Goal: Task Accomplishment & Management: Manage account settings

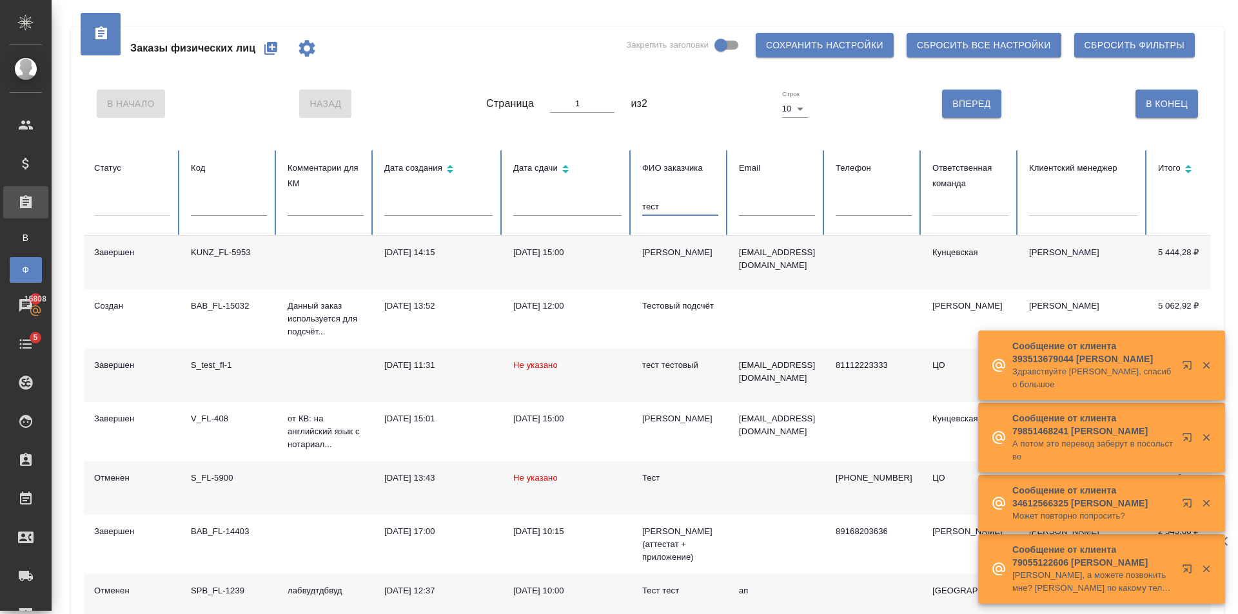
drag, startPoint x: 685, startPoint y: 213, endPoint x: 653, endPoint y: 165, distance: 58.1
click at [558, 202] on tr "Статус Код Комментарии для КМ Дата создания Дата сдачи ФИО заказчика тест Email…" at bounding box center [809, 193] width 1451 height 86
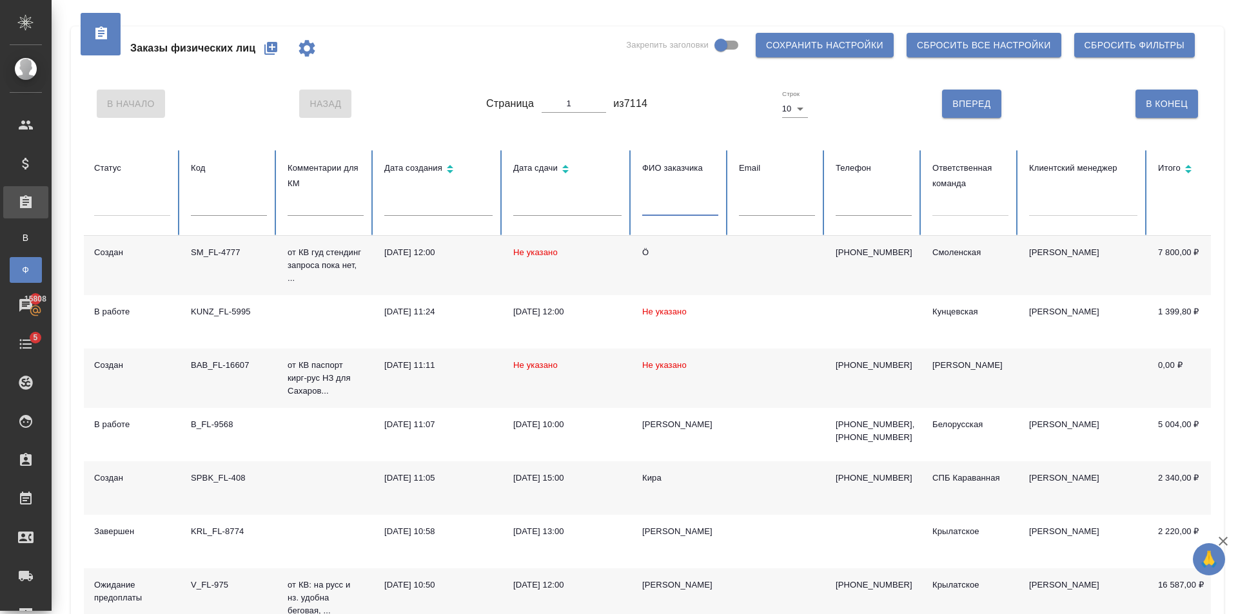
click at [658, 208] on input "text" at bounding box center [680, 207] width 76 height 18
click at [891, 200] on input "text" at bounding box center [874, 207] width 76 height 18
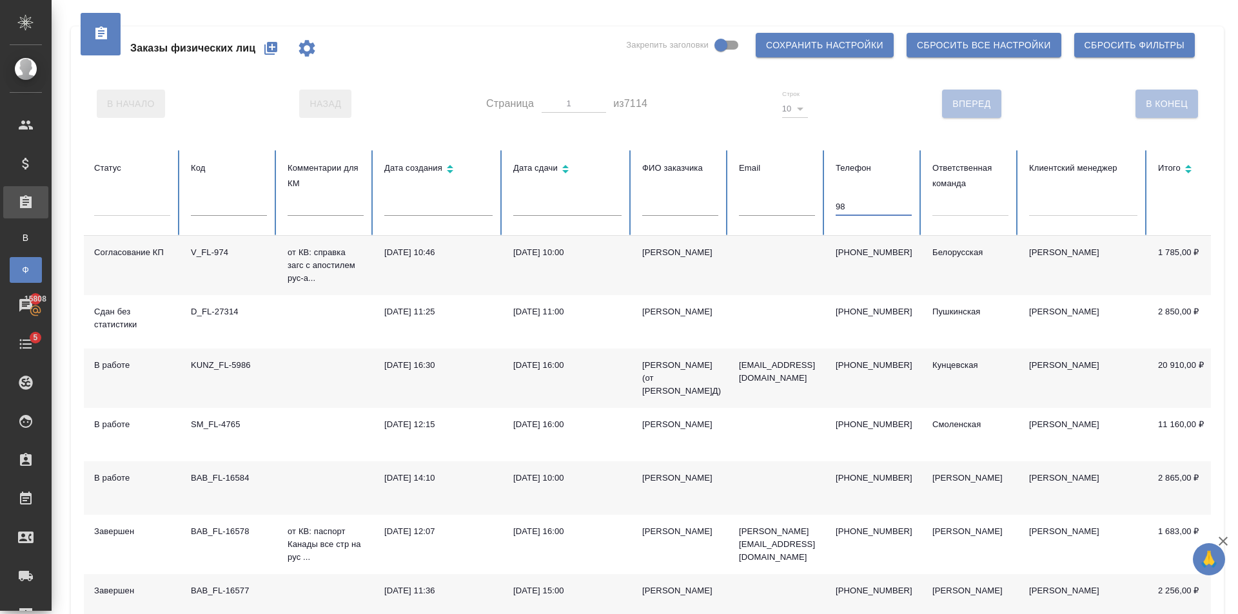
type input "9"
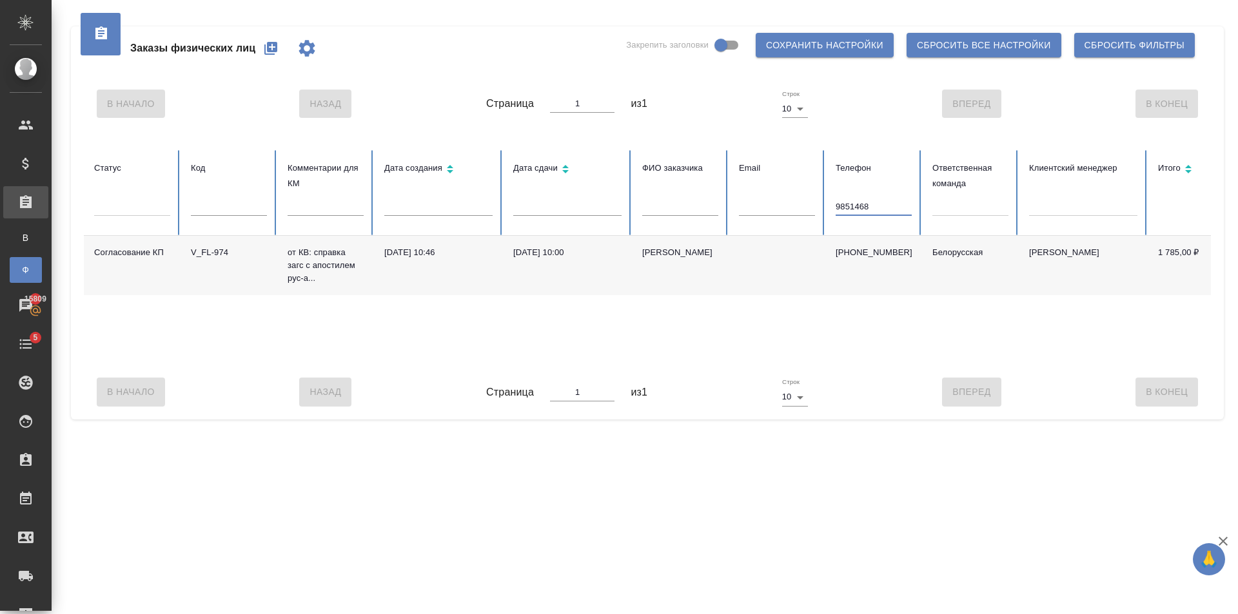
type input "9851468"
click at [948, 271] on td "Белорусская" at bounding box center [970, 265] width 97 height 59
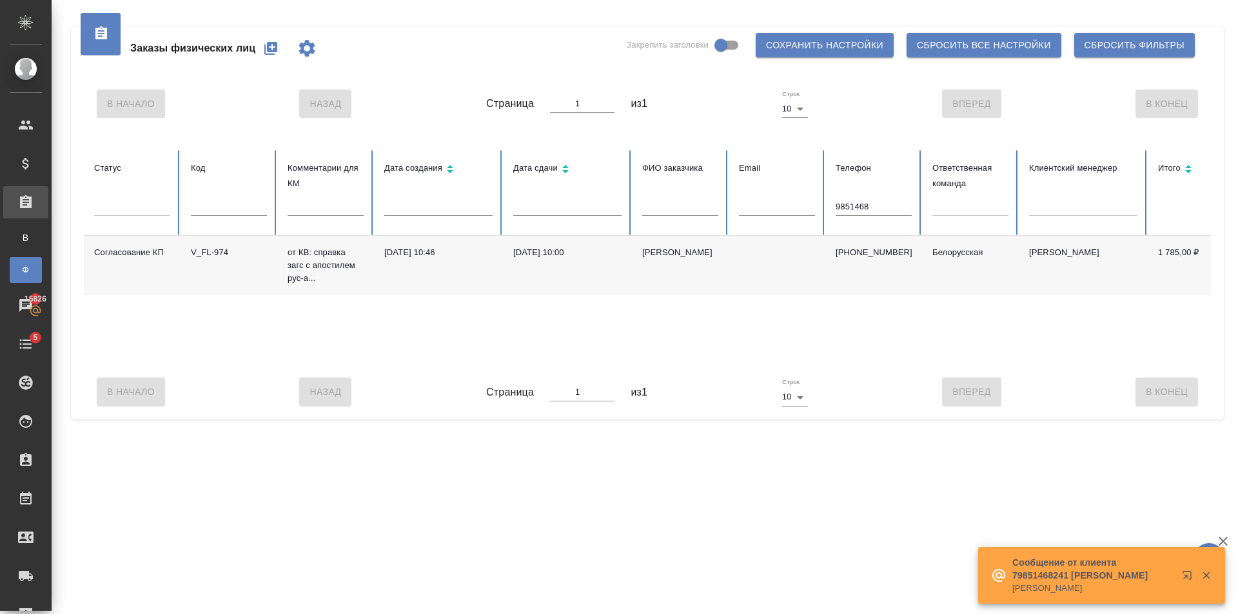
drag, startPoint x: 881, startPoint y: 207, endPoint x: 618, endPoint y: 212, distance: 263.1
click at [699, 201] on tr "Статус Код Комментарии для КМ Дата создания Дата сдачи ФИО заказчика Email Теле…" at bounding box center [809, 193] width 1451 height 86
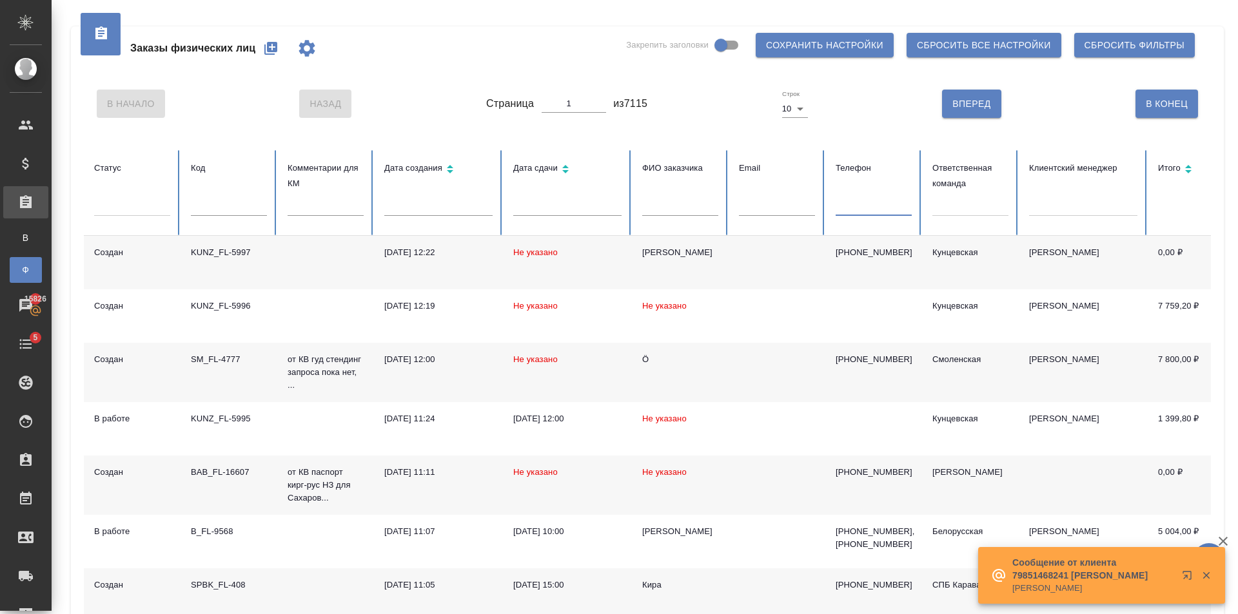
drag, startPoint x: 268, startPoint y: 43, endPoint x: 284, endPoint y: 55, distance: 20.8
click at [268, 43] on icon "button" at bounding box center [270, 48] width 13 height 13
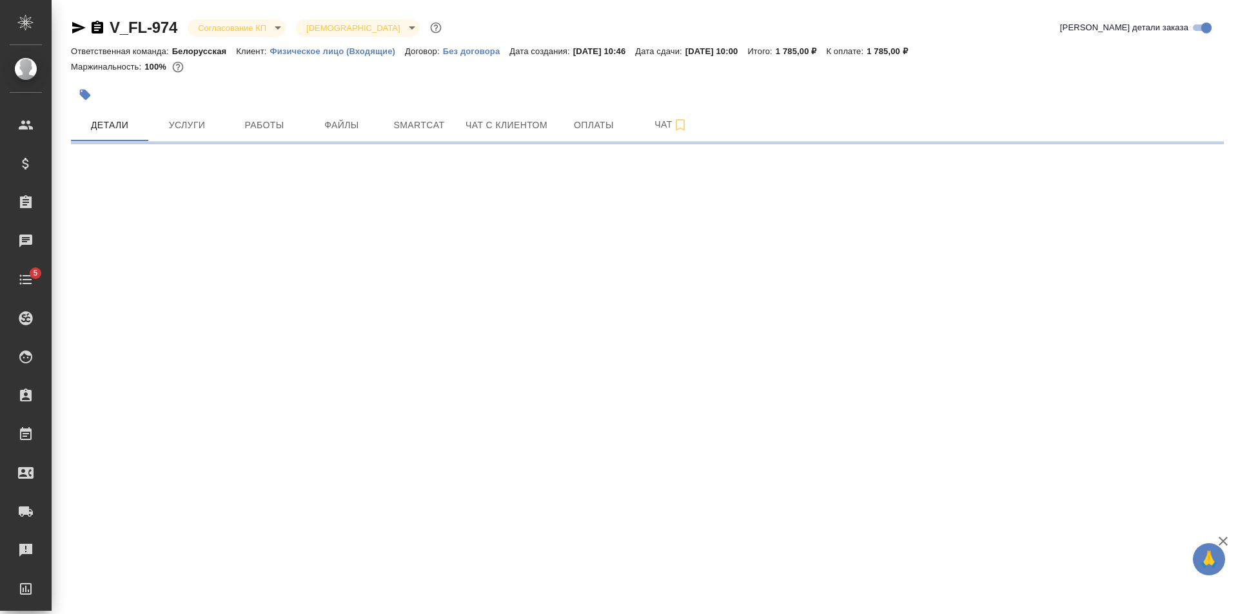
select select "RU"
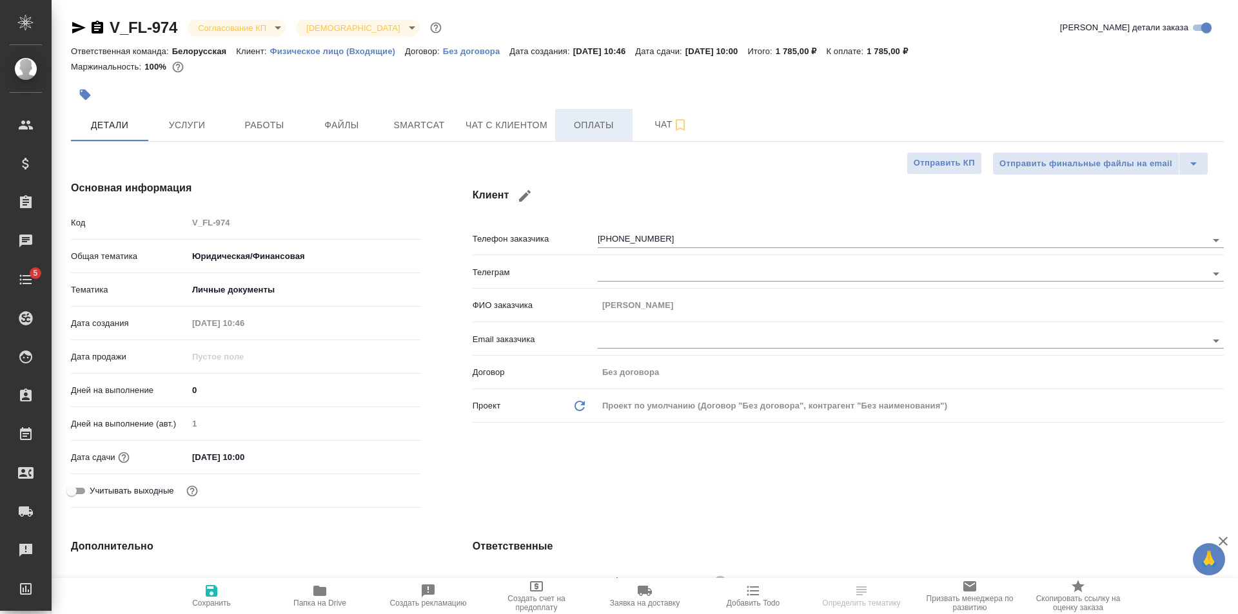
type textarea "x"
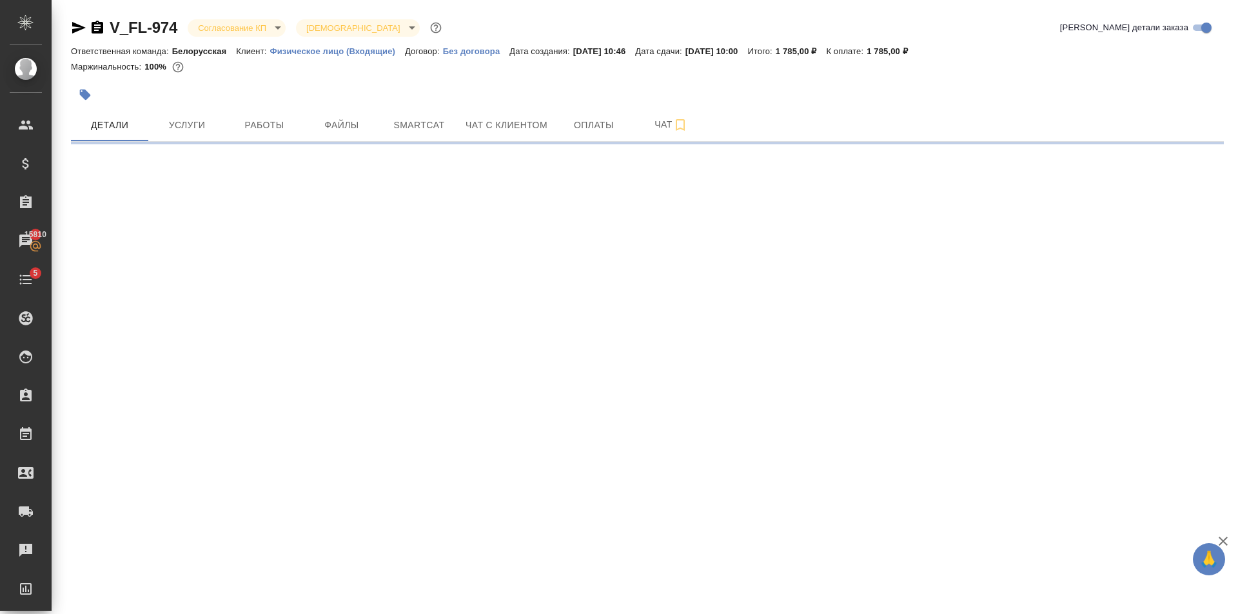
scroll to position [258, 0]
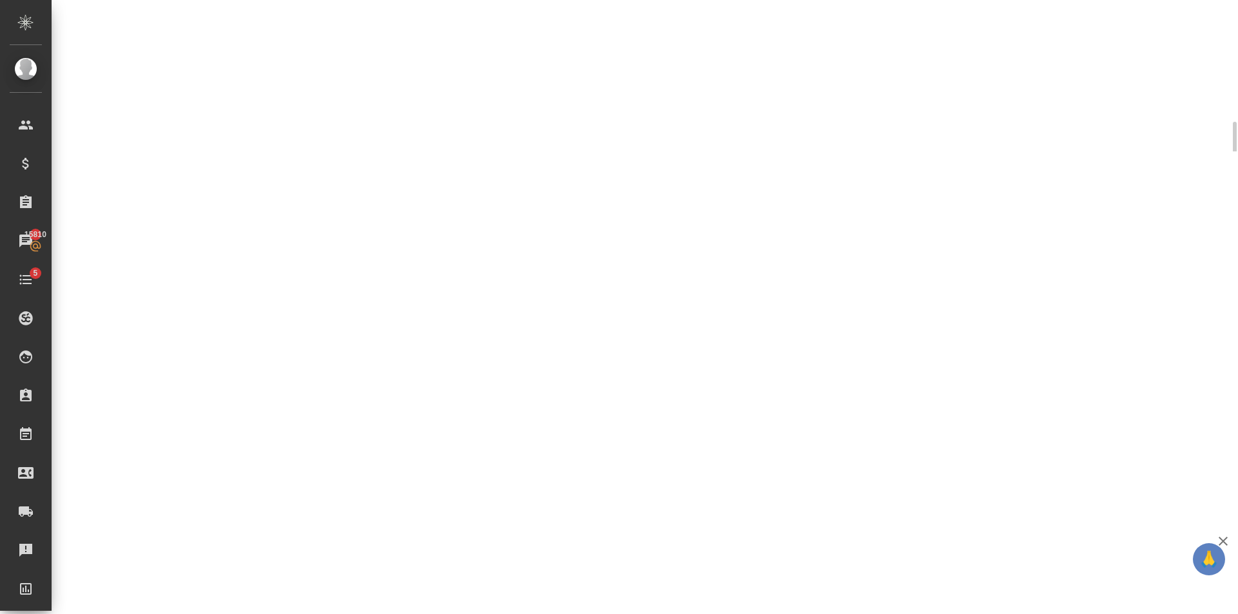
select select "RU"
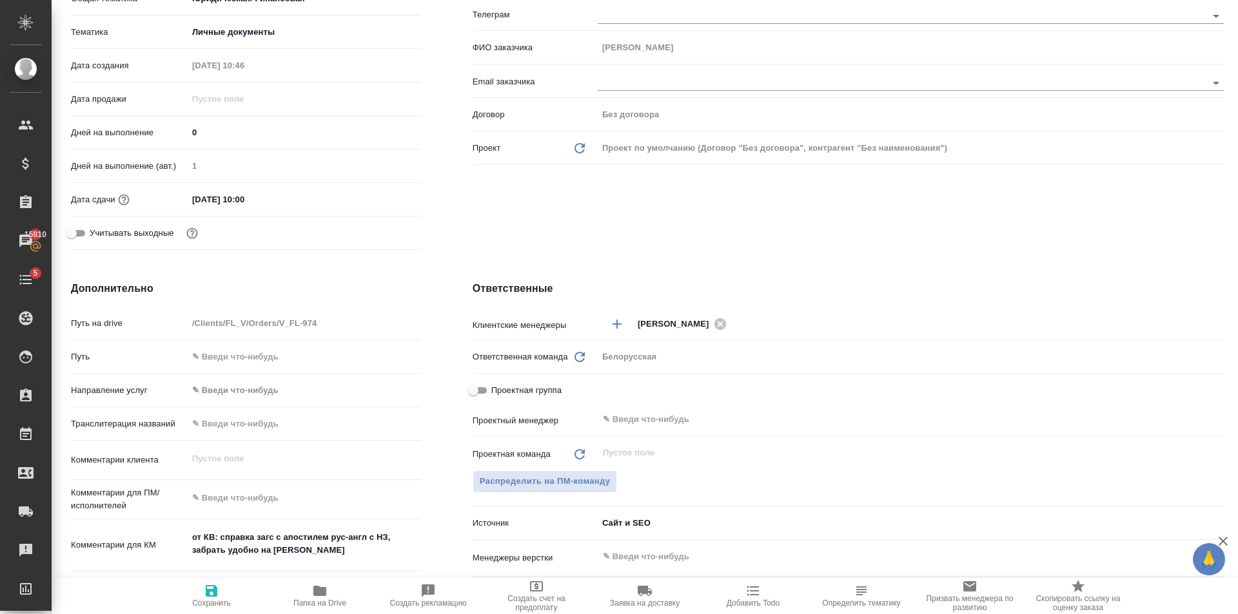
type textarea "x"
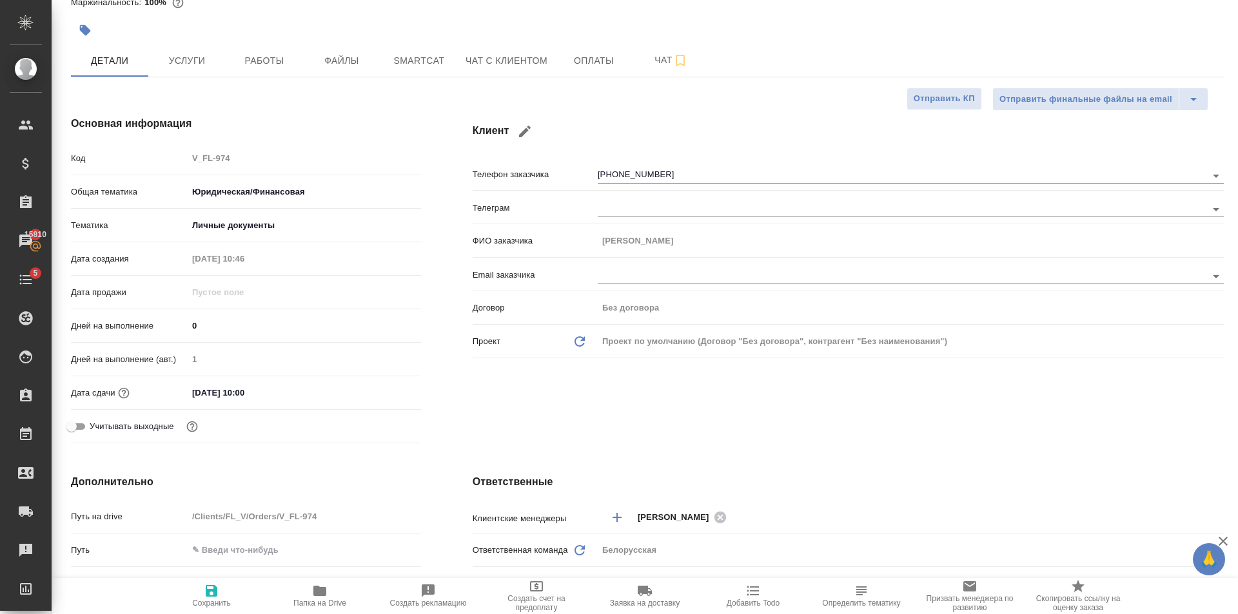
scroll to position [0, 0]
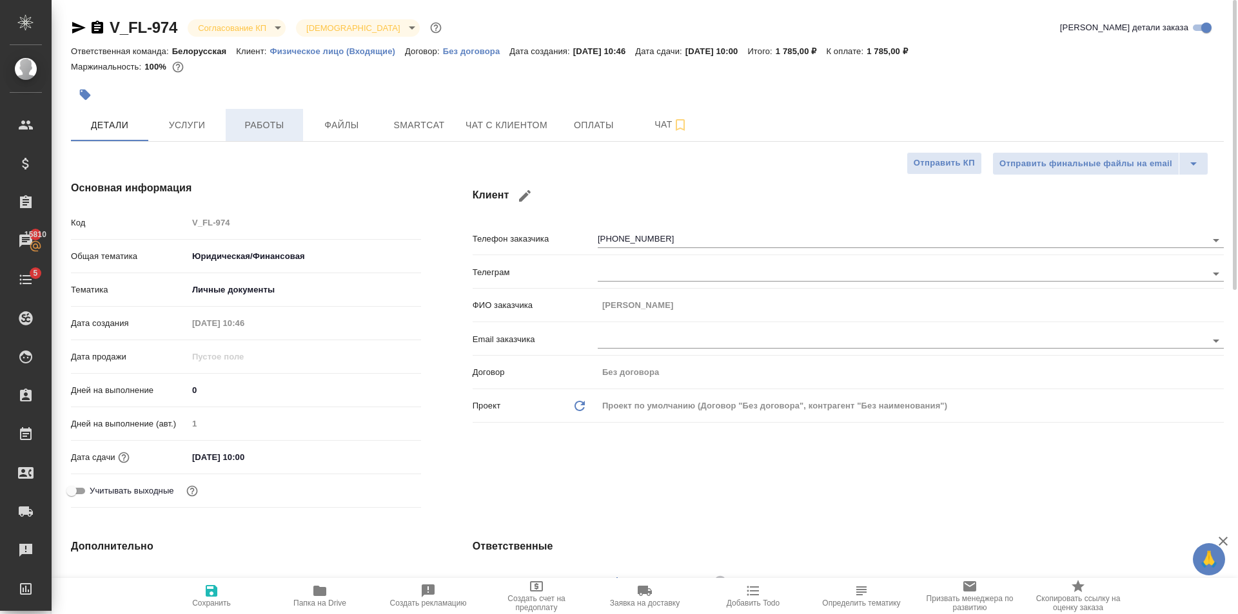
click at [267, 114] on button "Работы" at bounding box center [264, 125] width 77 height 32
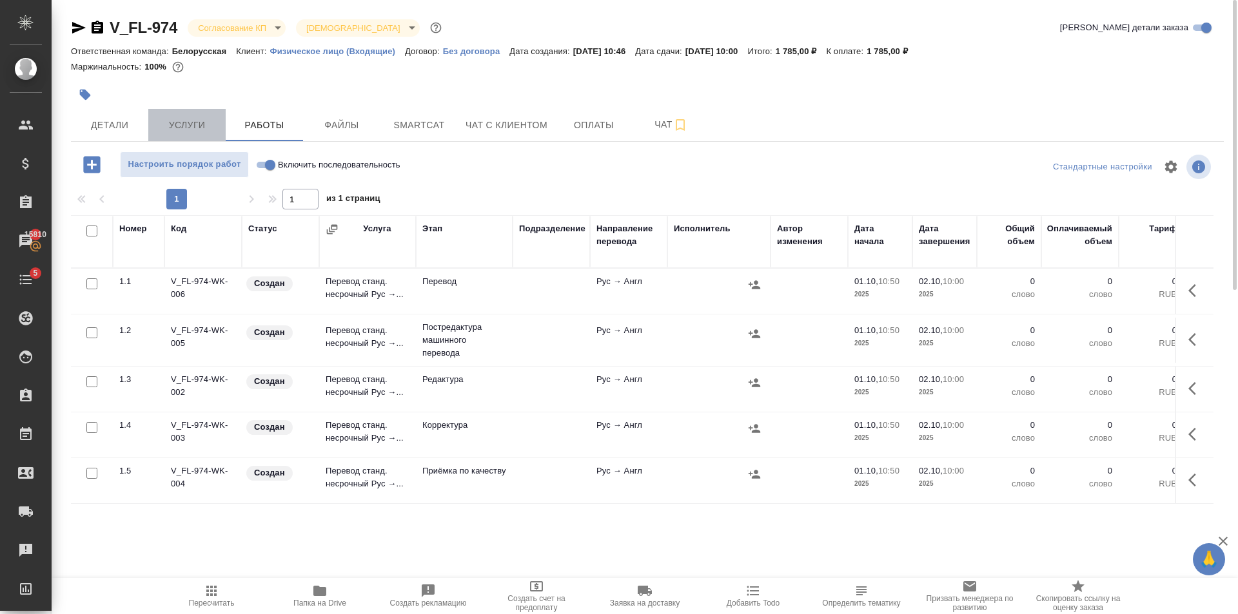
click at [199, 139] on button "Услуги" at bounding box center [186, 125] width 77 height 32
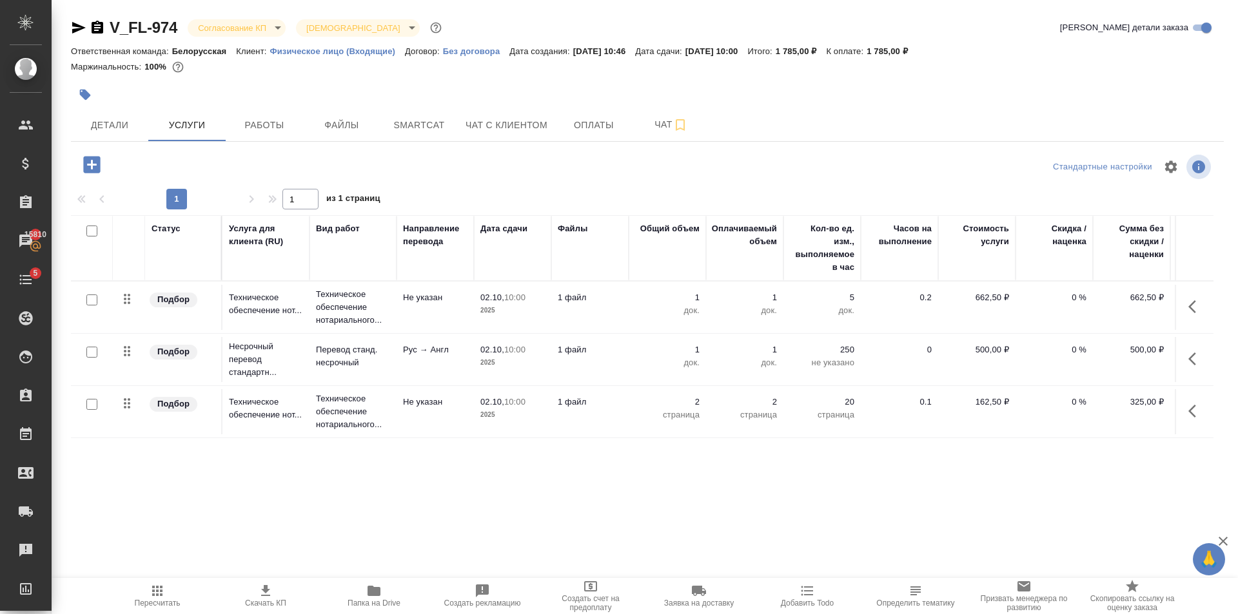
click at [83, 30] on icon "button" at bounding box center [78, 27] width 15 height 15
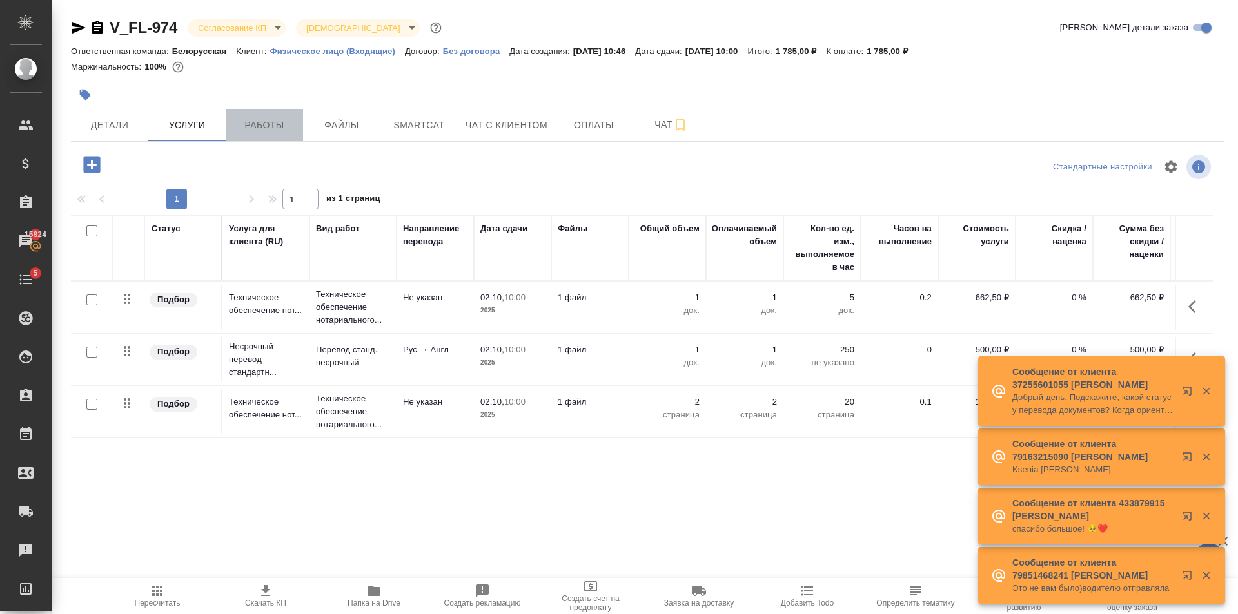
click at [268, 124] on span "Работы" at bounding box center [264, 125] width 62 height 16
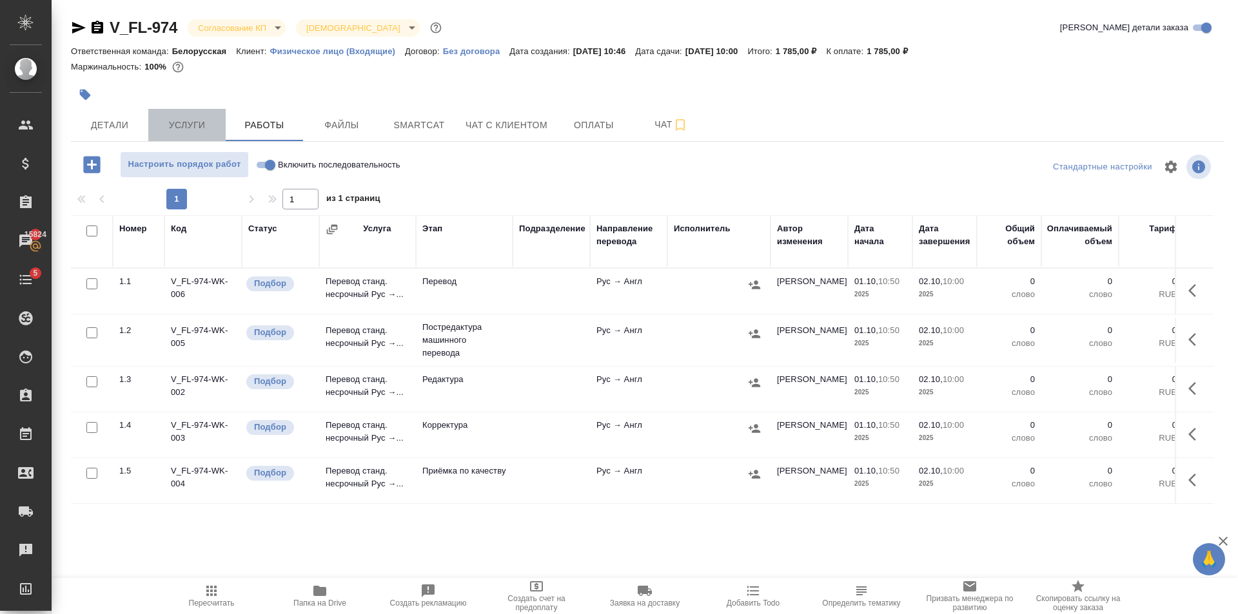
click at [176, 122] on span "Услуги" at bounding box center [187, 125] width 62 height 16
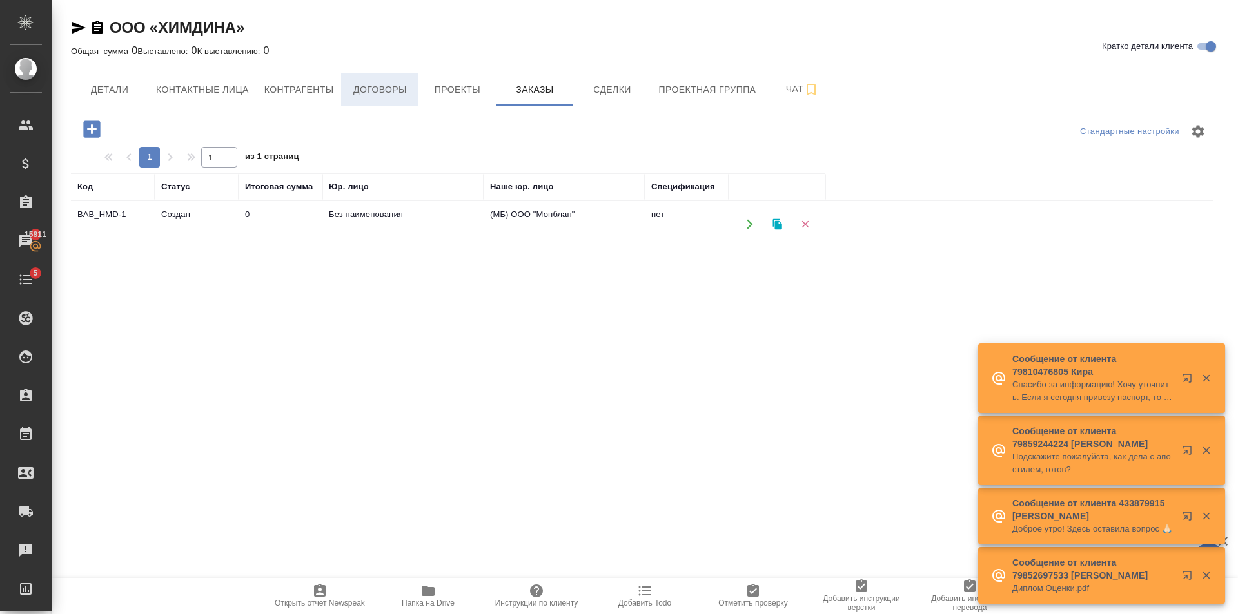
click at [387, 83] on span "Договоры" at bounding box center [380, 90] width 62 height 16
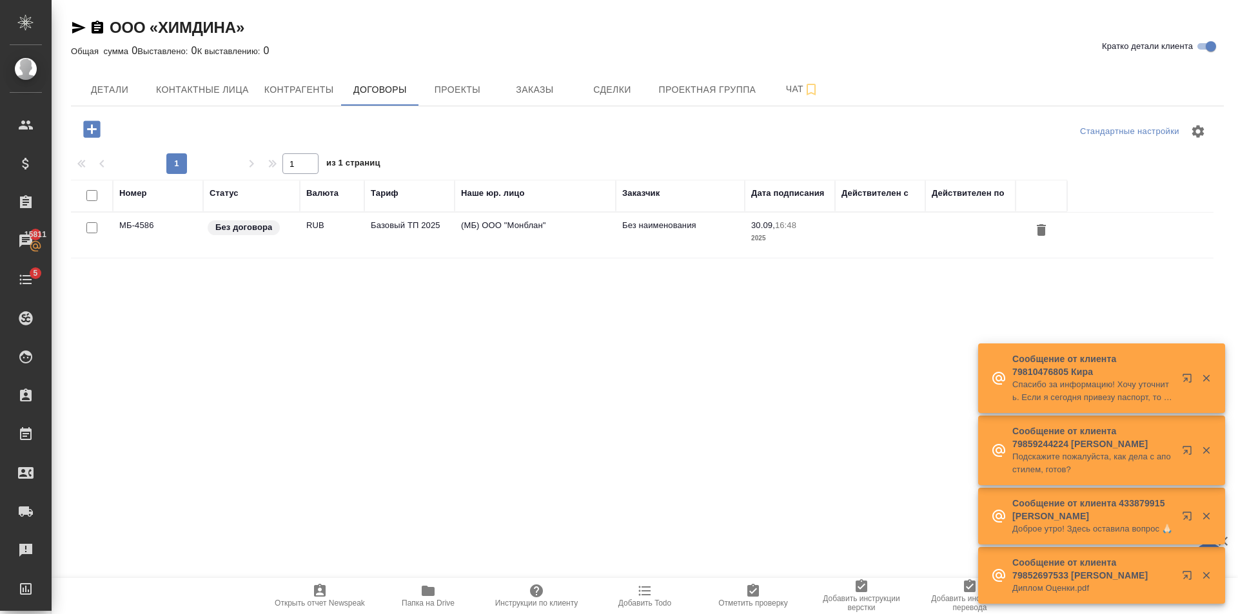
click at [543, 228] on td "(МБ) ООО "Монблан"" at bounding box center [535, 235] width 161 height 45
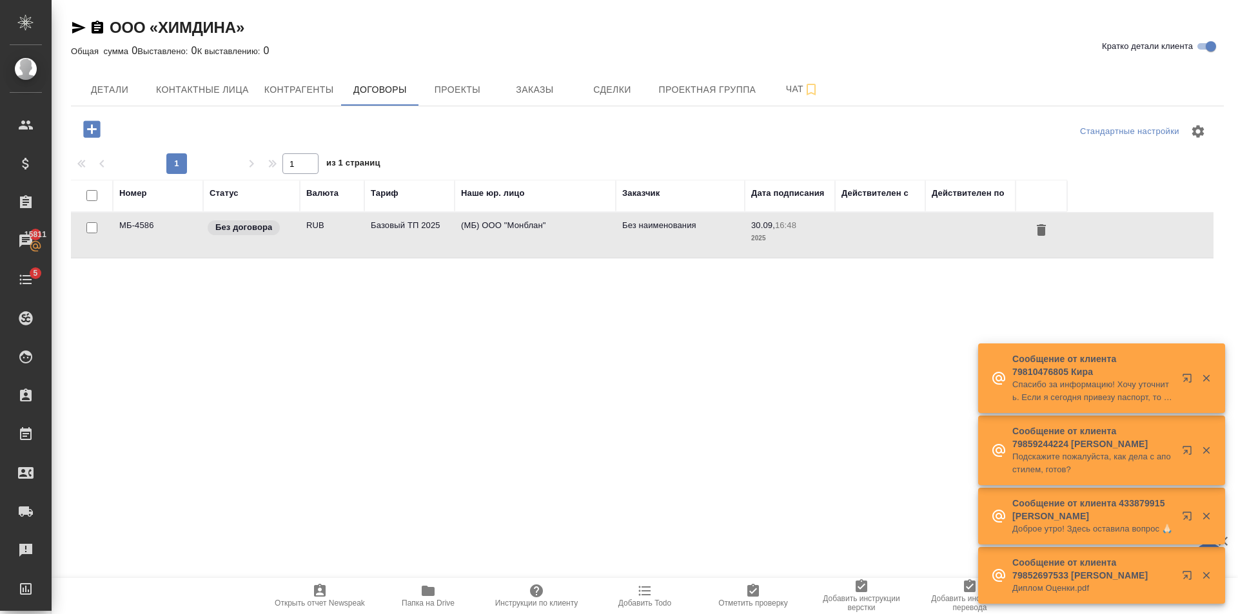
click at [543, 228] on td "(МБ) ООО "Монблан"" at bounding box center [535, 235] width 161 height 45
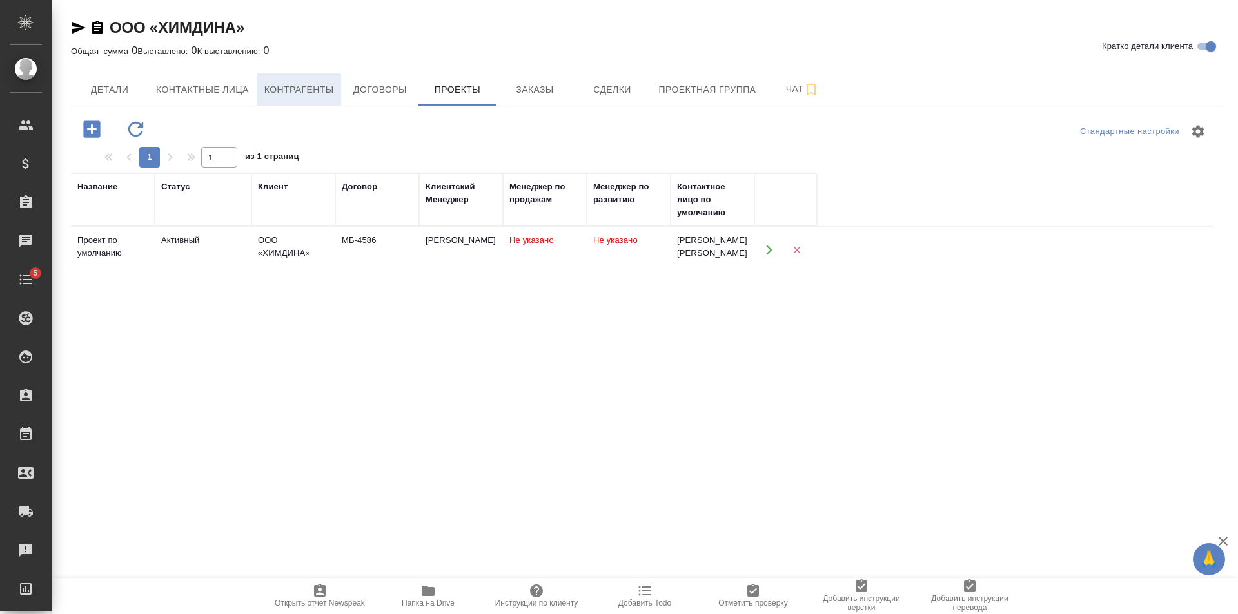
click at [314, 86] on span "Контрагенты" at bounding box center [299, 90] width 70 height 16
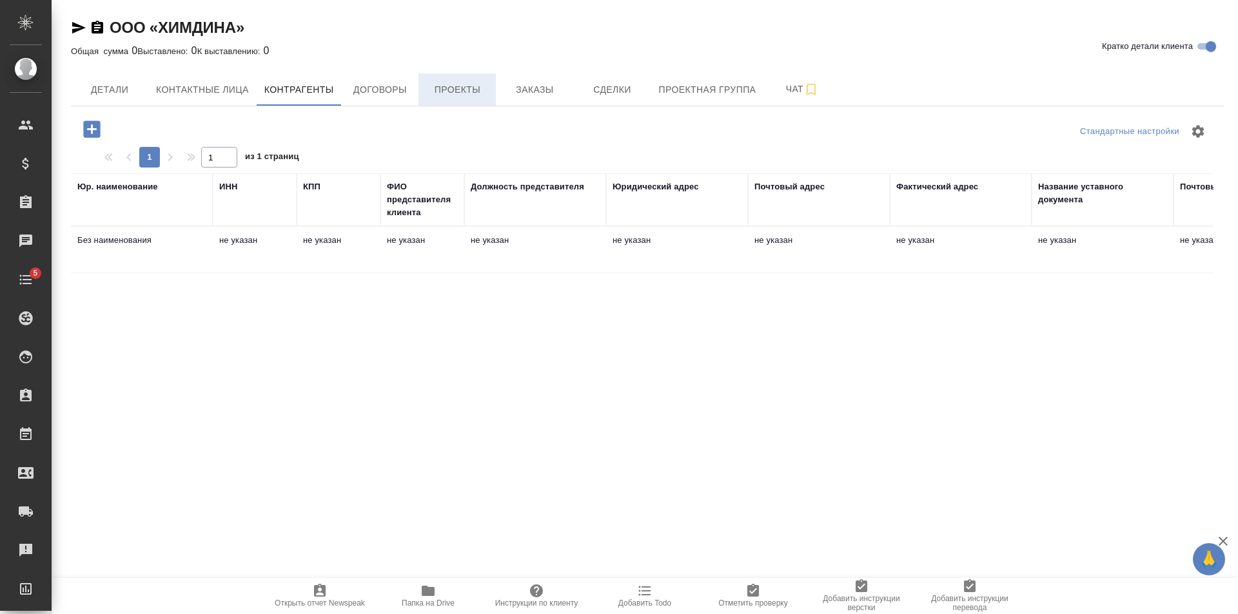
click at [475, 91] on span "Проекты" at bounding box center [457, 90] width 62 height 16
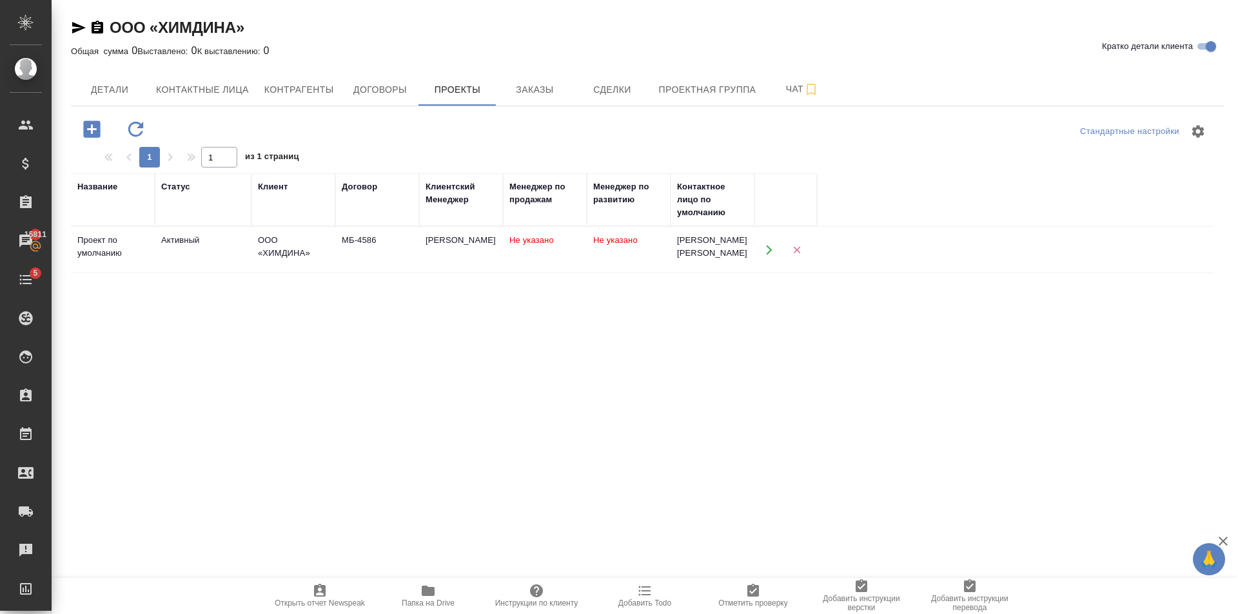
click at [473, 247] on div "[PERSON_NAME]" at bounding box center [461, 240] width 71 height 13
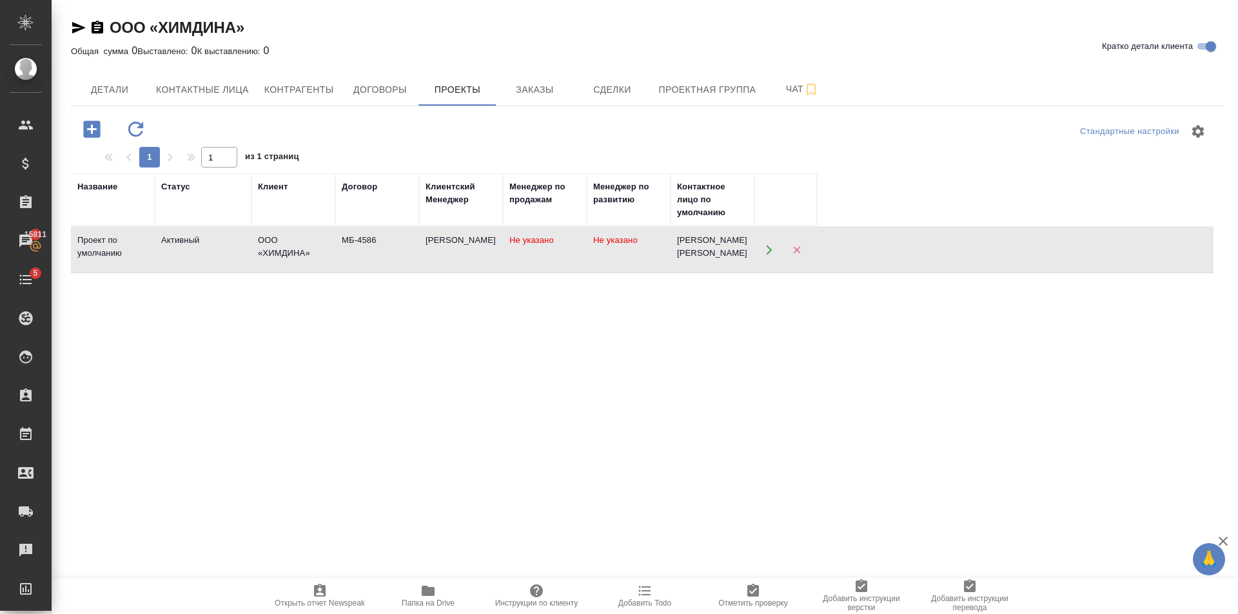
click at [473, 247] on div "Антонова Кристина" at bounding box center [461, 240] width 71 height 13
click at [127, 90] on span "Детали" at bounding box center [110, 90] width 62 height 16
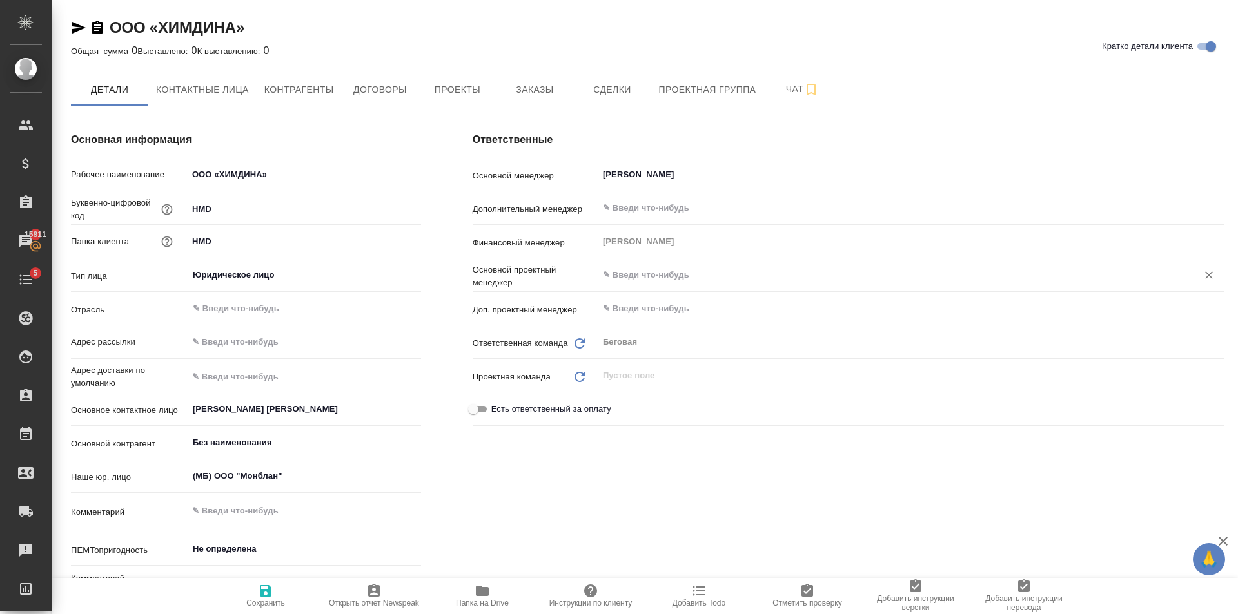
type textarea "x"
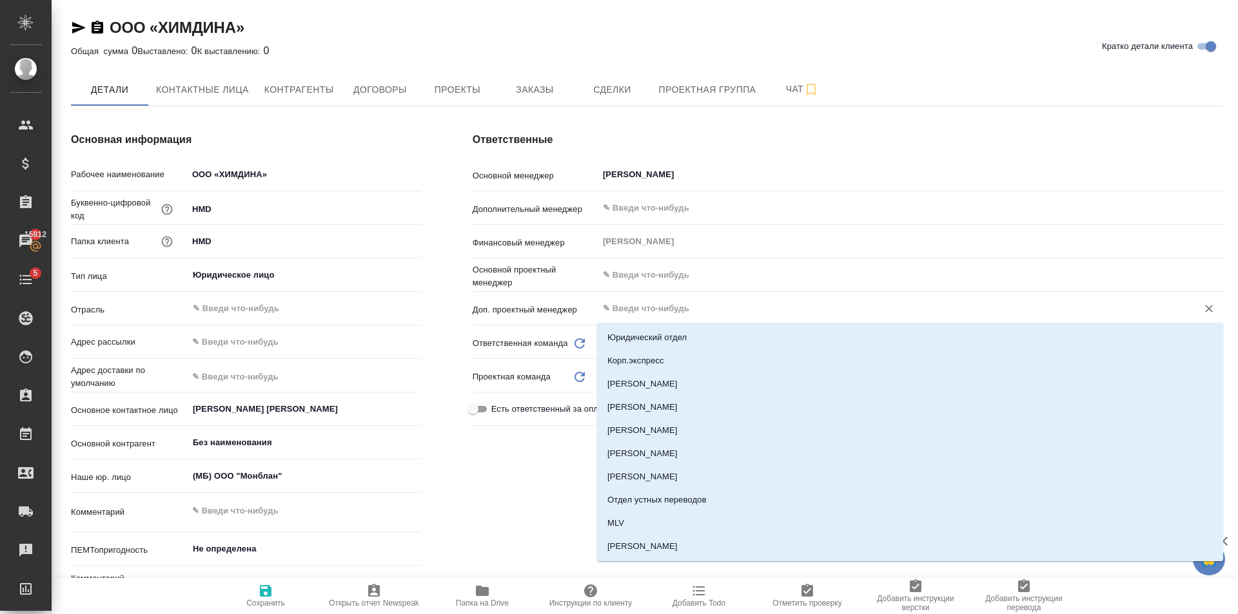
click at [669, 303] on input "text" at bounding box center [889, 308] width 575 height 15
click at [663, 273] on input "text" at bounding box center [889, 275] width 575 height 15
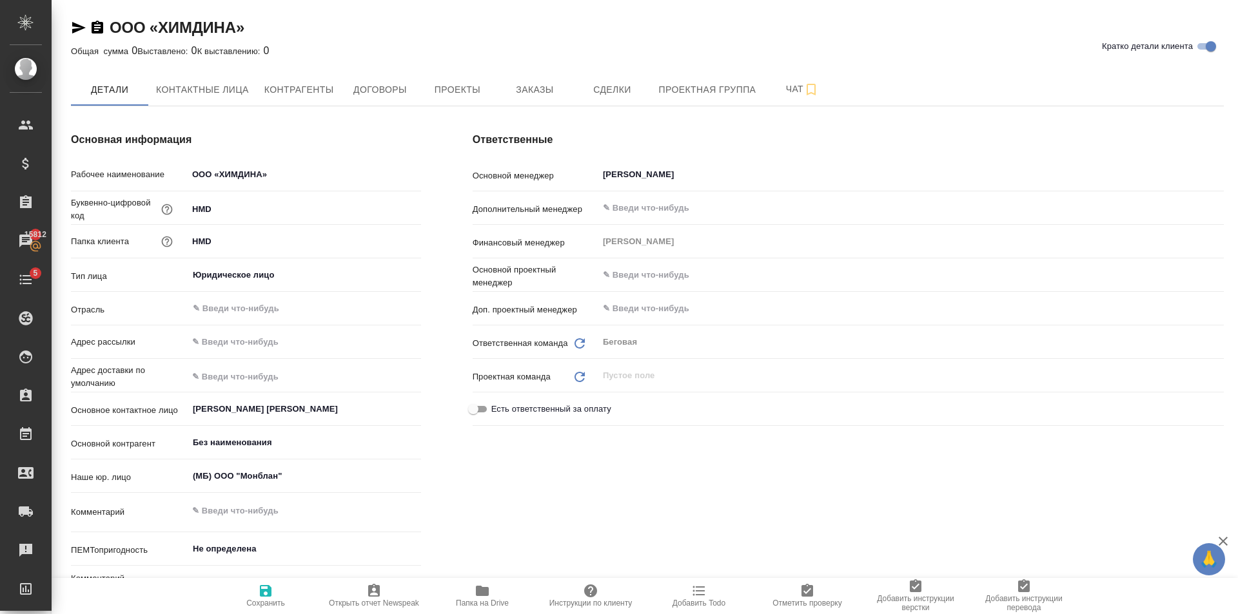
click at [766, 131] on div "Ответственные Основной менеджер Антонова Кристина ​ Дополнительный менеджер ​ Ф…" at bounding box center [848, 371] width 803 height 530
click at [518, 86] on span "Заказы" at bounding box center [535, 90] width 62 height 16
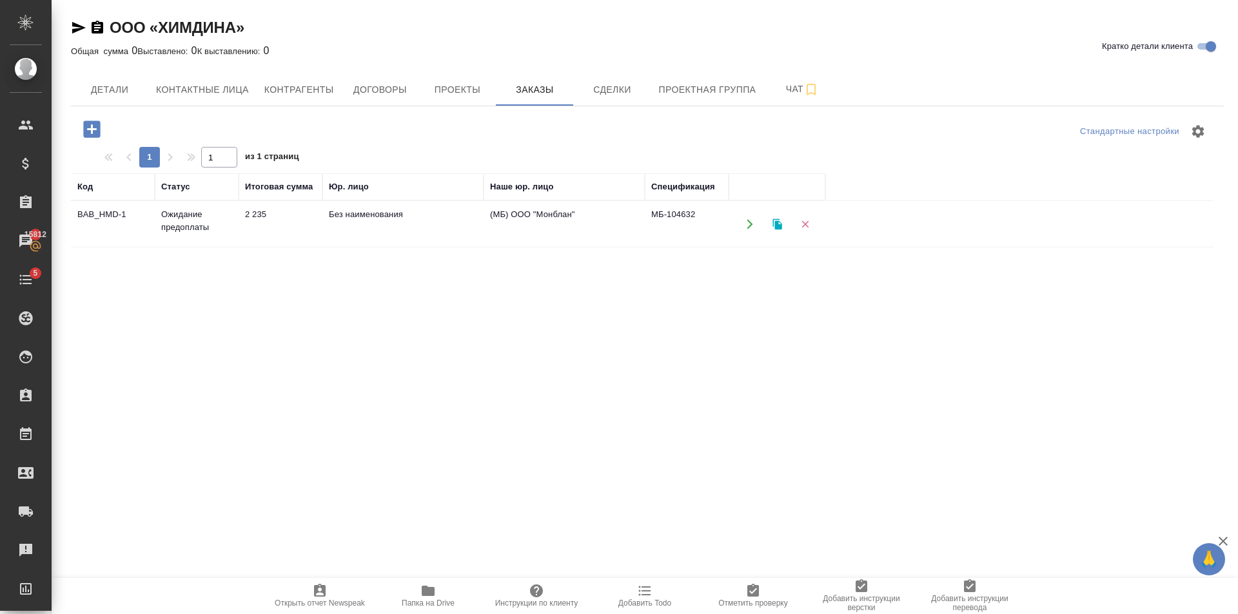
click at [368, 220] on td "Без наименования" at bounding box center [402, 224] width 161 height 45
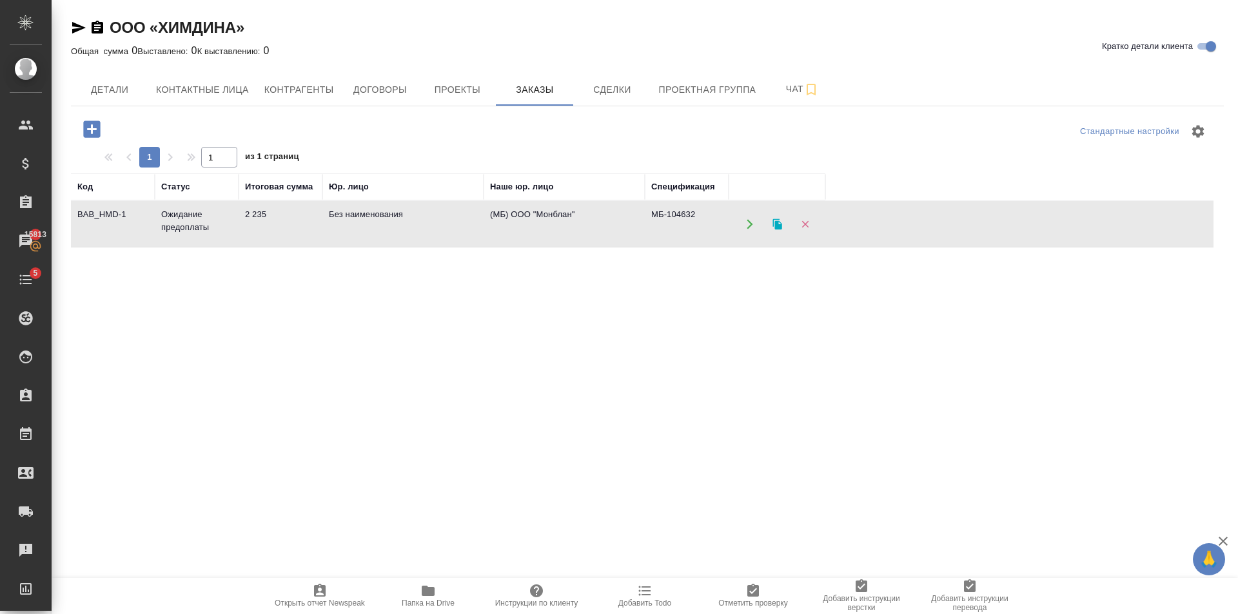
click at [322, 72] on div "ООО «ХИМДИНА» Кратко детали клиента Общая сумма 0 Выставлено: 0 К выставлению: …" at bounding box center [647, 358] width 1167 height 716
click at [306, 86] on span "Контрагенты" at bounding box center [299, 90] width 70 height 16
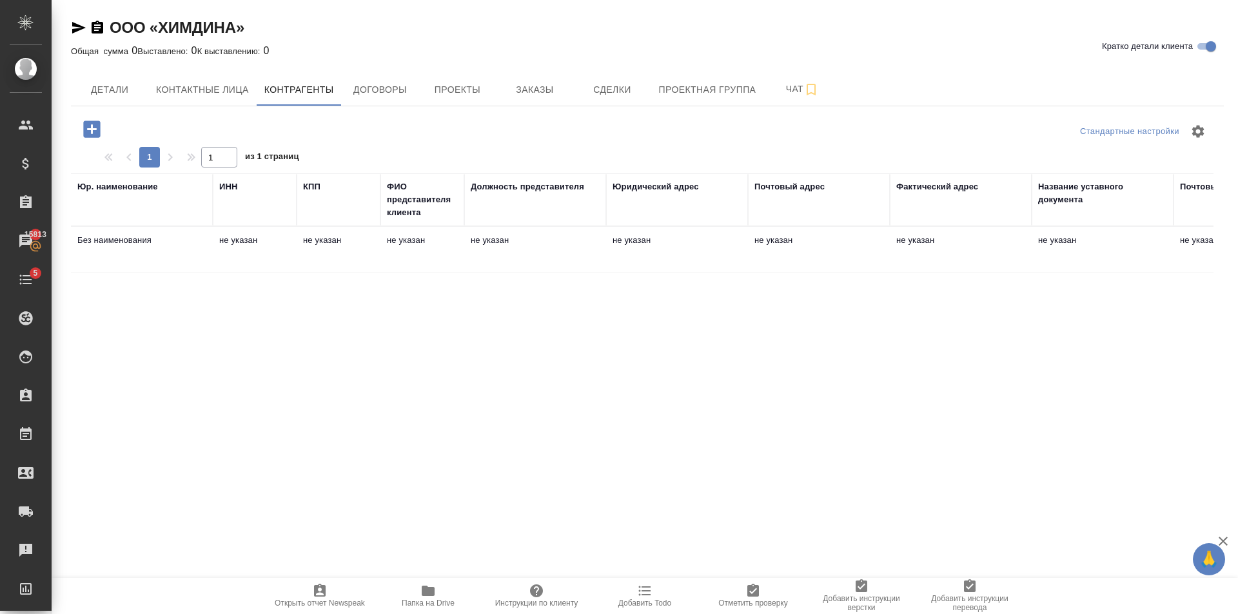
click at [436, 261] on td "не указан" at bounding box center [422, 250] width 84 height 45
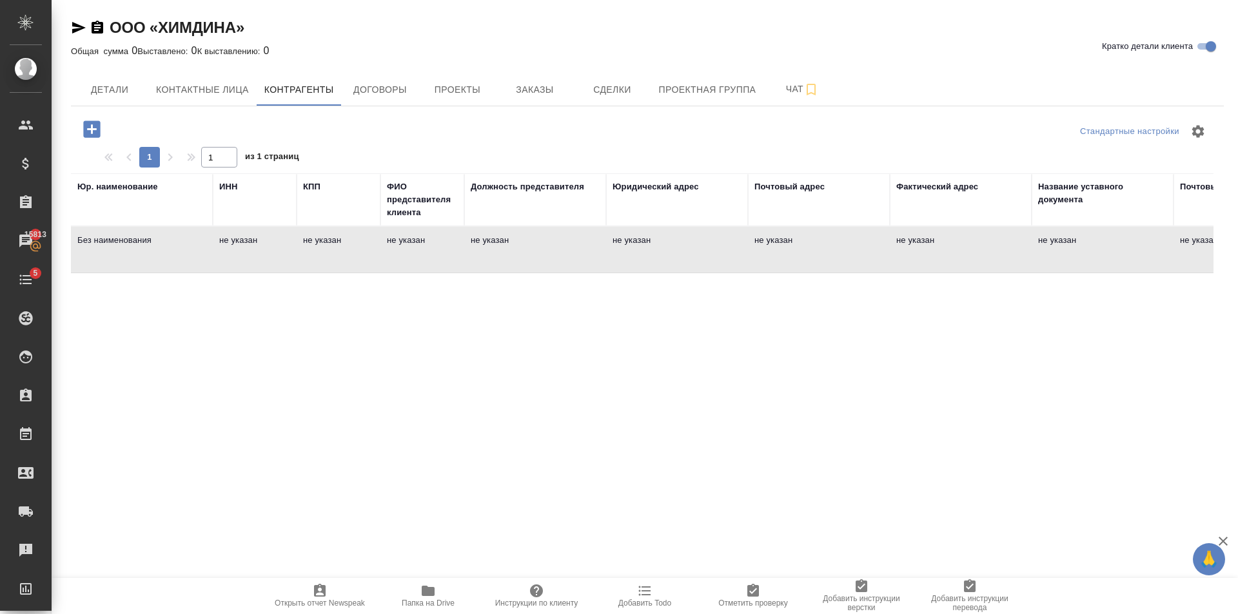
click at [436, 261] on td "не указан" at bounding box center [422, 250] width 84 height 45
type textarea "Без наименования"
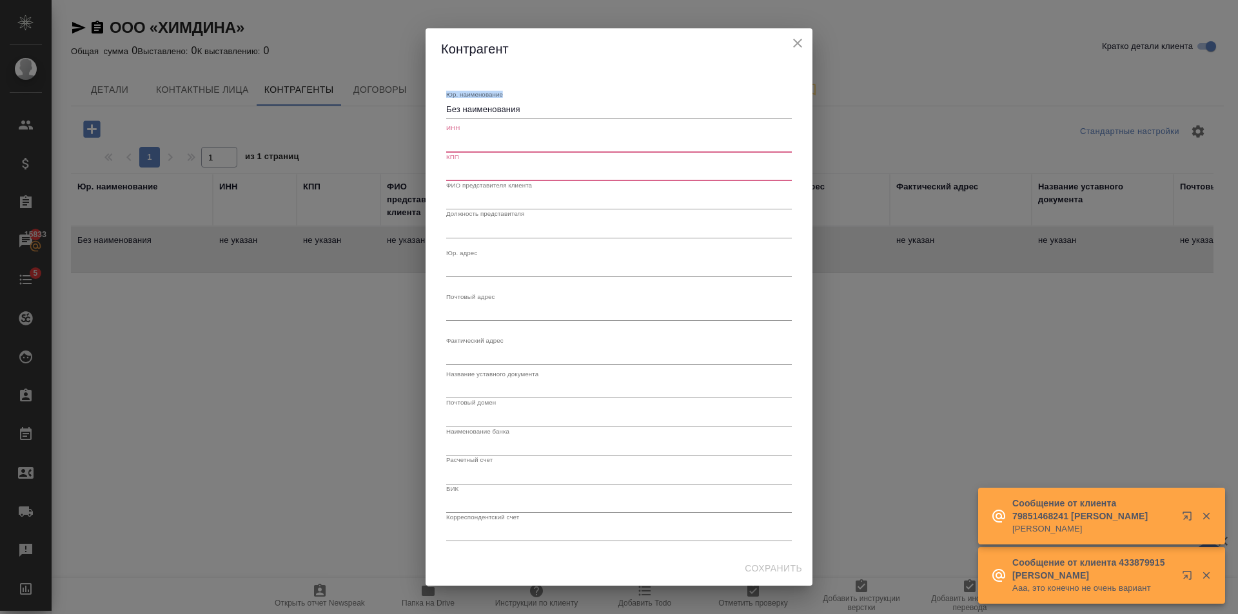
drag, startPoint x: 545, startPoint y: 101, endPoint x: 293, endPoint y: 77, distance: 253.2
click at [289, 77] on div "Контрагент Юр. наименование Без наименования x ИНН КПП ФИО представителя клиент…" at bounding box center [619, 307] width 1238 height 614
drag, startPoint x: 507, startPoint y: 99, endPoint x: 532, endPoint y: 106, distance: 26.1
click at [515, 99] on div "Юр. наименование Без наименования x" at bounding box center [619, 104] width 346 height 28
drag, startPoint x: 533, startPoint y: 106, endPoint x: 382, endPoint y: 139, distance: 154.4
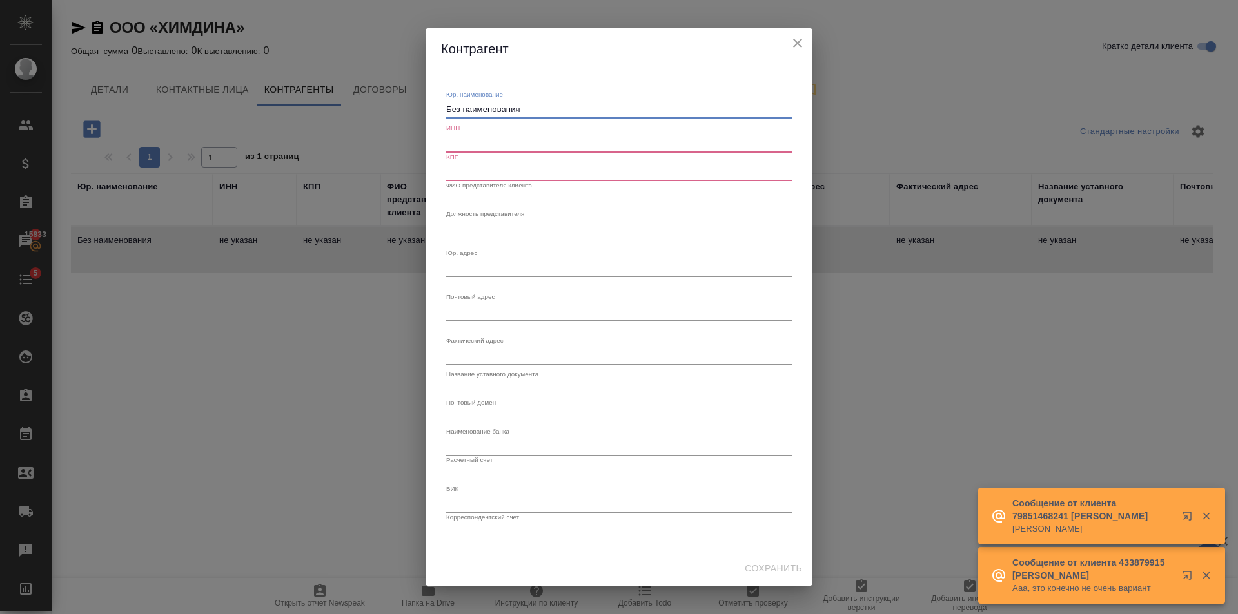
click at [268, 110] on div "Контрагент Юр. наименование Без наименования x ИНН КПП ФИО представителя клиент…" at bounding box center [619, 307] width 1238 height 614
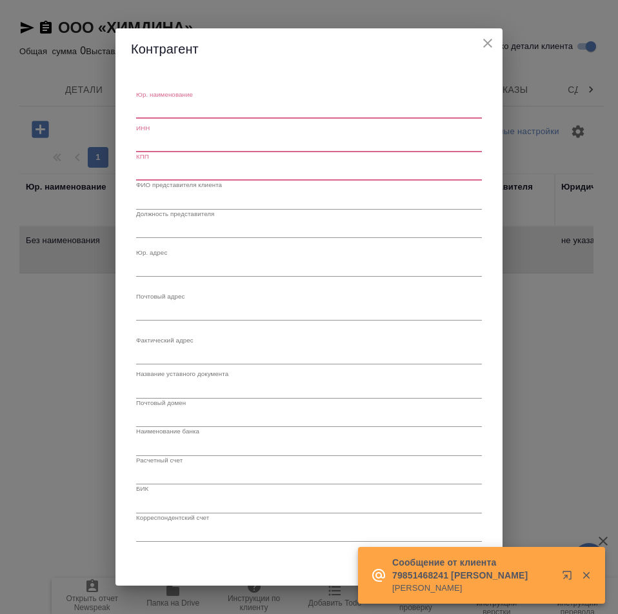
click at [281, 104] on textarea "Юр. наименование" at bounding box center [309, 109] width 346 height 10
paste textarea "ОБЩЕСТВО С ОГРАНИЧЕННОЙ ОТВЕТСТВЕННОСТЬЮ «ХИМДИНА»"
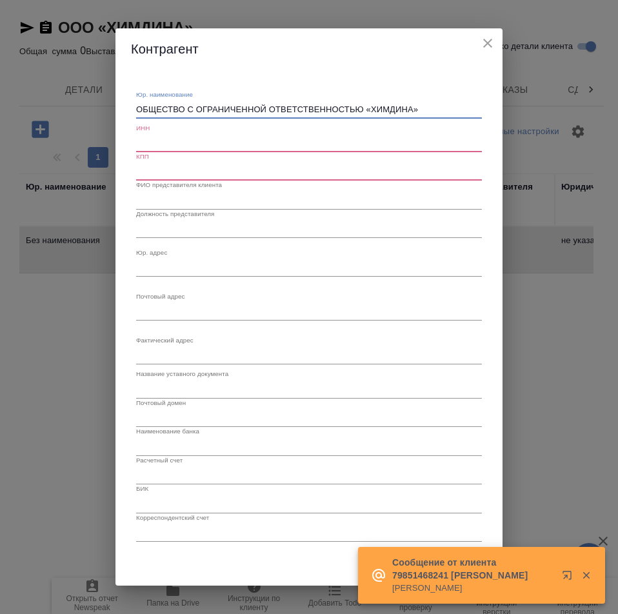
type textarea "ОБЩЕСТВО С ОГРАНИЧЕННОЙ ОТВЕТСТВЕННОСТЬЮ «ХИМДИНА»"
click at [273, 133] on div "ИНН" at bounding box center [309, 138] width 346 height 28
click at [273, 138] on input "text" at bounding box center [309, 143] width 346 height 18
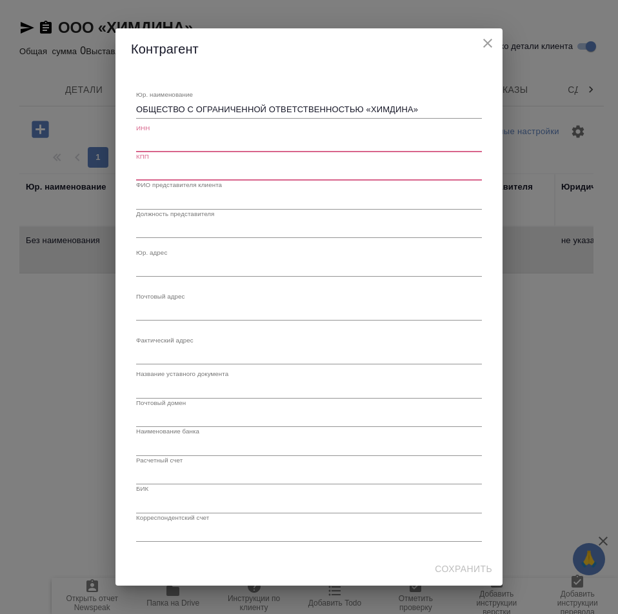
click at [215, 144] on input "text" at bounding box center [309, 143] width 346 height 18
paste input "7751350393"
type input "7751350393"
click at [285, 164] on input "text" at bounding box center [309, 171] width 346 height 18
paste input "775101001"
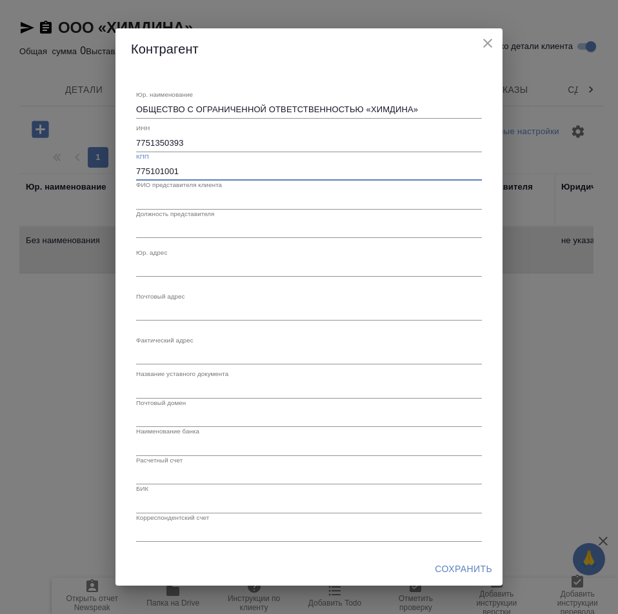
type input "775101001"
click at [203, 201] on input "text" at bounding box center [309, 200] width 346 height 18
paste input "Покровский Дмитрий Юрьевич"
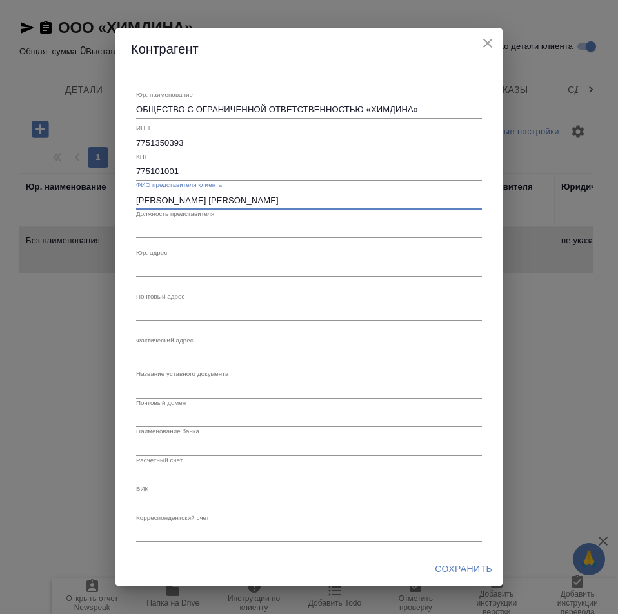
type input "Покровский Дмитрий Юрьевич"
click at [219, 230] on input "text" at bounding box center [309, 229] width 346 height 18
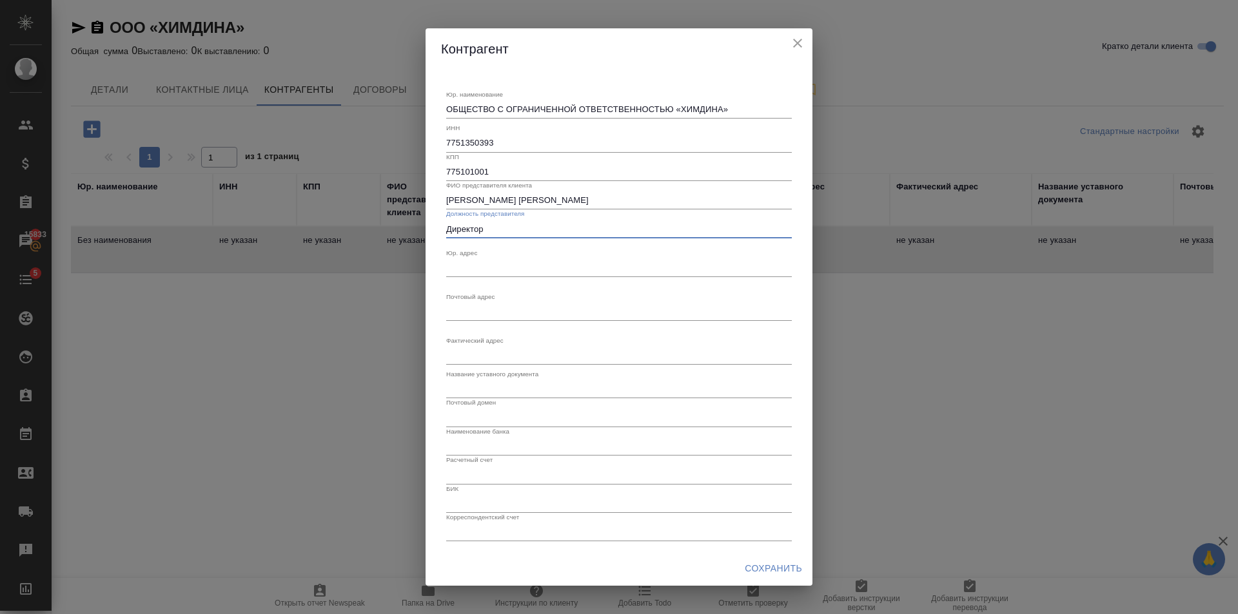
type input "Директор"
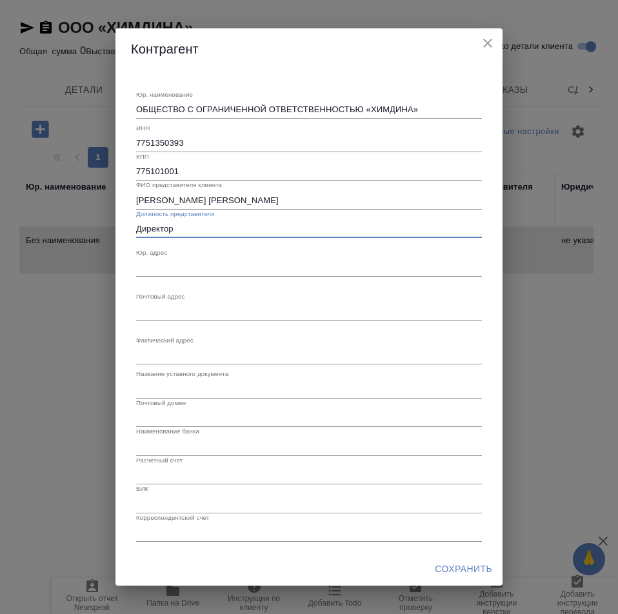
click at [264, 255] on div "Юр. адрес x" at bounding box center [309, 262] width 346 height 28
click at [263, 271] on textarea "Юр. наименование" at bounding box center [309, 267] width 346 height 10
click at [175, 271] on textarea "Юр. наименование" at bounding box center [309, 267] width 346 height 10
paste textarea "108826, г. Москва, муниципальный округ Коммунарка, ул. Потаповская роща д.3 к.2"
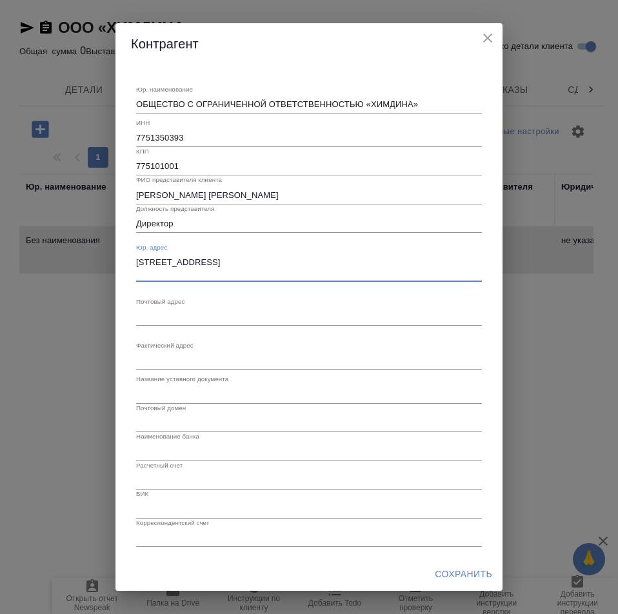
type textarea "108826, г. Москва, муниципальный округ Коммунарка, ул. Потаповская роща д.3 к.2"
click at [190, 309] on div "x" at bounding box center [309, 317] width 346 height 18
paste textarea "108826, г. Москва, муниципальный округ Коммунарка, ул. Потаповская роща д.3 к.2"
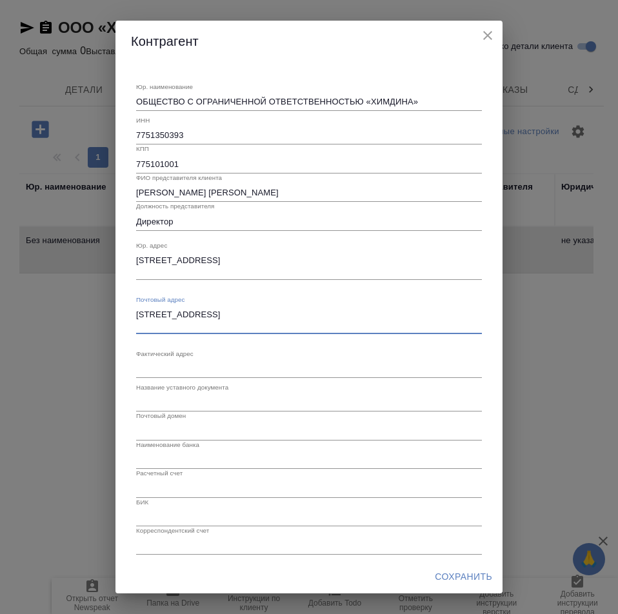
type textarea "108826, г. Москва, муниципальный округ Коммунарка, ул. Потаповская роща д.3 к.2"
click at [289, 366] on textarea "Юр. наименование" at bounding box center [309, 369] width 346 height 10
click at [195, 402] on input "text" at bounding box center [309, 402] width 346 height 18
click at [193, 426] on input "text" at bounding box center [309, 431] width 346 height 18
click at [159, 545] on input "text" at bounding box center [309, 545] width 346 height 18
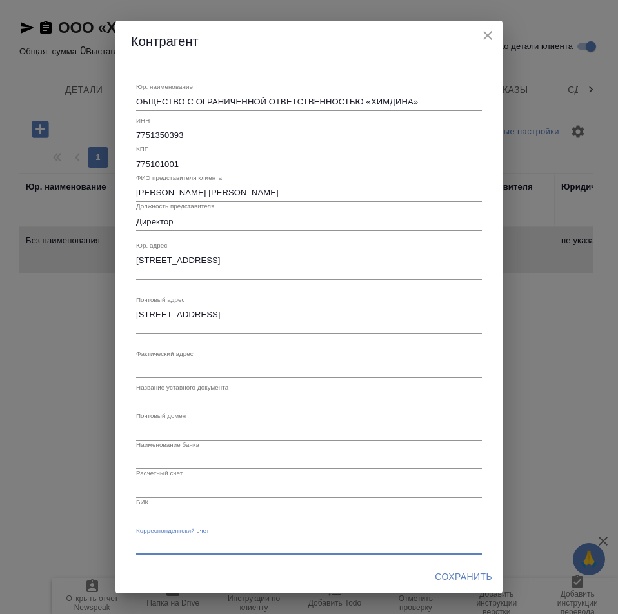
click at [201, 420] on div "Почтовый домен" at bounding box center [309, 425] width 346 height 28
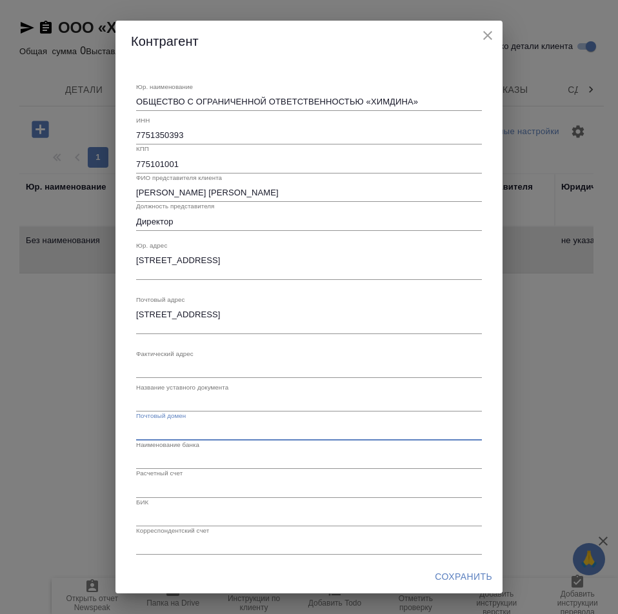
click at [199, 424] on input "text" at bounding box center [309, 431] width 346 height 18
paste input "himdina@mail.ru"
type input "himdina@mail.ru"
click at [206, 449] on div "Наименование банка" at bounding box center [309, 454] width 346 height 28
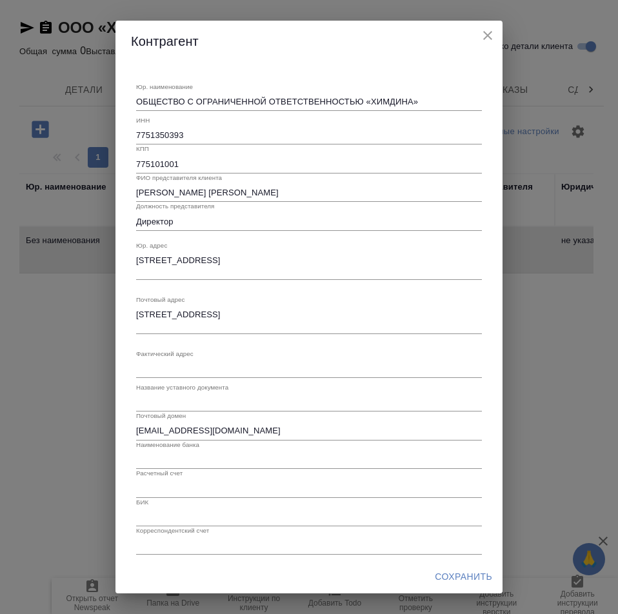
click at [180, 462] on input "text" at bounding box center [309, 460] width 346 height 18
paste input "ФИЛИАЛ "ЦЕНТРАЛЬНЫЙ" БАНКА ВТБ (ПАО)"
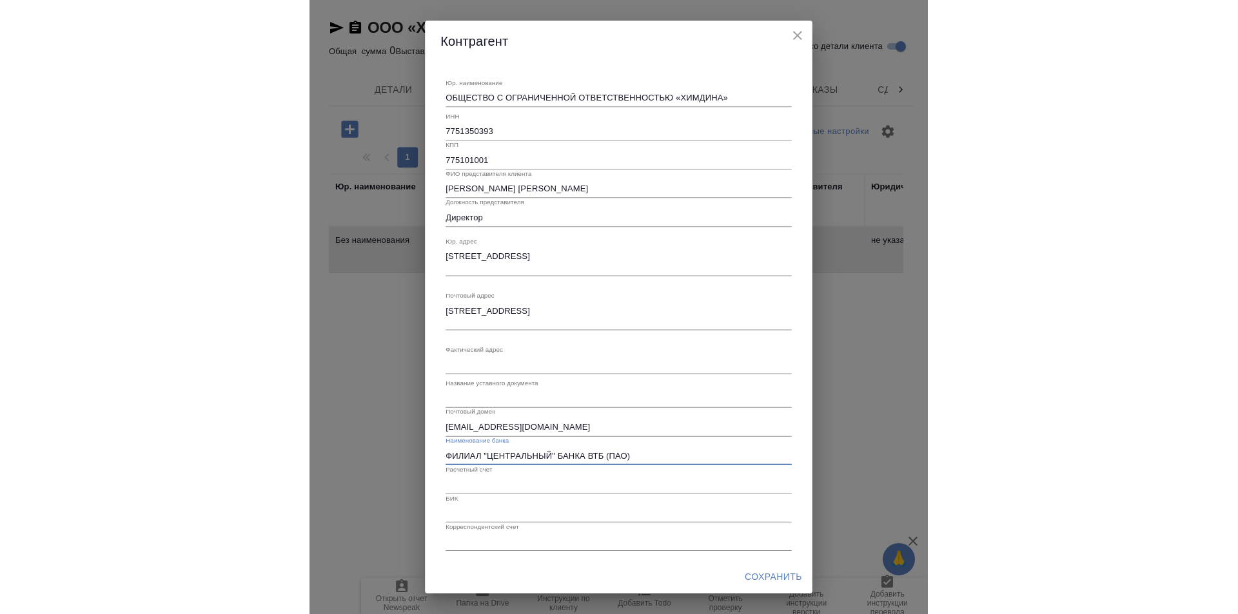
scroll to position [5, 0]
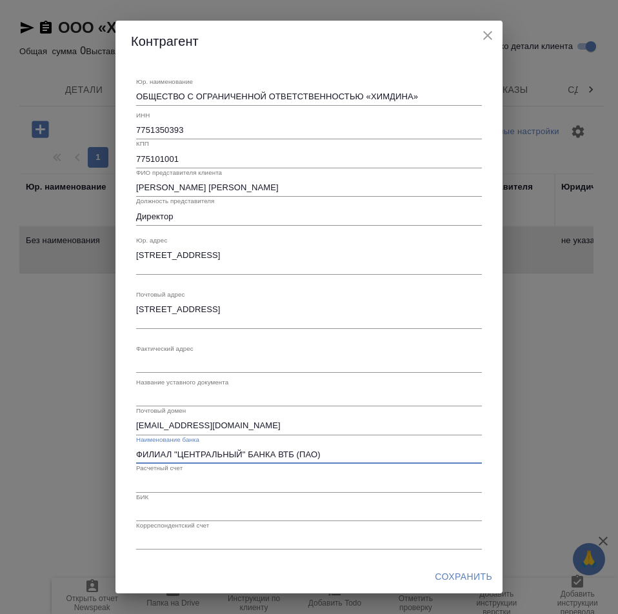
type input "ФИЛИАЛ "ЦЕНТРАЛЬНЫЙ" БАНКА ВТБ (ПАО)"
click at [288, 479] on input "text" at bounding box center [309, 483] width 346 height 18
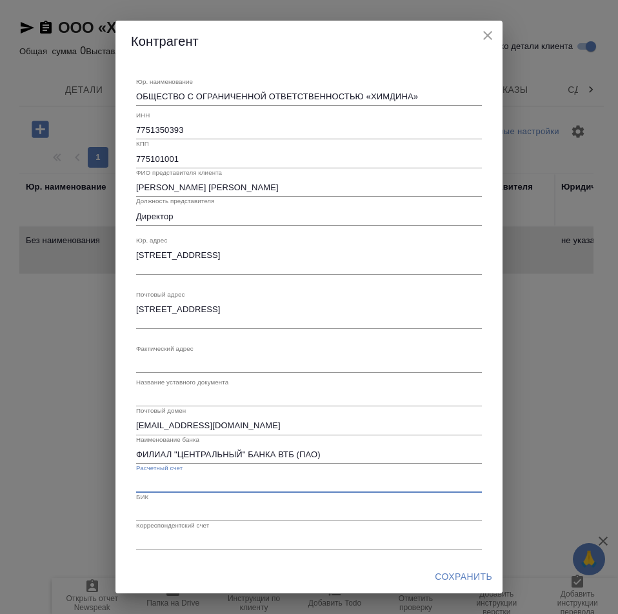
paste input "40702810900550000119"
type input "40702810900550000119"
click at [230, 514] on input "text" at bounding box center [309, 512] width 346 height 18
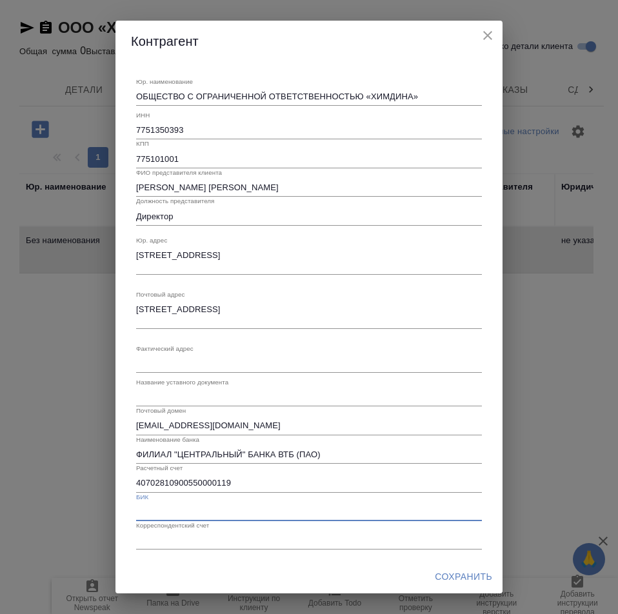
paste input "044525411"
type input "044525411"
click at [165, 538] on input "text" at bounding box center [309, 540] width 346 height 18
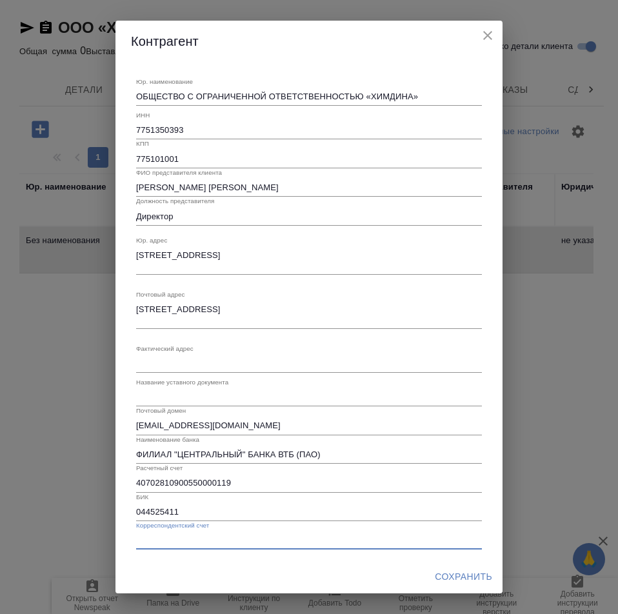
paste input "30101810145250000411"
type input "30101810145250000411"
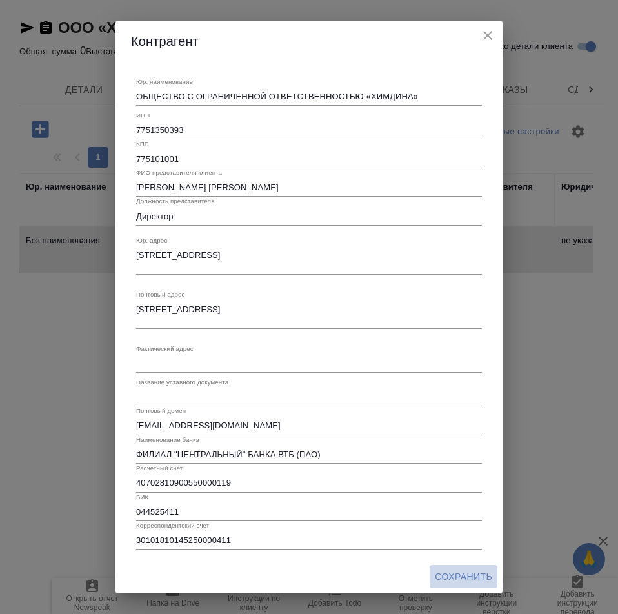
click at [471, 578] on span "Сохранить" at bounding box center [463, 577] width 57 height 16
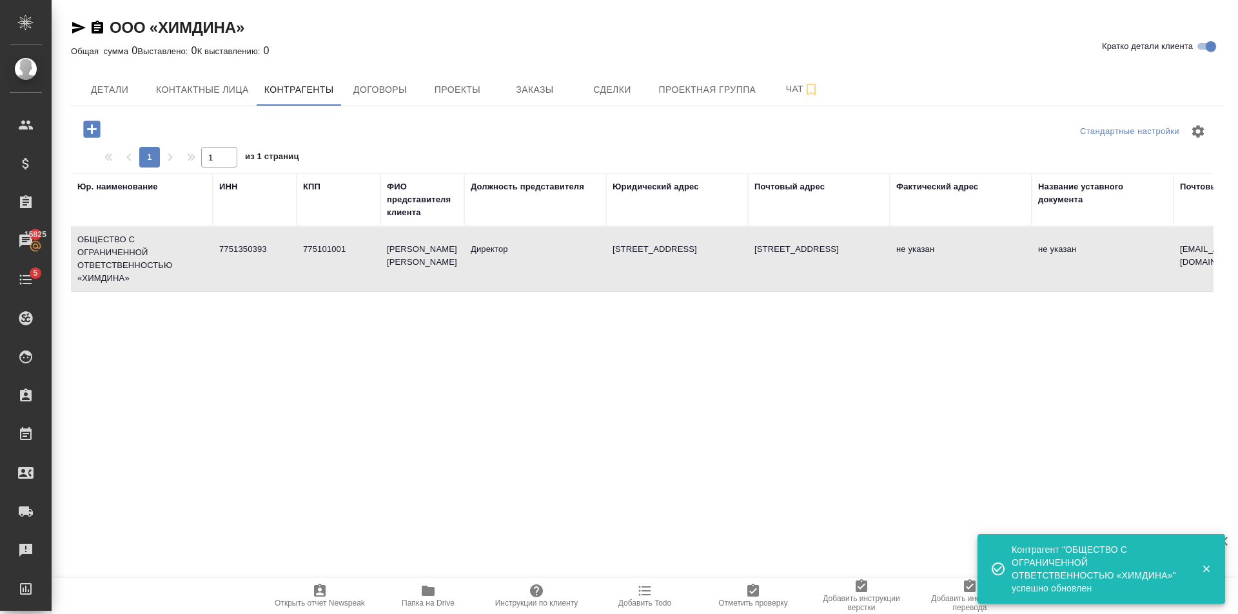
scroll to position [5, 0]
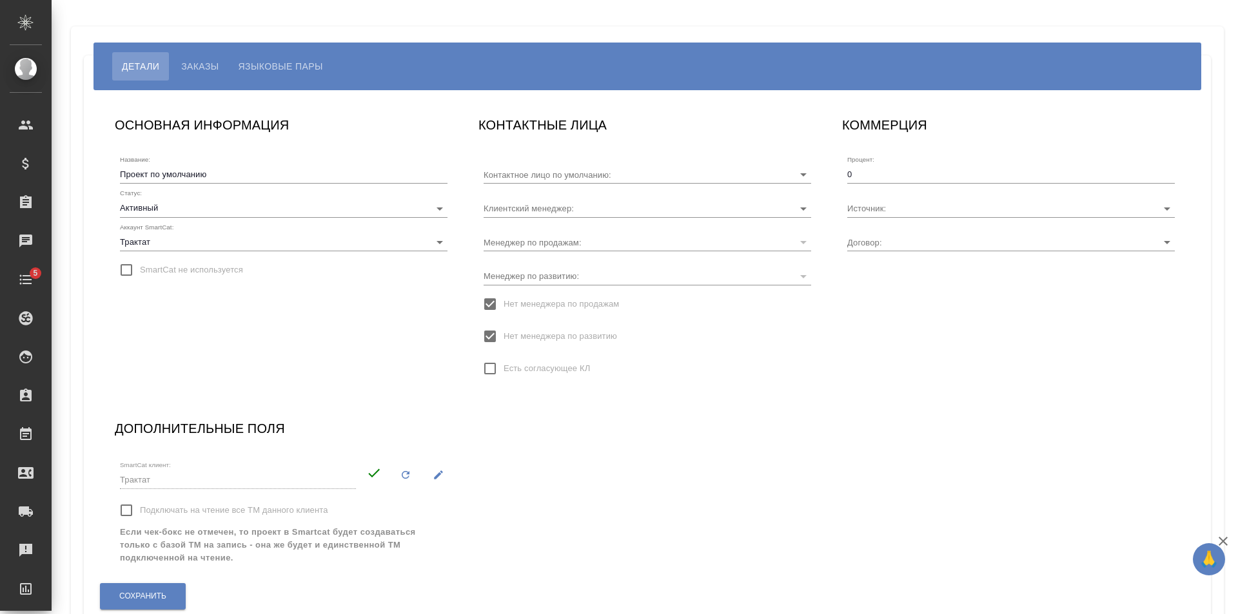
type input "[PERSON_NAME] [PERSON_NAME]"
type input "МБ-4586"
type input "[PERSON_NAME]"
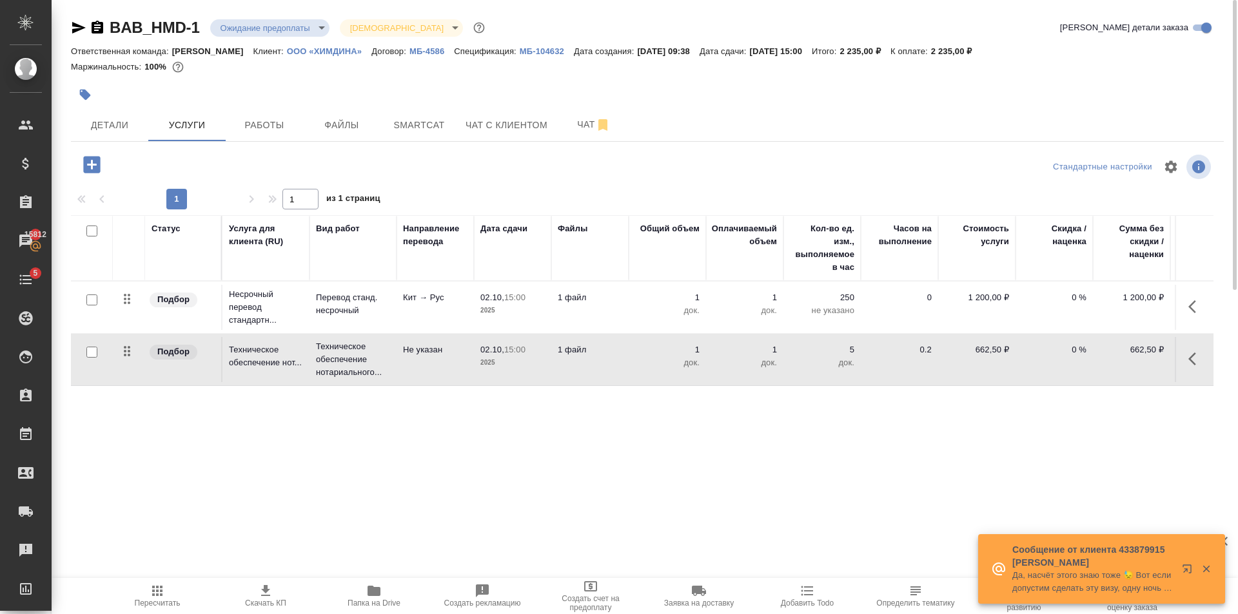
click at [526, 50] on p "МБ-104632" at bounding box center [547, 51] width 54 height 10
click at [105, 109] on button "Детали" at bounding box center [109, 125] width 77 height 32
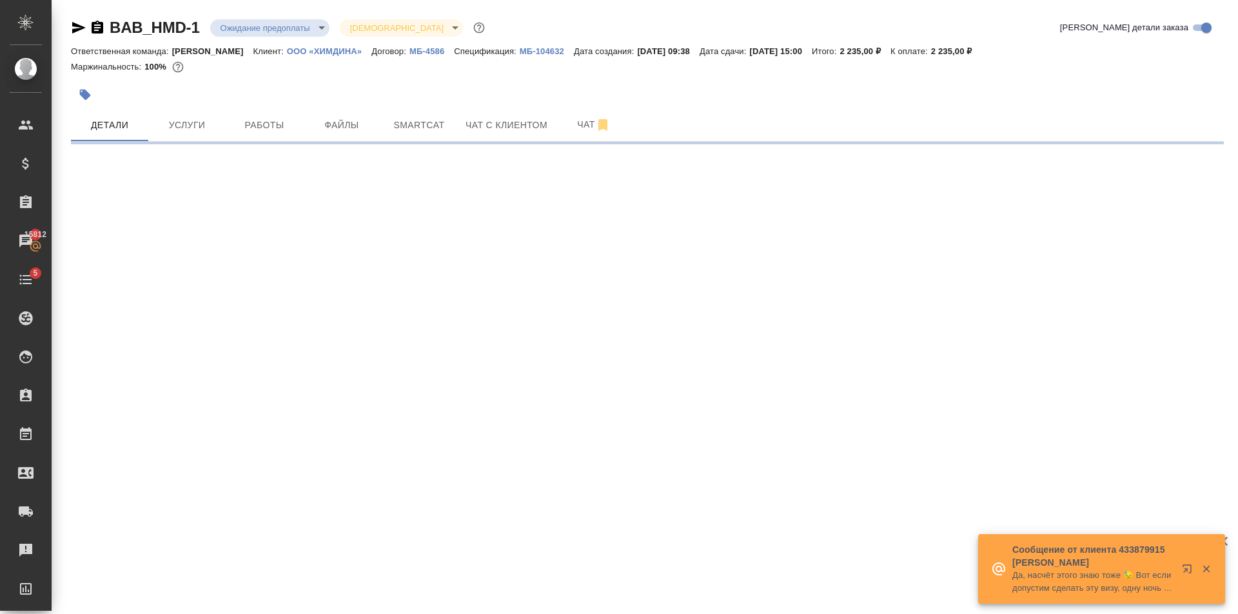
select select "RU"
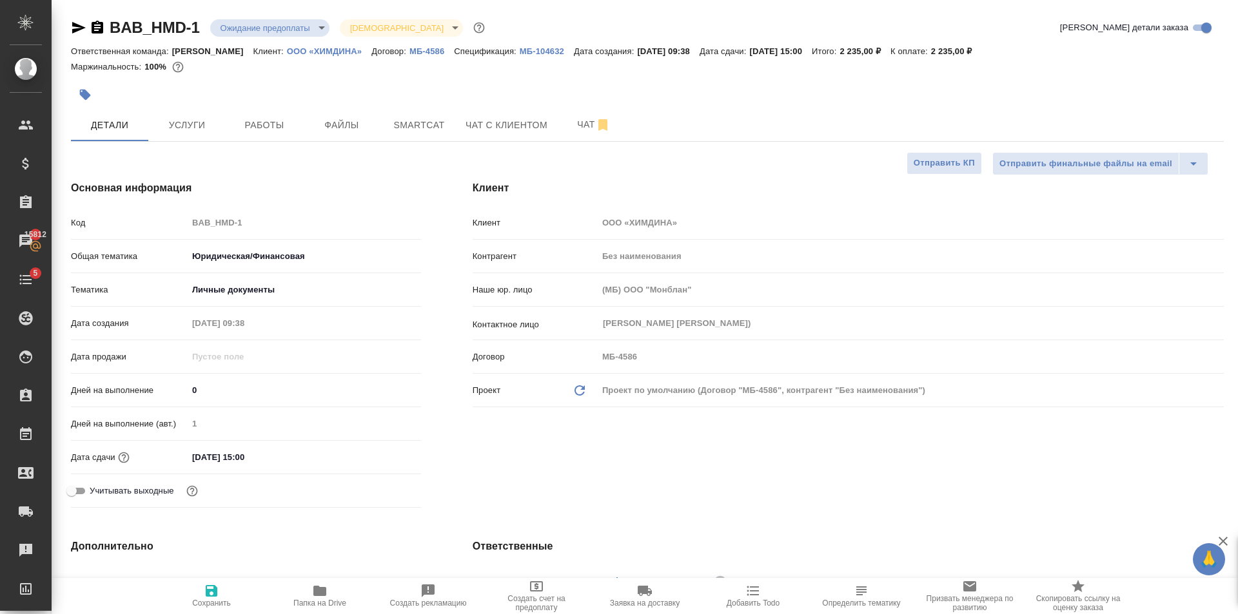
type textarea "x"
click at [655, 270] on div "Контрагент Без наименования" at bounding box center [848, 262] width 751 height 34
type textarea "x"
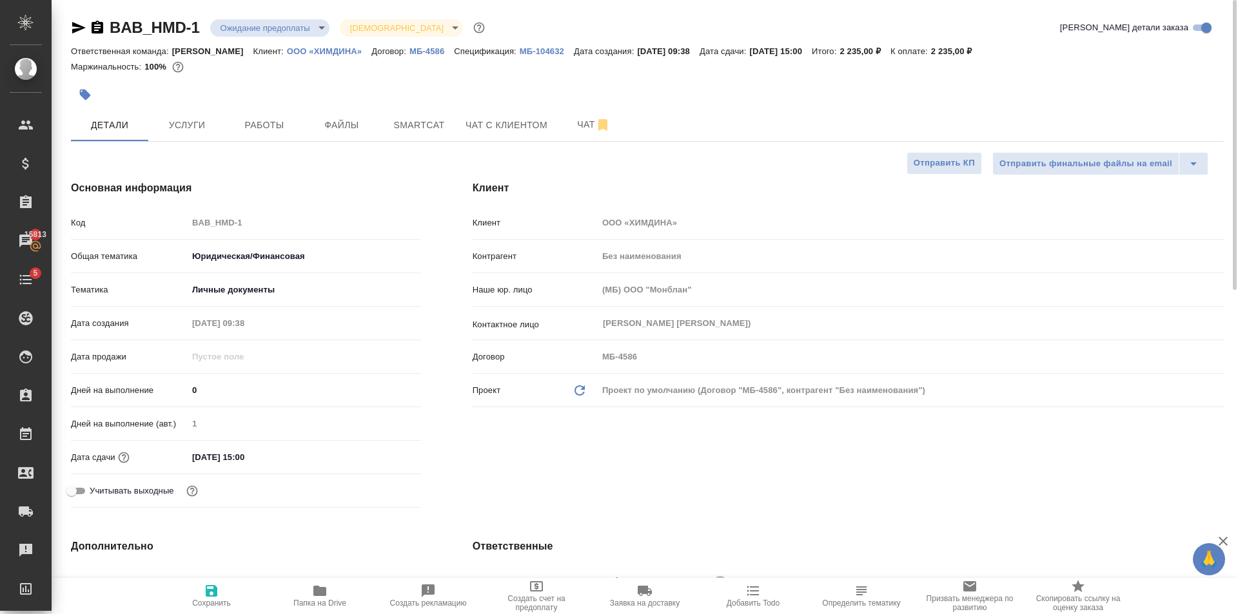
type textarea "x"
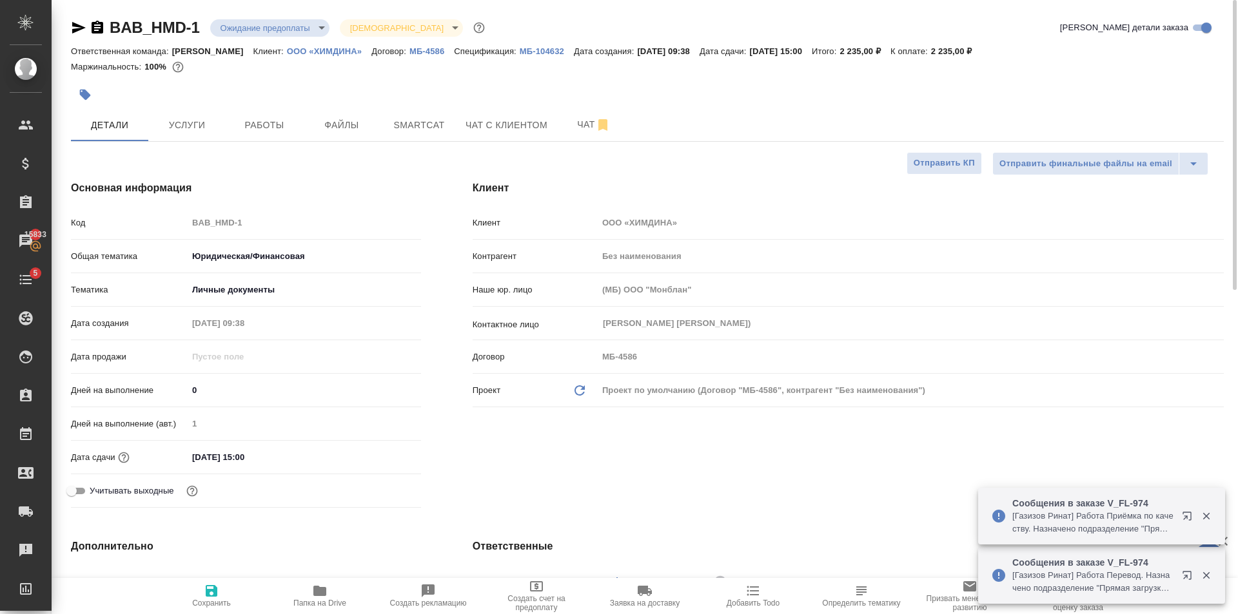
type textarea "x"
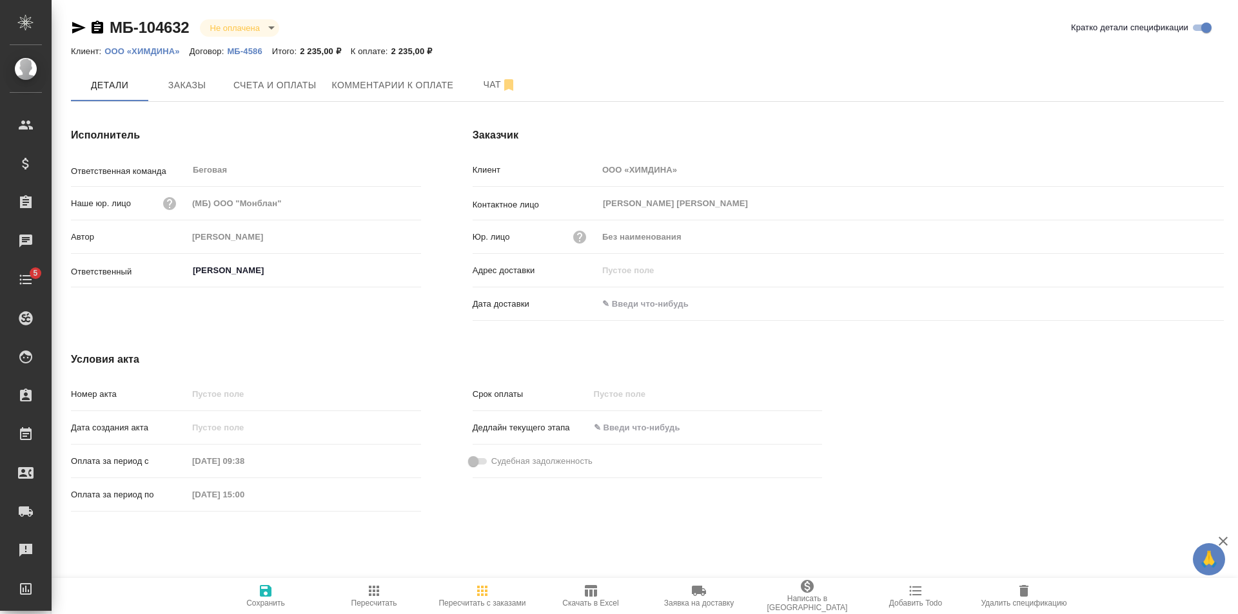
click at [640, 247] on div "Юр. лицо Без наименования" at bounding box center [848, 237] width 751 height 23
click at [580, 231] on icon "button" at bounding box center [579, 237] width 13 height 13
click at [360, 154] on div at bounding box center [619, 307] width 1238 height 614
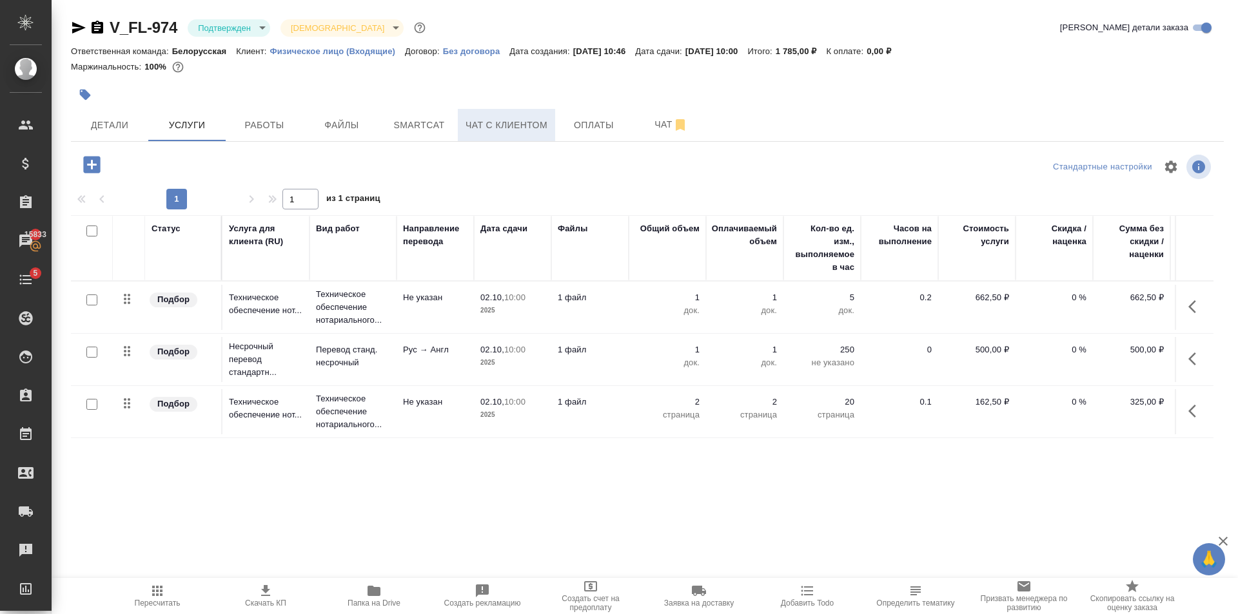
click at [485, 130] on span "Чат с клиентом" at bounding box center [507, 125] width 82 height 16
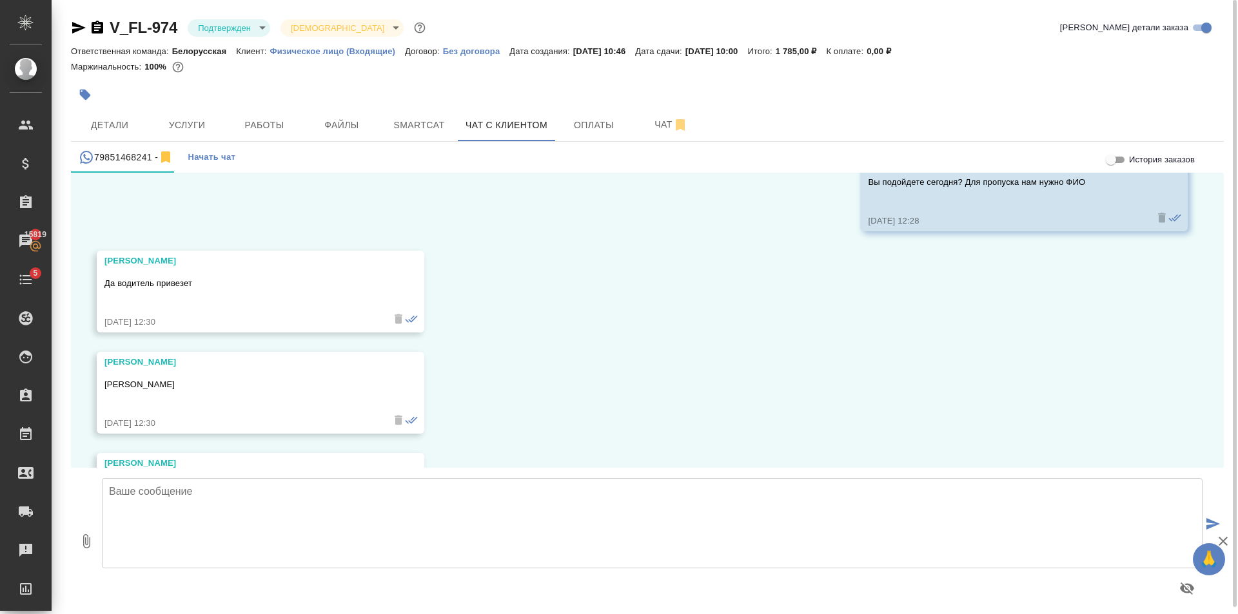
scroll to position [3302, 0]
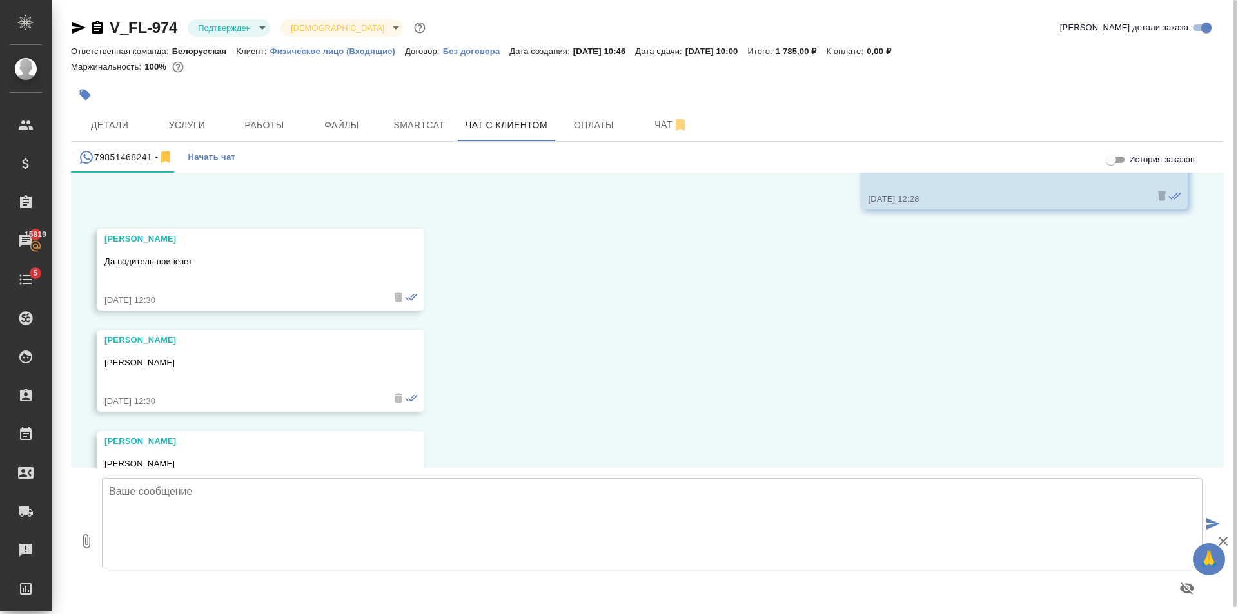
click at [228, 360] on p "Доценко Артем Александрович" at bounding box center [241, 363] width 275 height 13
drag, startPoint x: 228, startPoint y: 362, endPoint x: 106, endPoint y: 364, distance: 122.5
click at [106, 364] on p "Доценко Артем Александрович" at bounding box center [241, 363] width 275 height 13
copy p "Доценко Артем Александрович"
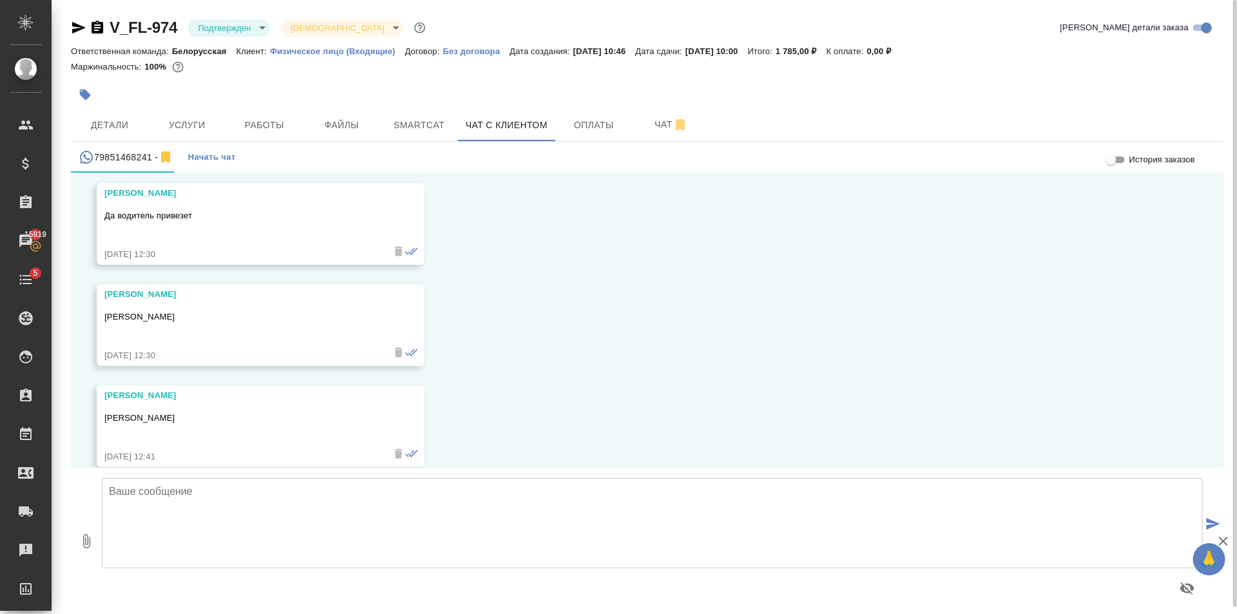
scroll to position [3367, 0]
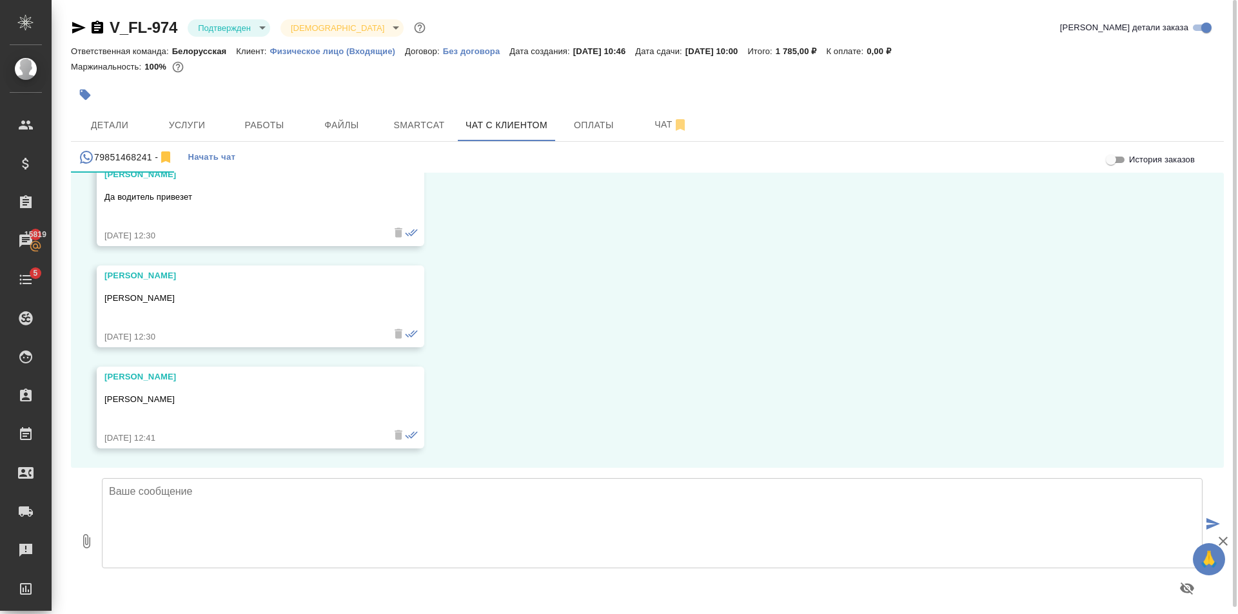
click at [251, 513] on textarea at bounding box center [652, 523] width 1101 height 90
drag, startPoint x: 211, startPoint y: 400, endPoint x: 106, endPoint y: 403, distance: 105.8
click at [106, 403] on p "Yuditskaya Dina Maratovna" at bounding box center [241, 399] width 275 height 13
copy p "Yuditskaya Dina Maratovna"
click at [213, 516] on textarea at bounding box center [652, 523] width 1101 height 90
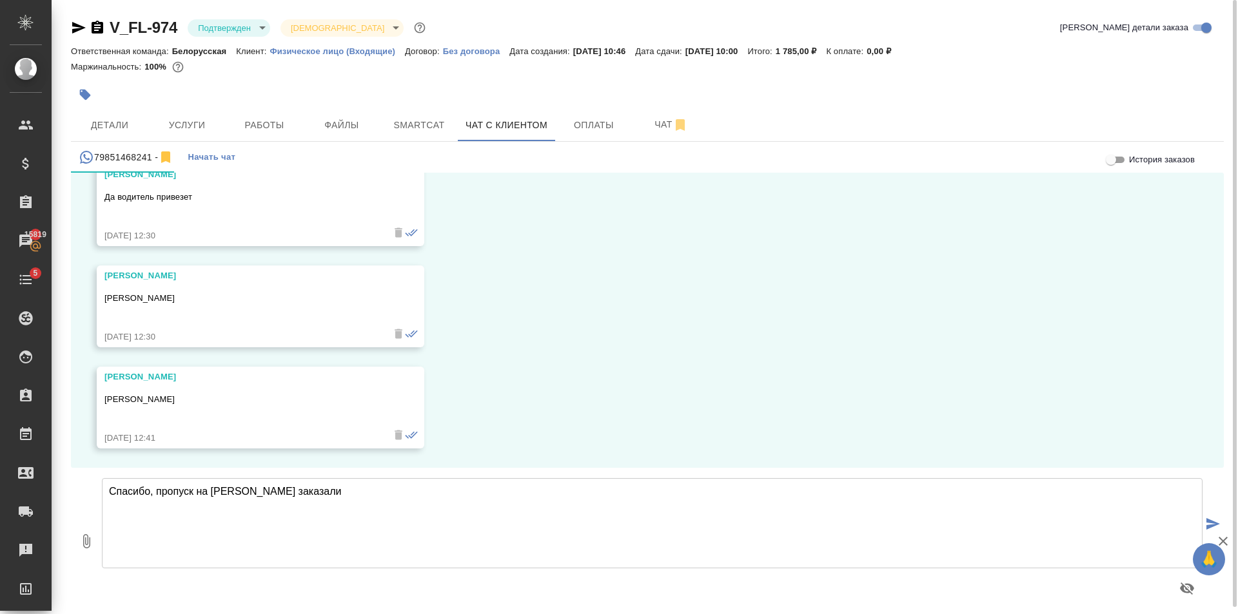
type textarea "Спасибо, пропуск на Артёма Александровича заказали"
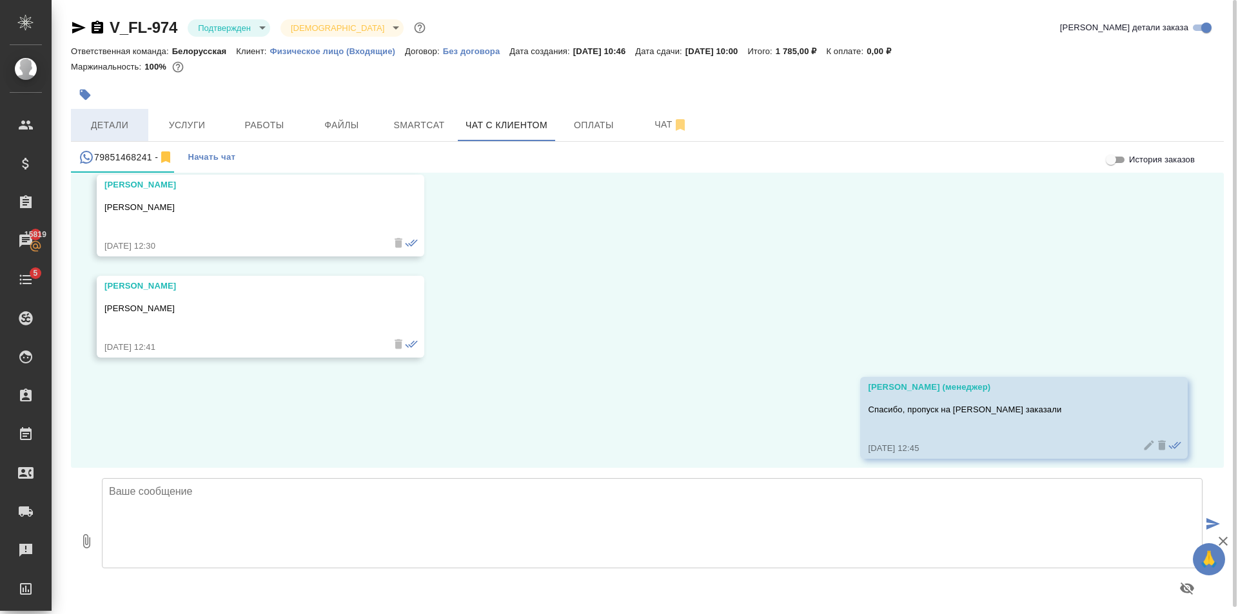
scroll to position [3468, 0]
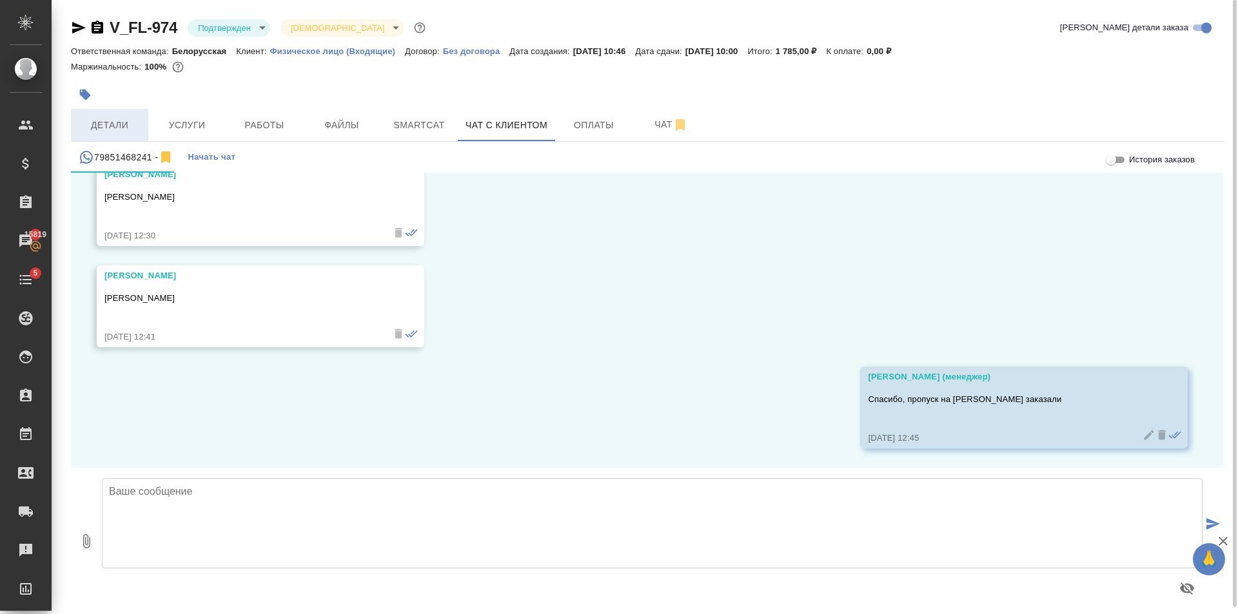
click at [123, 122] on span "Детали" at bounding box center [110, 125] width 62 height 16
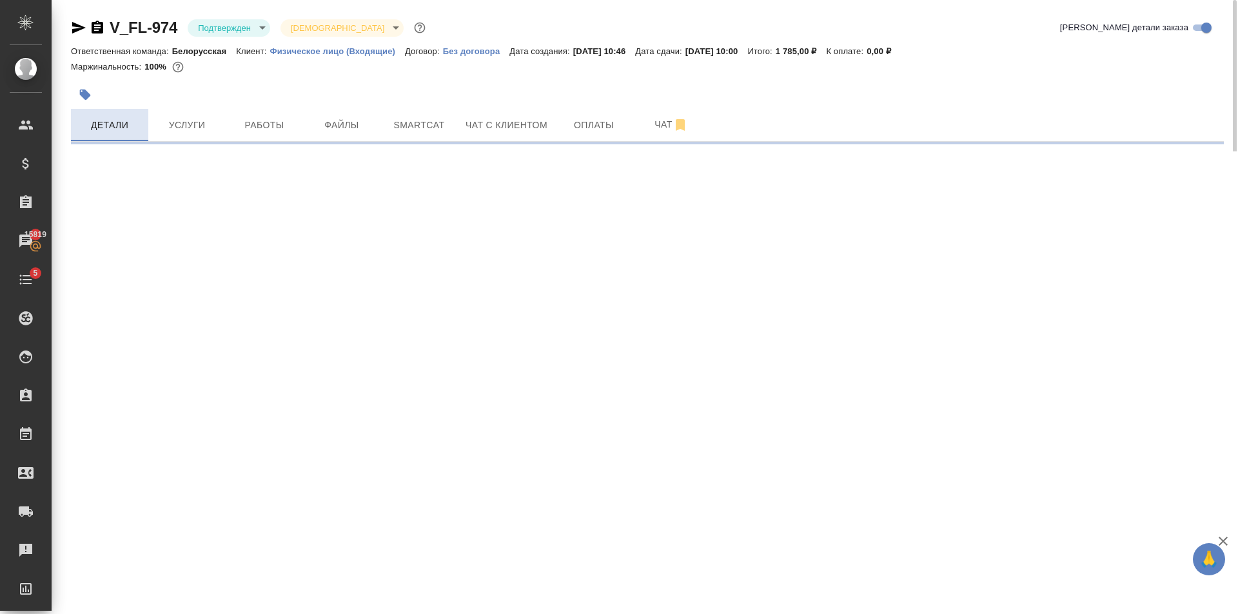
select select "RU"
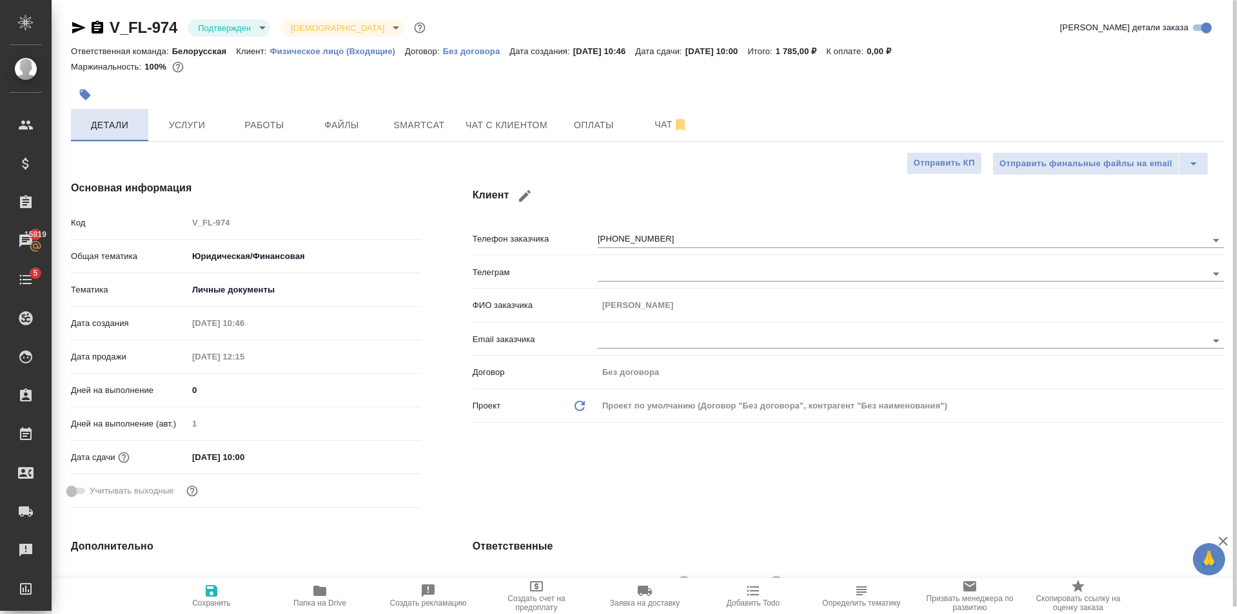
type textarea "x"
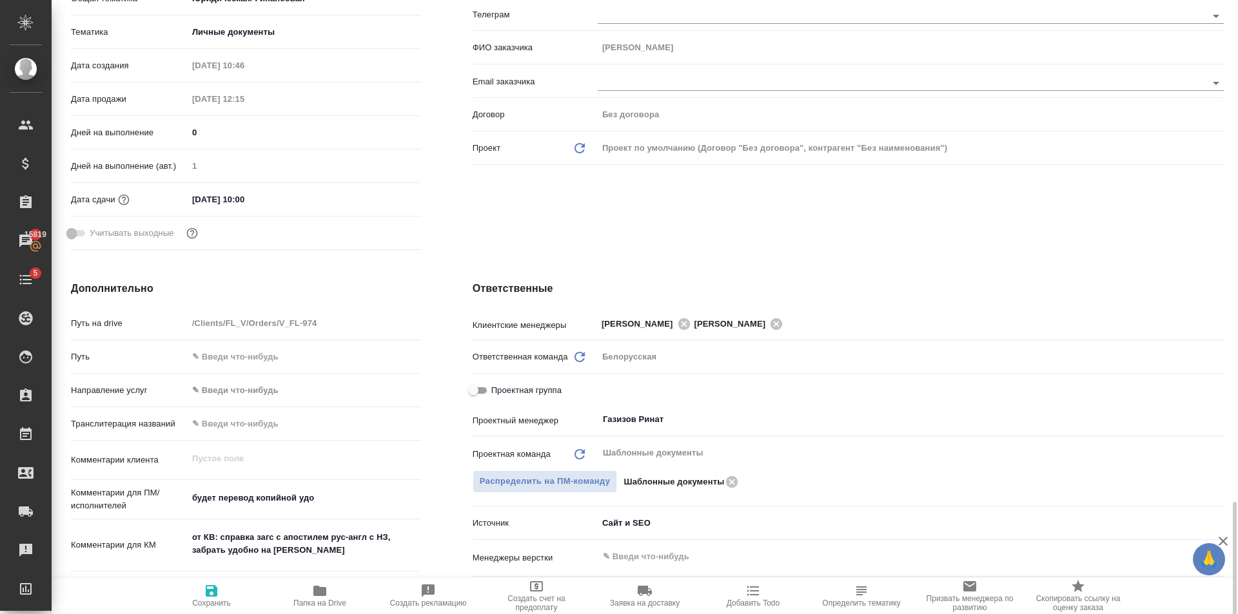
scroll to position [516, 0]
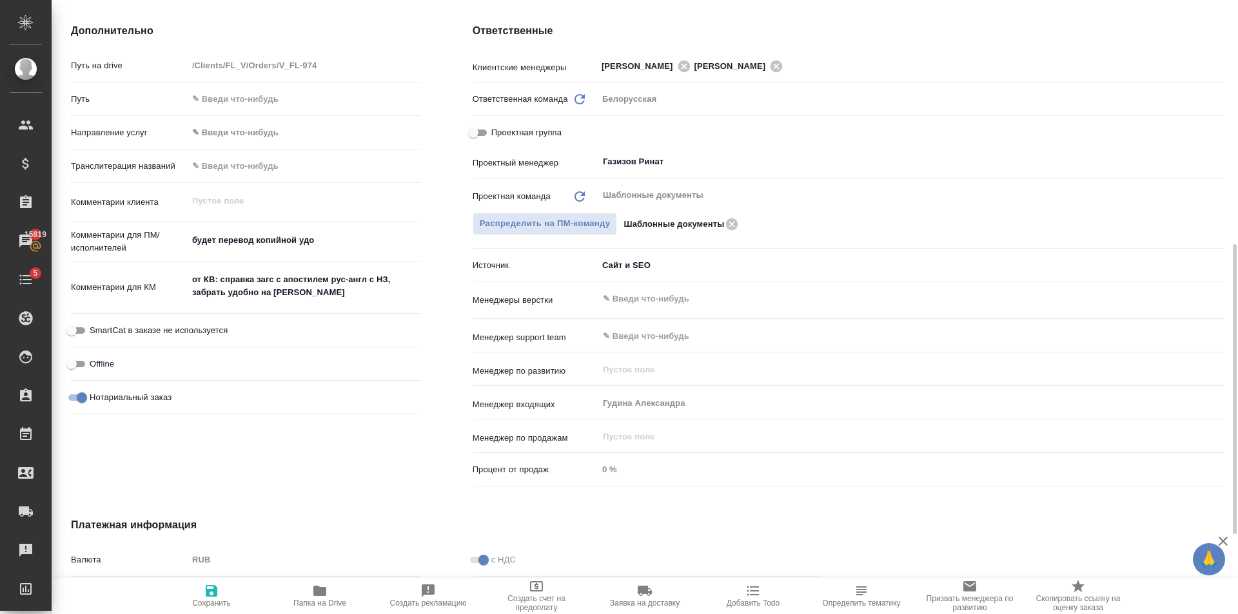
type textarea "x"
click at [332, 247] on textarea "будет перевод копийной удо" at bounding box center [304, 241] width 232 height 22
type textarea "будет перевод копийной удо"
type textarea "x"
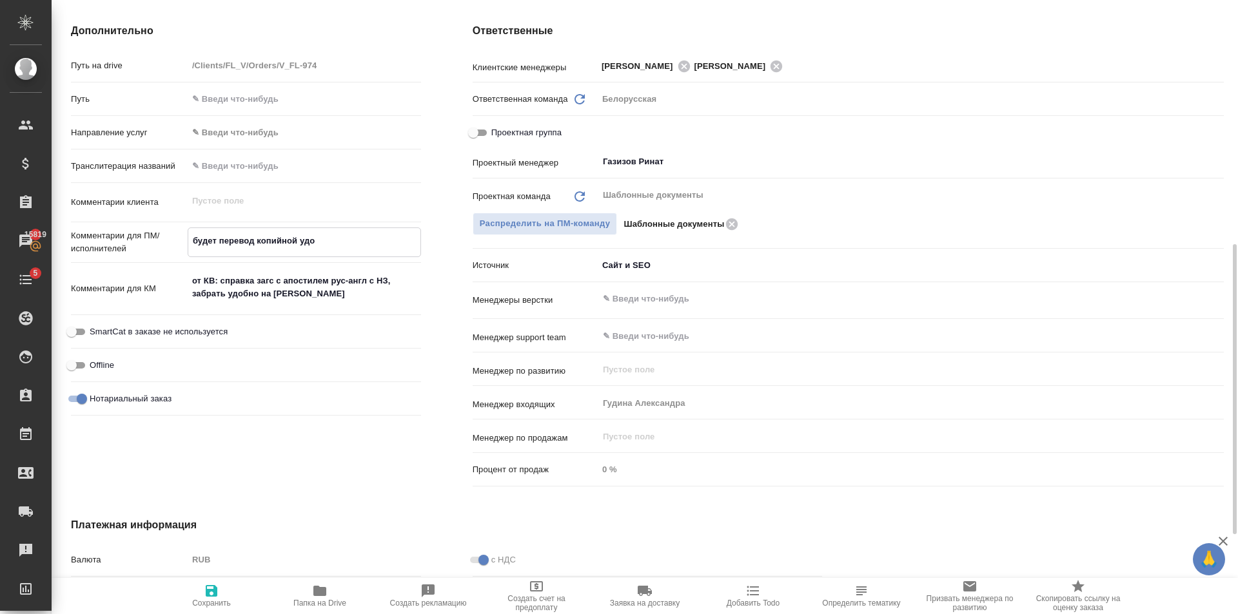
type textarea "x"
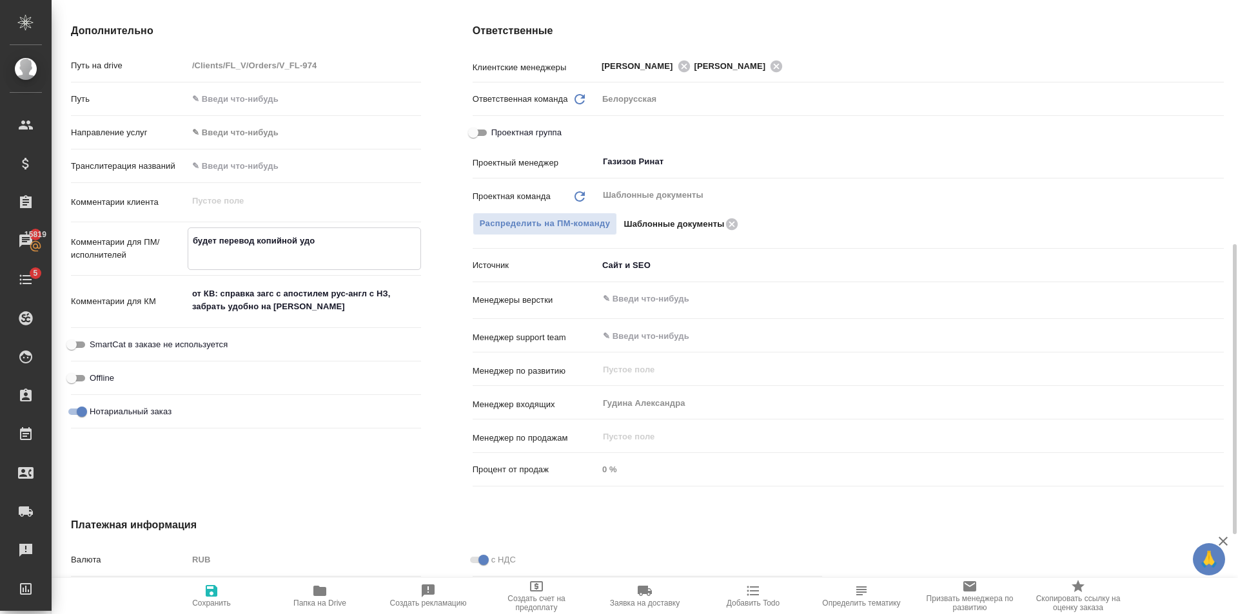
type textarea "x"
type textarea "будет перевод копийной удо"
type textarea "x"
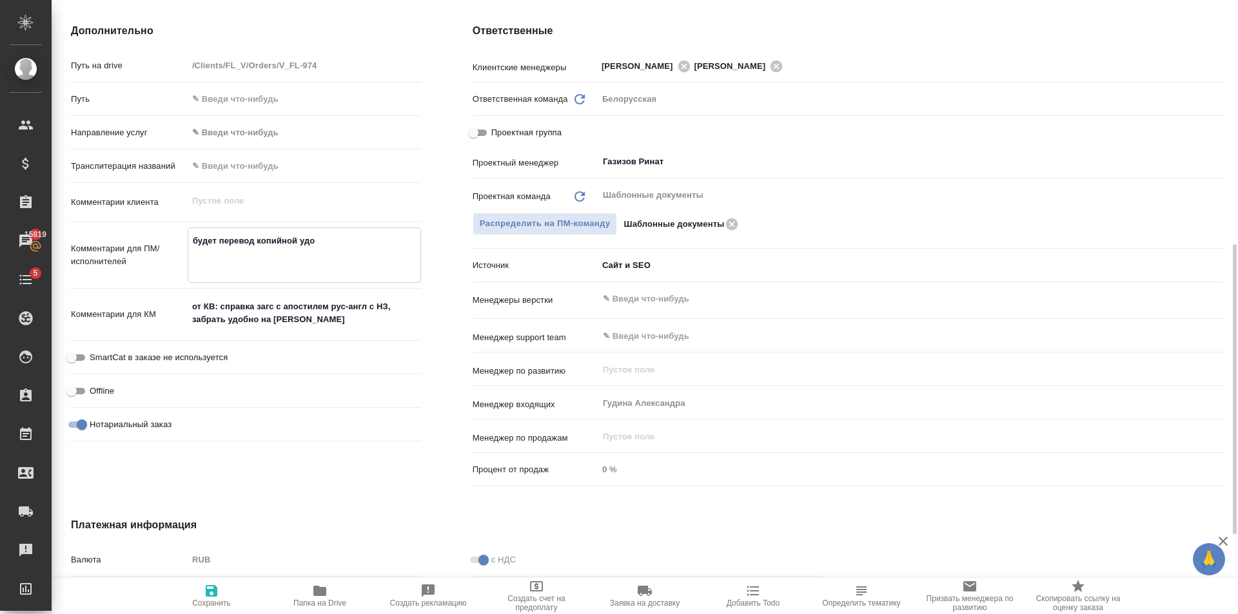
paste textarea "Yuditskaya Dina Maratovna"
type textarea "будет перевод копийной удо Yuditskaya Dina Maratovna"
type textarea "x"
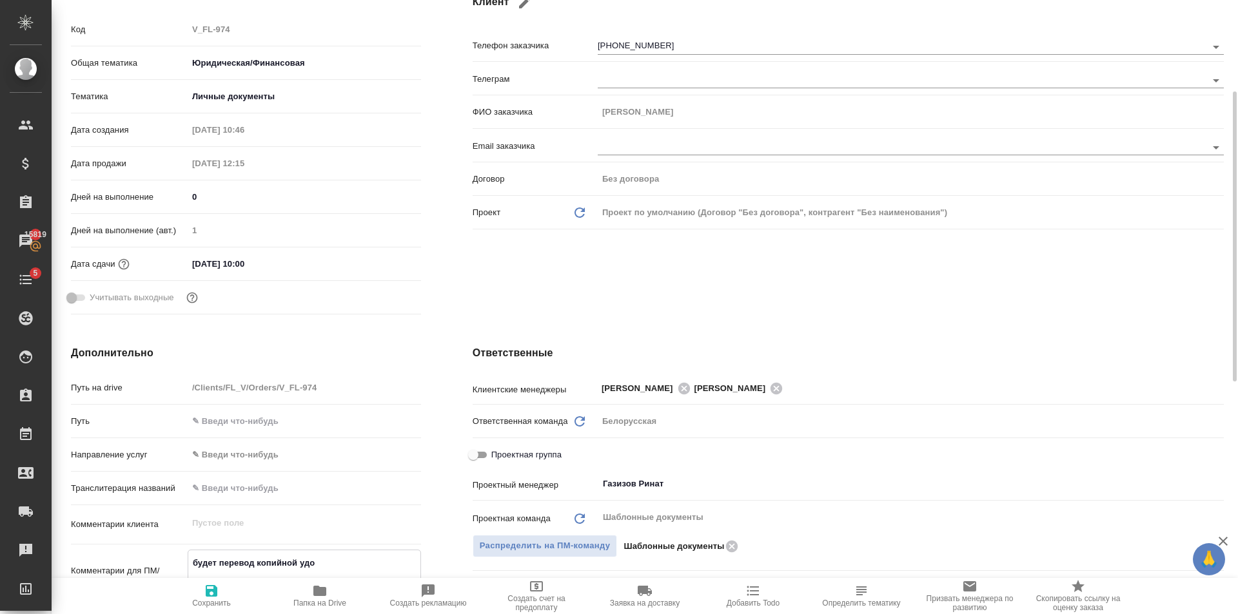
scroll to position [0, 0]
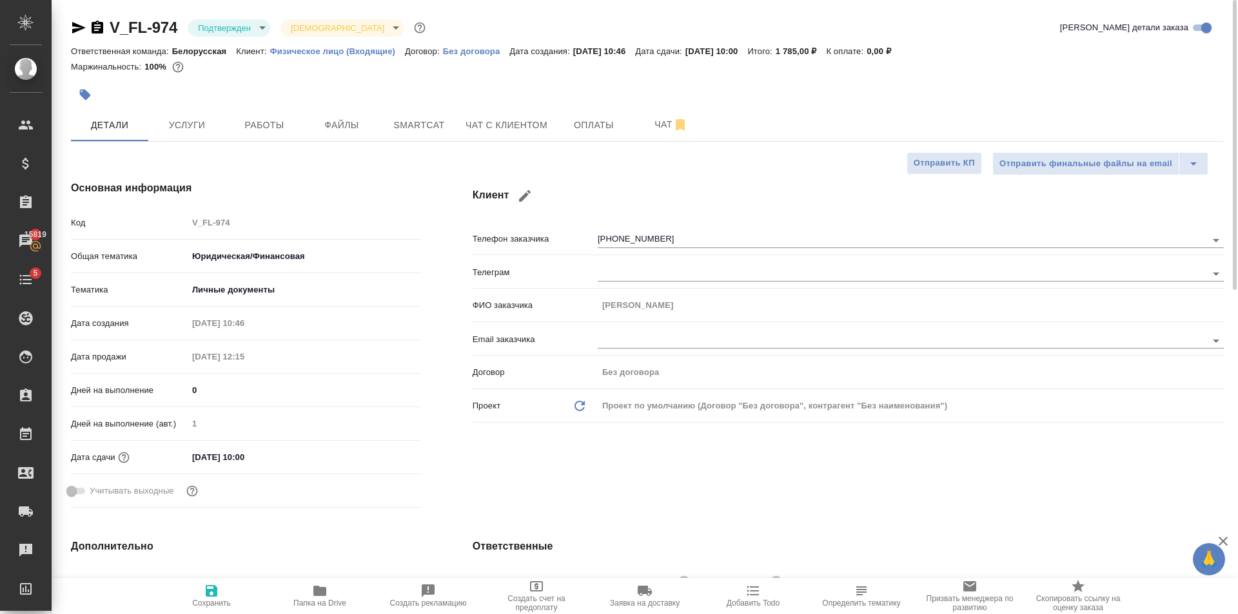
type textarea "будет перевод копийной удо Yuditskaya Dina Maratovna"
type textarea "x"
click at [215, 587] on icon "button" at bounding box center [211, 590] width 15 height 15
type textarea "x"
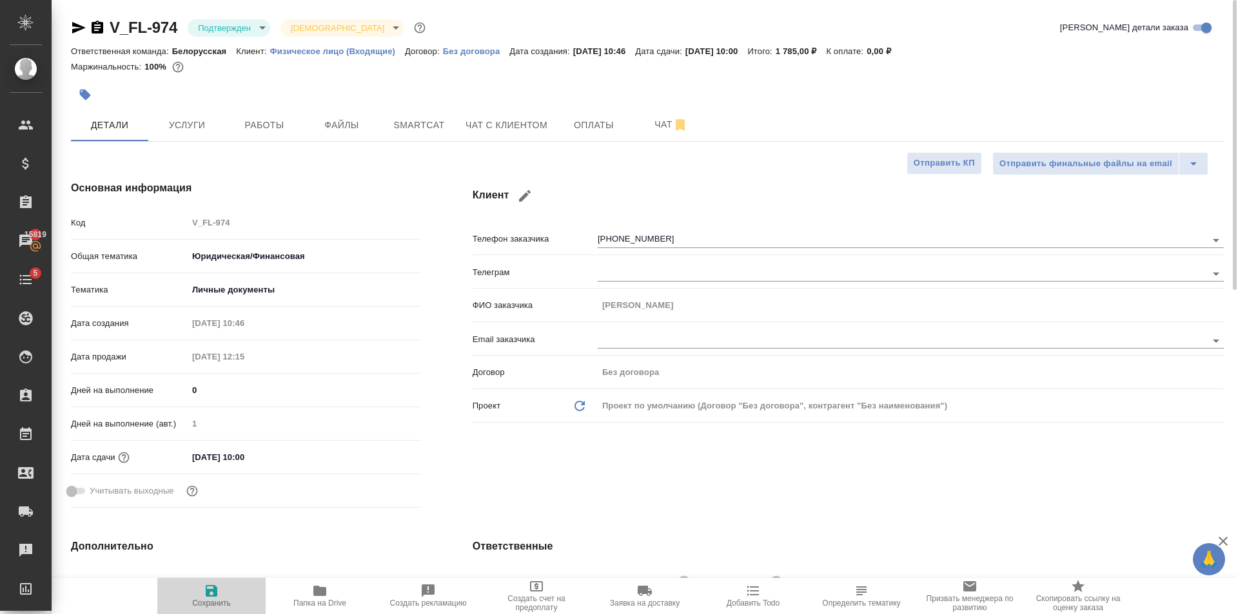
type textarea "x"
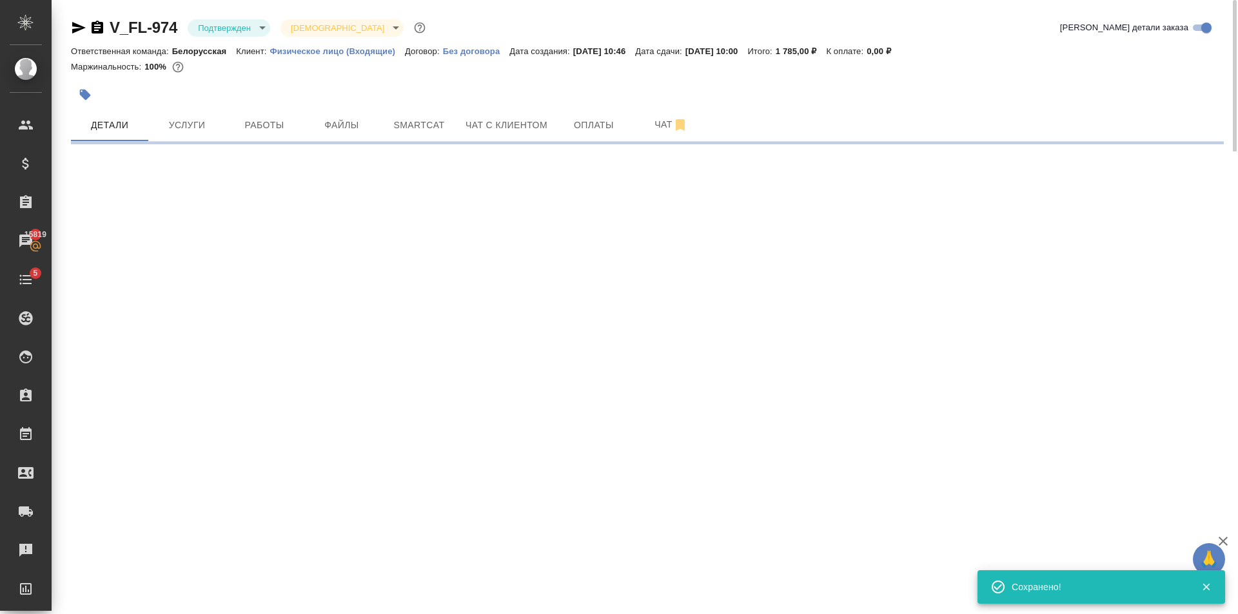
type input "inProgress"
select select "RU"
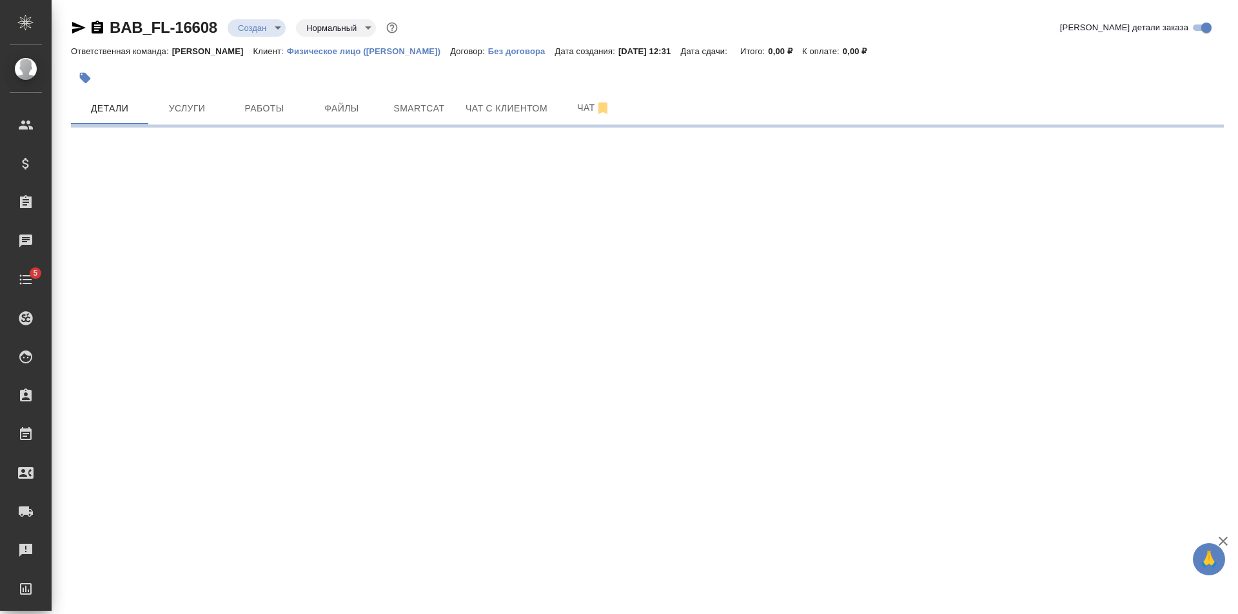
click at [81, 88] on button "button" at bounding box center [85, 78] width 28 height 28
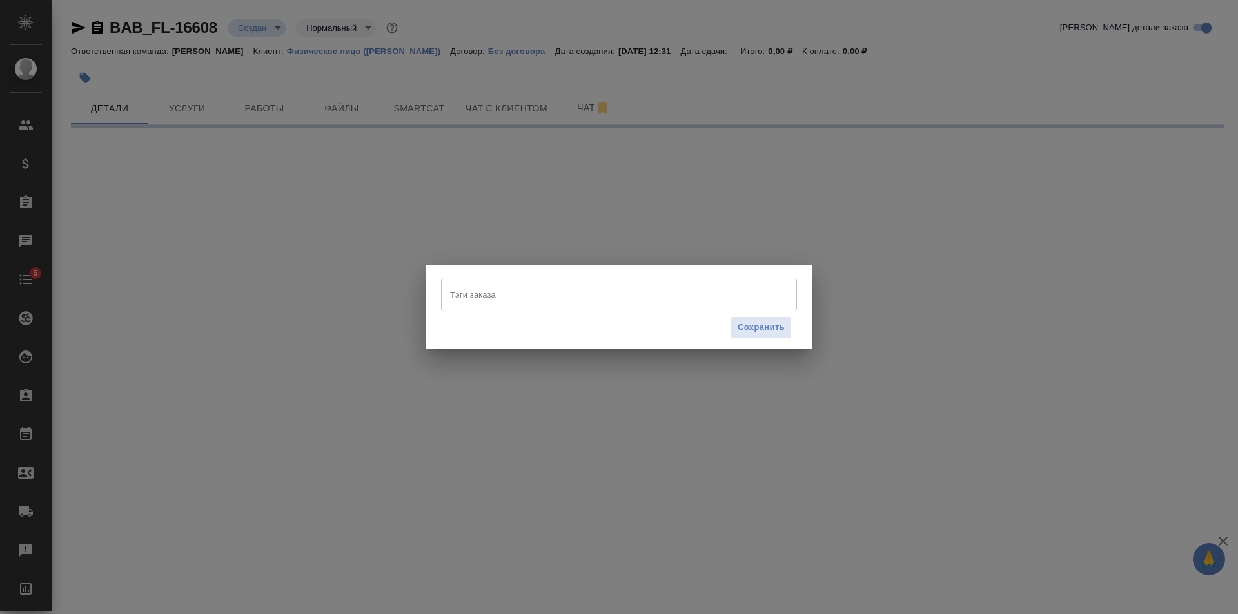
click at [609, 297] on input "Тэги заказа" at bounding box center [607, 295] width 320 height 22
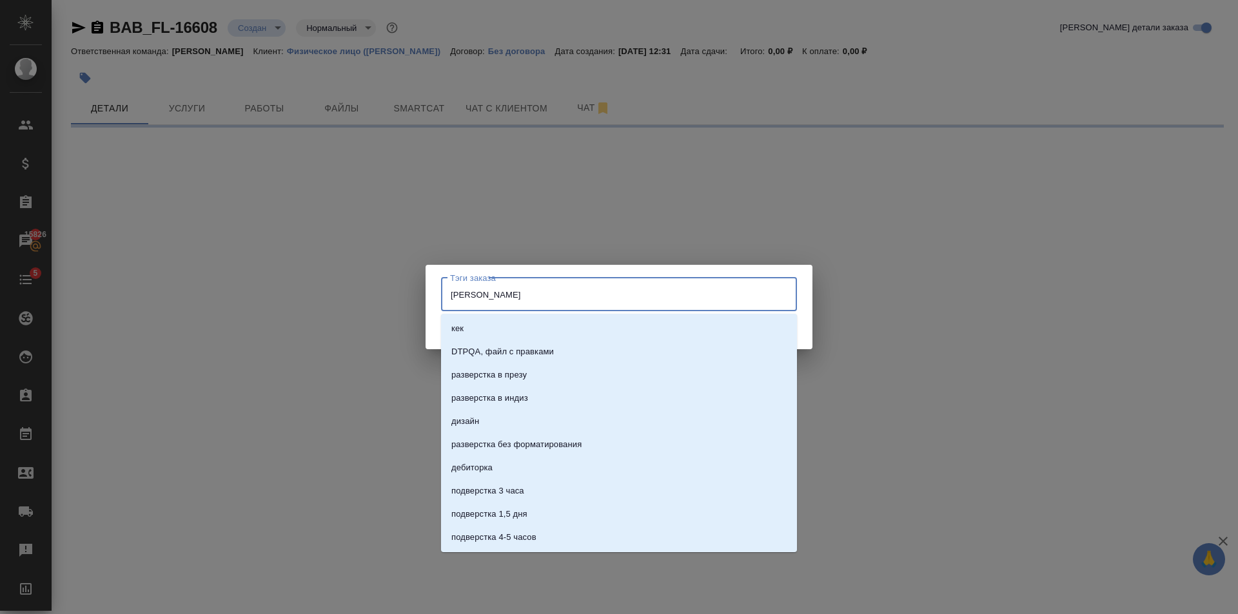
type input "беговая"
select select "RU"
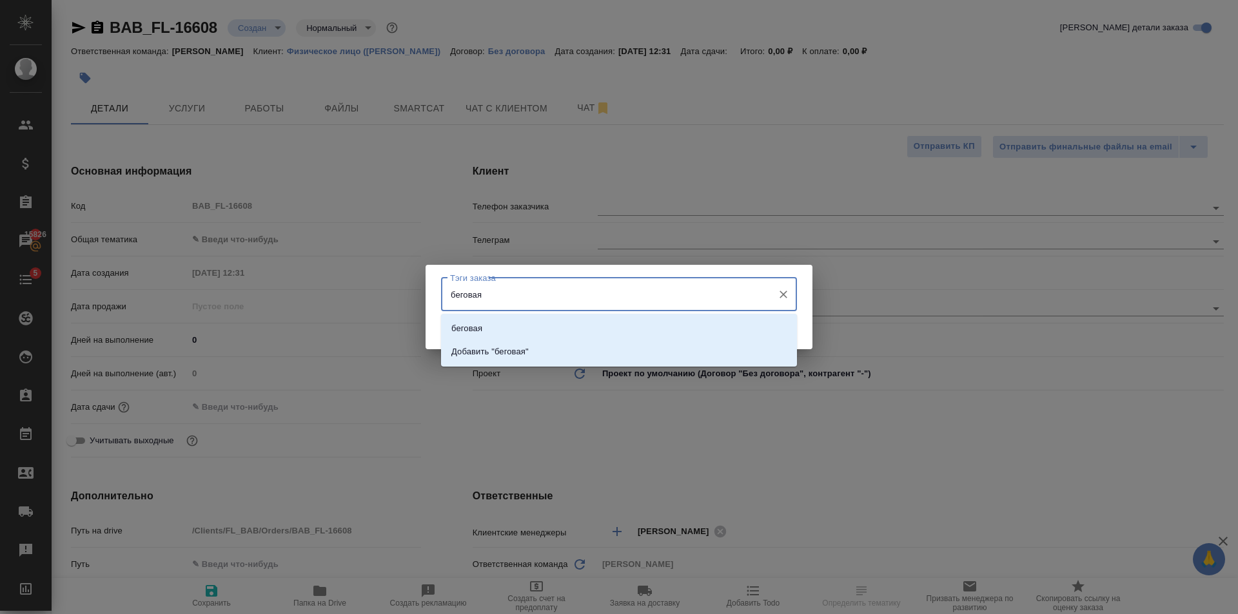
type textarea "x"
click at [589, 328] on li "беговая" at bounding box center [619, 328] width 356 height 23
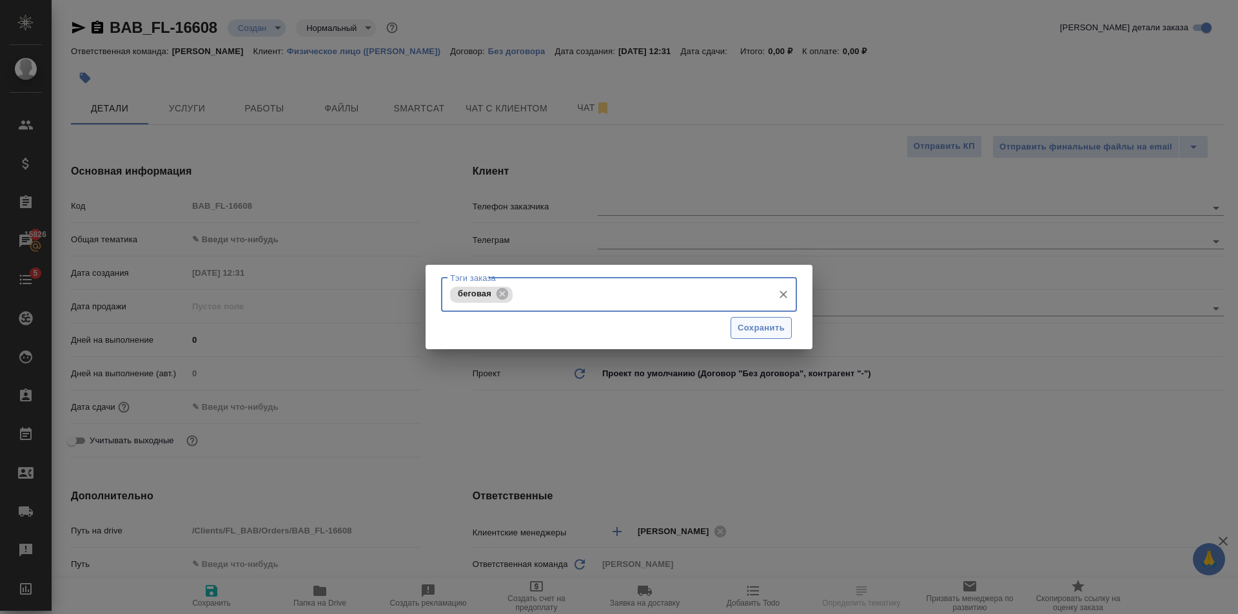
click at [750, 326] on span "Сохранить" at bounding box center [761, 328] width 47 height 15
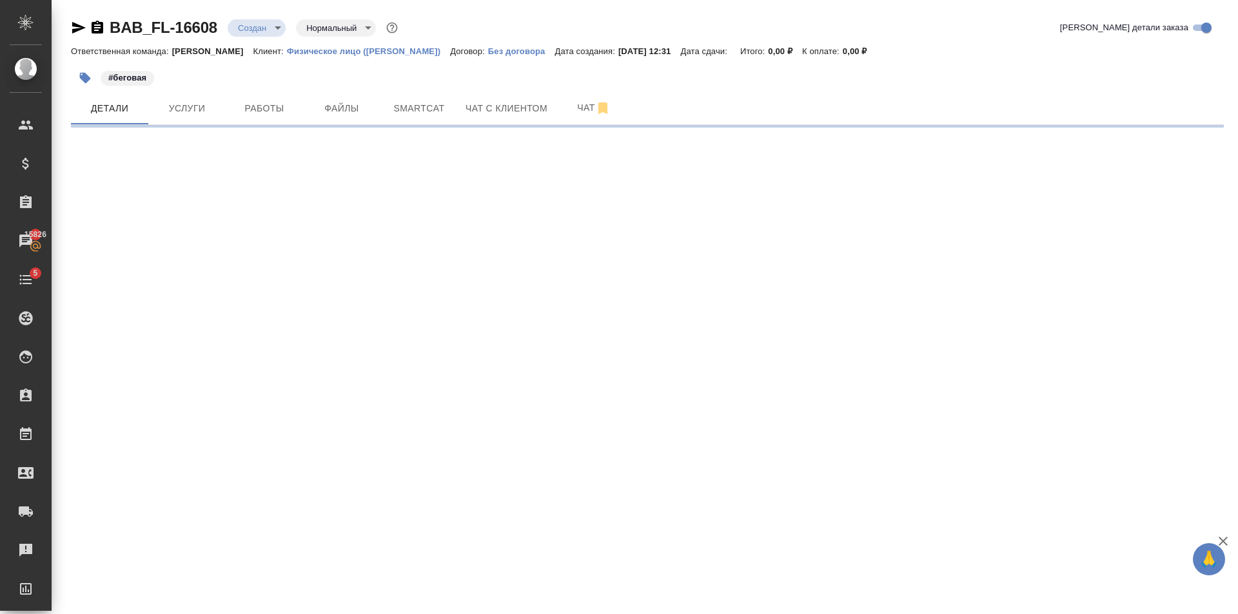
select select "RU"
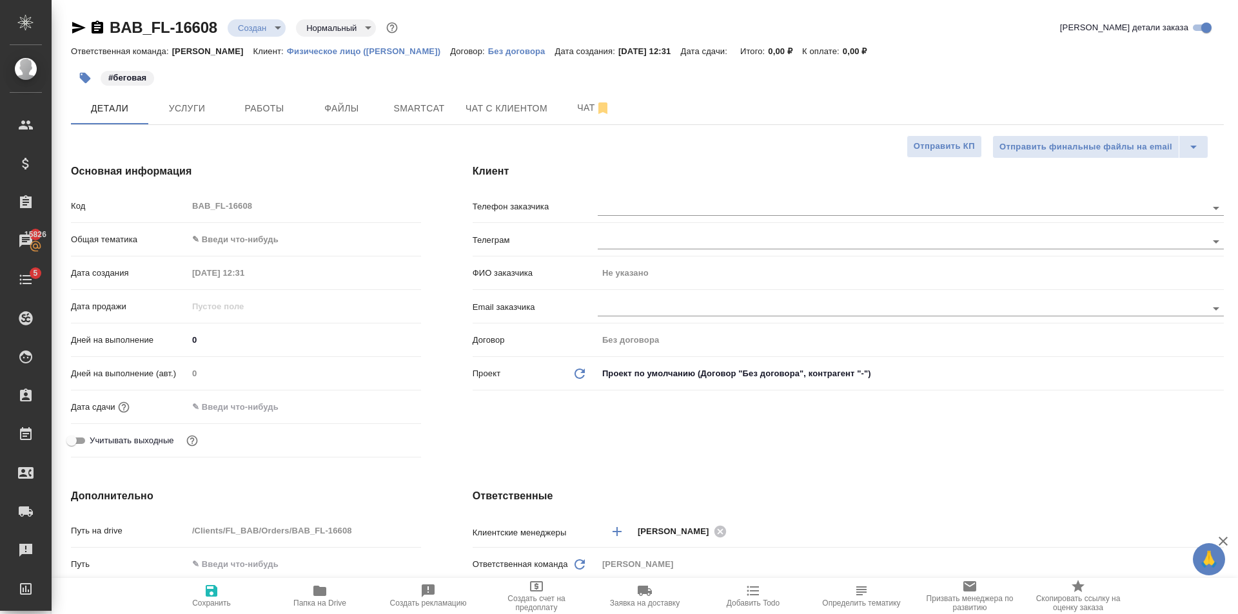
type textarea "x"
click at [697, 237] on input "text" at bounding box center [890, 240] width 585 height 15
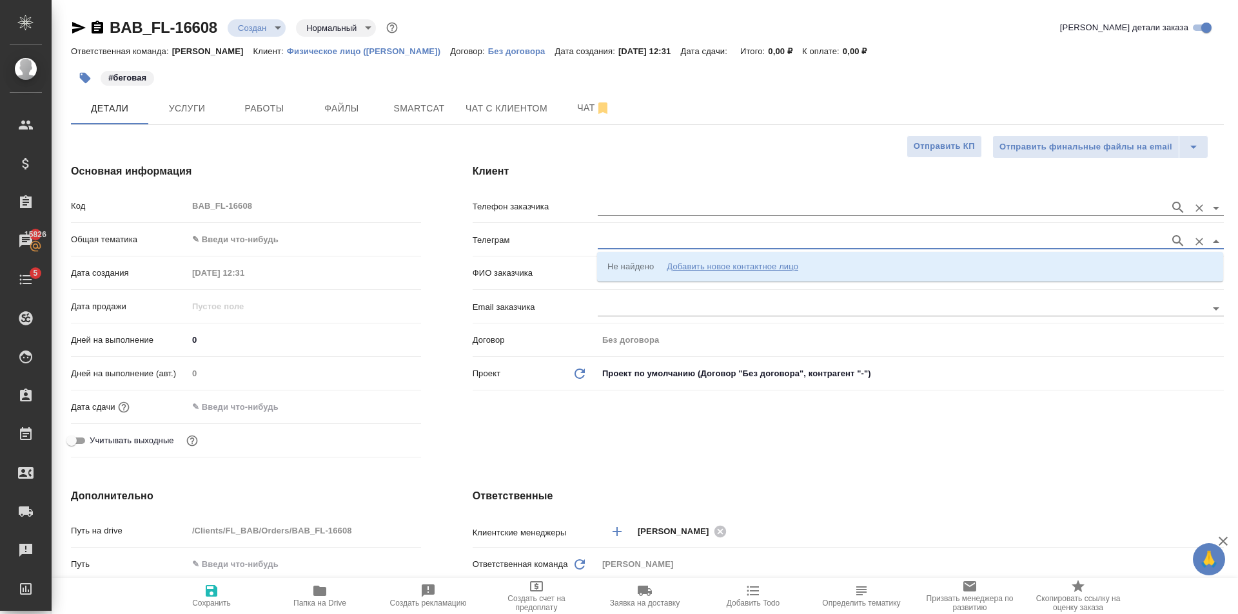
click at [675, 208] on input "text" at bounding box center [880, 207] width 565 height 15
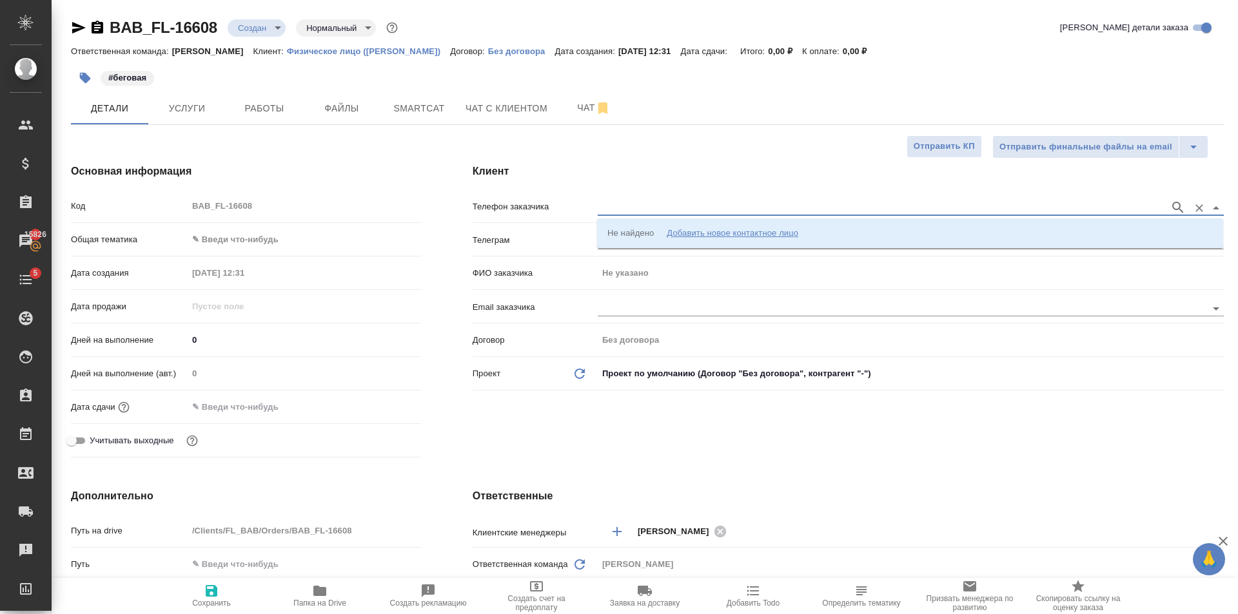
click at [701, 237] on div "Добавить новое контактное лицо" at bounding box center [733, 233] width 132 height 13
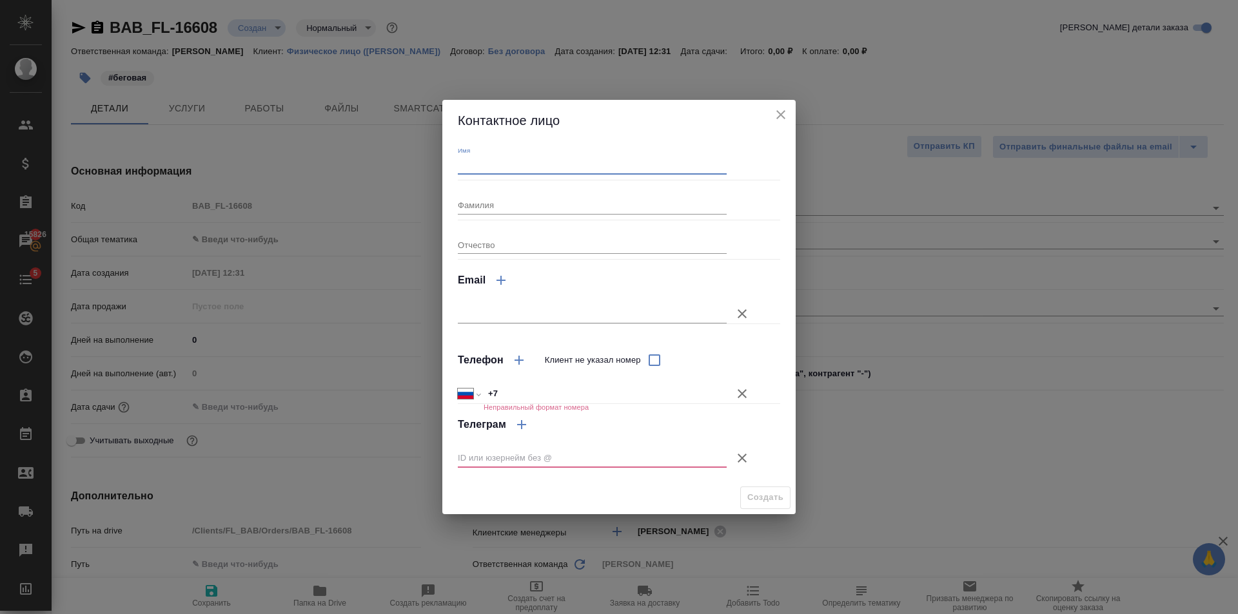
click at [496, 162] on input "Имя" at bounding box center [592, 166] width 269 height 18
type input "[PERSON_NAME]"
click at [490, 194] on div "Фамилия" at bounding box center [592, 200] width 269 height 28
type textarea "x"
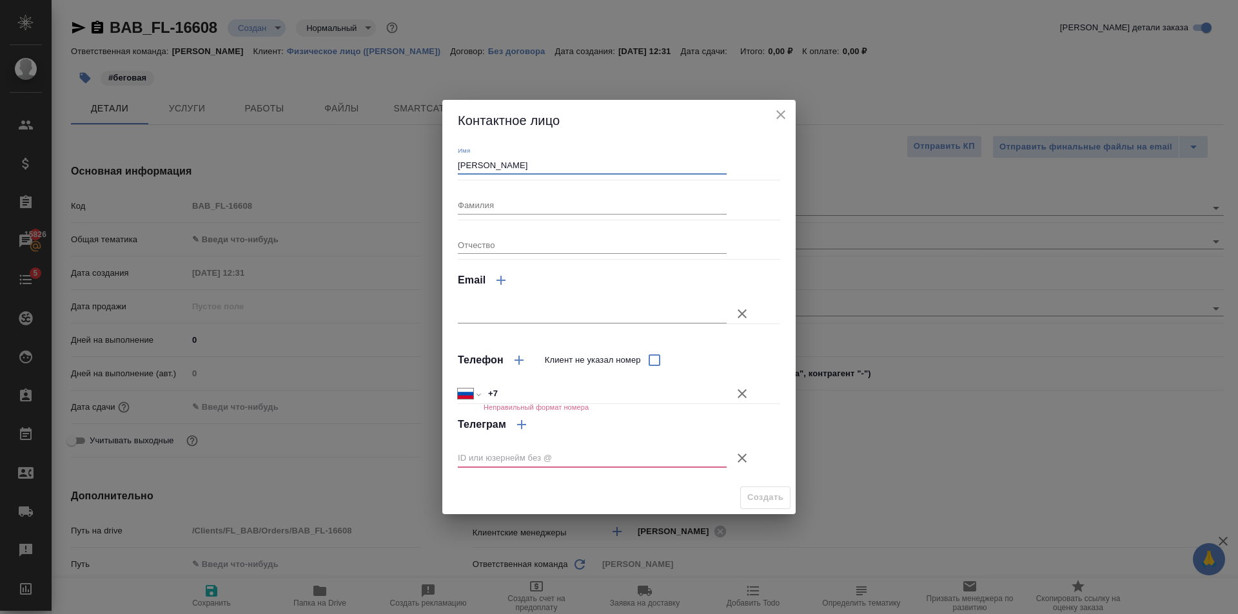
type textarea "x"
click at [503, 195] on div "Фамилия" at bounding box center [592, 200] width 269 height 28
click at [507, 199] on input "Фамилия" at bounding box center [592, 205] width 269 height 18
type input "[PERSON_NAME]"
click at [745, 460] on icon "button" at bounding box center [741, 458] width 15 height 15
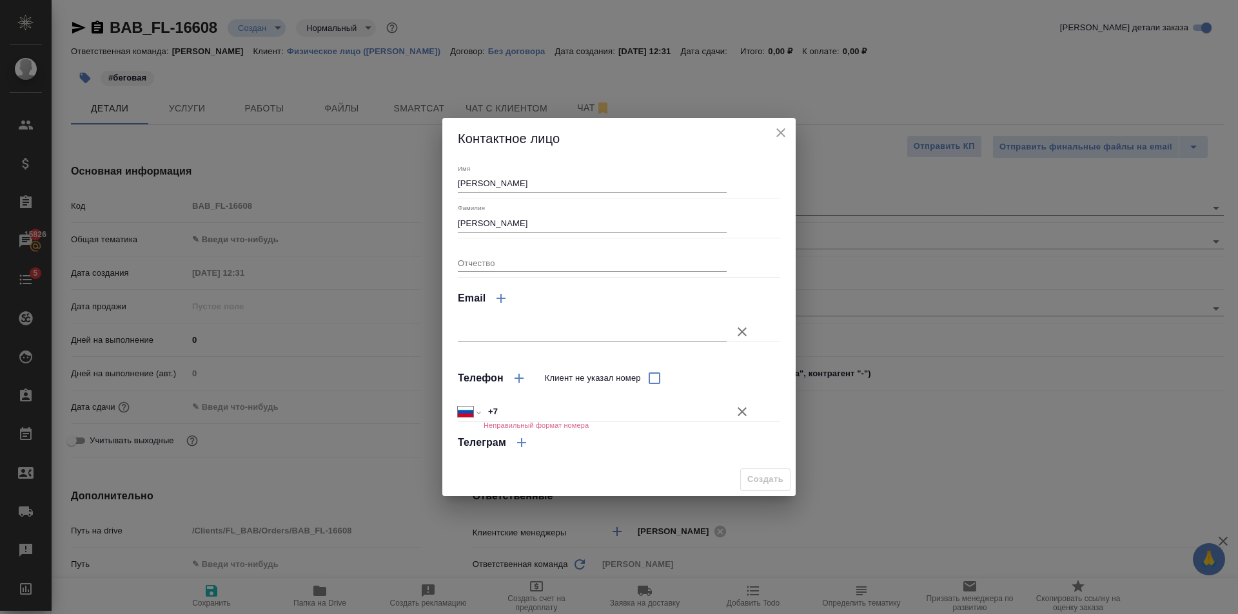
click at [743, 411] on icon "button" at bounding box center [742, 411] width 9 height 9
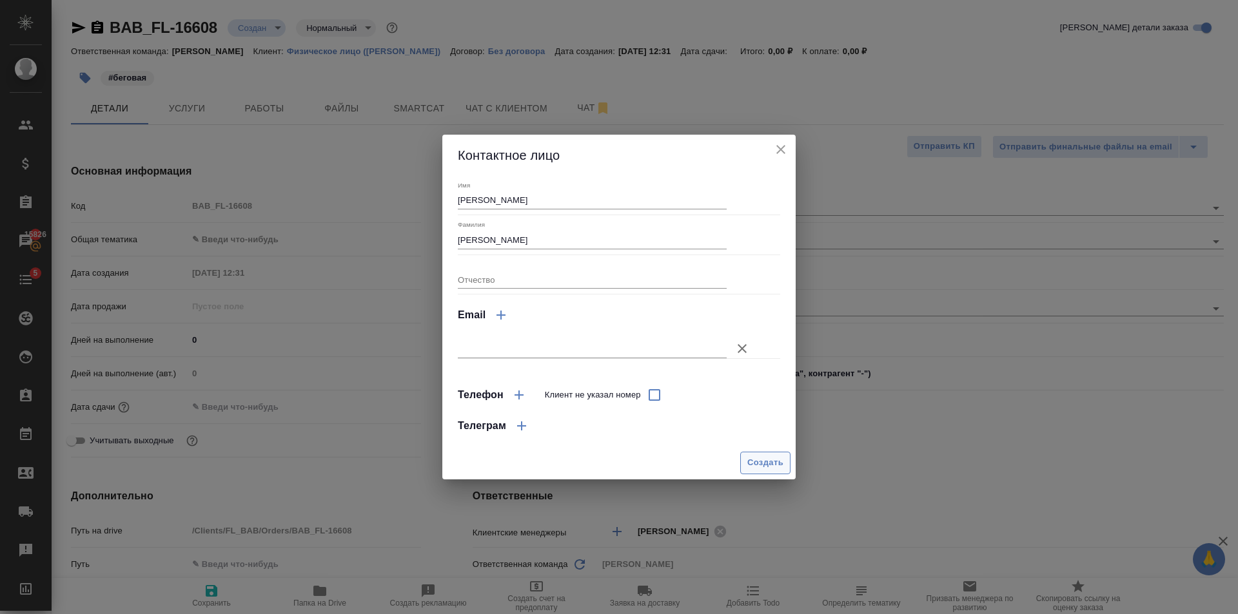
click at [778, 464] on span "Создать" at bounding box center [765, 463] width 36 height 15
type input "[PERSON_NAME]"
type textarea "x"
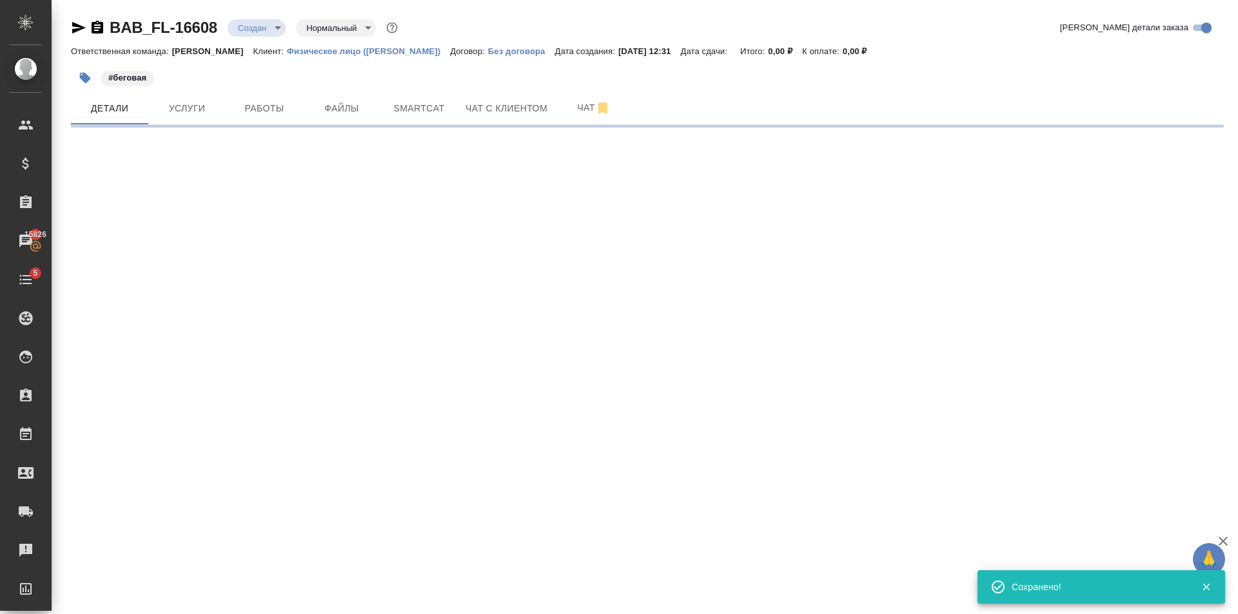
type input "holyTrinity"
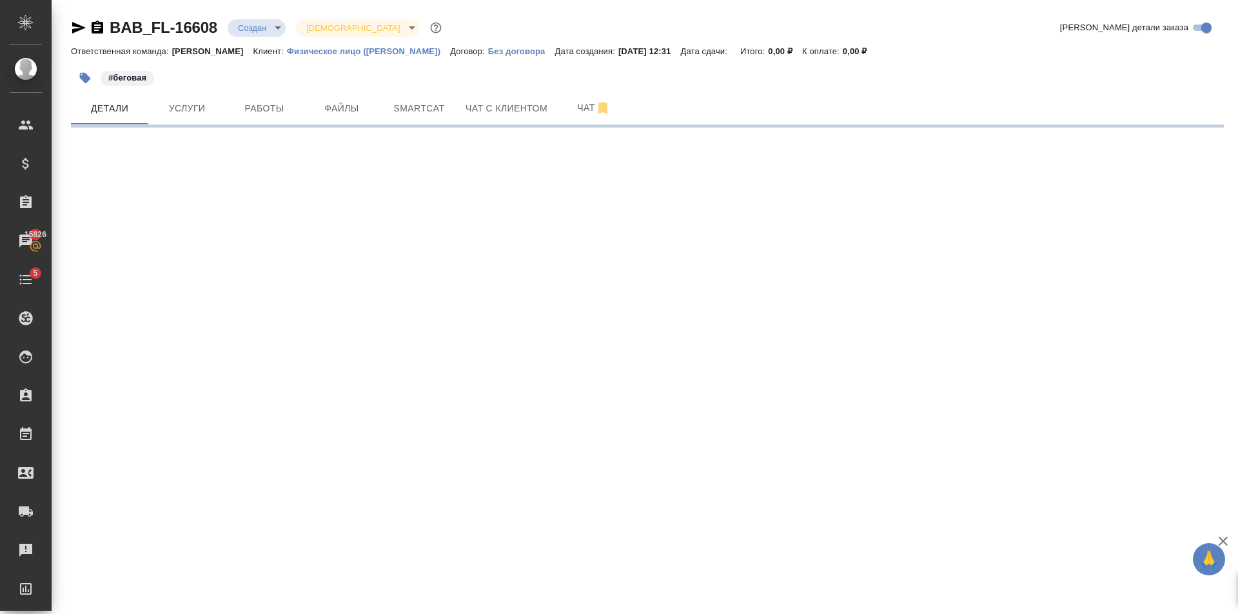
select select "RU"
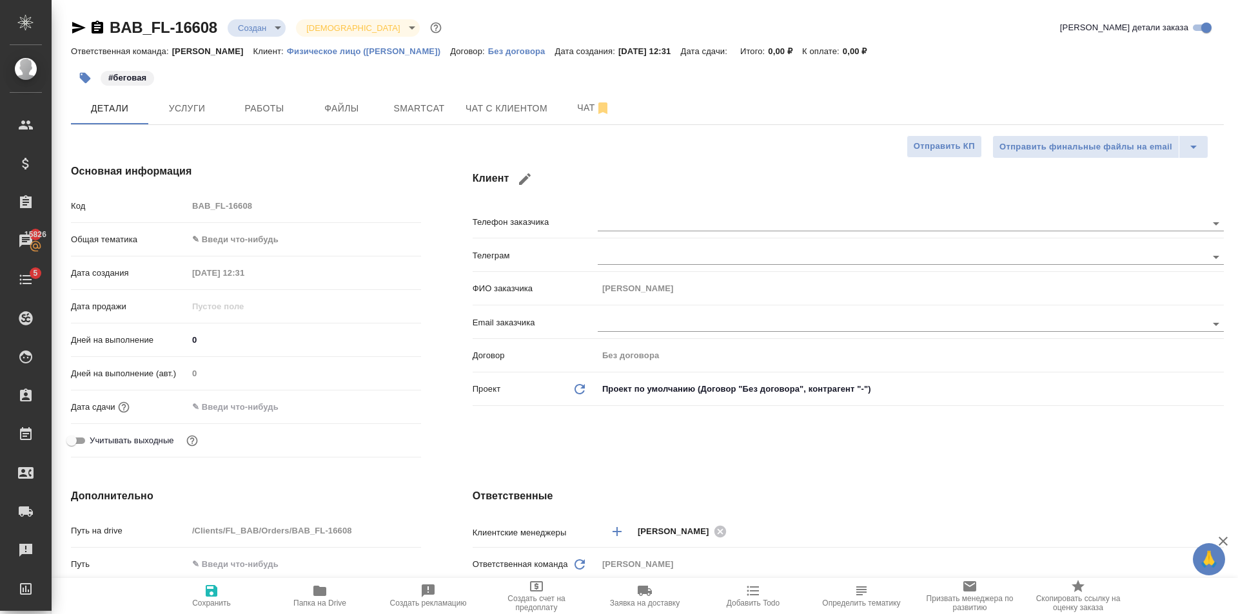
type textarea "x"
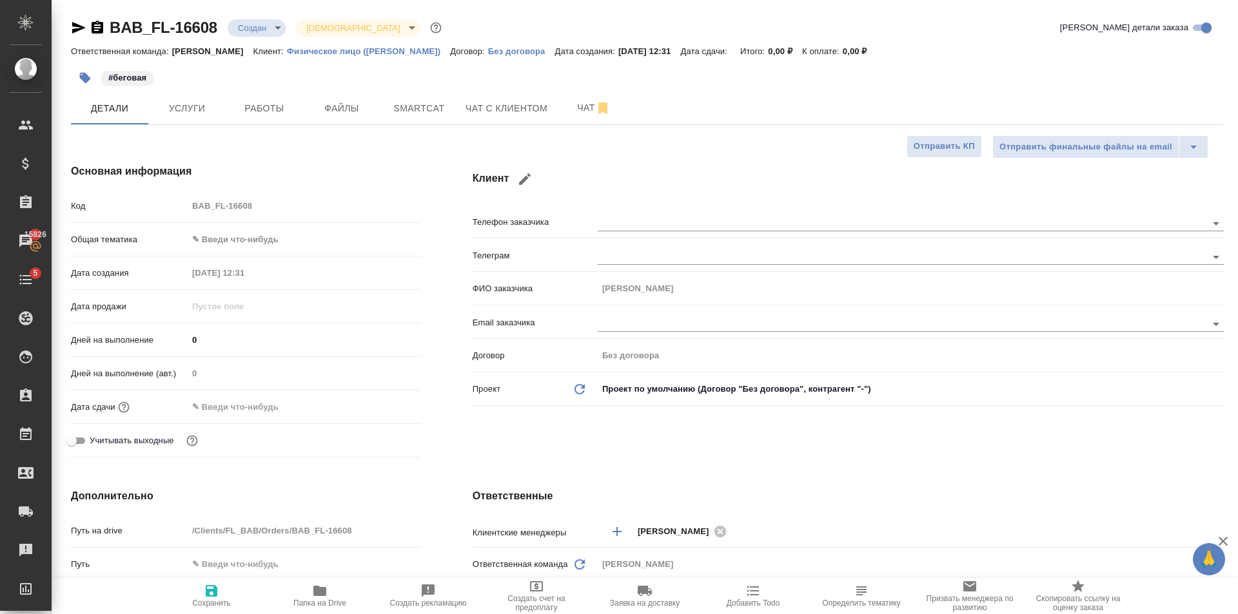
type textarea "x"
click at [217, 244] on body "🙏 .cls-1 fill:#fff; AWATERA [PERSON_NAME] Клиенты Спецификации Заказы 15826 Чат…" at bounding box center [619, 307] width 1238 height 614
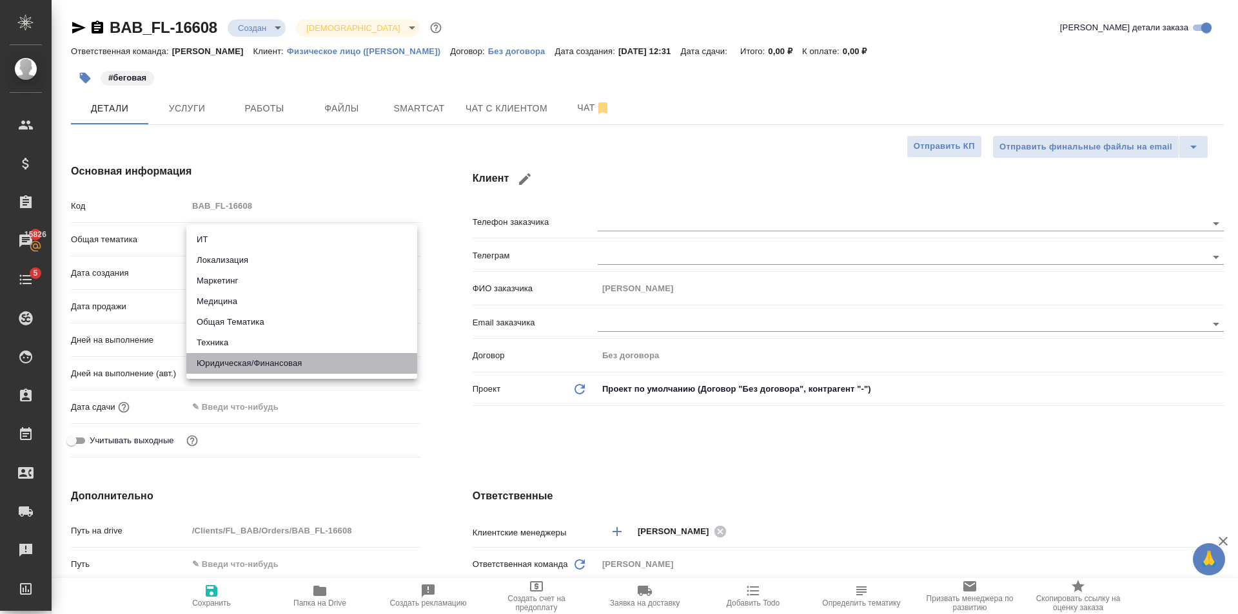
click at [248, 358] on li "Юридическая/Финансовая" at bounding box center [301, 363] width 231 height 21
type input "yr-fn"
type textarea "x"
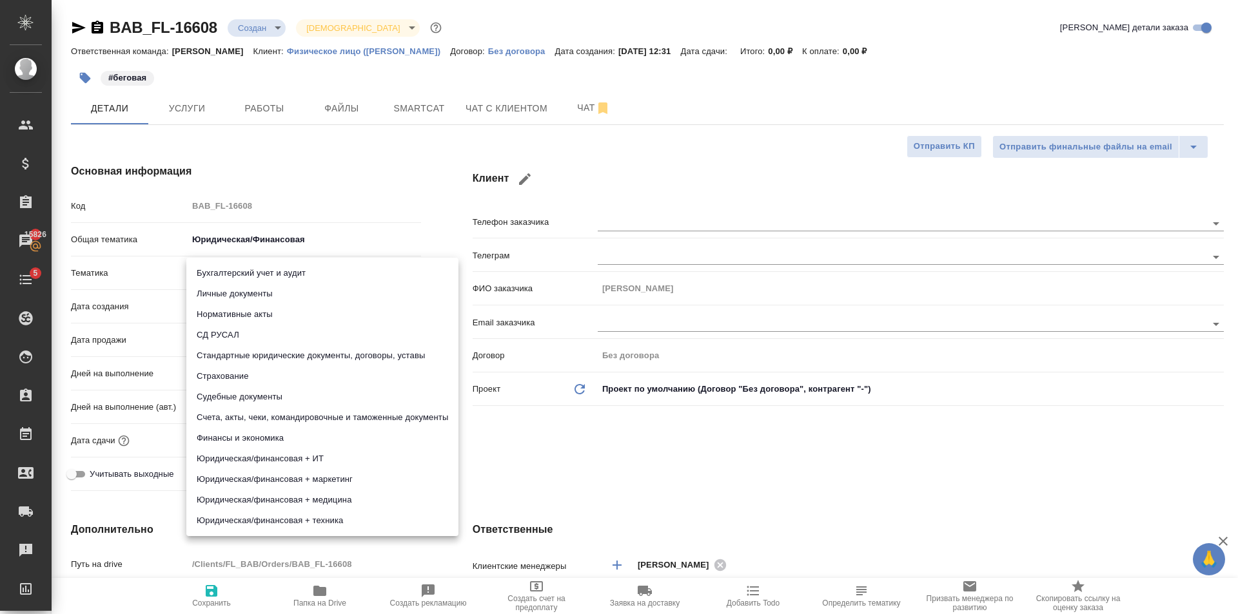
click at [235, 280] on body "🙏 .cls-1 fill:#fff; AWATERA Golubev Dmitry Клиенты Спецификации Заказы 15826 Ча…" at bounding box center [619, 307] width 1238 height 614
click at [235, 286] on li "Личные документы" at bounding box center [322, 294] width 272 height 21
type textarea "x"
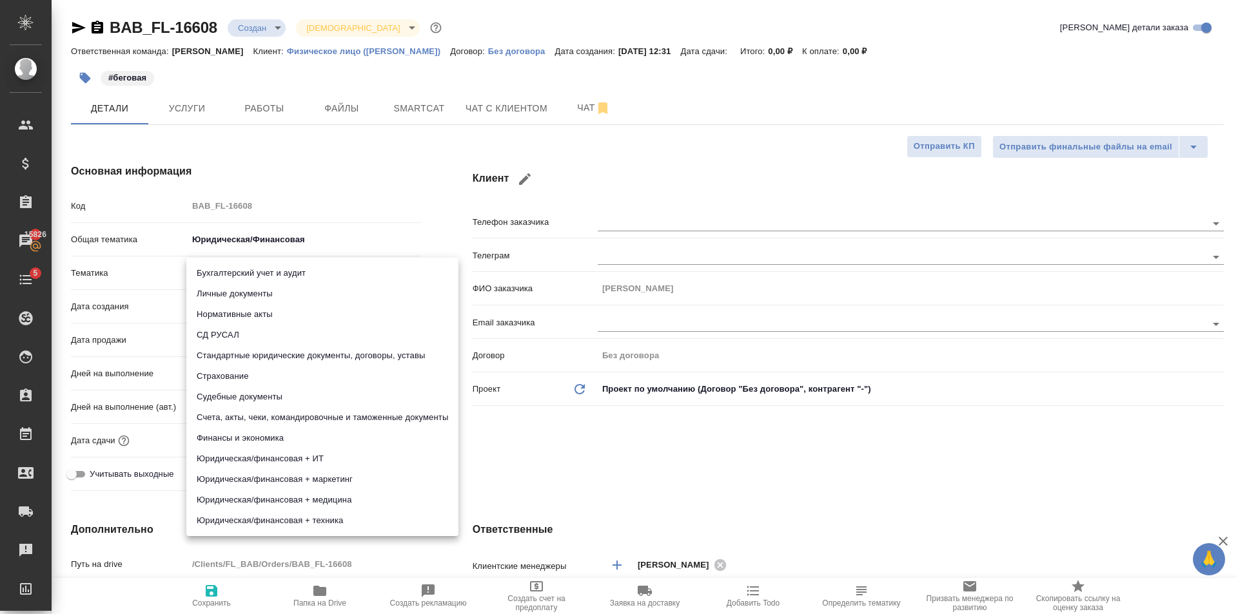
type input "5a8b8b956a9677013d343cfe"
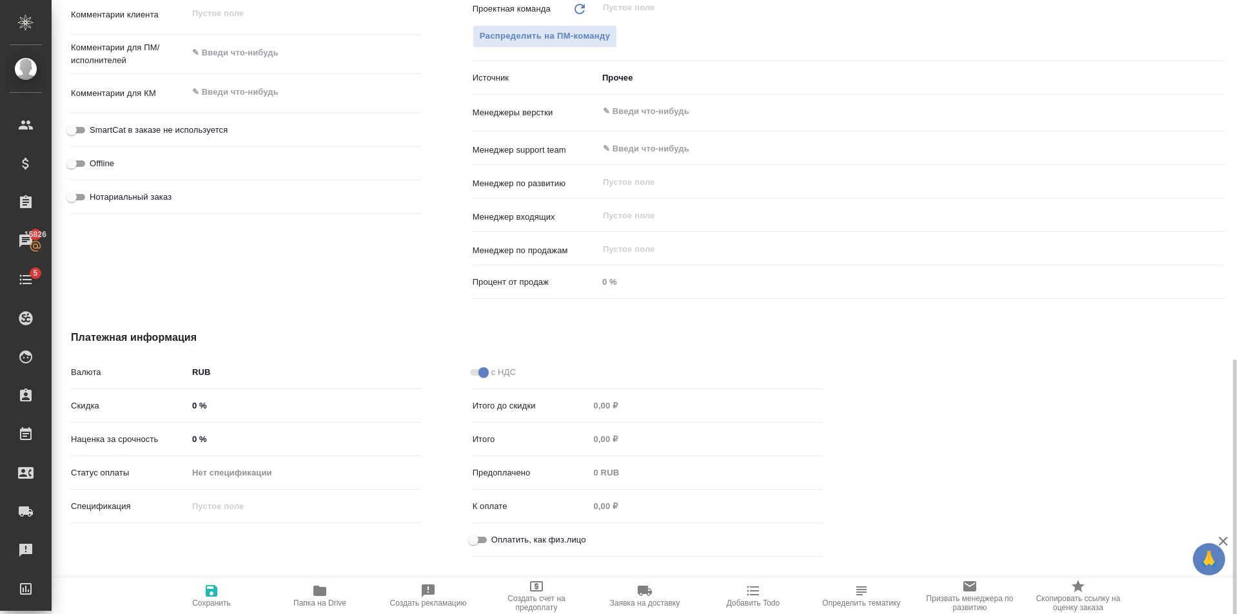
scroll to position [716, 0]
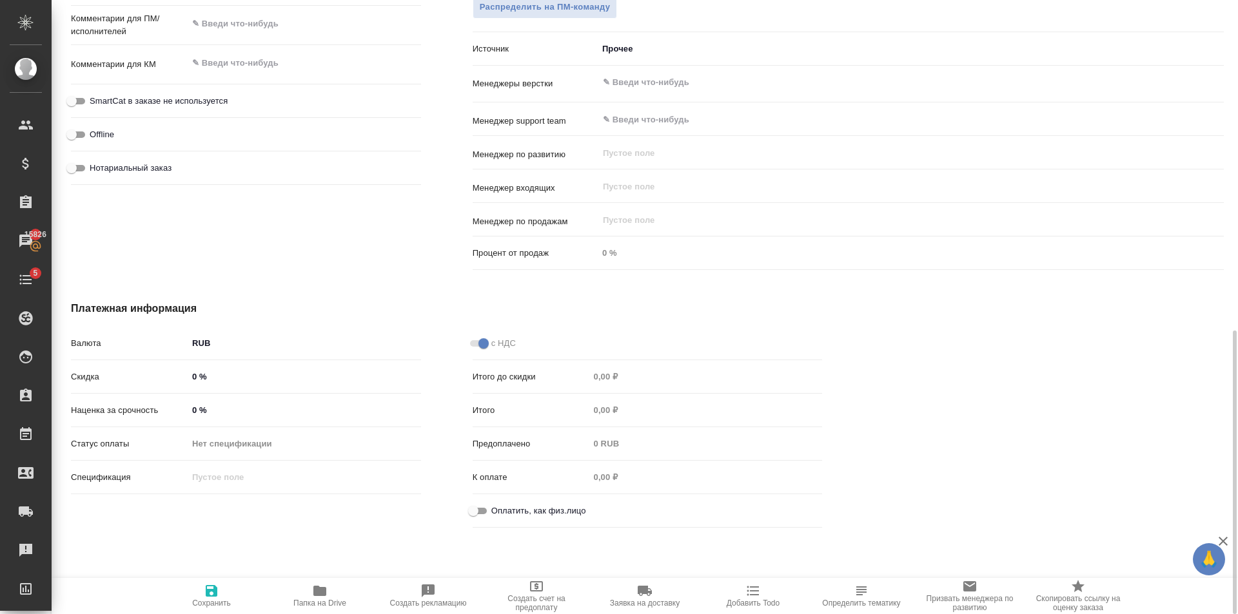
click at [505, 518] on label "Оплатить, как физ.лицо" at bounding box center [526, 511] width 121 height 15
click at [496, 518] on input "Оплатить, как физ.лицо" at bounding box center [473, 511] width 46 height 15
checkbox input "true"
type textarea "x"
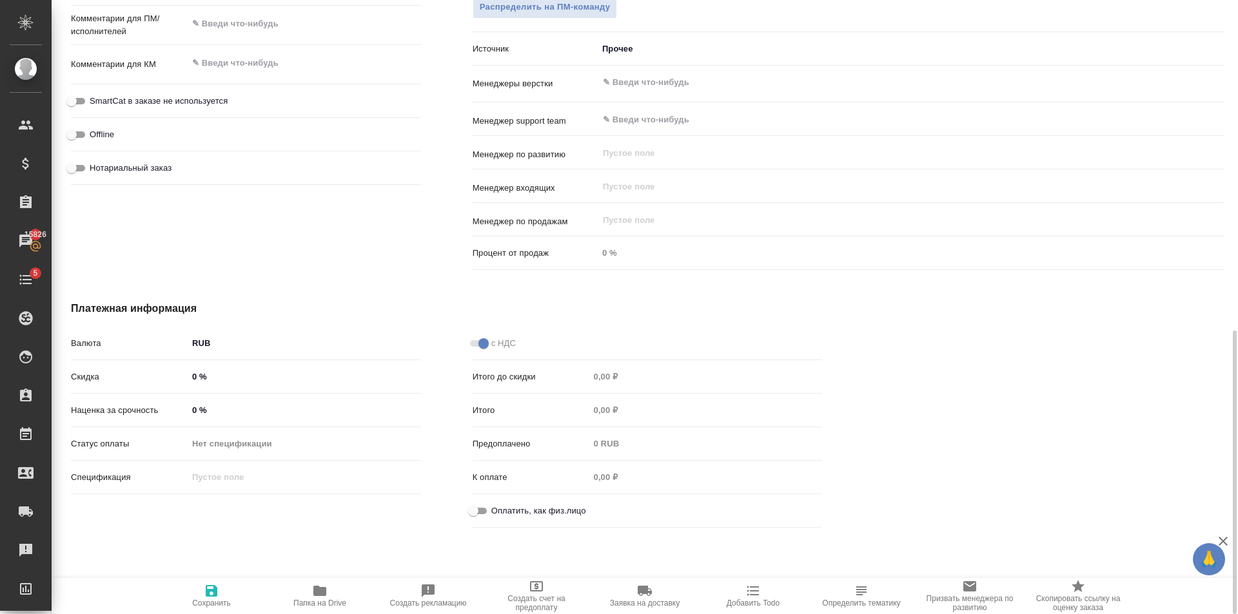
type textarea "x"
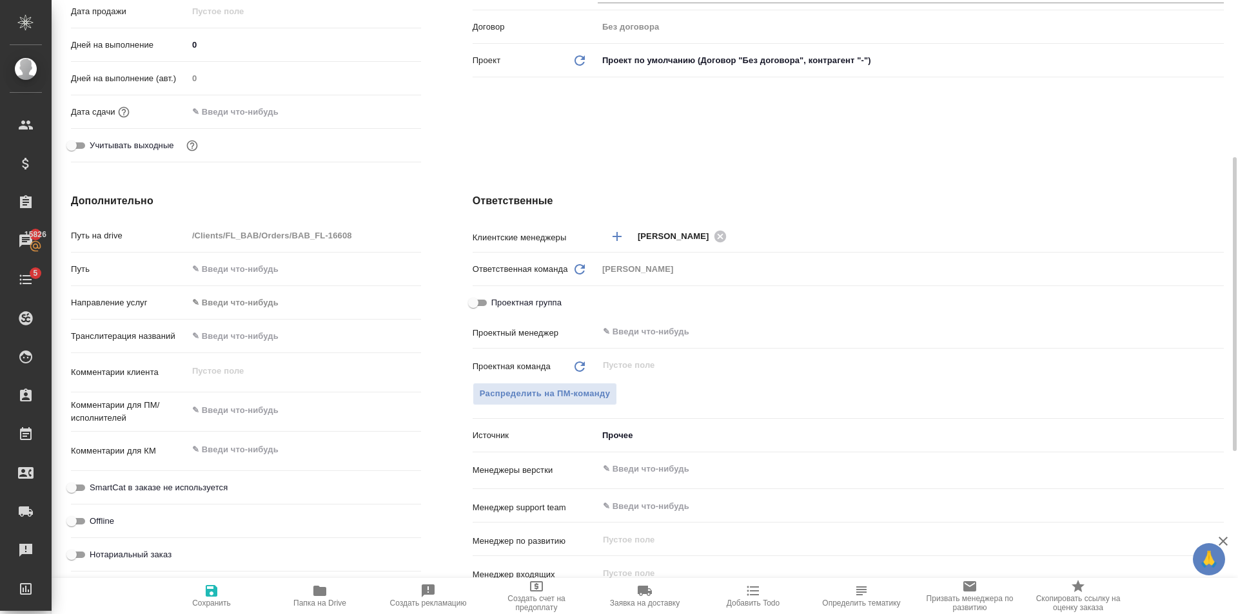
scroll to position [0, 0]
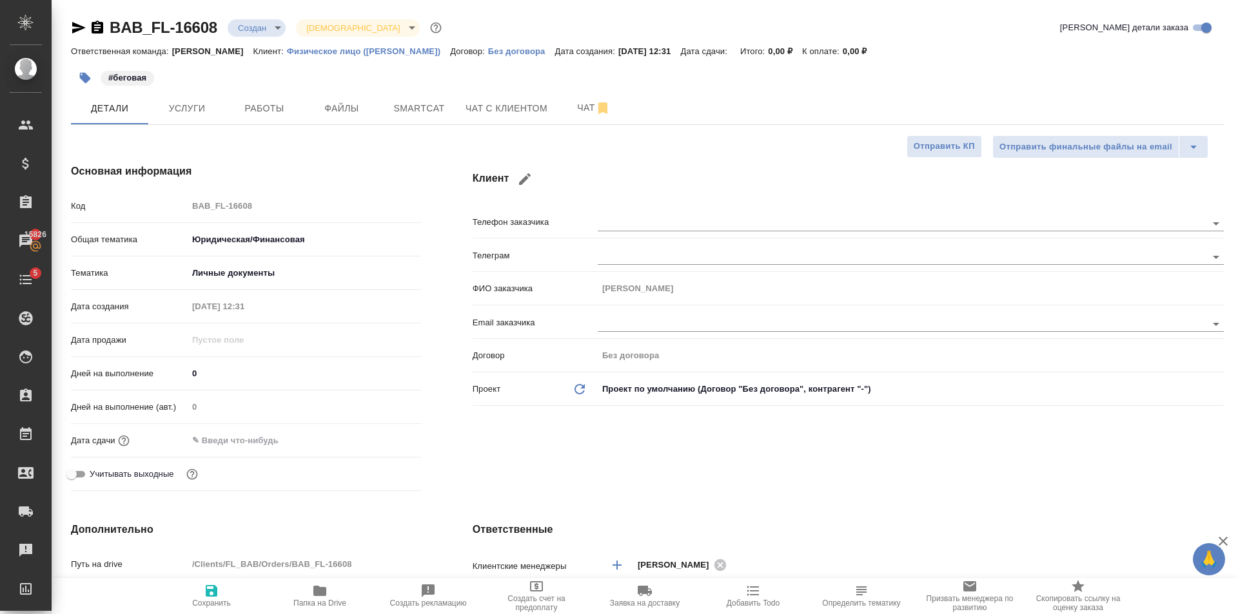
drag, startPoint x: 219, startPoint y: 593, endPoint x: 294, endPoint y: 416, distance: 192.1
click at [219, 593] on icon "button" at bounding box center [211, 590] width 15 height 15
type textarea "x"
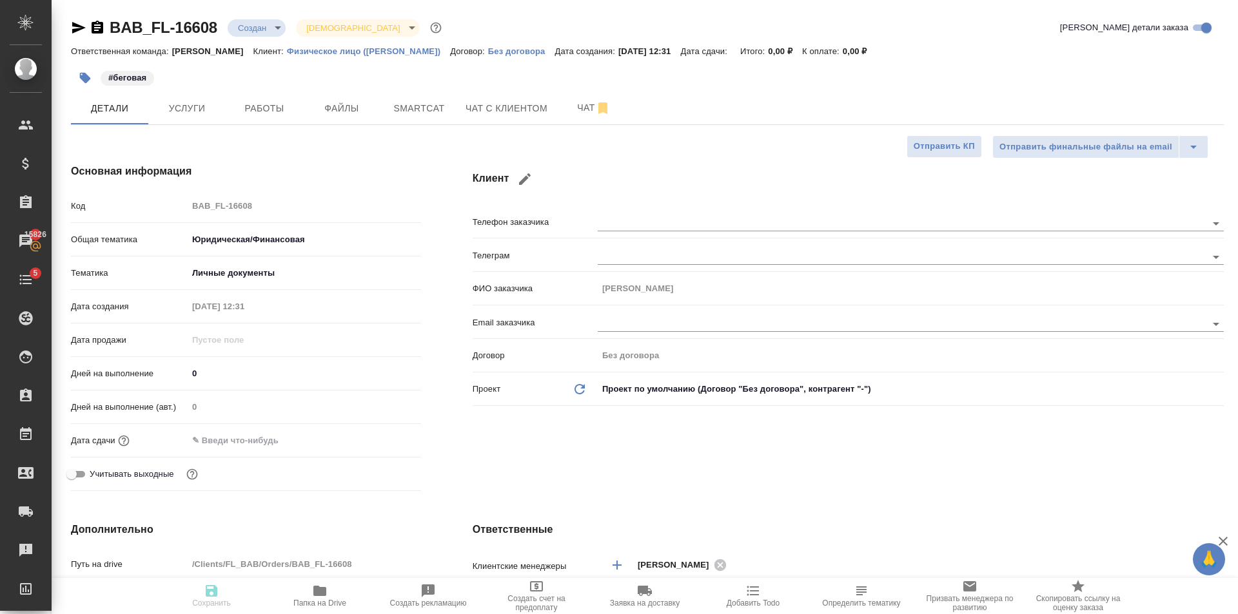
type textarea "x"
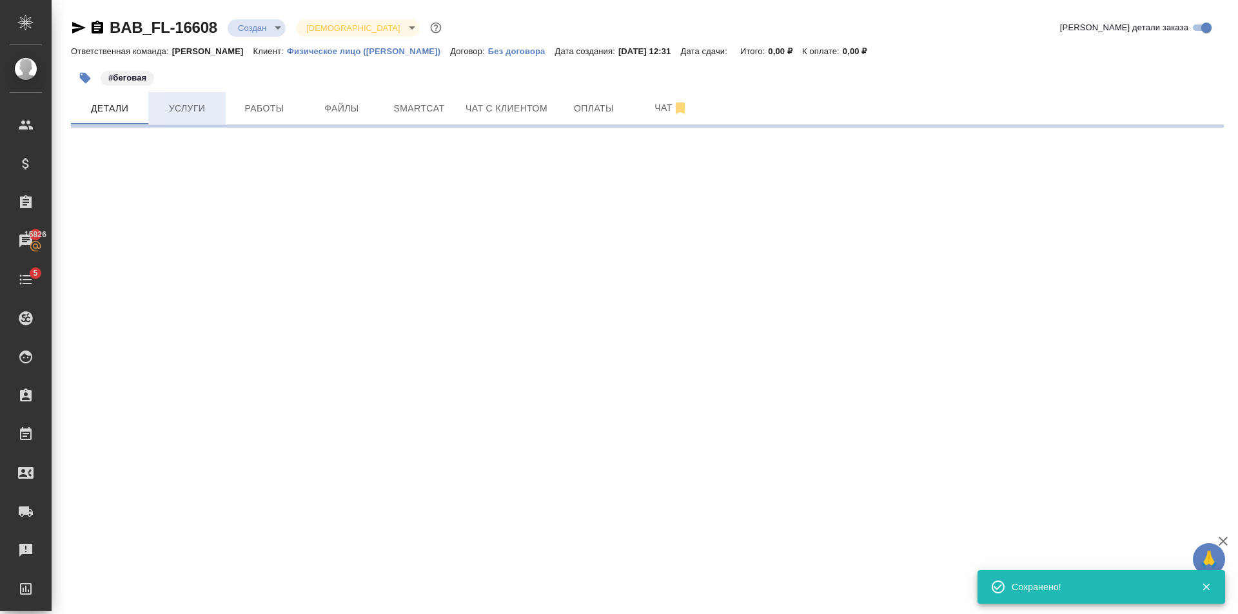
click at [209, 110] on span "Услуги" at bounding box center [187, 109] width 62 height 16
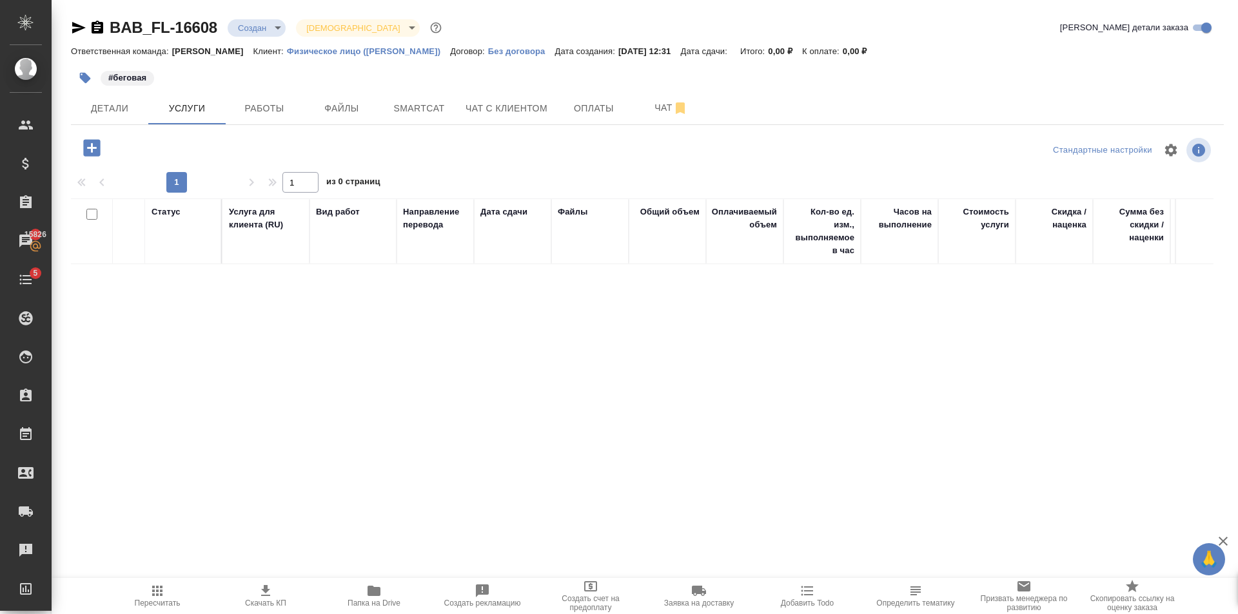
click at [96, 153] on icon "button" at bounding box center [91, 147] width 17 height 17
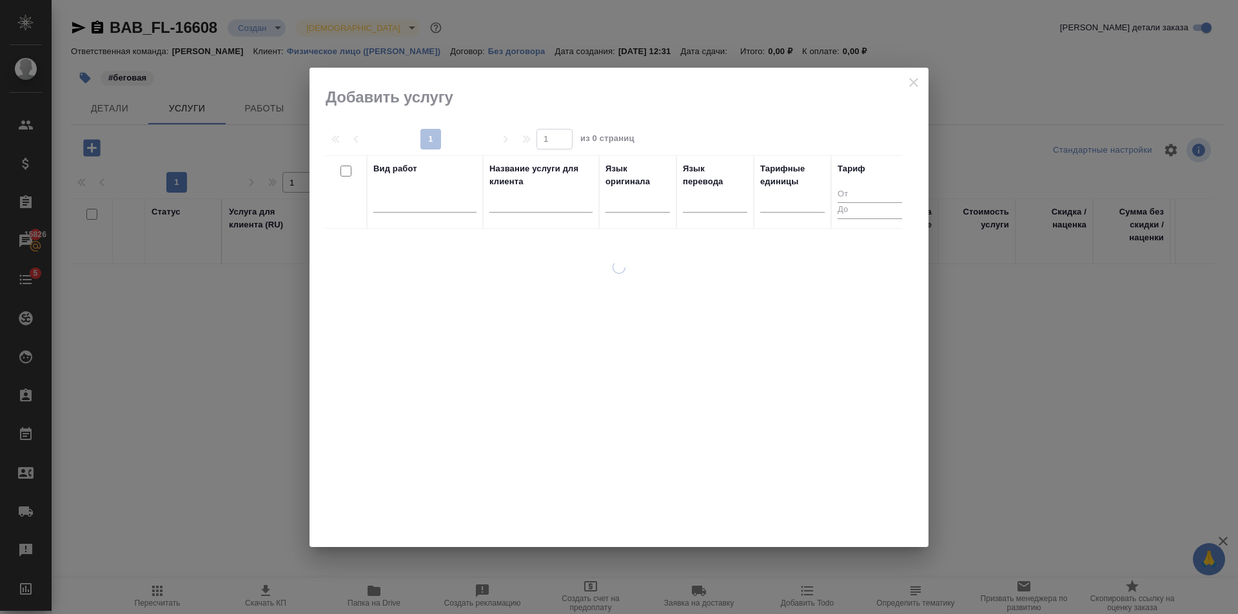
click at [425, 205] on div at bounding box center [424, 199] width 103 height 19
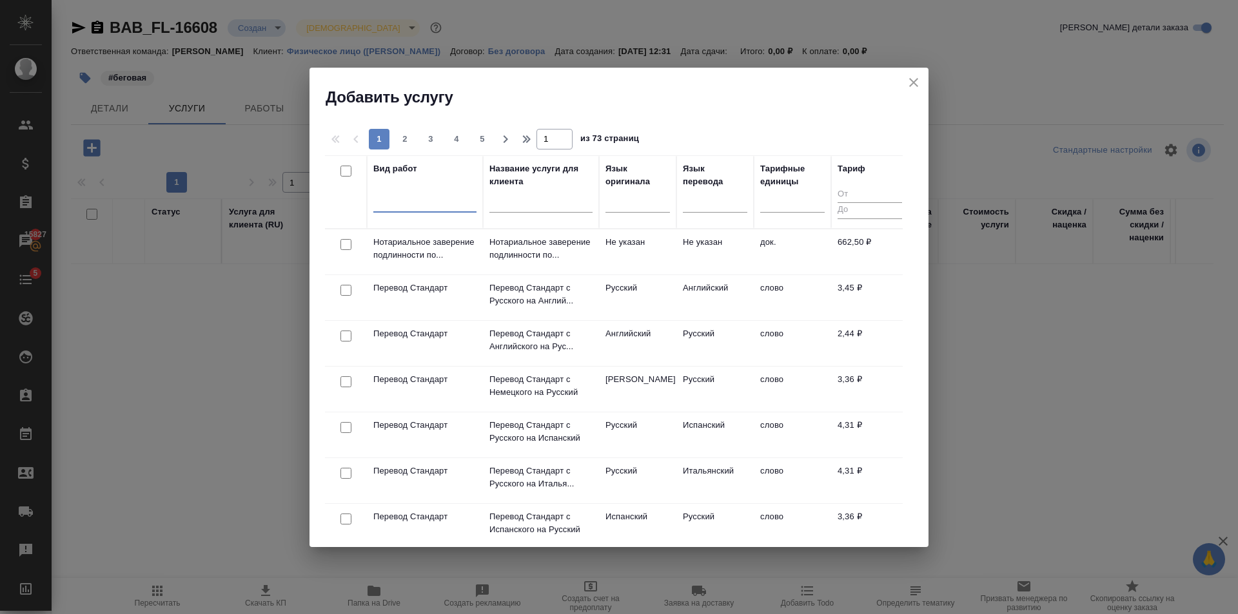
click at [446, 202] on div at bounding box center [424, 199] width 103 height 19
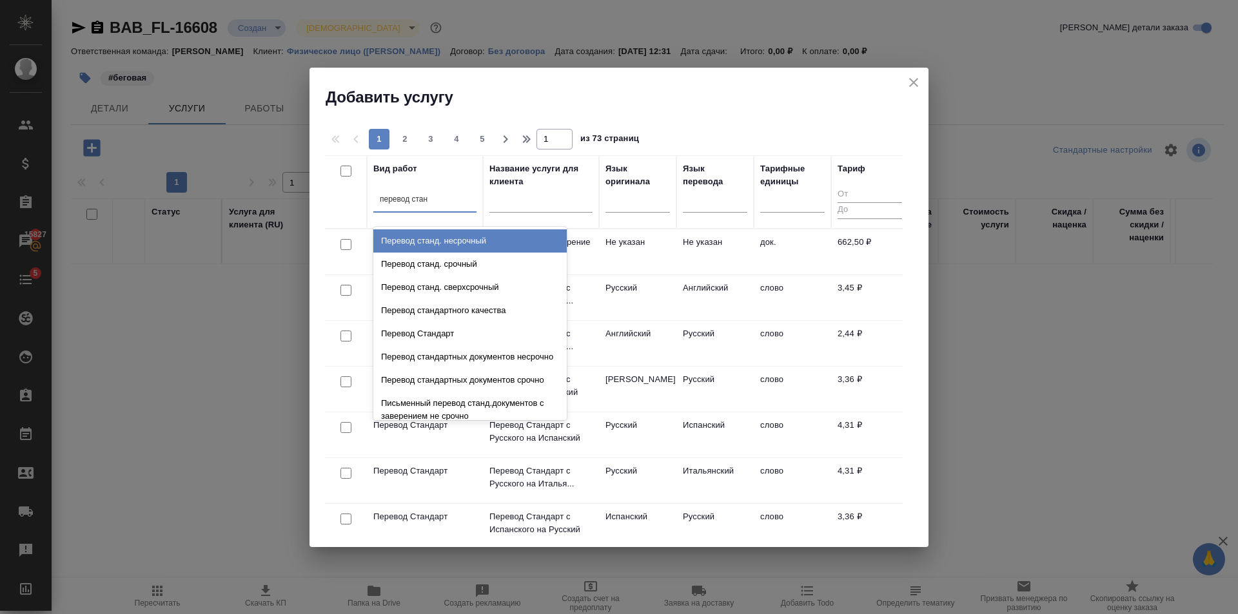
type input "перевод станд"
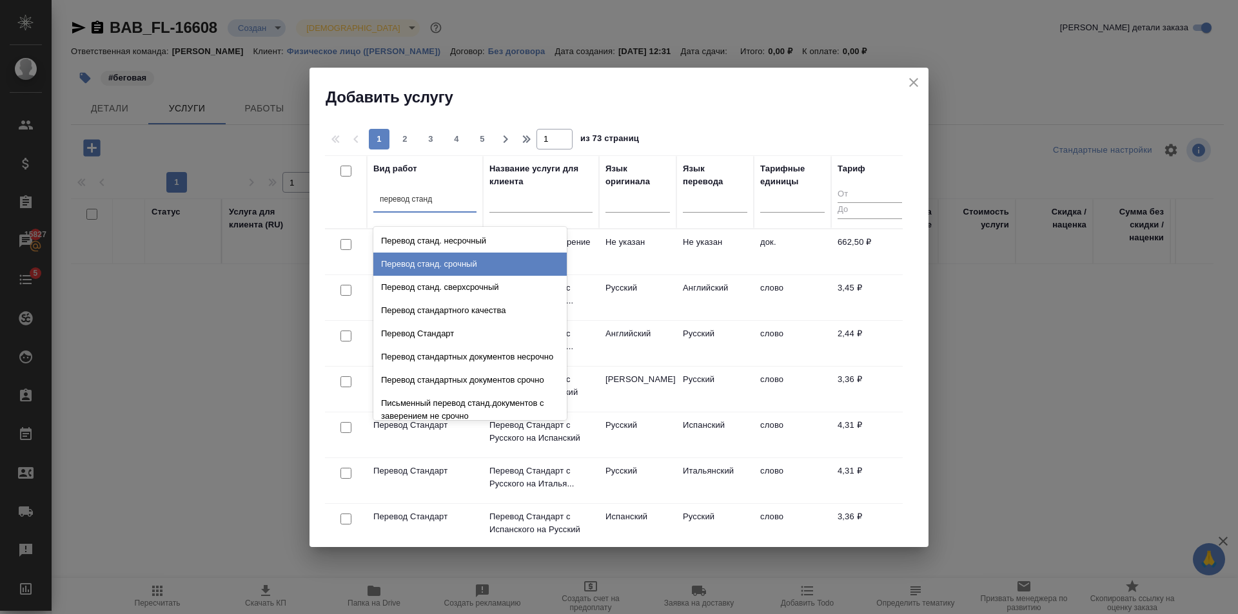
click at [491, 242] on div "Перевод станд. несрочный" at bounding box center [469, 241] width 193 height 23
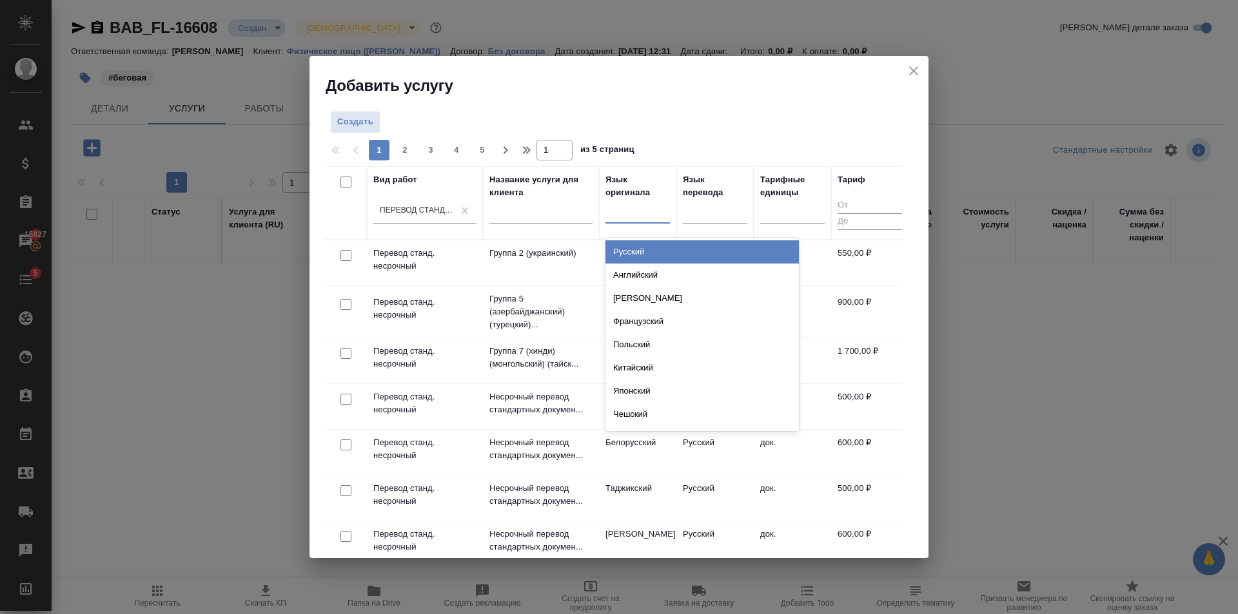
click at [624, 217] on div at bounding box center [637, 210] width 64 height 19
type input "серб"
click at [675, 246] on div "Сербский" at bounding box center [701, 251] width 193 height 23
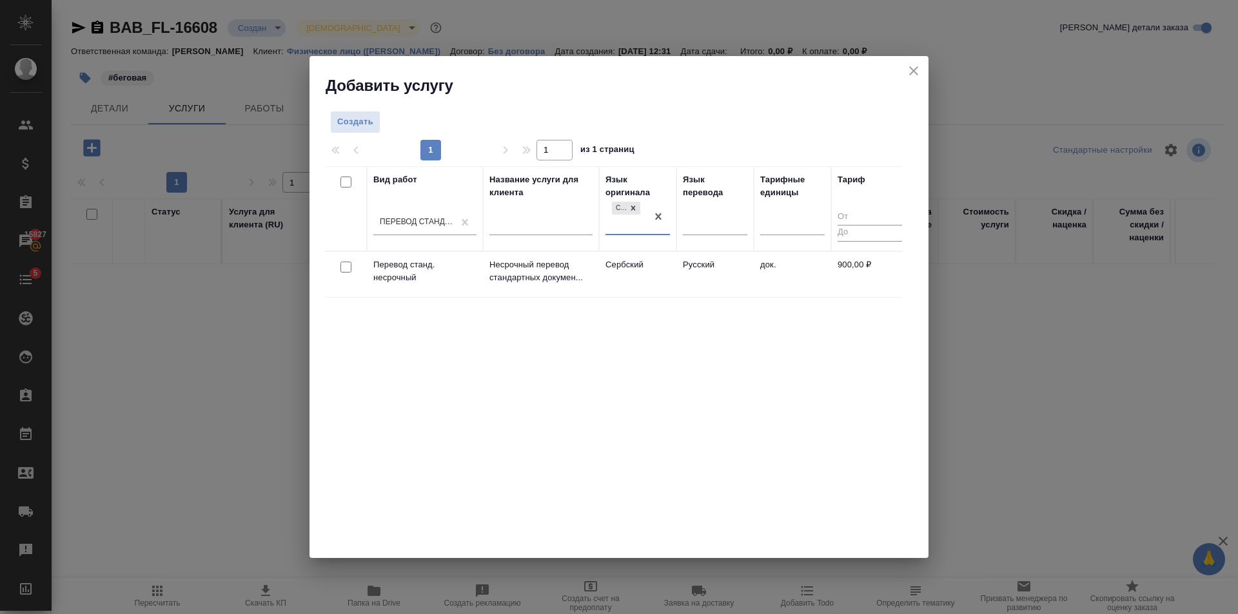
click at [696, 285] on td "Русский" at bounding box center [714, 274] width 77 height 45
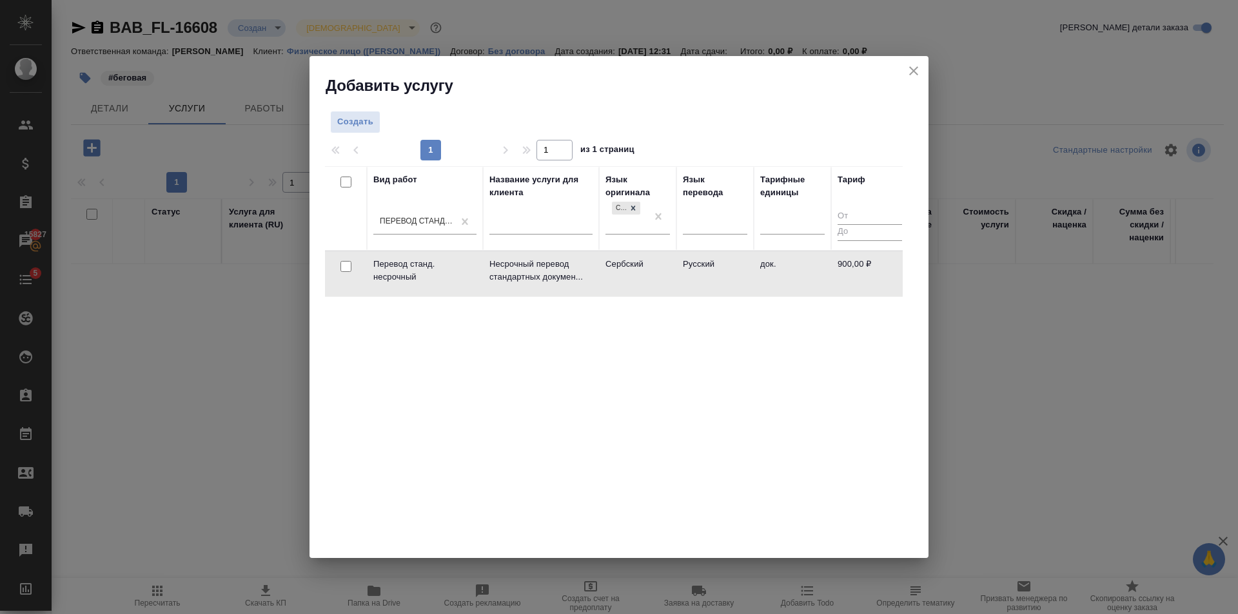
click at [696, 285] on td "Русский" at bounding box center [714, 273] width 77 height 45
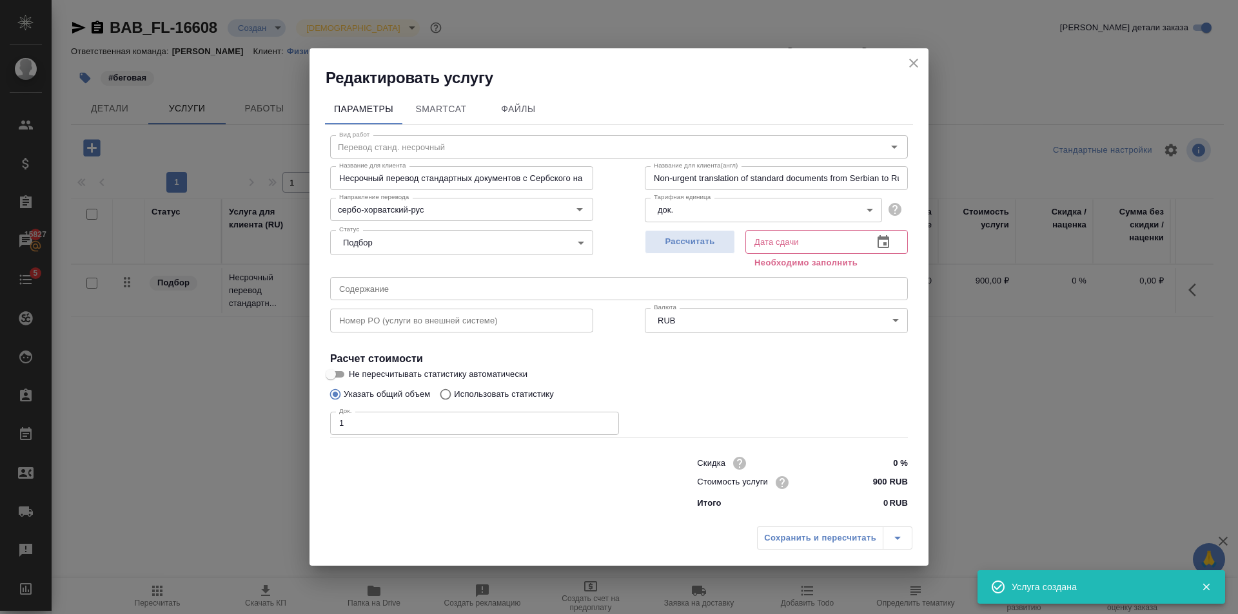
type input "1"
click at [605, 421] on input "1" at bounding box center [474, 423] width 289 height 23
click at [690, 242] on span "Рассчитать" at bounding box center [690, 242] width 76 height 15
type input "01.10.2025 12:33"
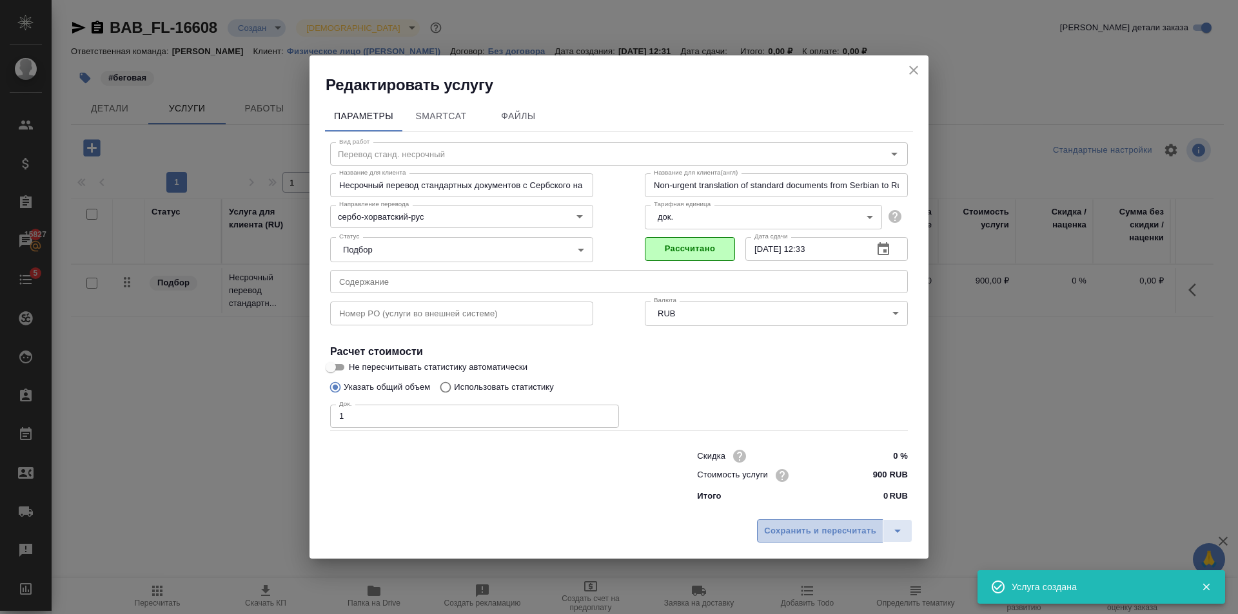
click at [825, 533] on span "Сохранить и пересчитать" at bounding box center [820, 531] width 112 height 15
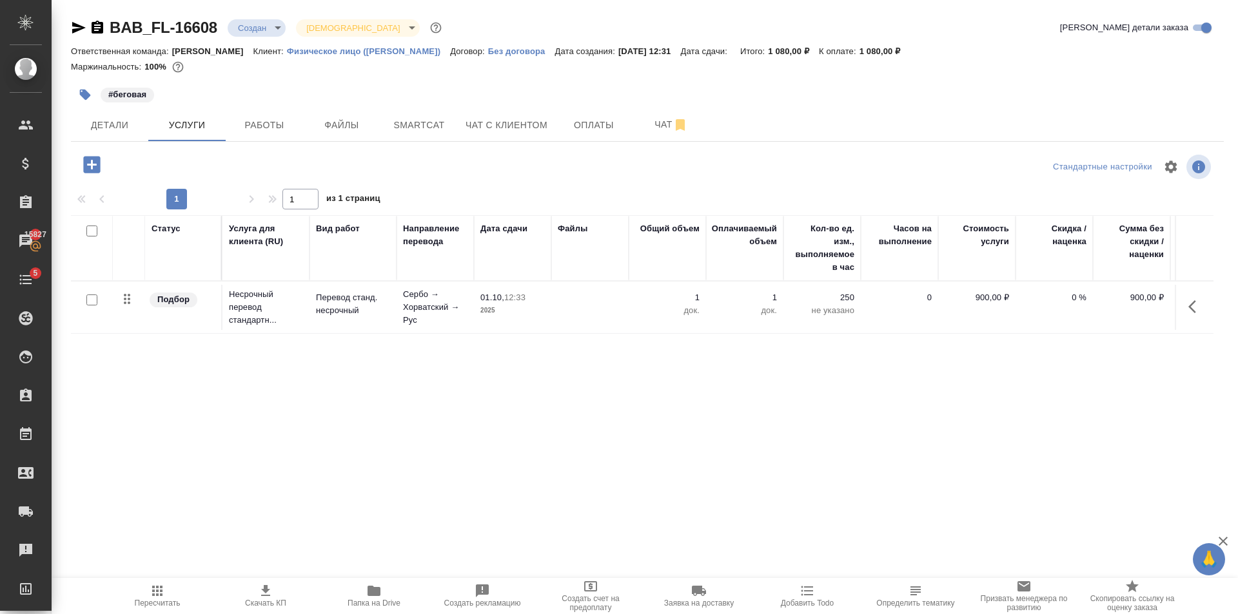
click at [93, 152] on button "button" at bounding box center [91, 165] width 35 height 26
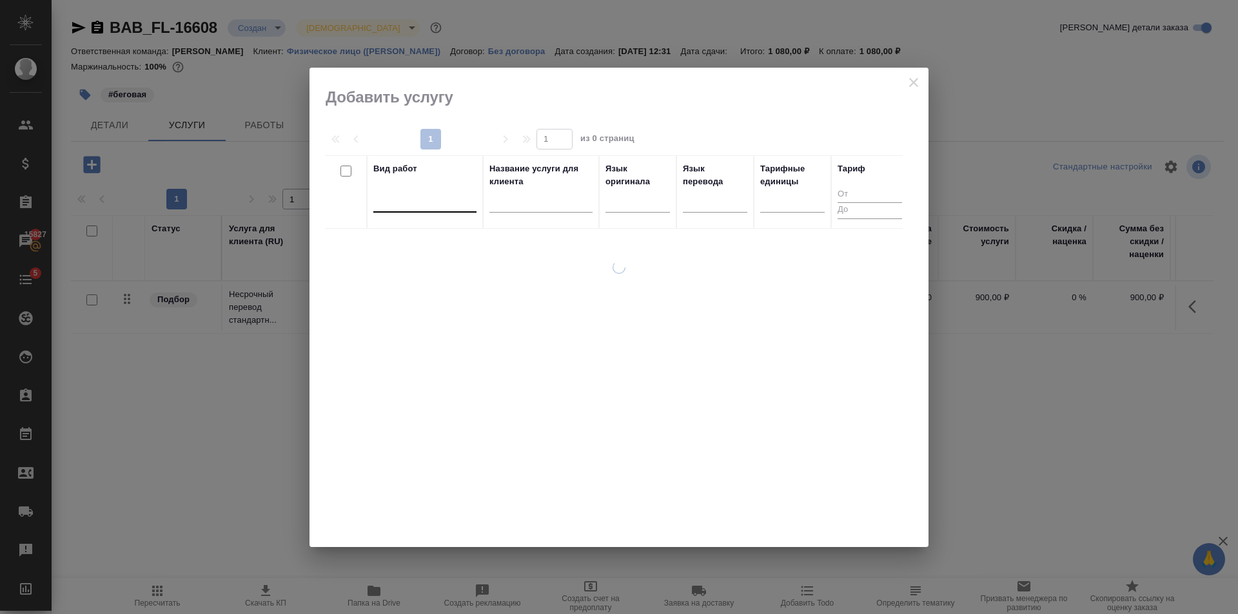
click at [406, 204] on div at bounding box center [424, 199] width 103 height 19
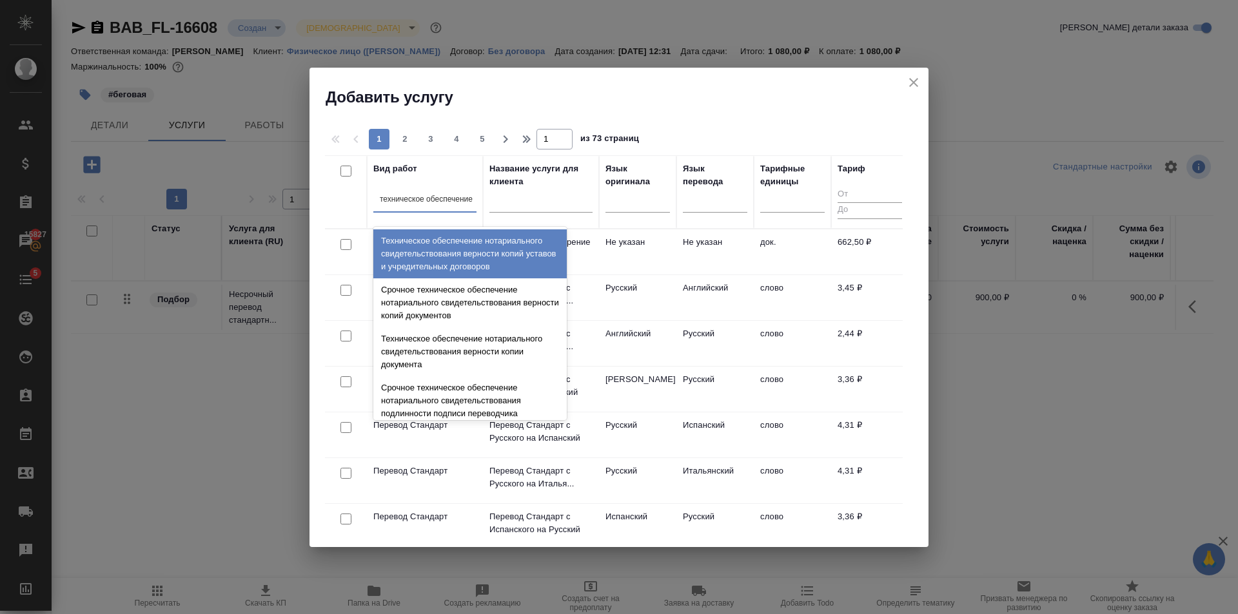
type input "техническое обеспечение"
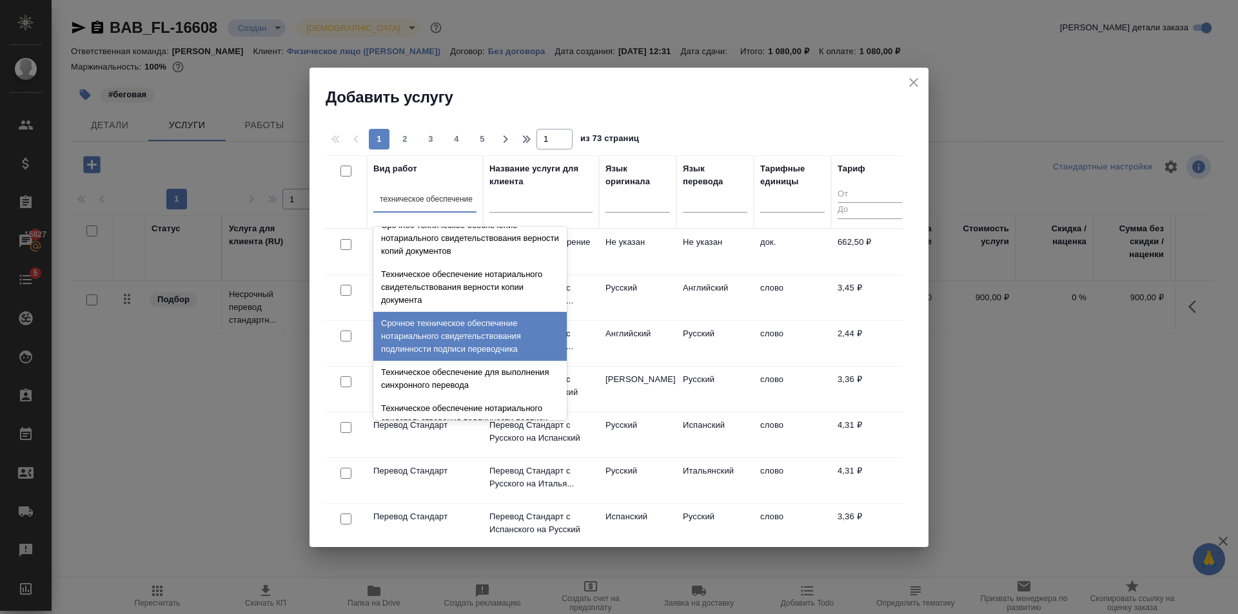
scroll to position [129, 0]
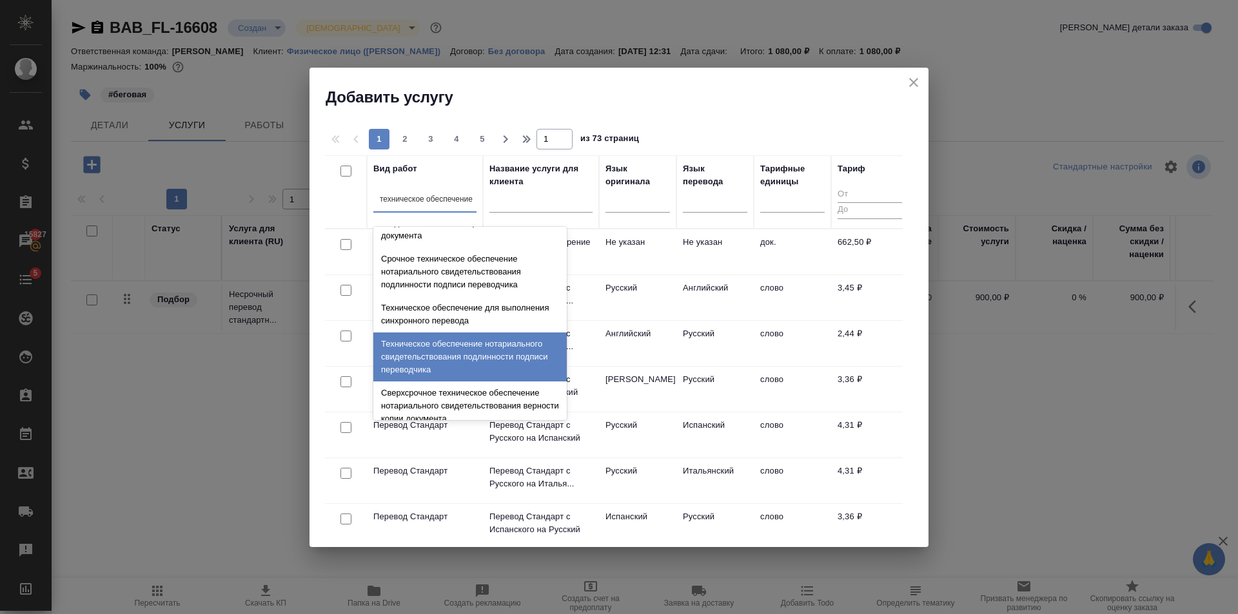
click at [415, 342] on div "Техническое обеспечение нотариального свидетельствования подлинности подписи пе…" at bounding box center [469, 357] width 193 height 49
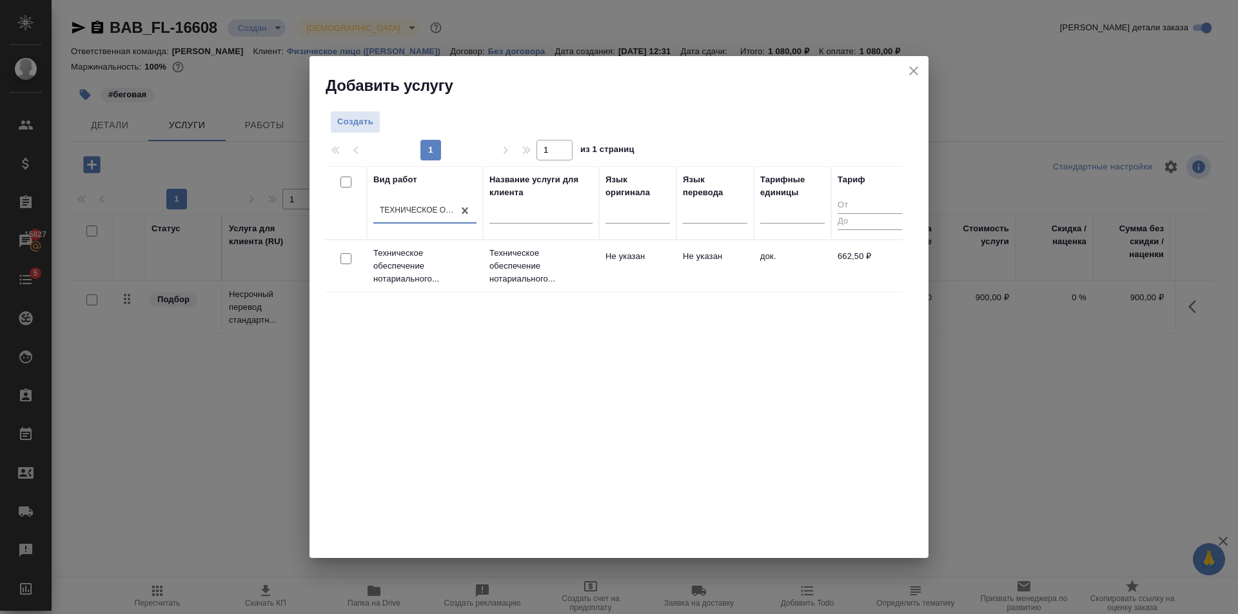
click at [593, 254] on td "Техническое обеспечение нотариального..." at bounding box center [541, 266] width 116 height 52
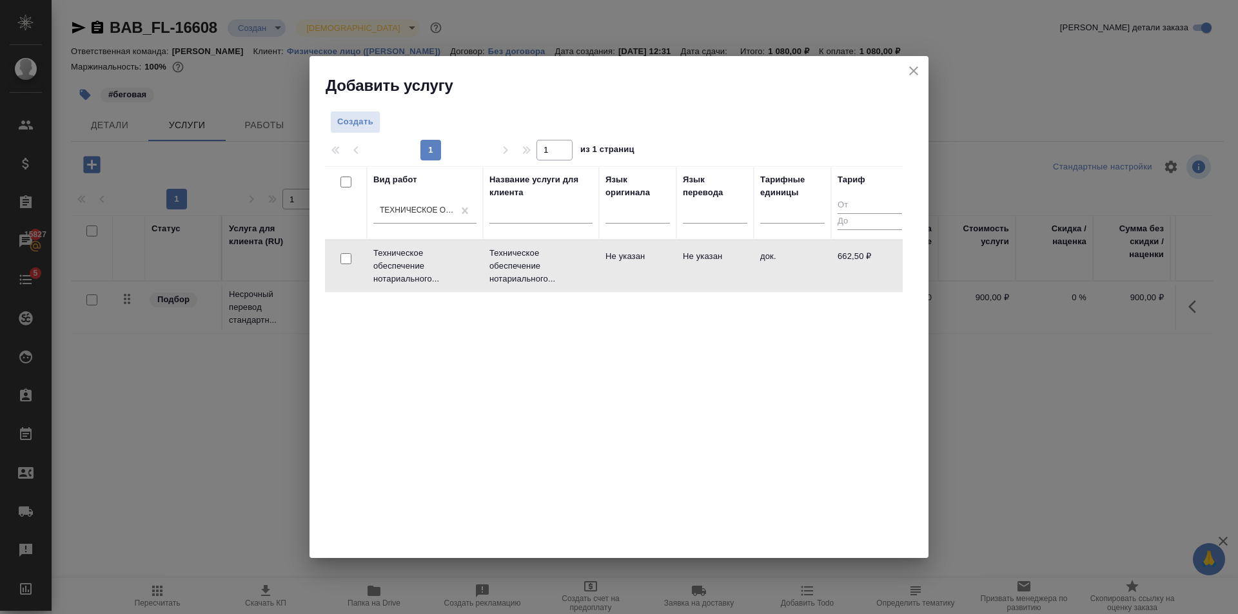
click at [593, 254] on td "Техническое обеспечение нотариального..." at bounding box center [541, 266] width 116 height 52
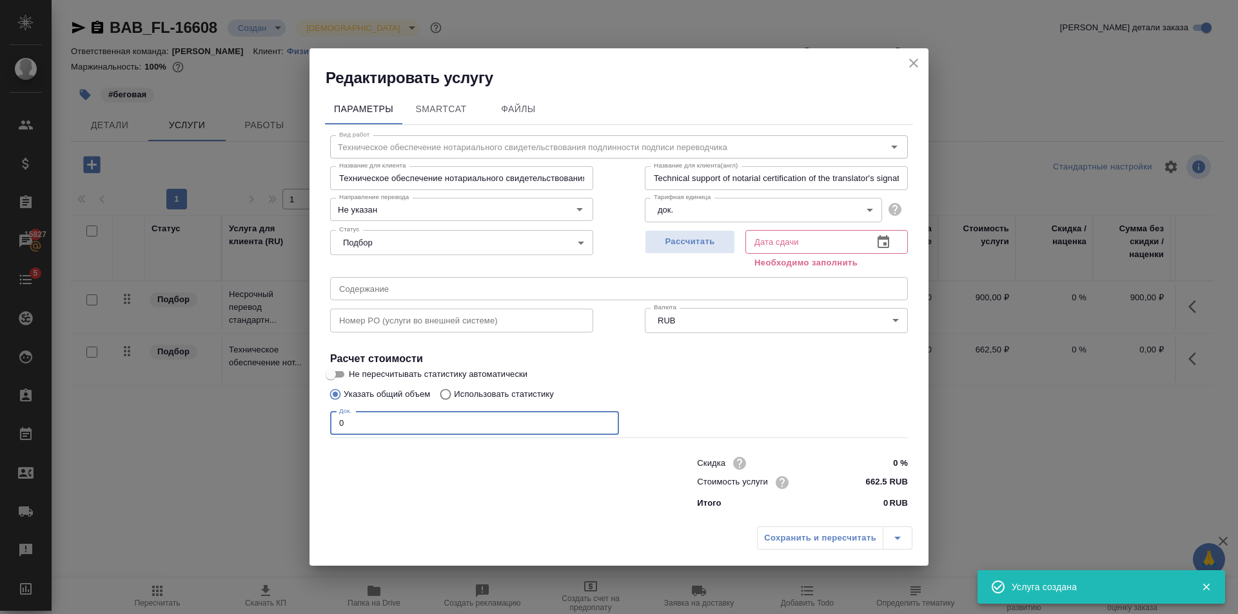
click at [605, 417] on input "0" at bounding box center [474, 423] width 289 height 23
type input "1"
click at [607, 420] on input "1" at bounding box center [474, 423] width 289 height 23
click at [699, 239] on span "Рассчитать" at bounding box center [690, 242] width 76 height 15
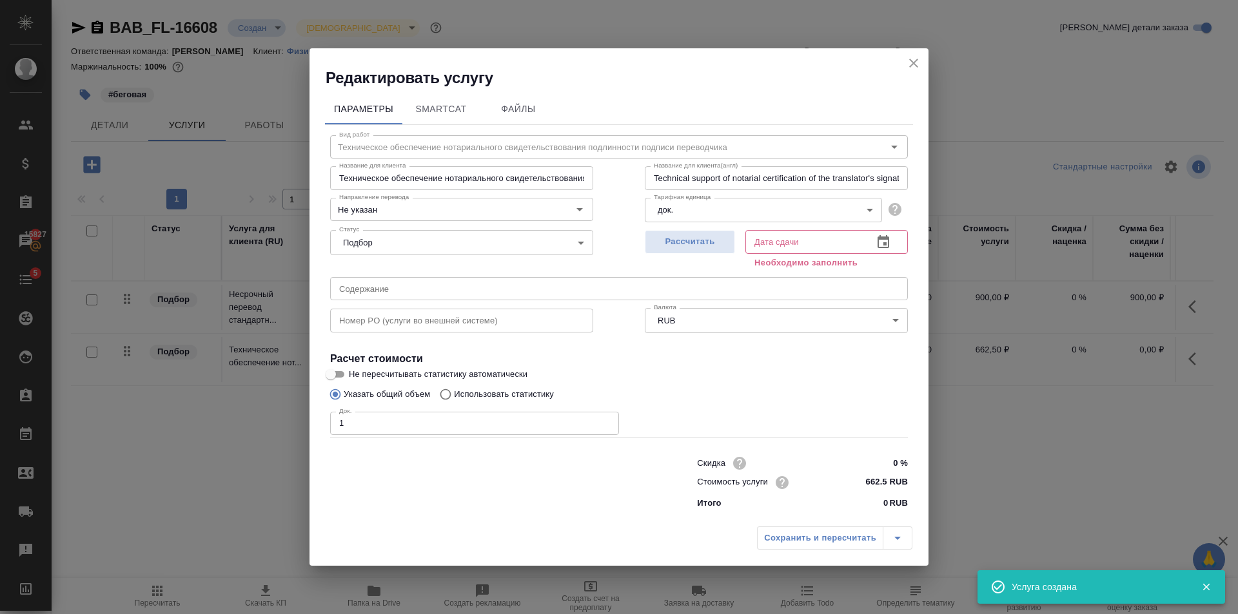
type input "01.10.2025 12:46"
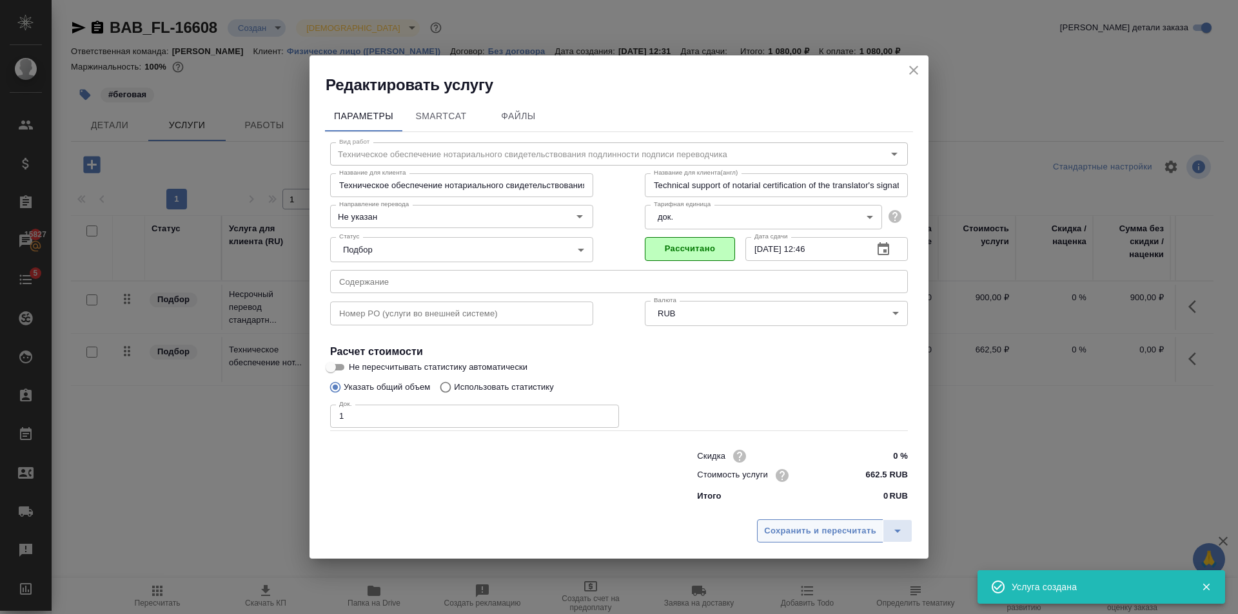
click at [834, 522] on button "Сохранить и пересчитать" at bounding box center [820, 531] width 126 height 23
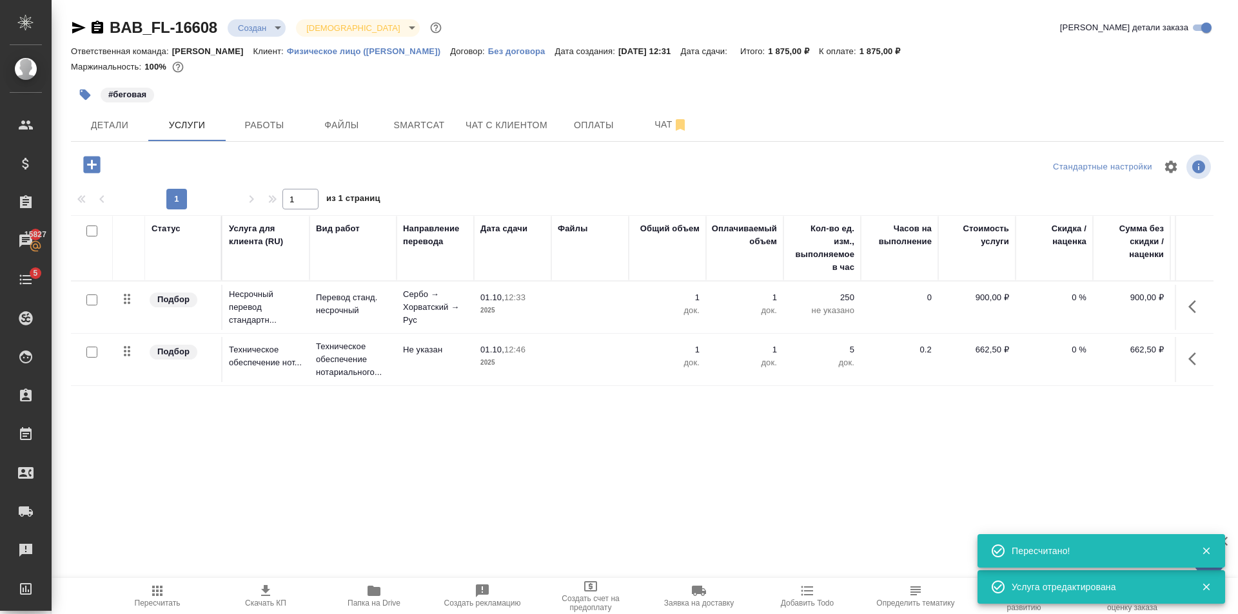
click at [823, 418] on div "Статус Услуга для клиента (RU) Вид работ Направление перевода Дата сдачи Файлы …" at bounding box center [642, 353] width 1142 height 277
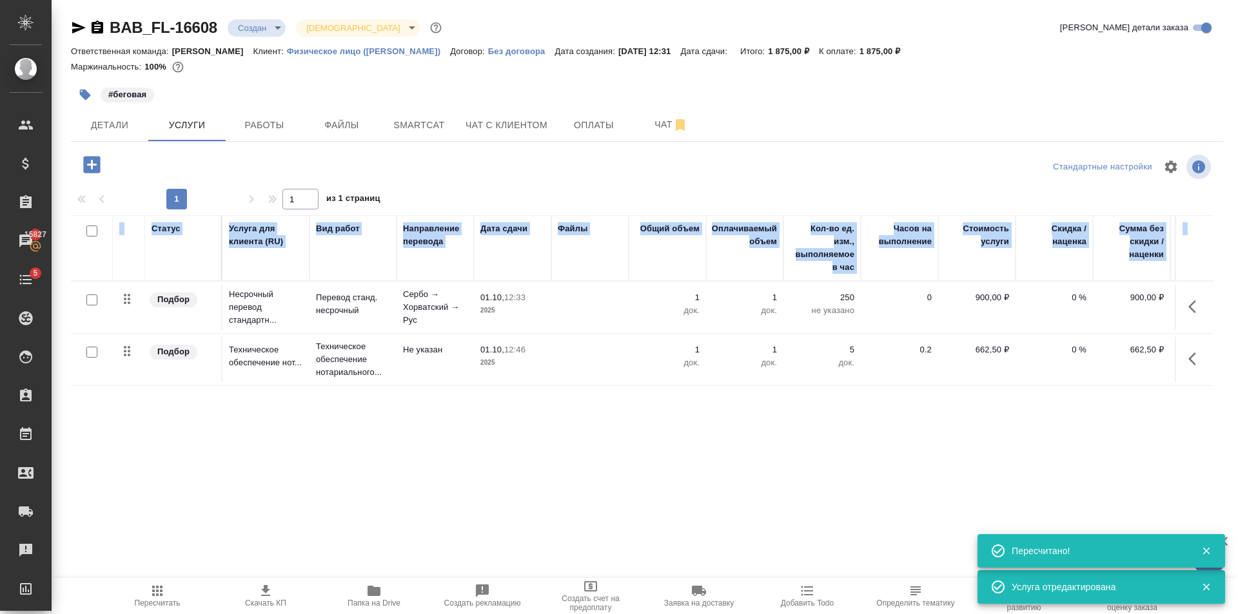
click at [823, 418] on div "Статус Услуга для клиента (RU) Вид работ Направление перевода Дата сдачи Файлы …" at bounding box center [642, 353] width 1142 height 277
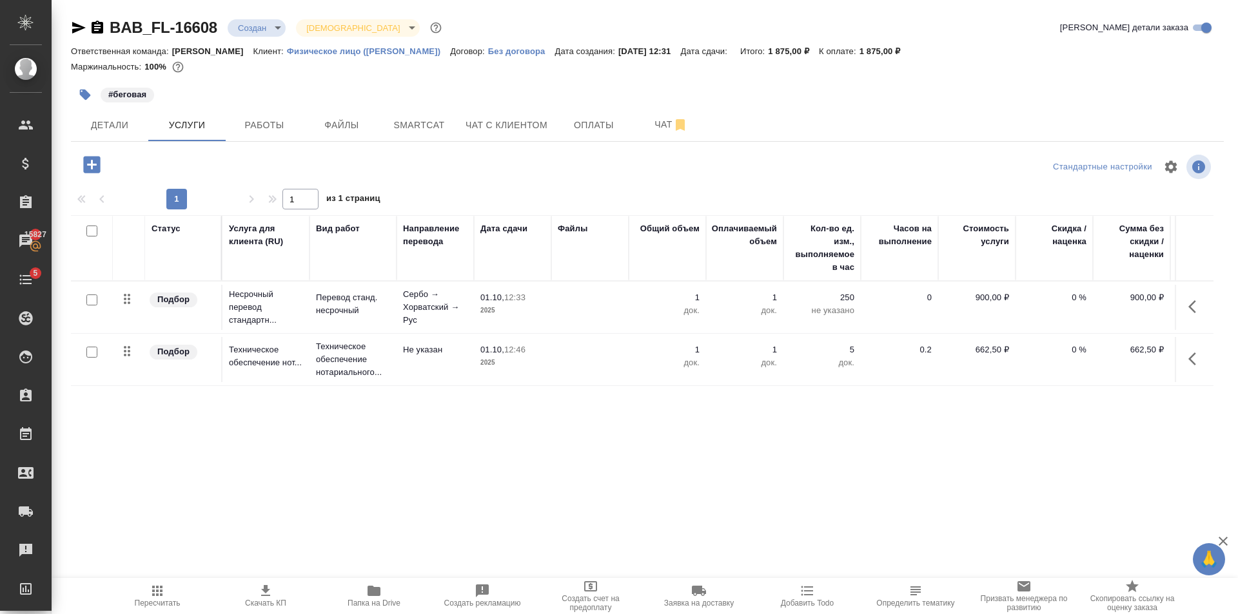
click at [533, 167] on div at bounding box center [647, 167] width 384 height 31
click at [257, 129] on span "Работы" at bounding box center [264, 125] width 62 height 16
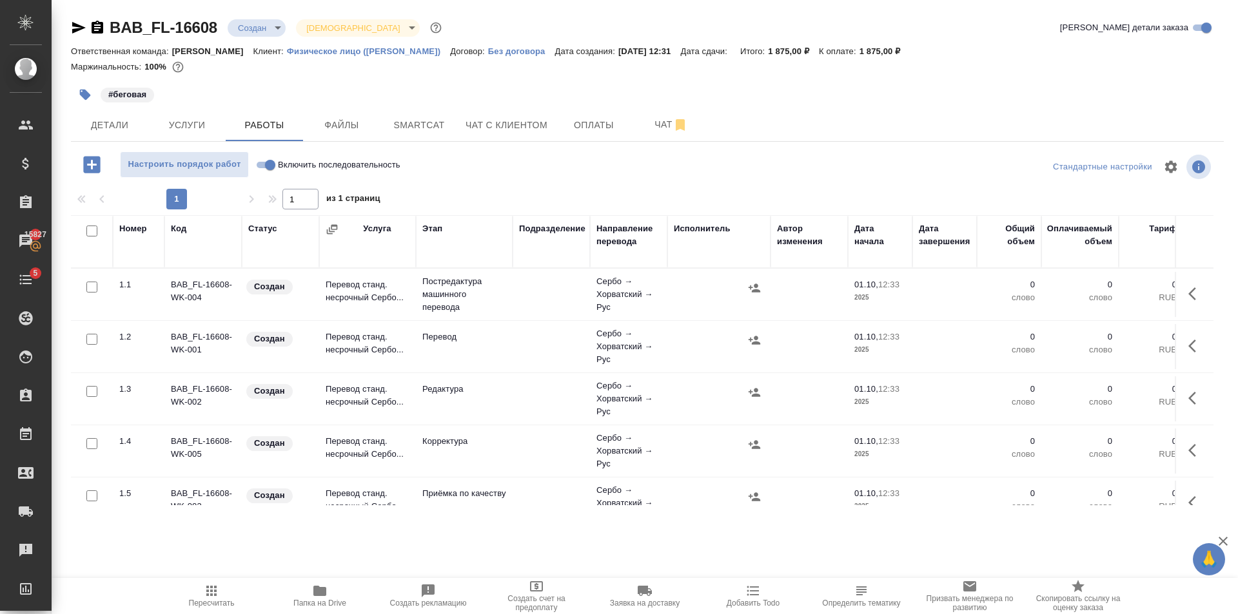
click at [311, 170] on span "Включить последовательность" at bounding box center [339, 165] width 123 height 13
click at [293, 170] on input "Включить последовательность" at bounding box center [270, 164] width 46 height 15
checkbox input "true"
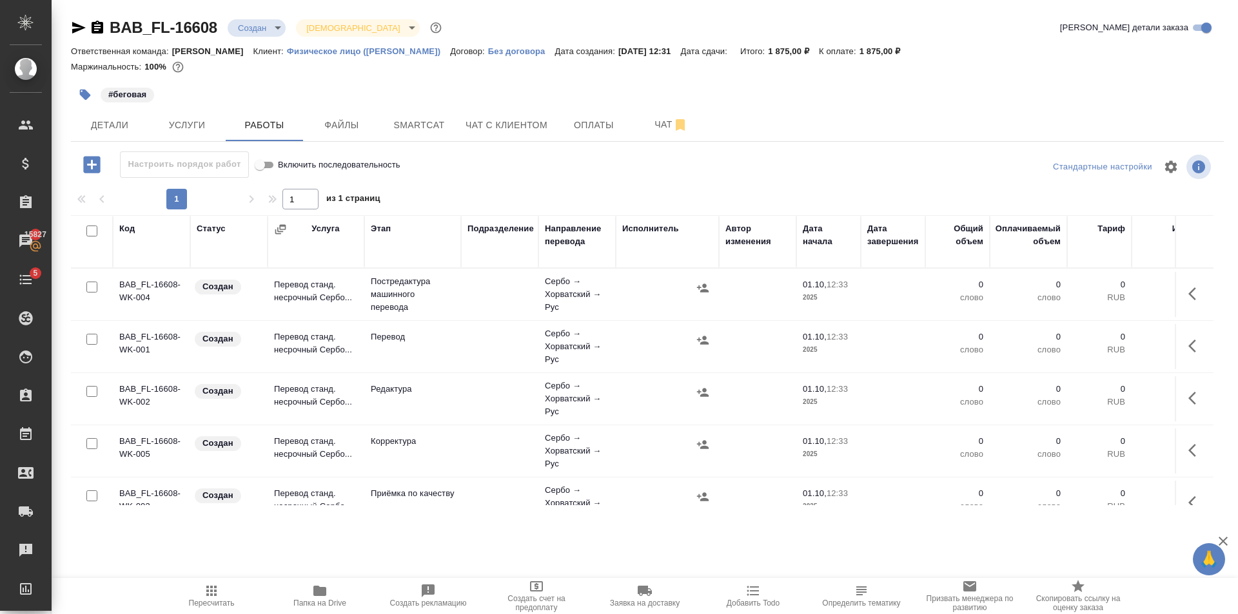
click at [228, 598] on span "Пересчитать" at bounding box center [211, 595] width 93 height 25
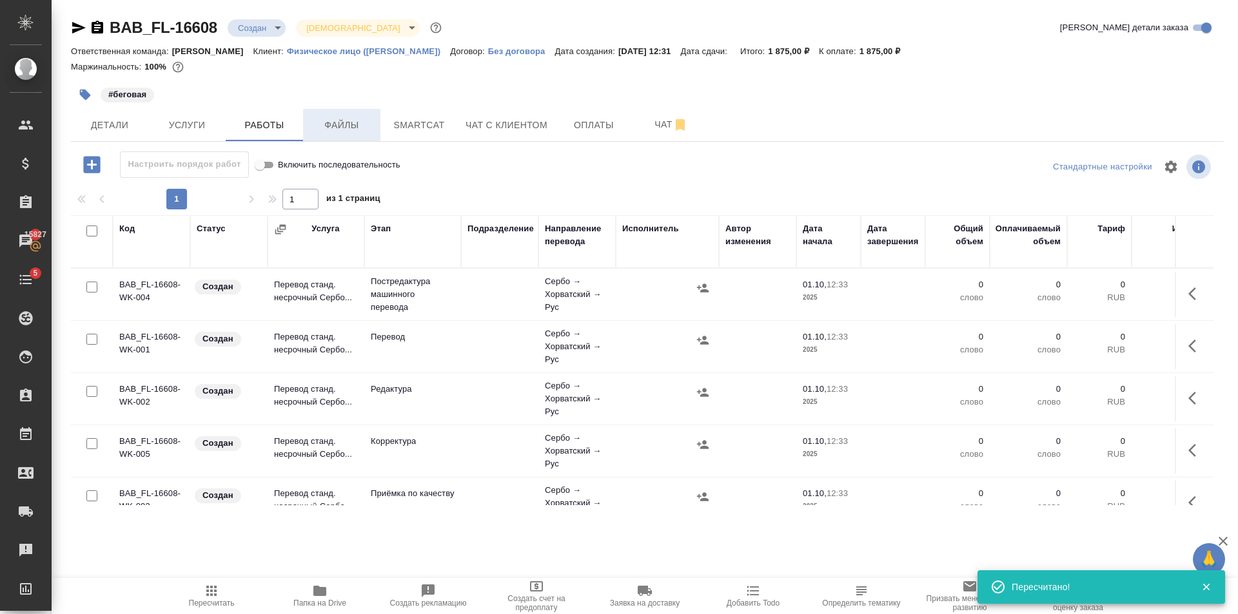
click at [346, 124] on span "Файлы" at bounding box center [342, 125] width 62 height 16
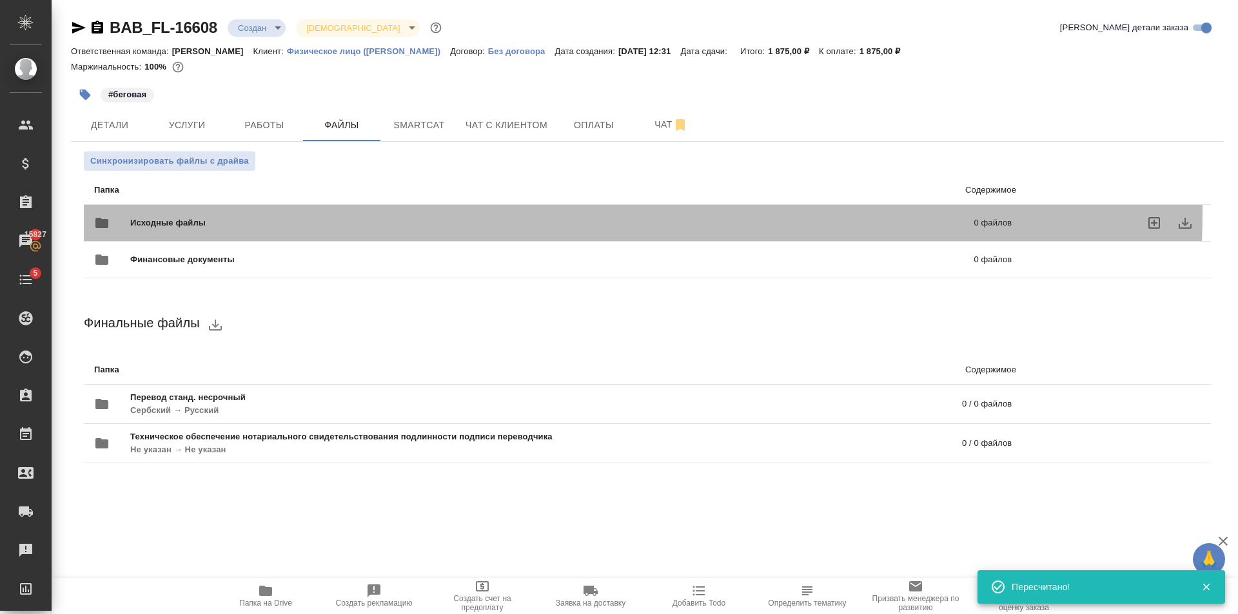
click at [313, 210] on div "Исходные файлы 0 файлов" at bounding box center [552, 223] width 917 height 31
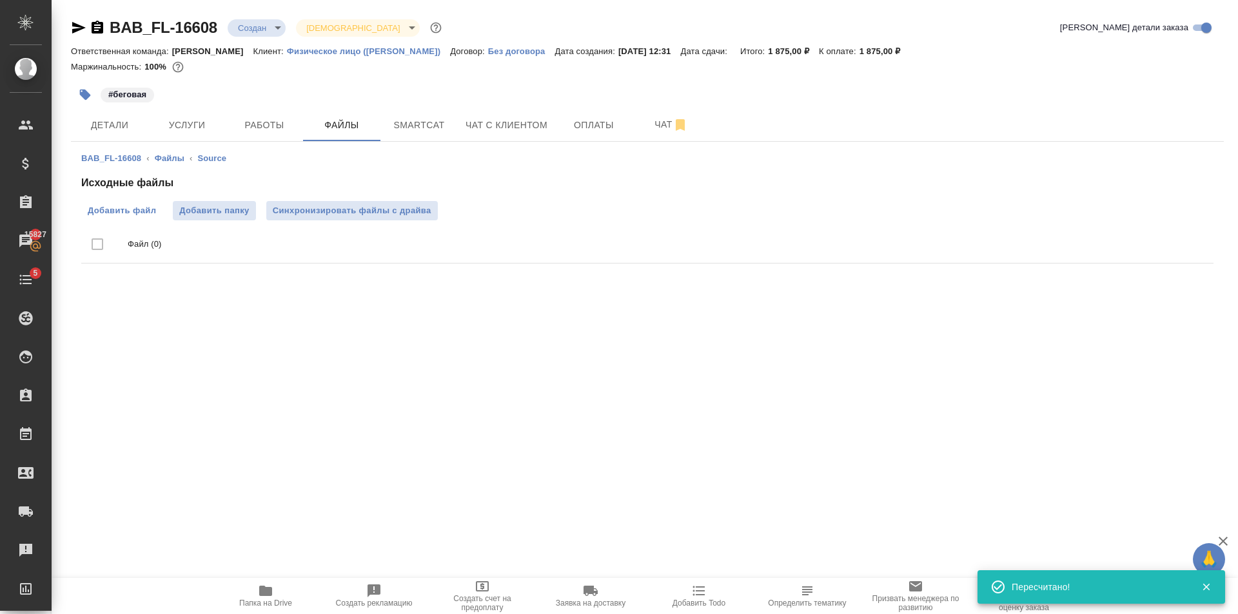
click at [136, 203] on label "Добавить файл" at bounding box center [121, 210] width 81 height 19
click at [0, 0] on input "Добавить файл" at bounding box center [0, 0] width 0 height 0
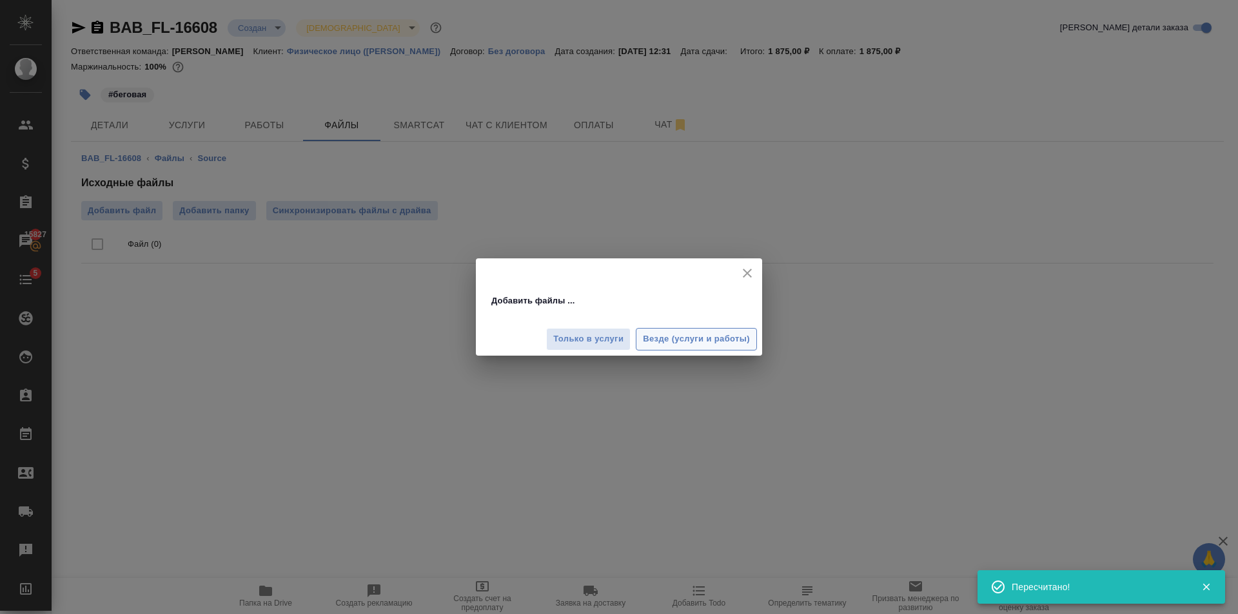
click at [731, 339] on span "Везде (услуги и работы)" at bounding box center [696, 339] width 107 height 15
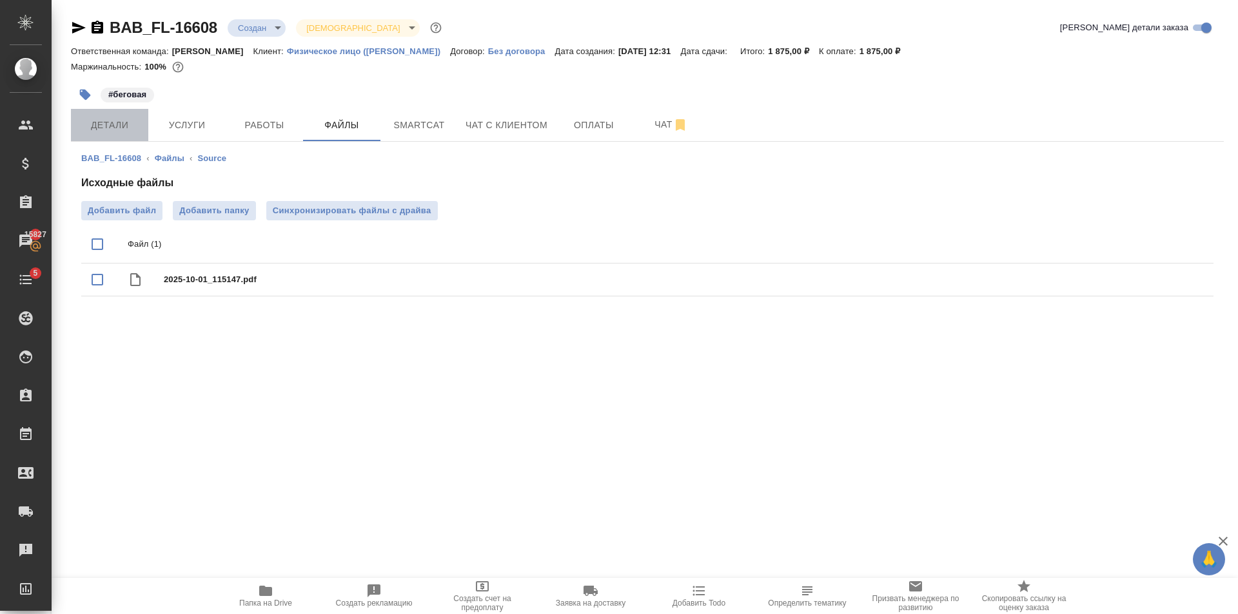
click at [130, 120] on span "Детали" at bounding box center [110, 125] width 62 height 16
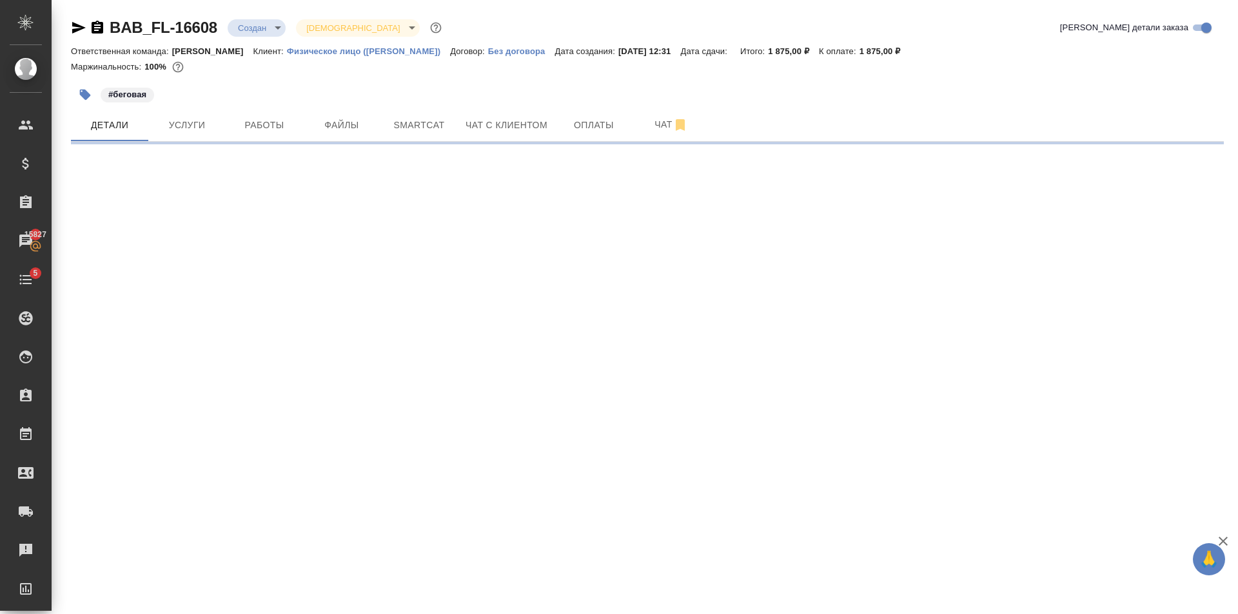
select select "RU"
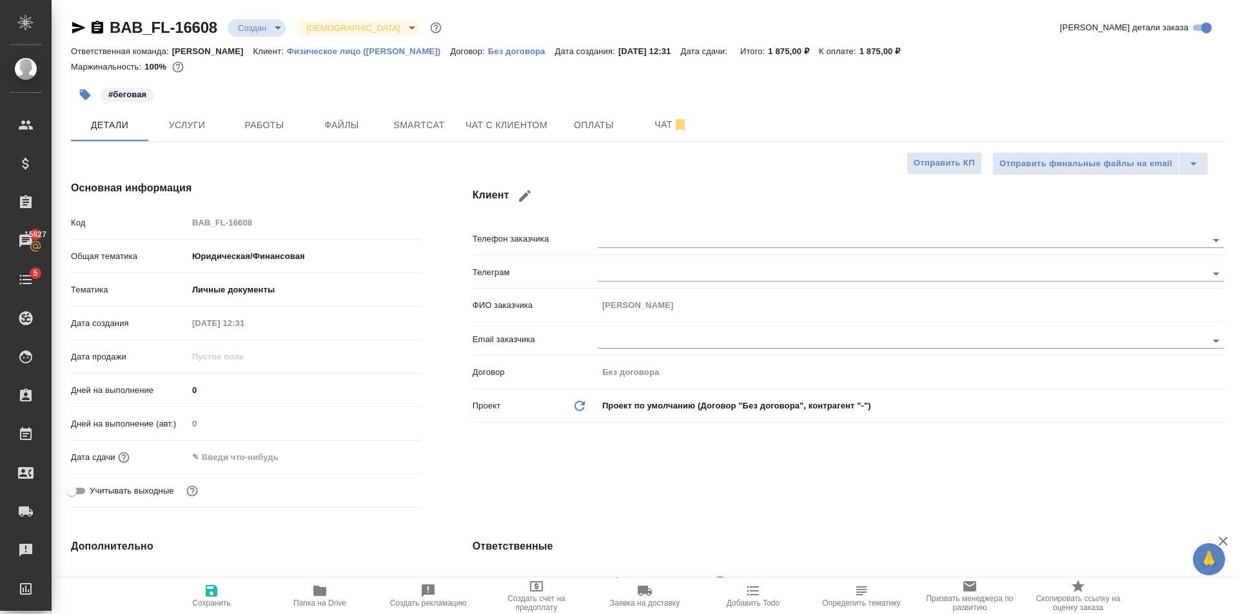
type textarea "x"
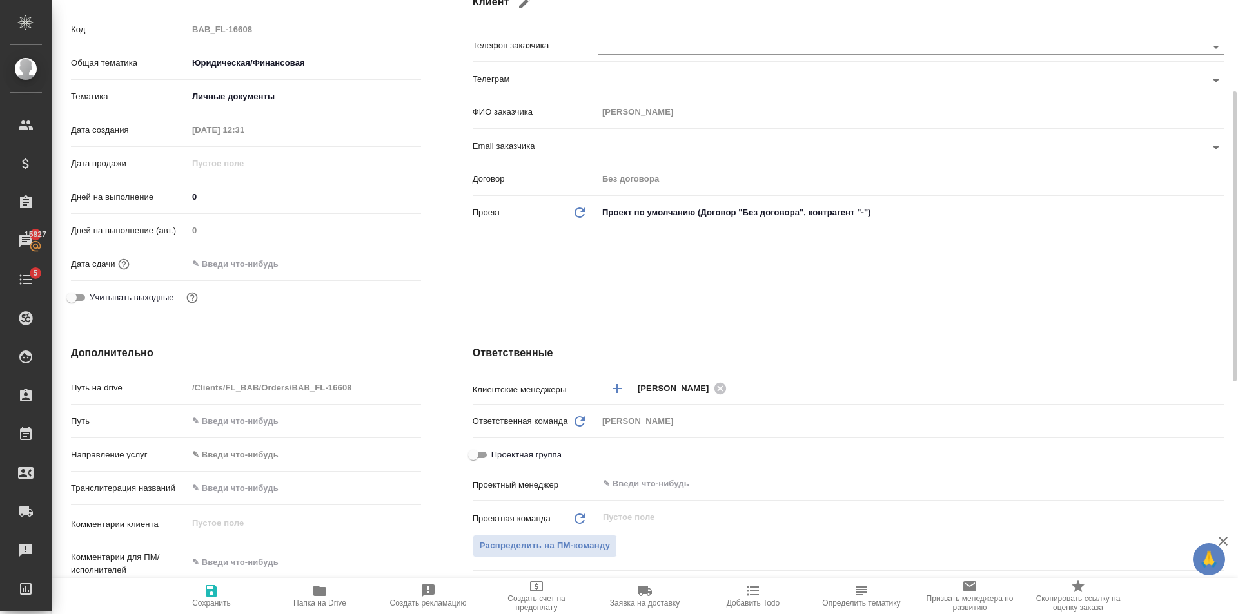
type textarea "x"
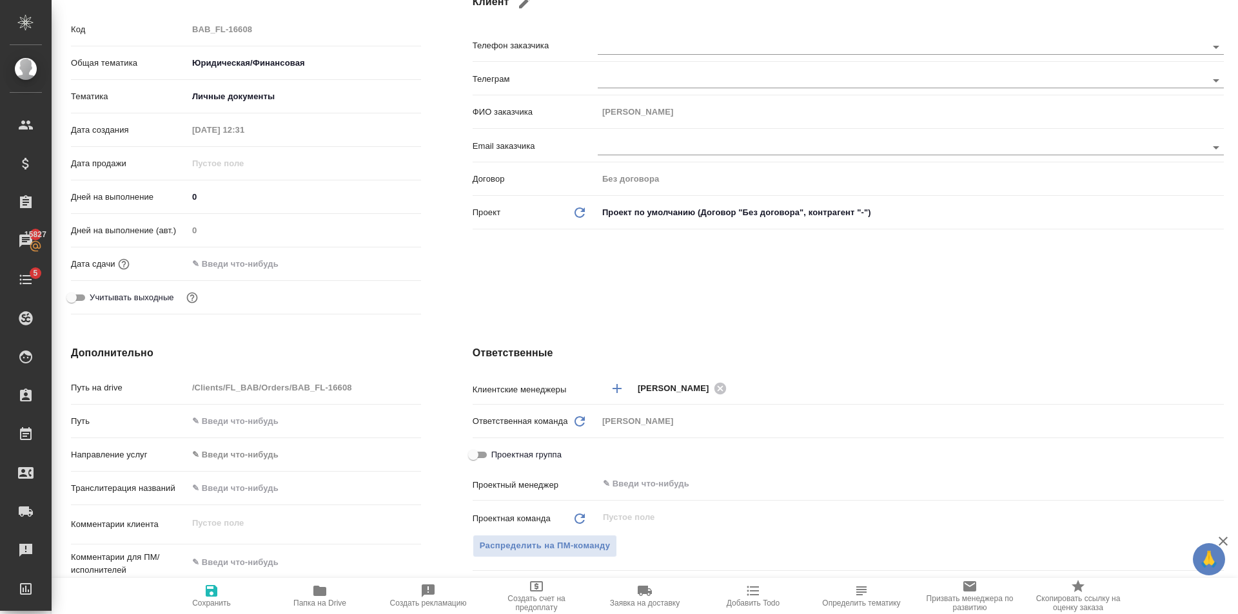
type textarea "x"
click at [655, 492] on input "text" at bounding box center [889, 483] width 575 height 15
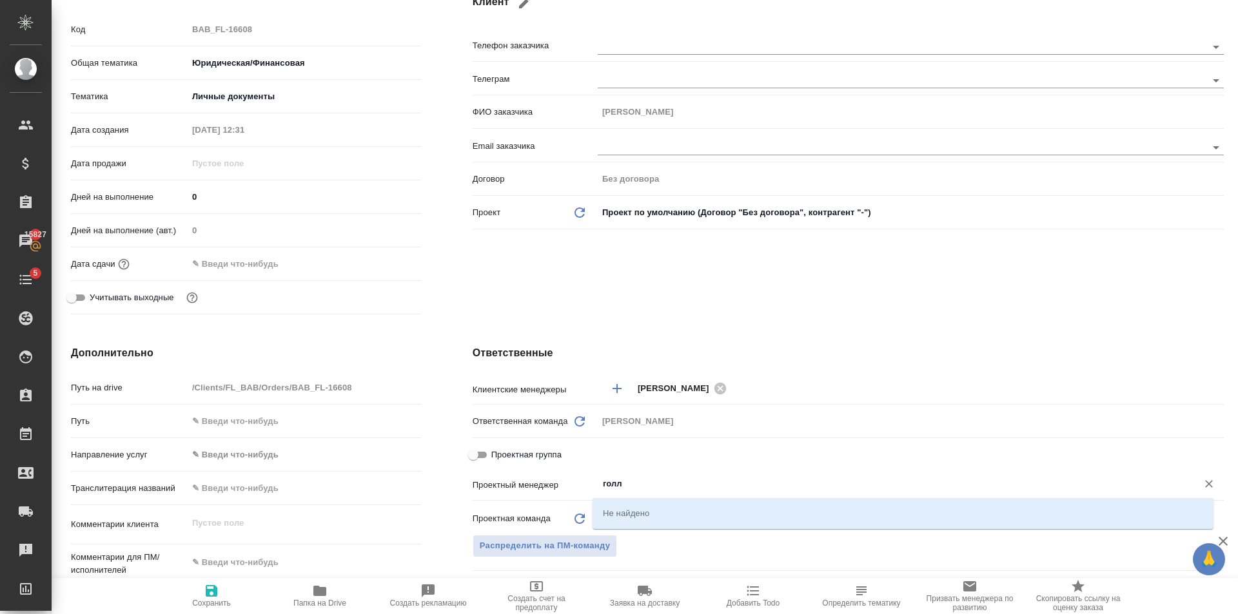
type input "гол"
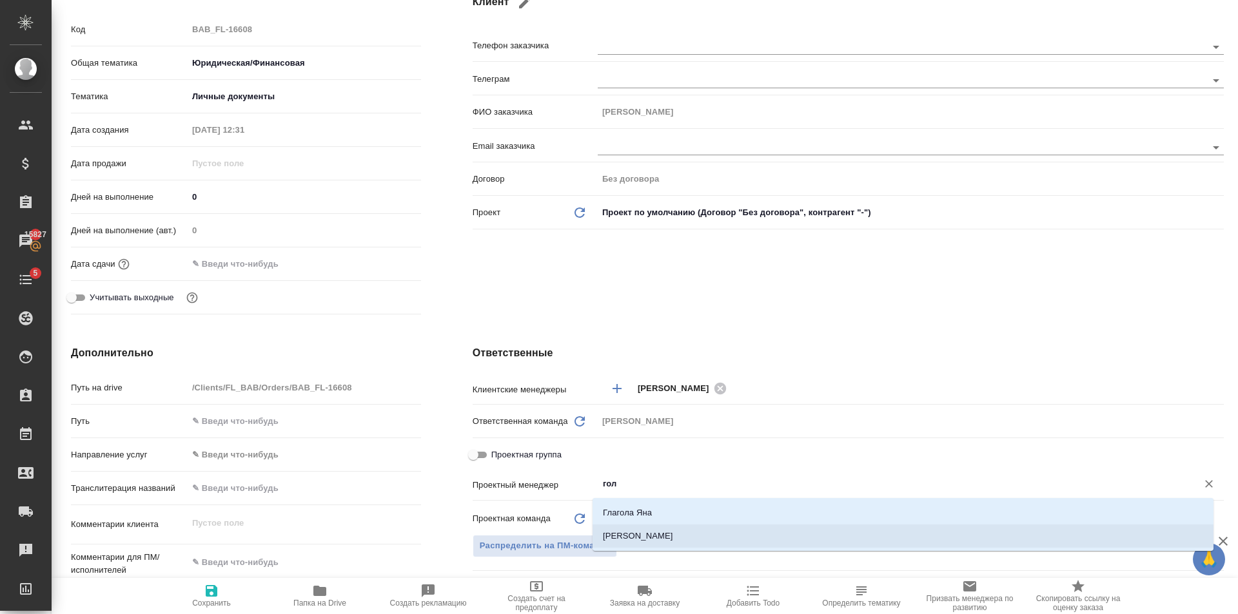
click at [660, 541] on li "[PERSON_NAME]" at bounding box center [903, 536] width 621 height 23
type textarea "x"
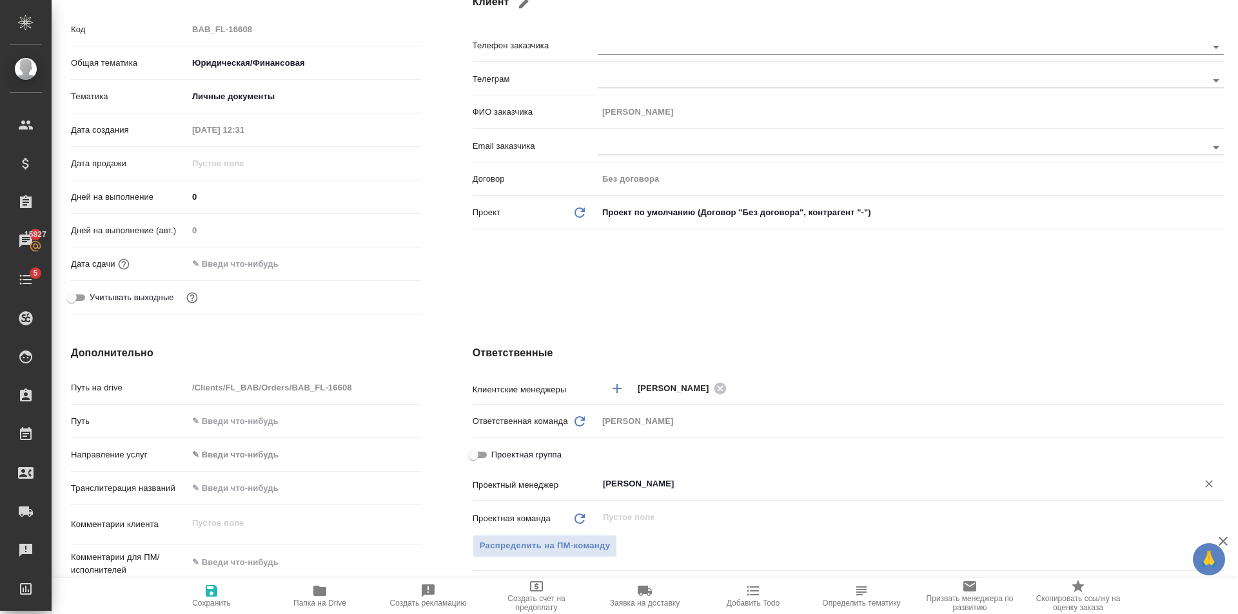
scroll to position [0, 0]
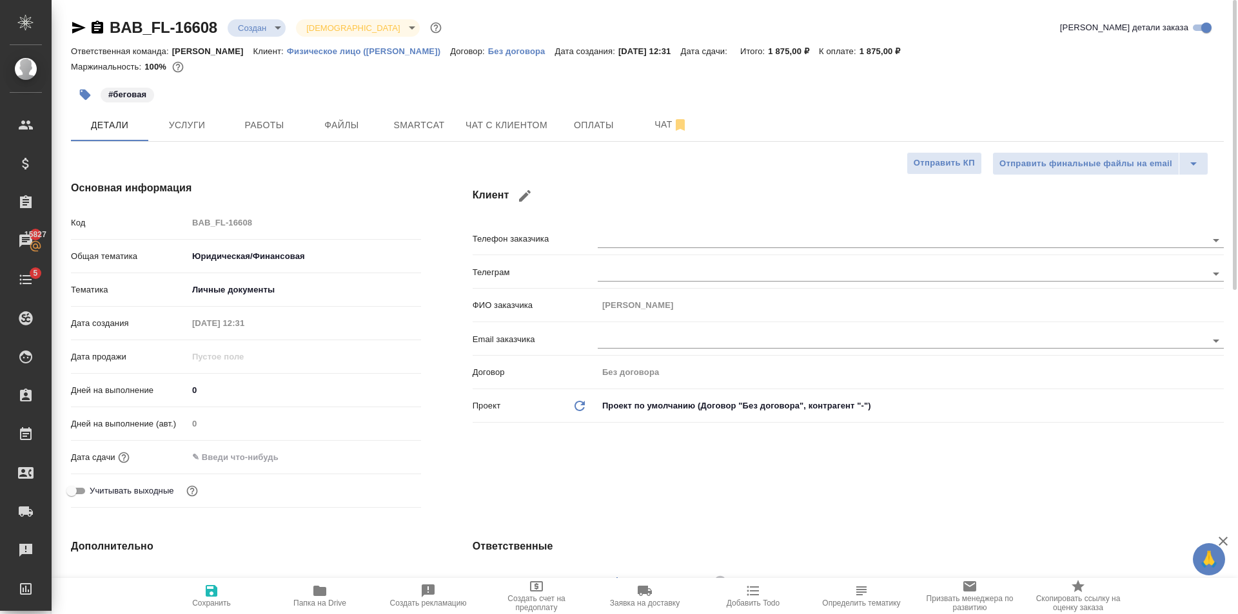
type input "[PERSON_NAME]"
click at [230, 589] on span "Сохранить" at bounding box center [211, 595] width 93 height 25
type textarea "x"
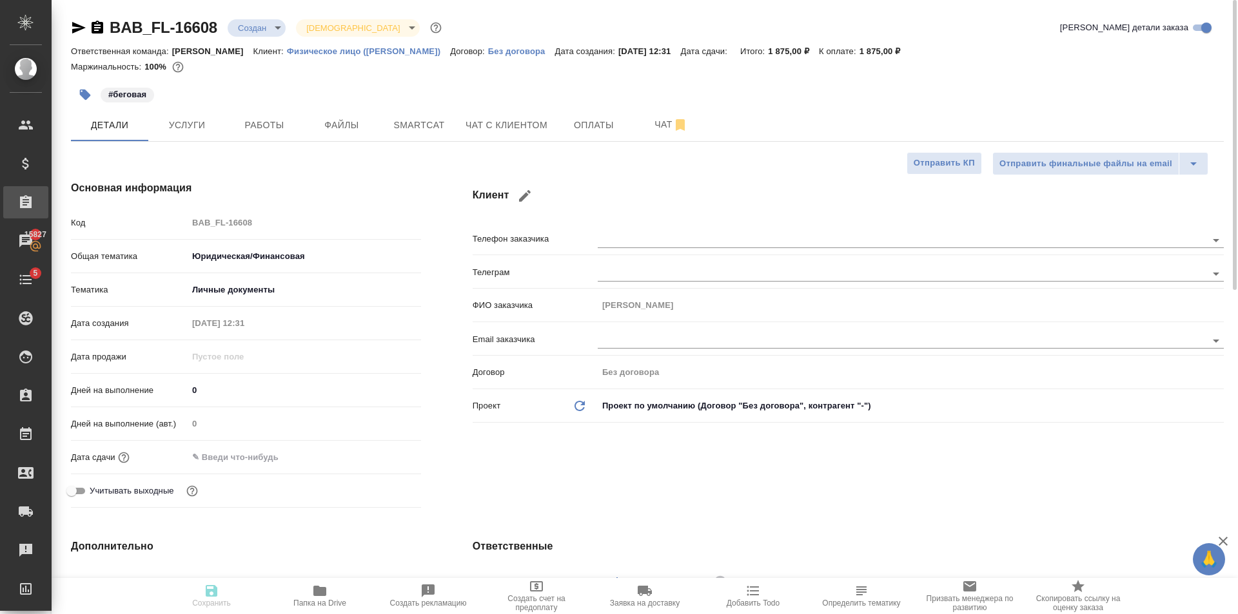
type textarea "x"
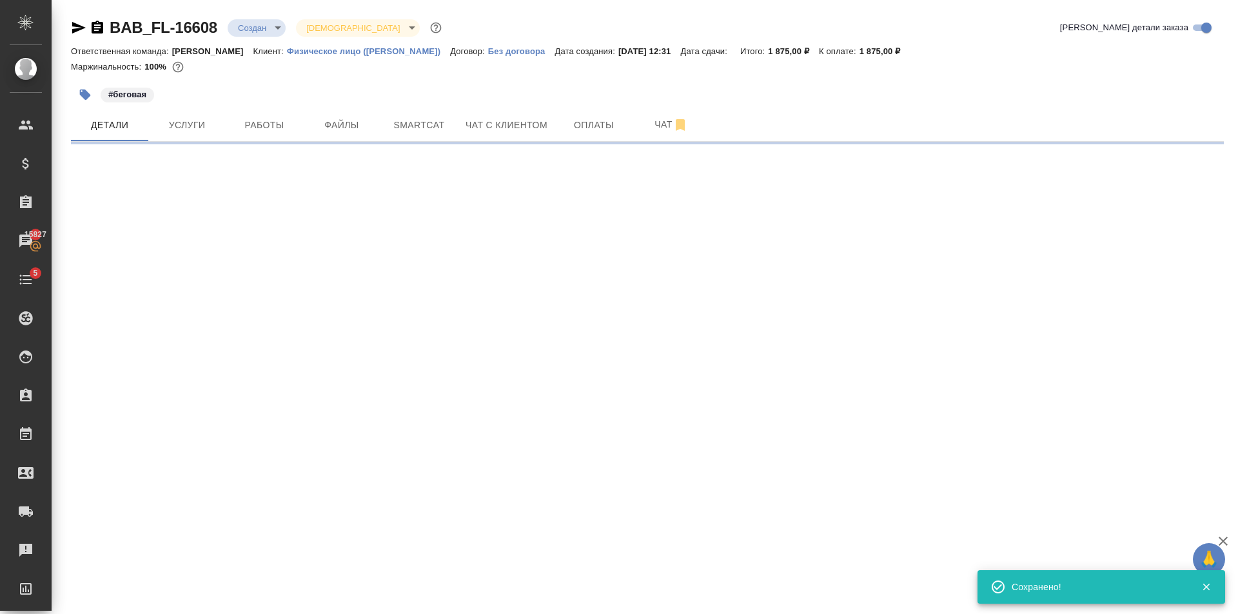
select select "RU"
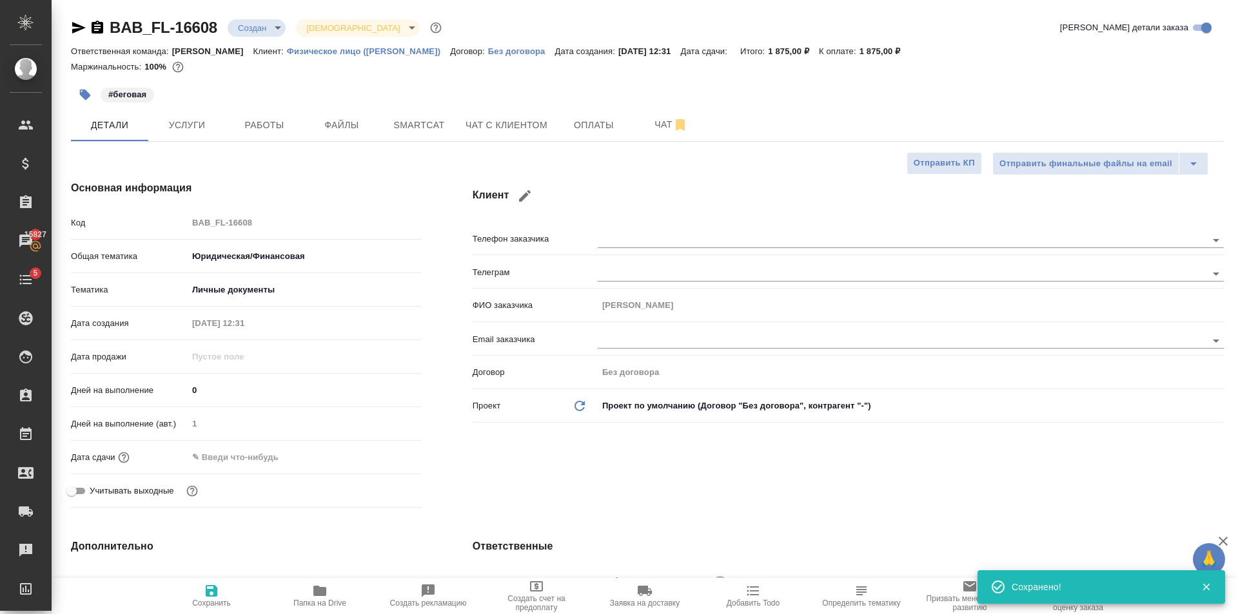
type textarea "x"
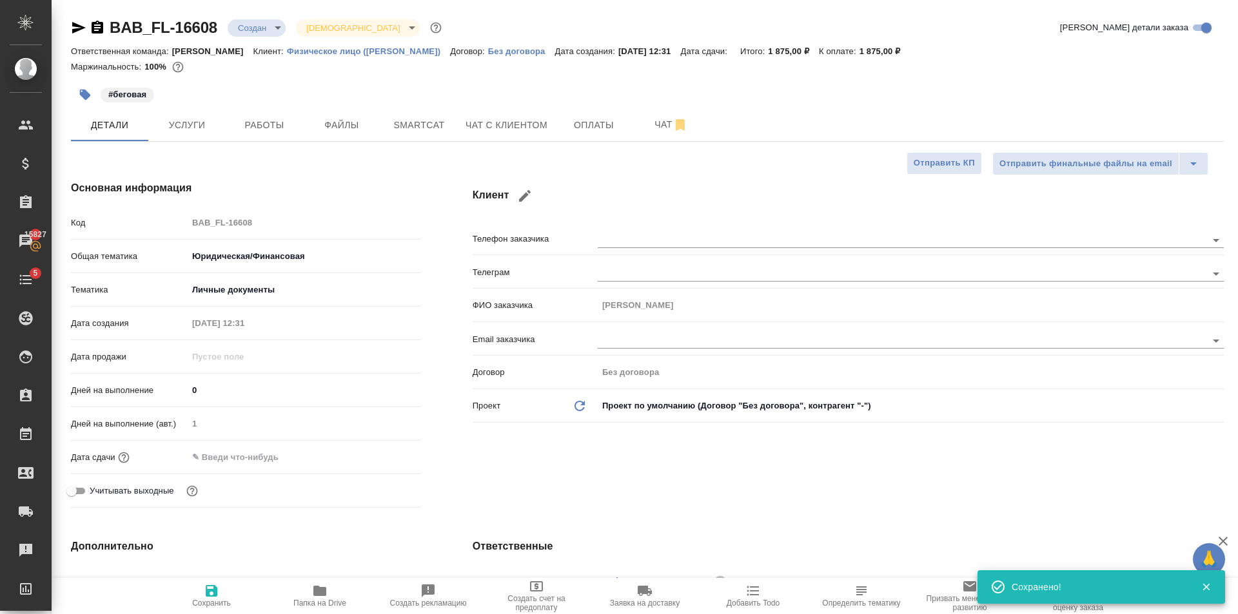
type textarea "x"
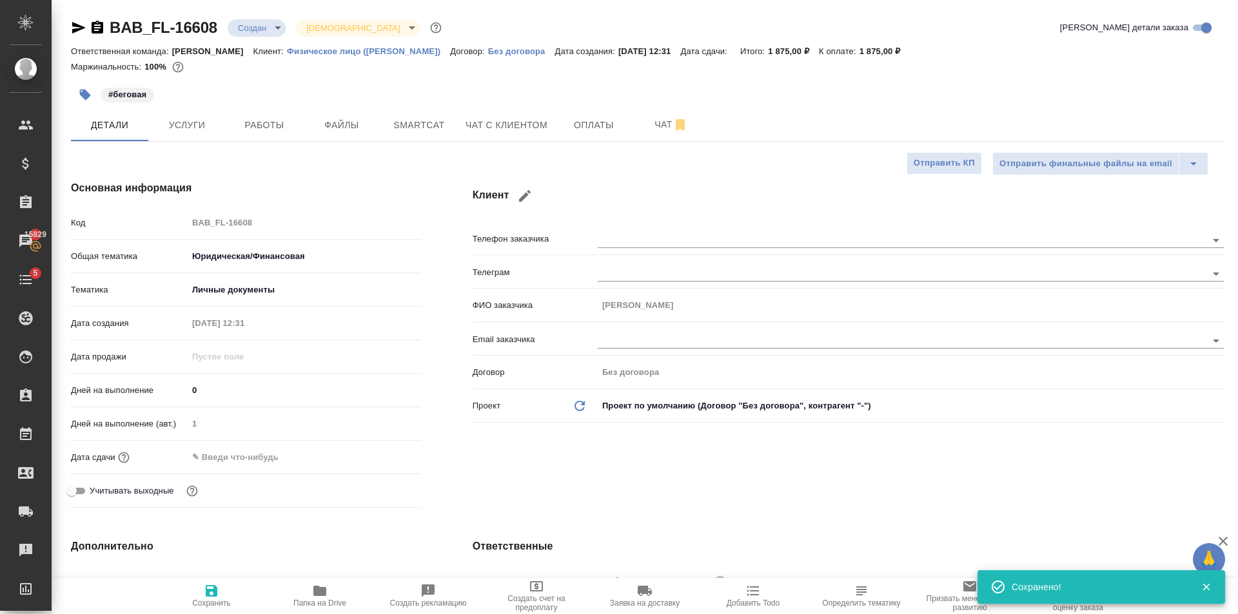
type textarea "x"
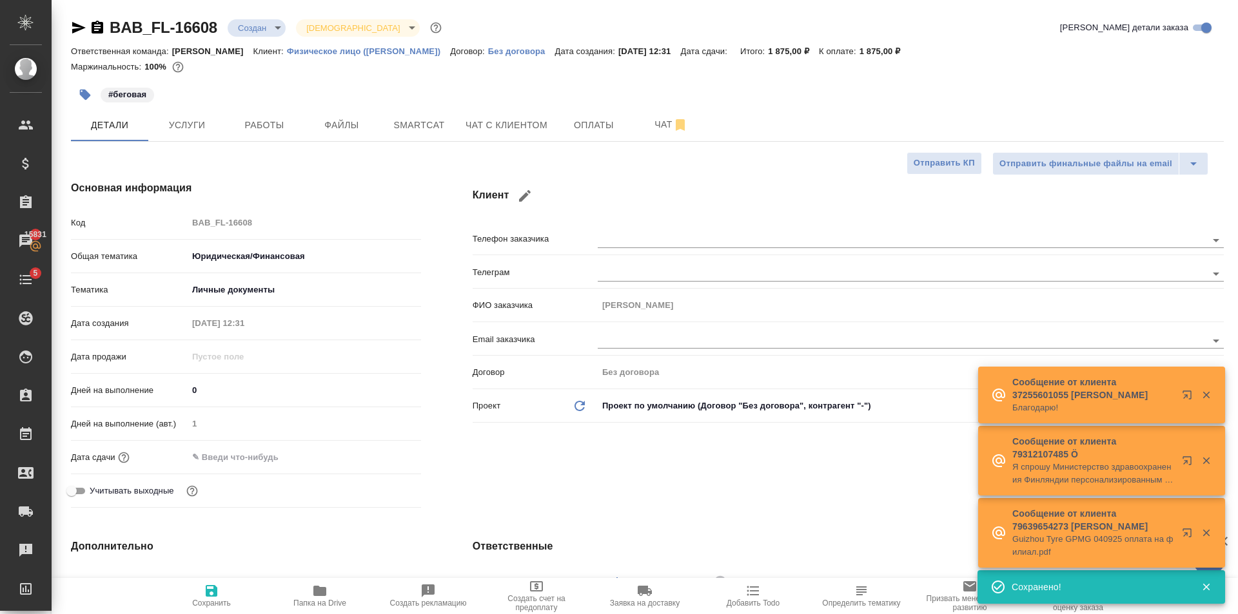
type textarea "x"
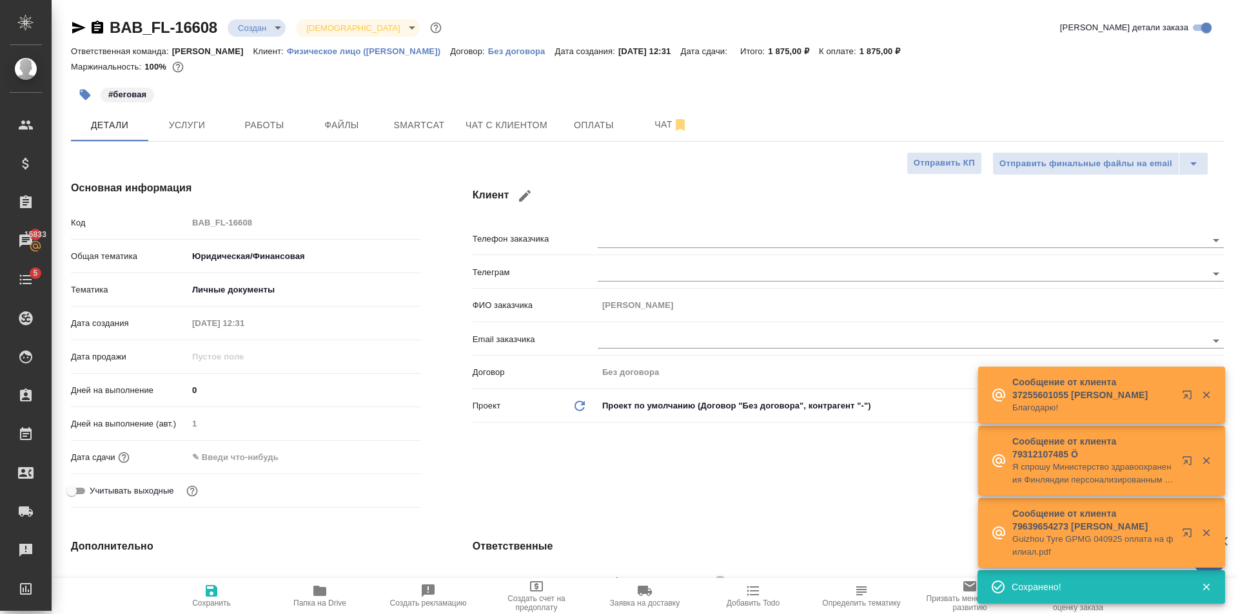
type textarea "x"
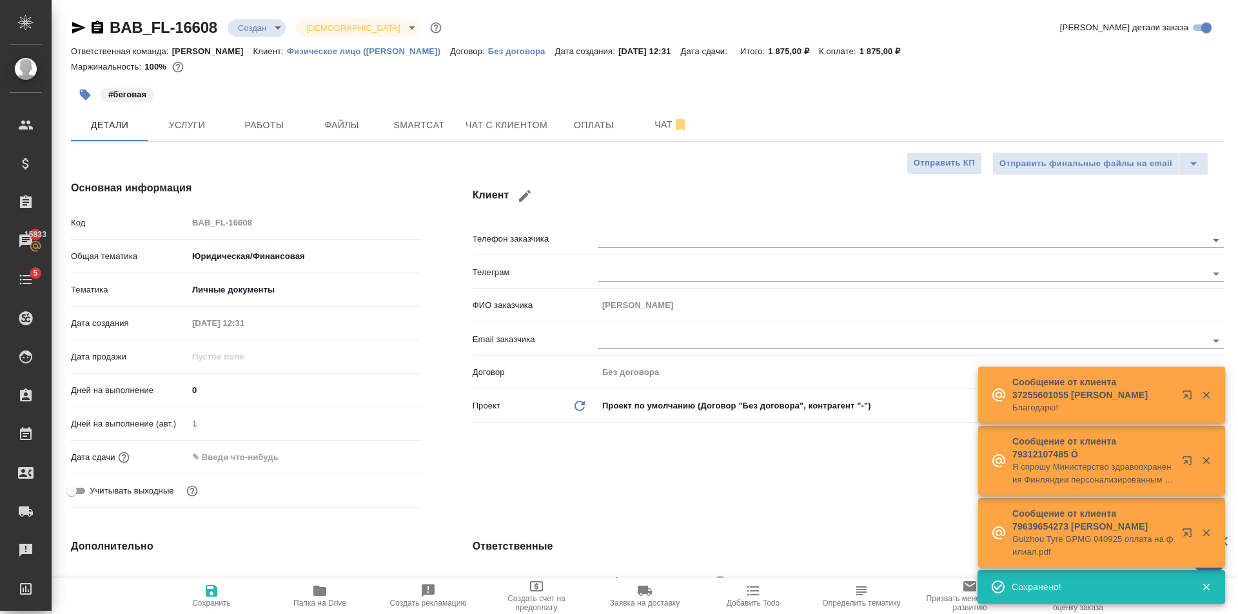
type textarea "x"
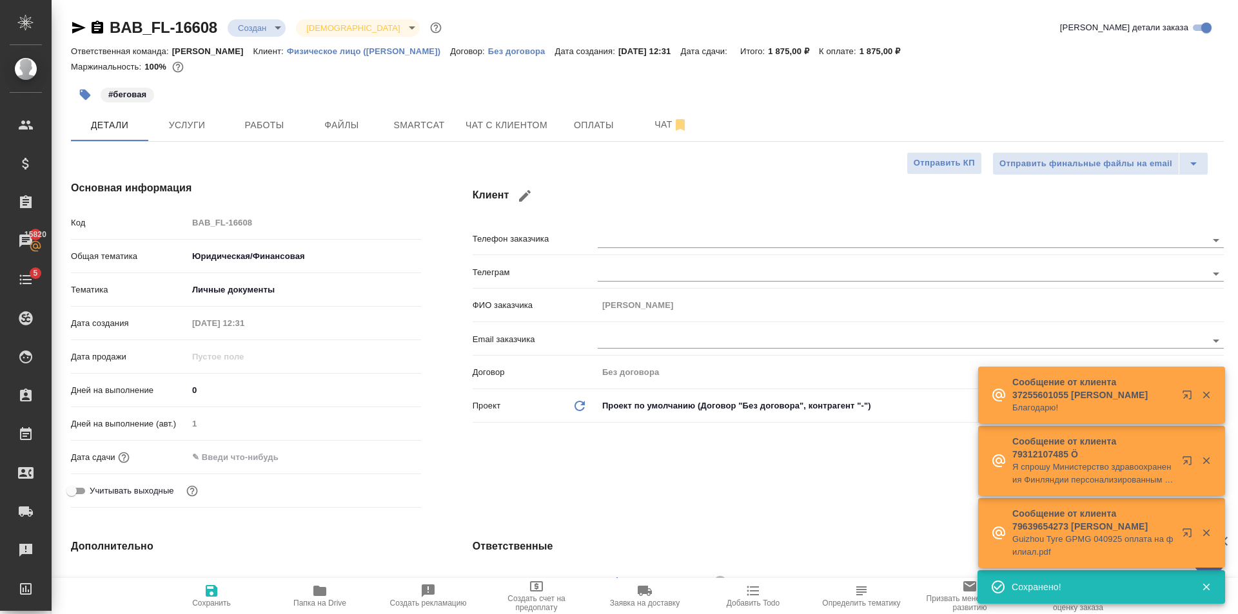
type textarea "x"
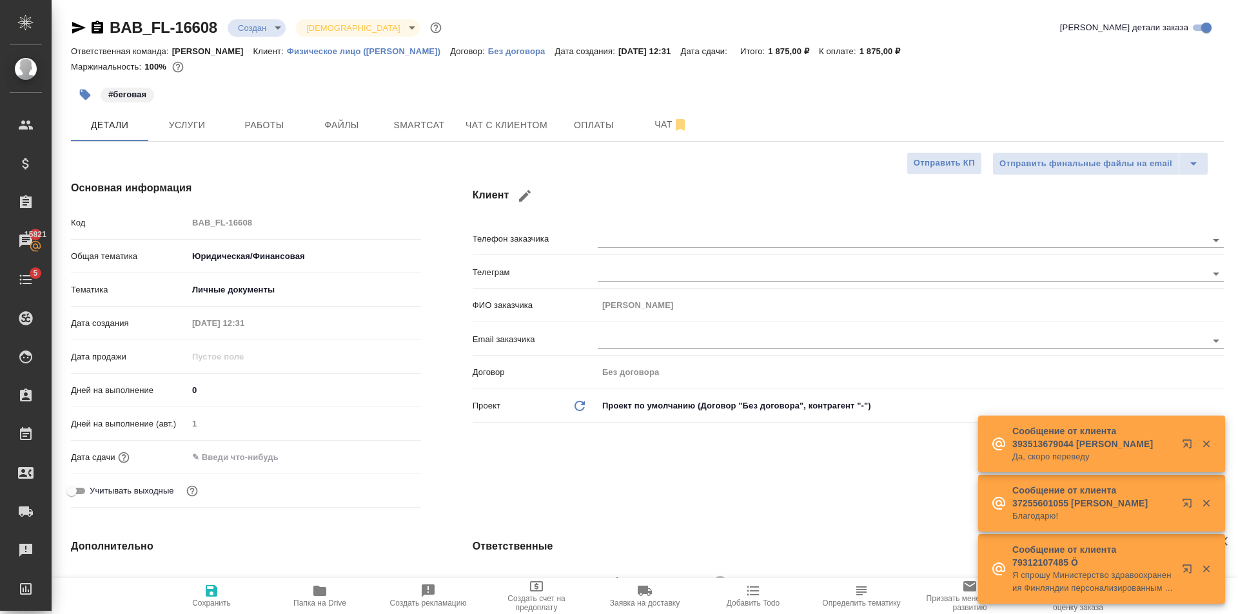
type textarea "x"
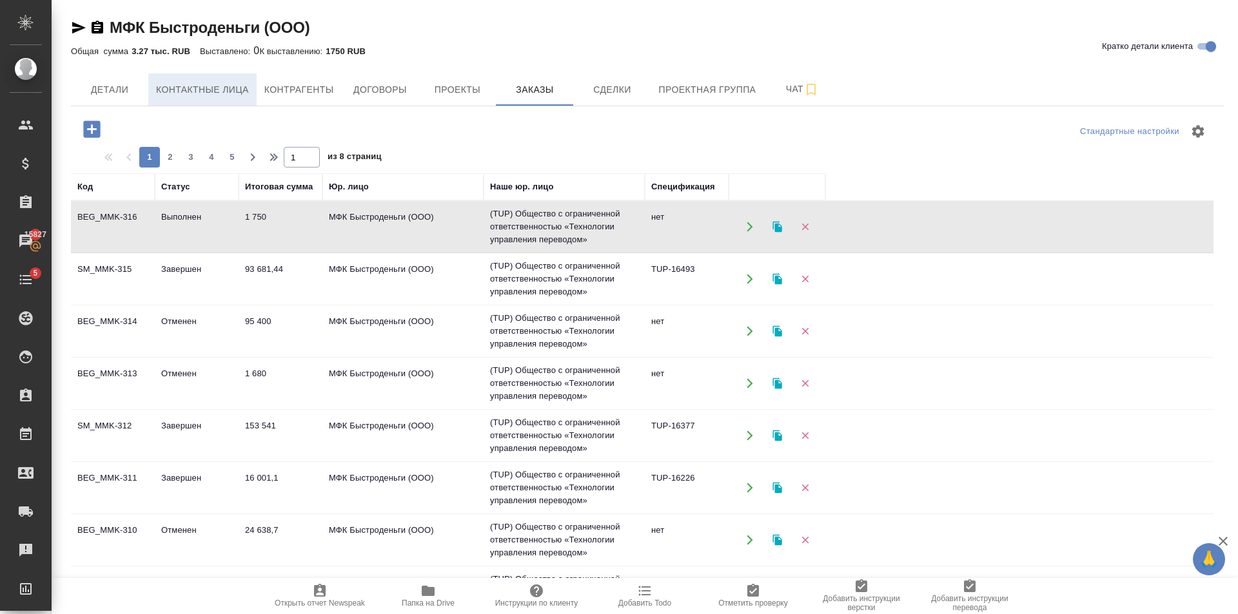
click at [172, 95] on span "Контактные лица" at bounding box center [202, 90] width 93 height 16
select select "RU"
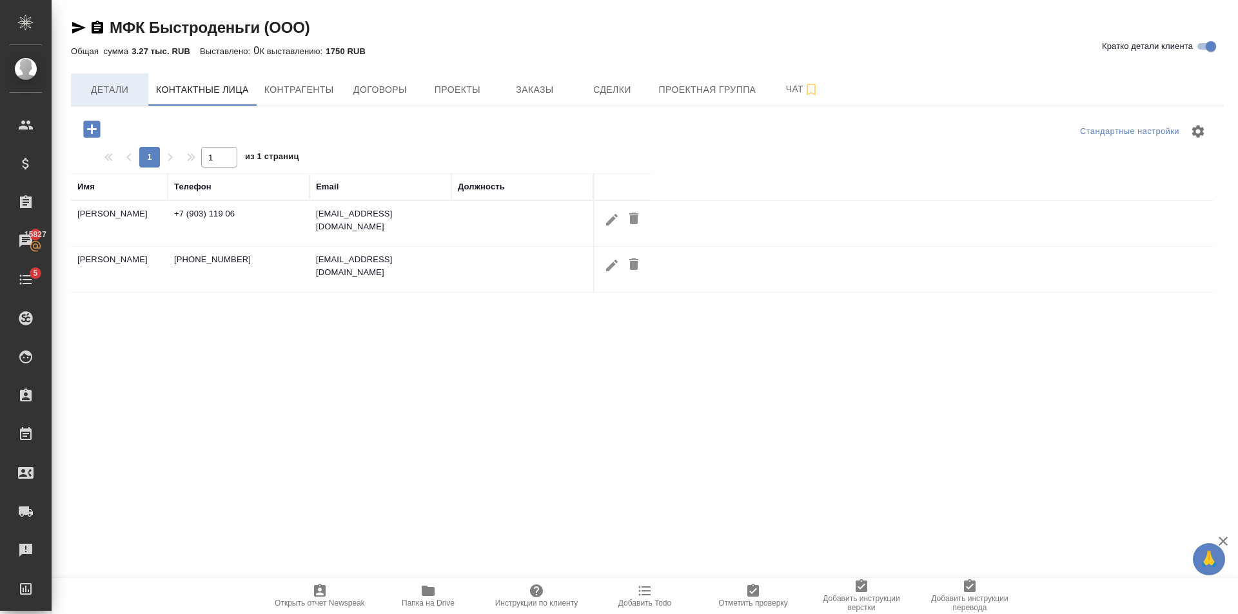
click at [118, 95] on span "Детали" at bounding box center [110, 90] width 62 height 16
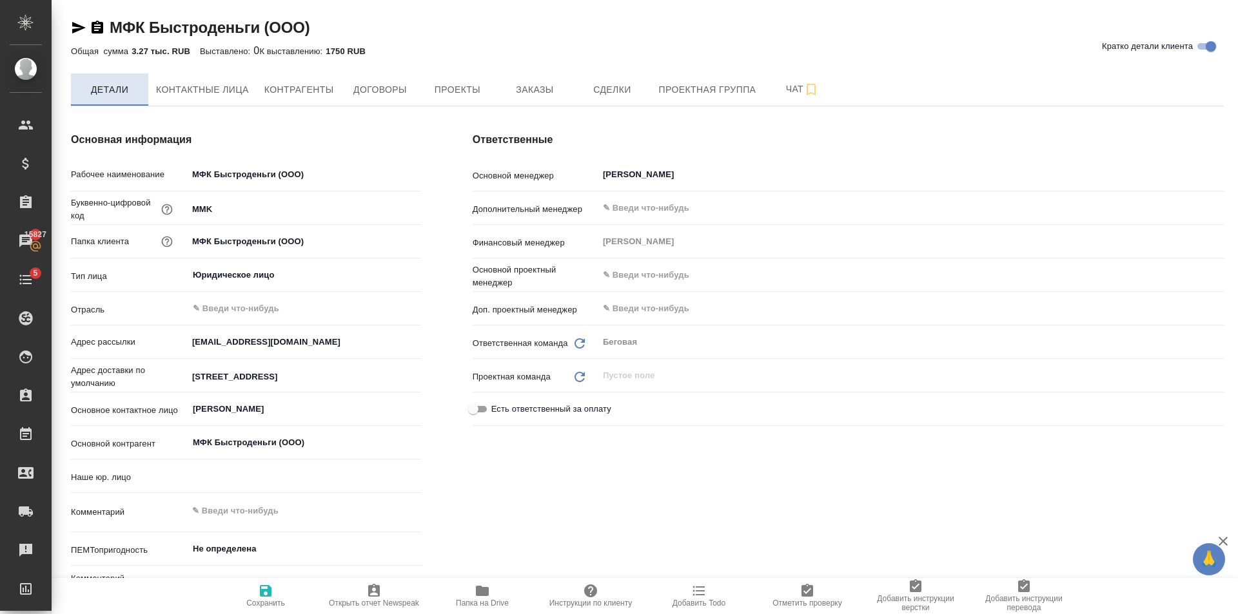
type textarea "x"
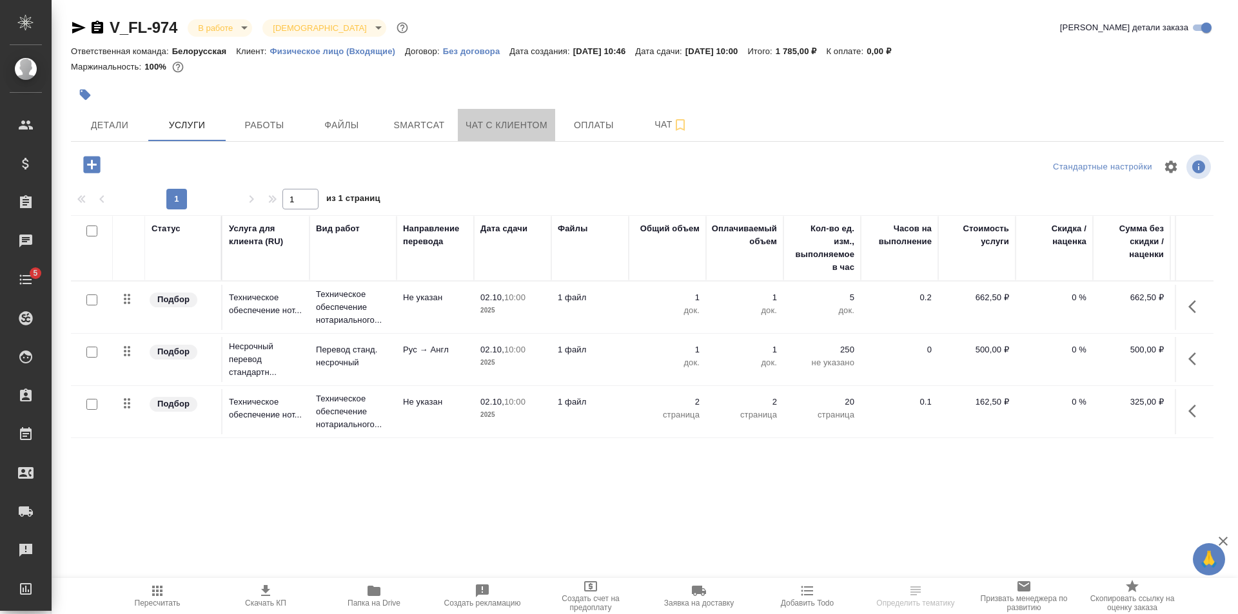
click at [522, 124] on span "Чат с клиентом" at bounding box center [507, 125] width 82 height 16
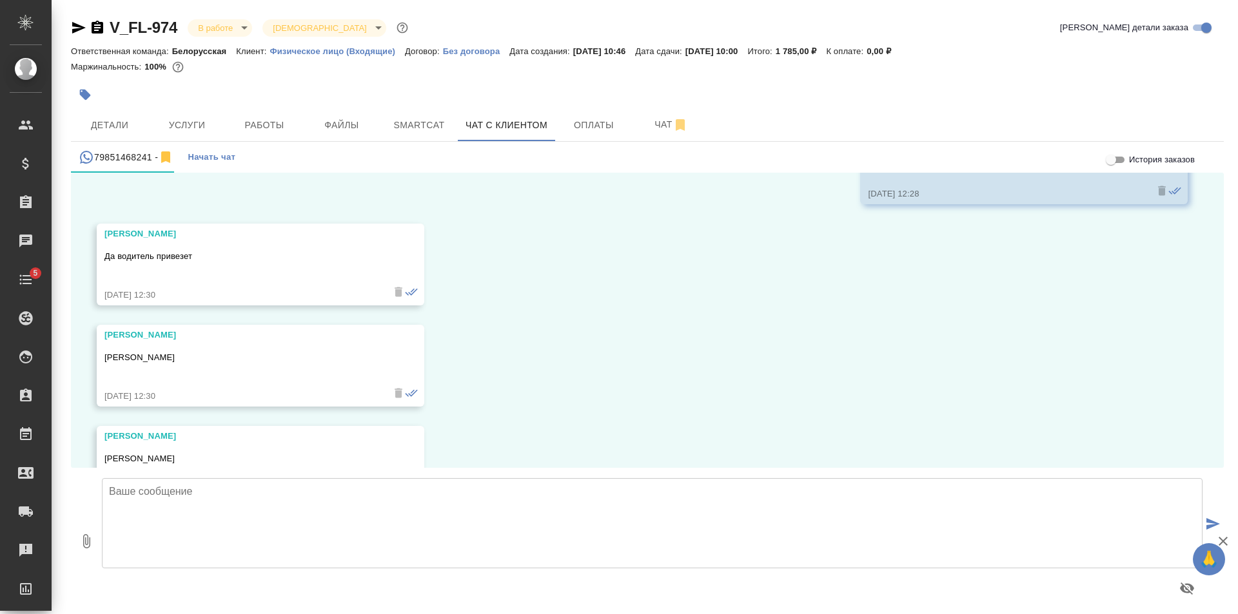
scroll to position [3468, 0]
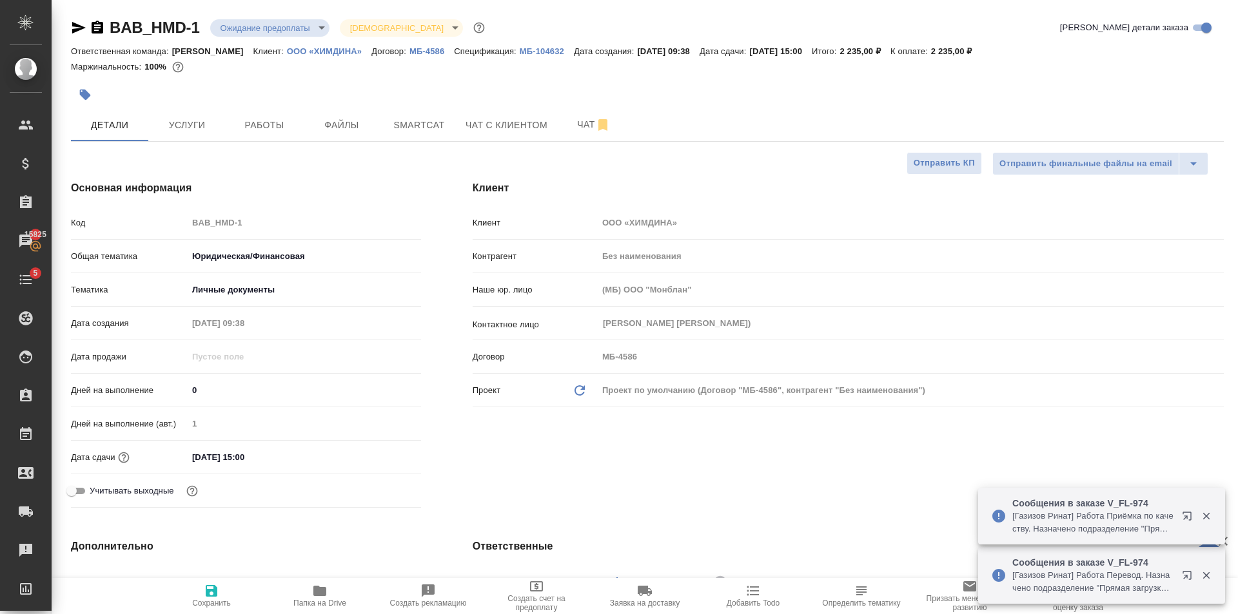
select select "RU"
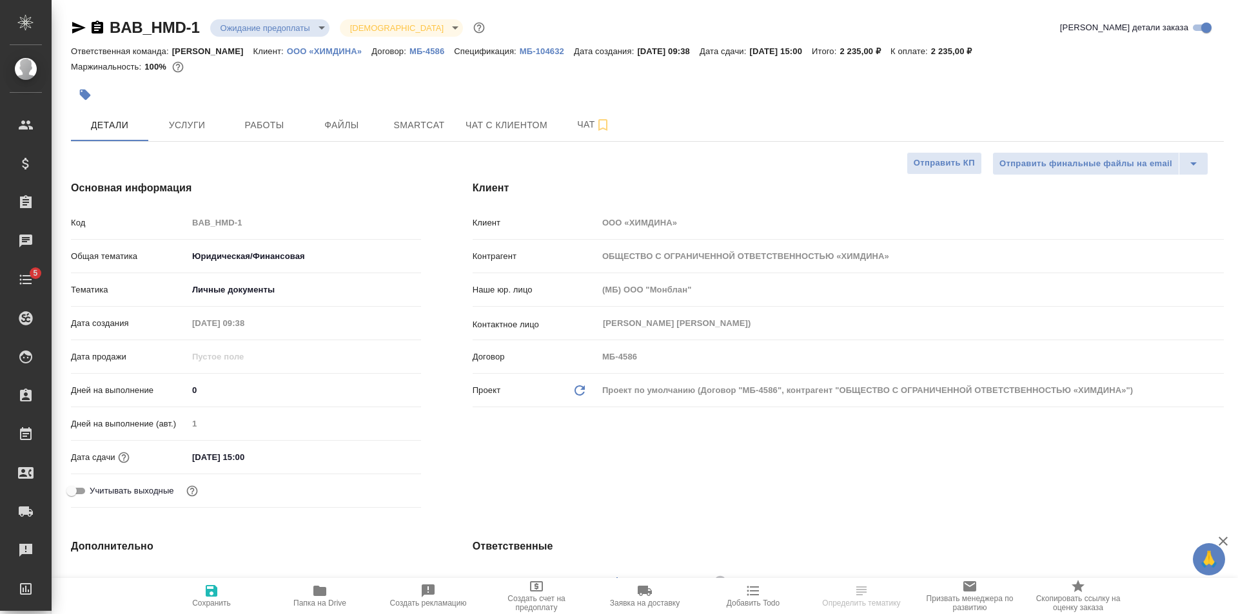
select select "RU"
type textarea "x"
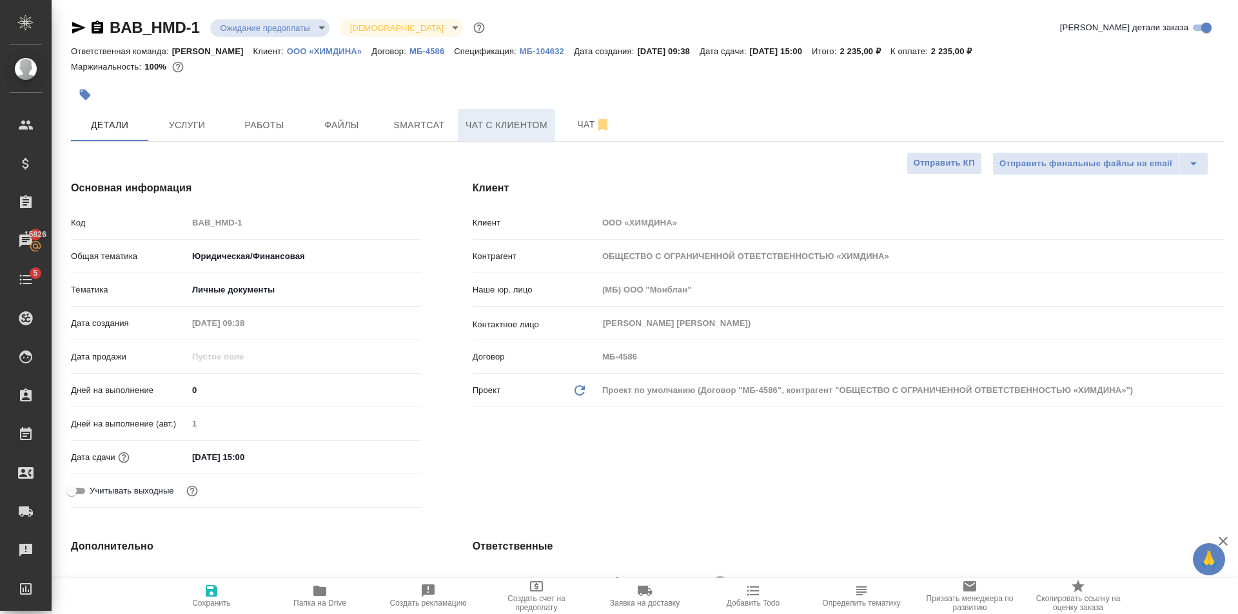
click at [549, 121] on button "Чат с клиентом" at bounding box center [506, 125] width 97 height 32
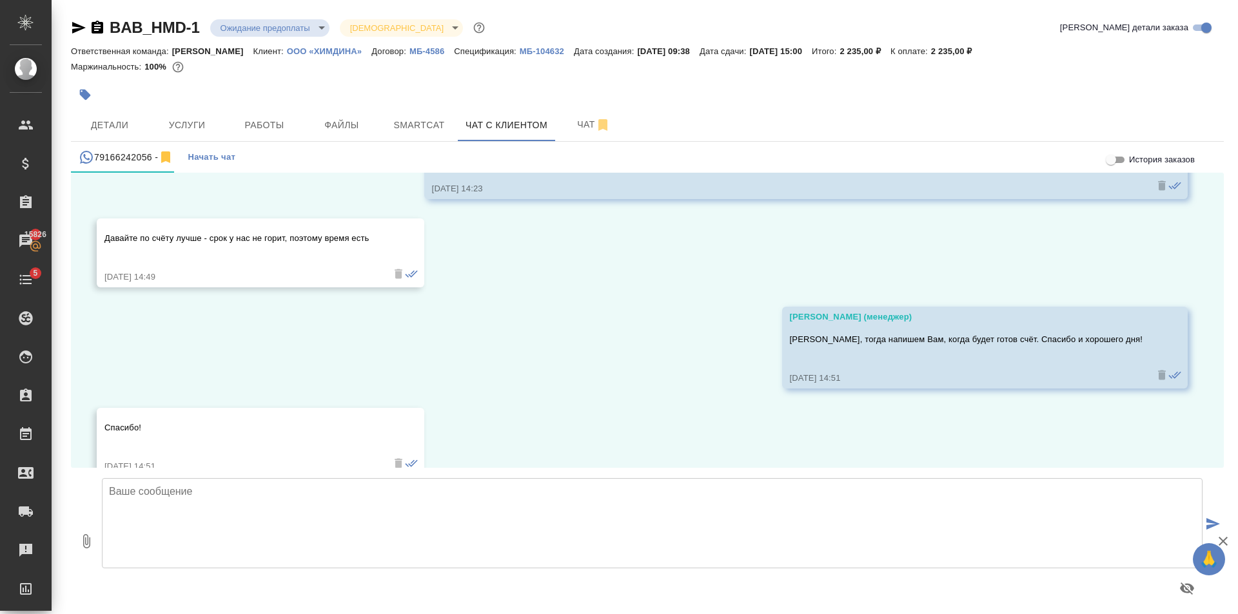
click at [300, 511] on textarea at bounding box center [652, 523] width 1101 height 90
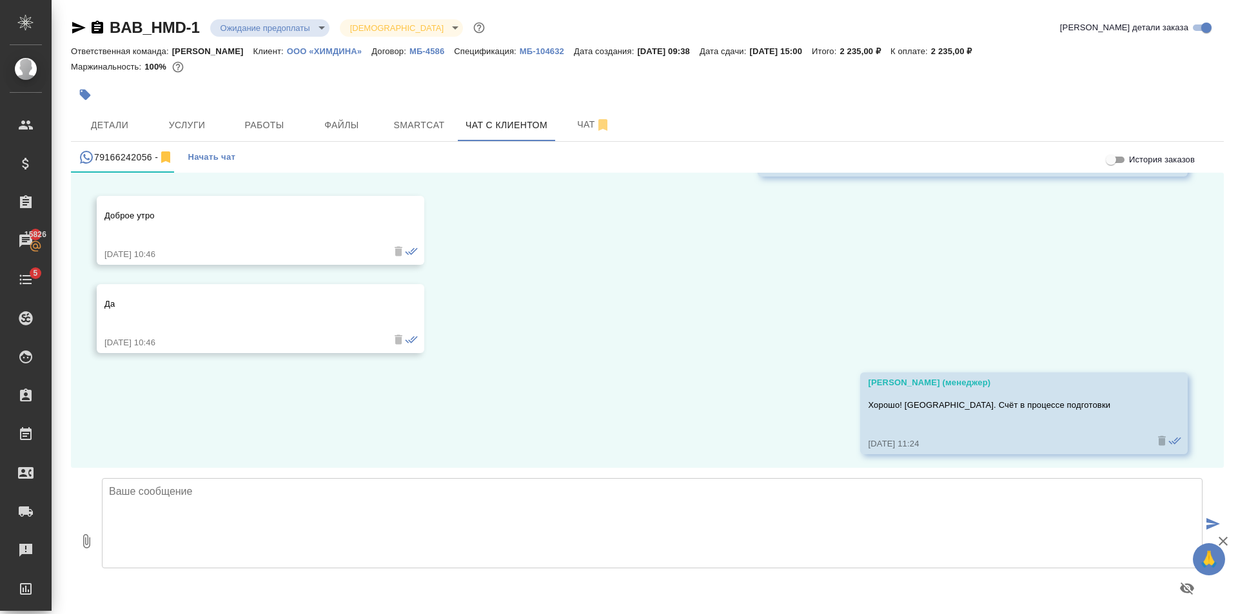
scroll to position [8573, 0]
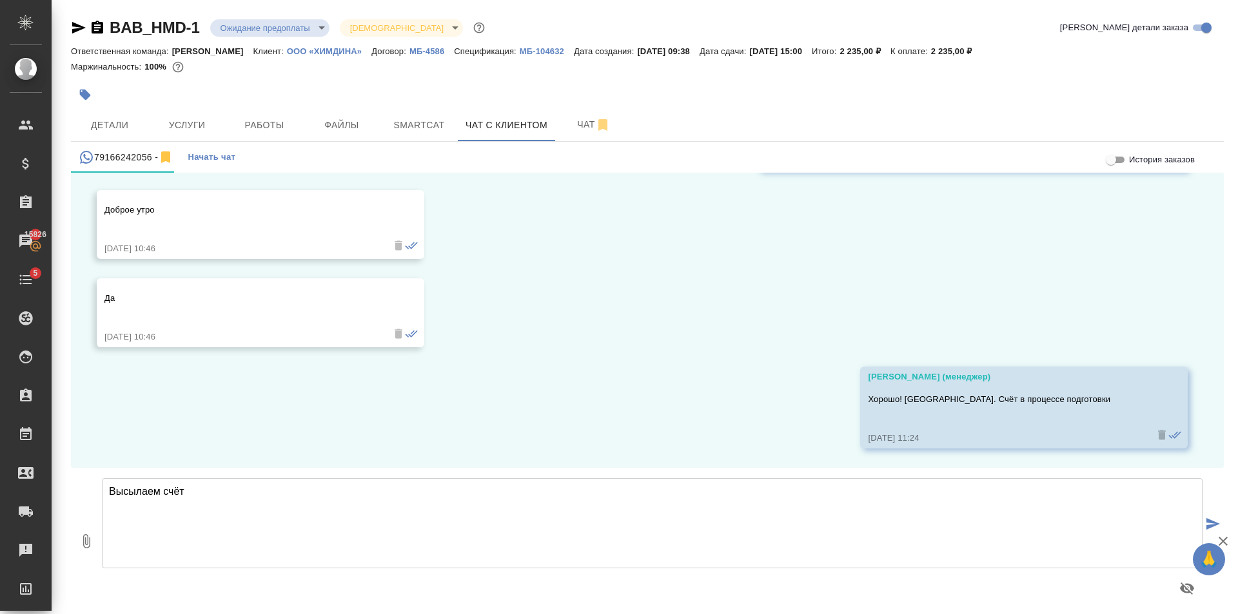
type textarea "Высылаем счёт"
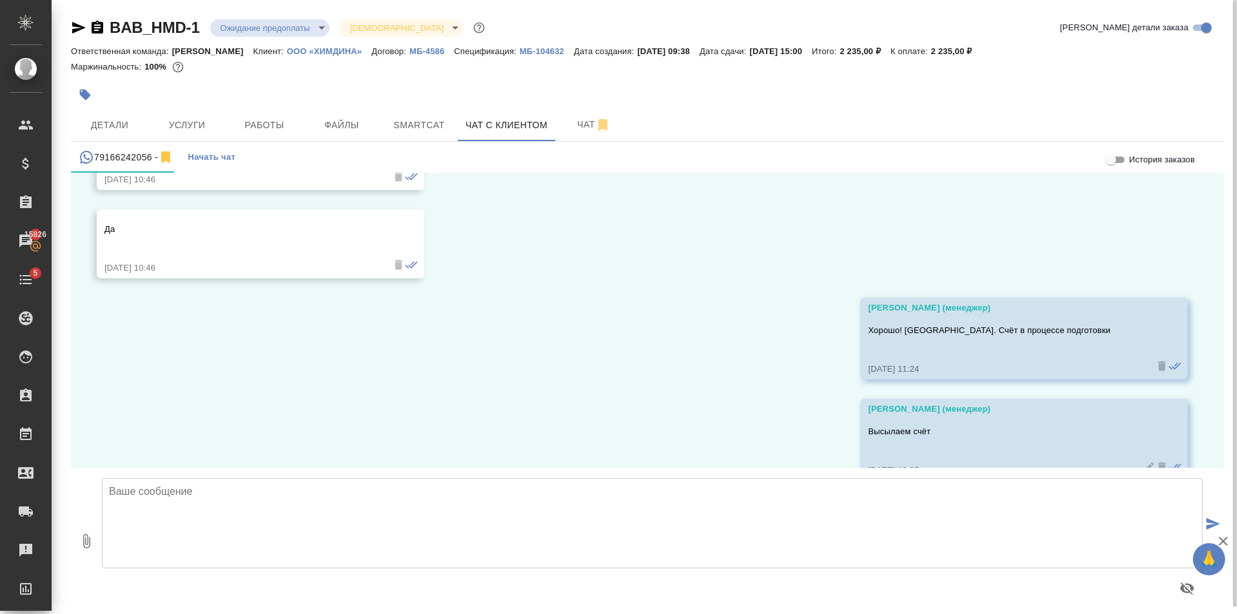
scroll to position [8674, 0]
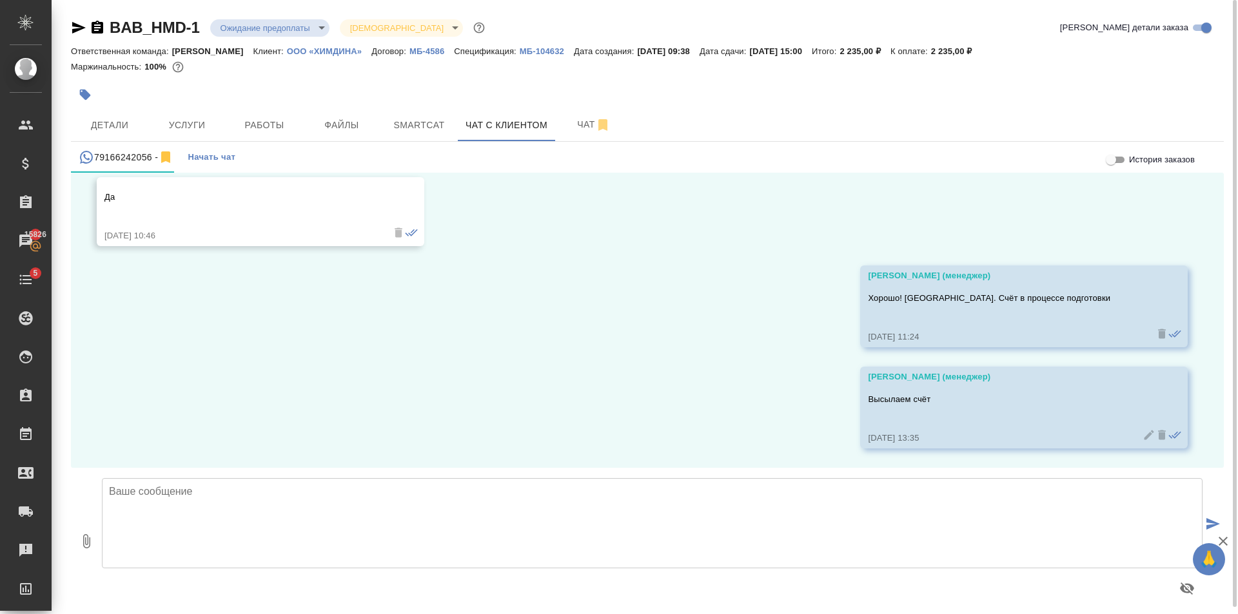
click at [94, 541] on button "0" at bounding box center [86, 541] width 31 height 146
type input "C:\fakepath\Счет на предоплату № 1293 от 01 октября 2025 г.pdf"
click at [1211, 517] on button "submit" at bounding box center [1212, 525] width 21 height 179
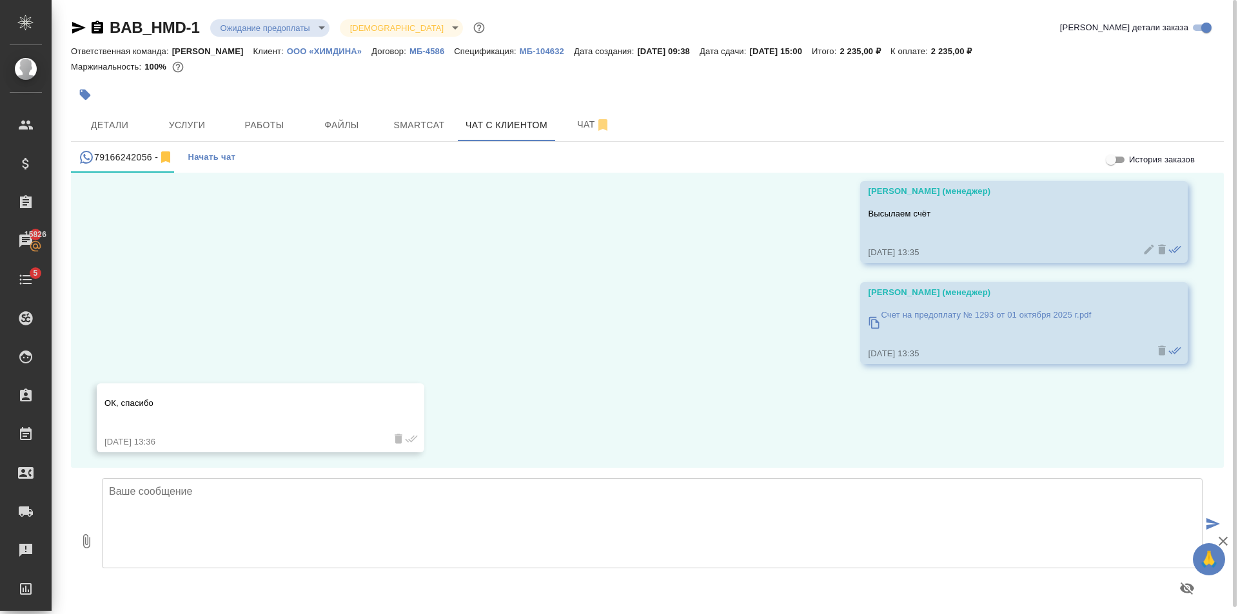
scroll to position [8863, 0]
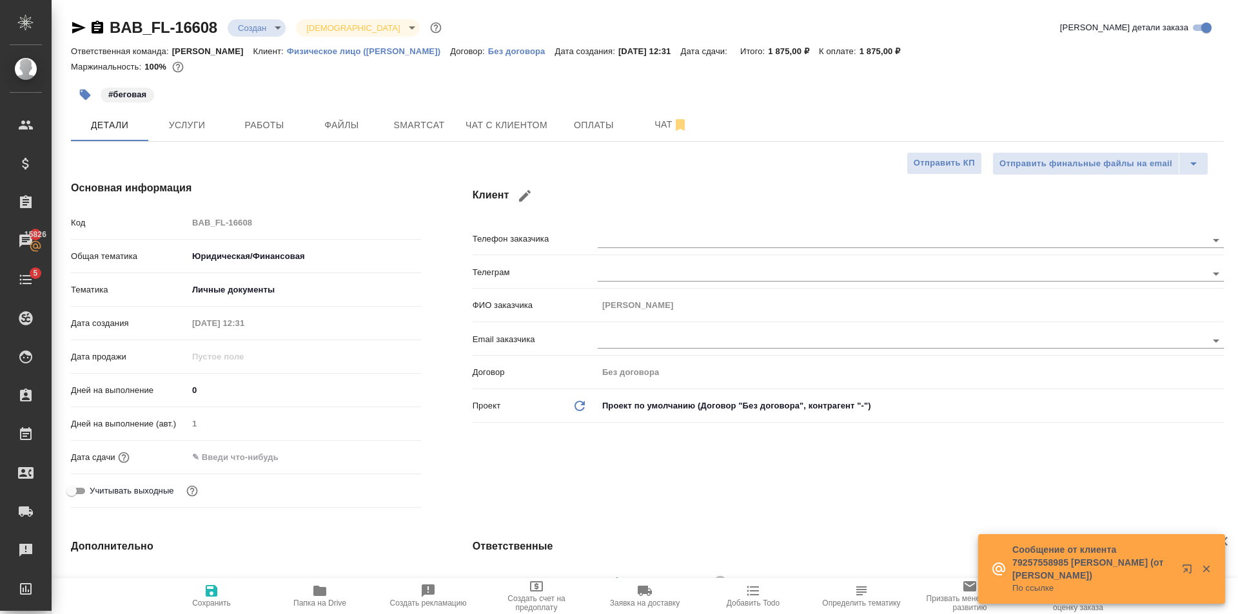
select select "RU"
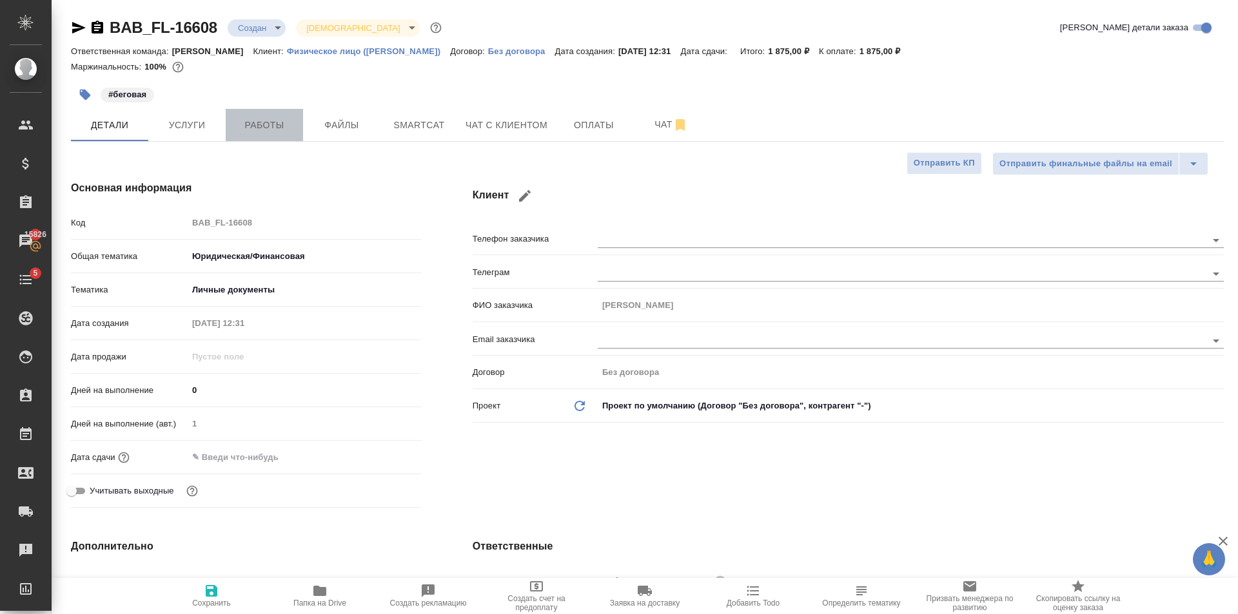
click at [271, 123] on span "Работы" at bounding box center [264, 125] width 62 height 16
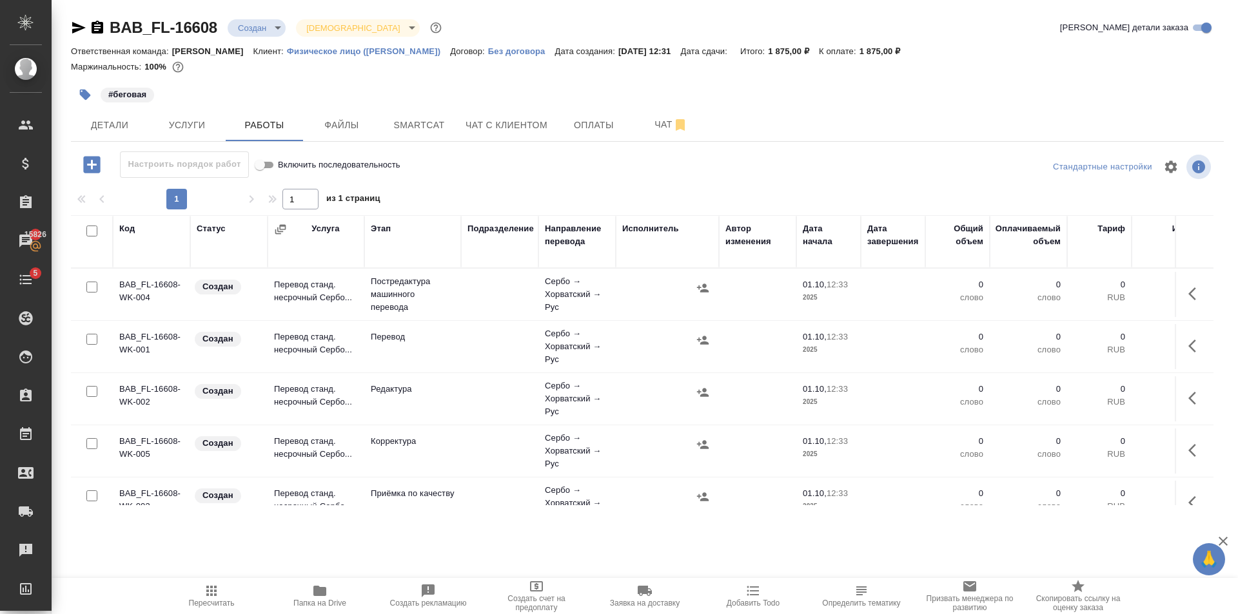
click at [90, 286] on input "checkbox" at bounding box center [91, 287] width 11 height 11
checkbox input "true"
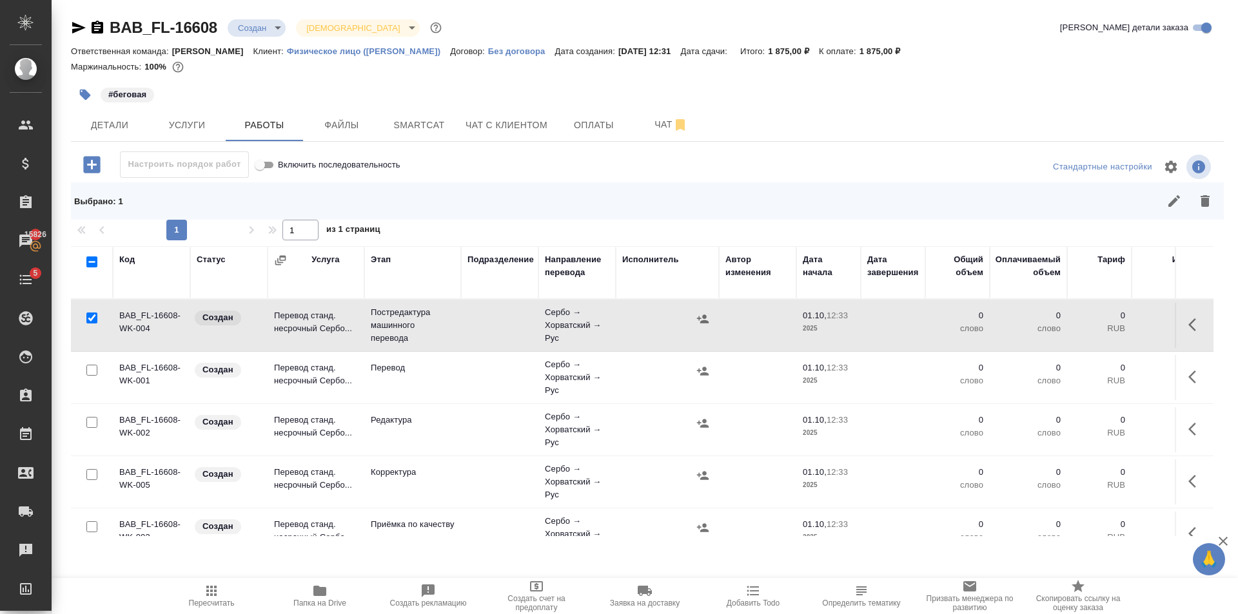
click at [93, 418] on input "checkbox" at bounding box center [91, 422] width 11 height 11
checkbox input "true"
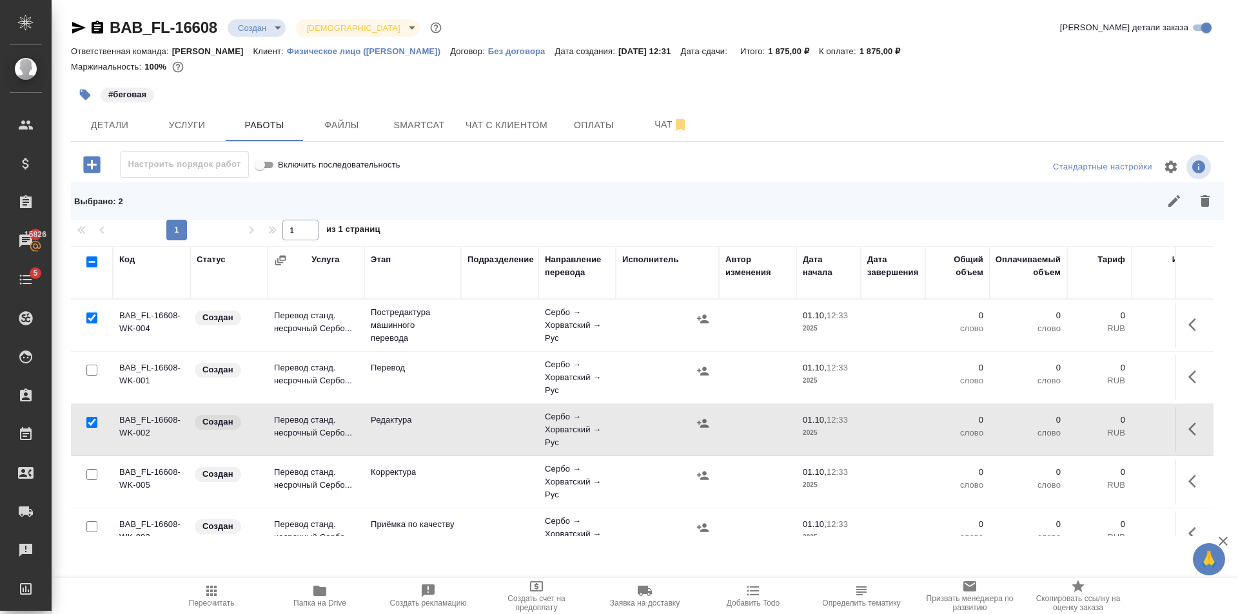
click at [95, 476] on input "checkbox" at bounding box center [91, 474] width 11 height 11
checkbox input "true"
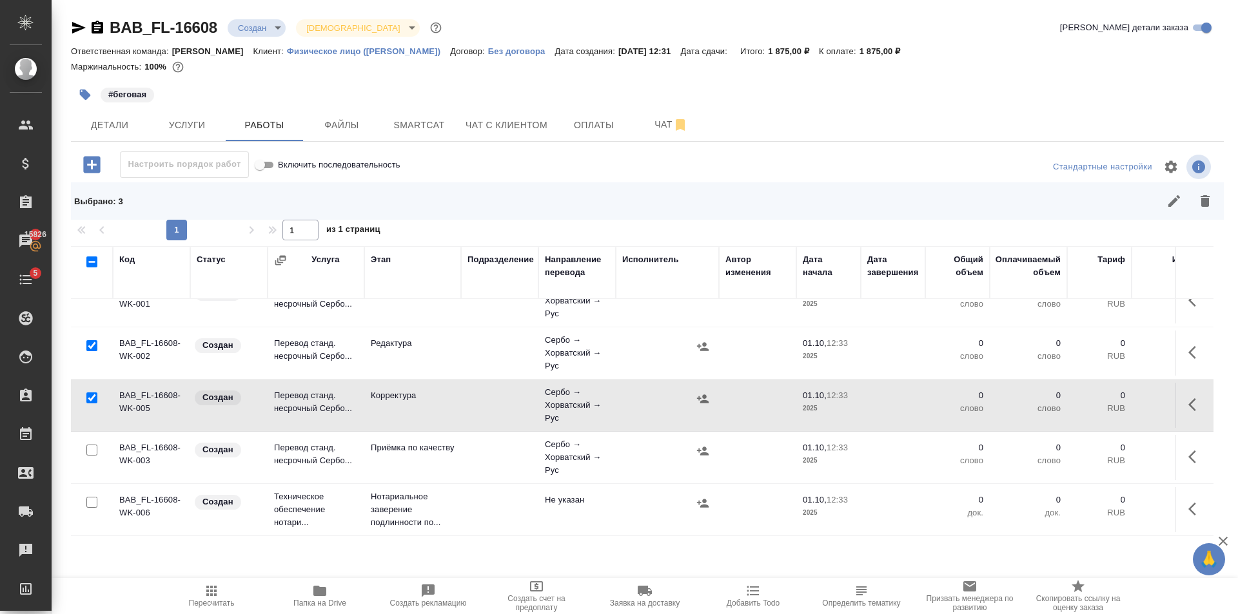
scroll to position [86, 0]
click at [88, 445] on input "checkbox" at bounding box center [91, 450] width 11 height 11
checkbox input "true"
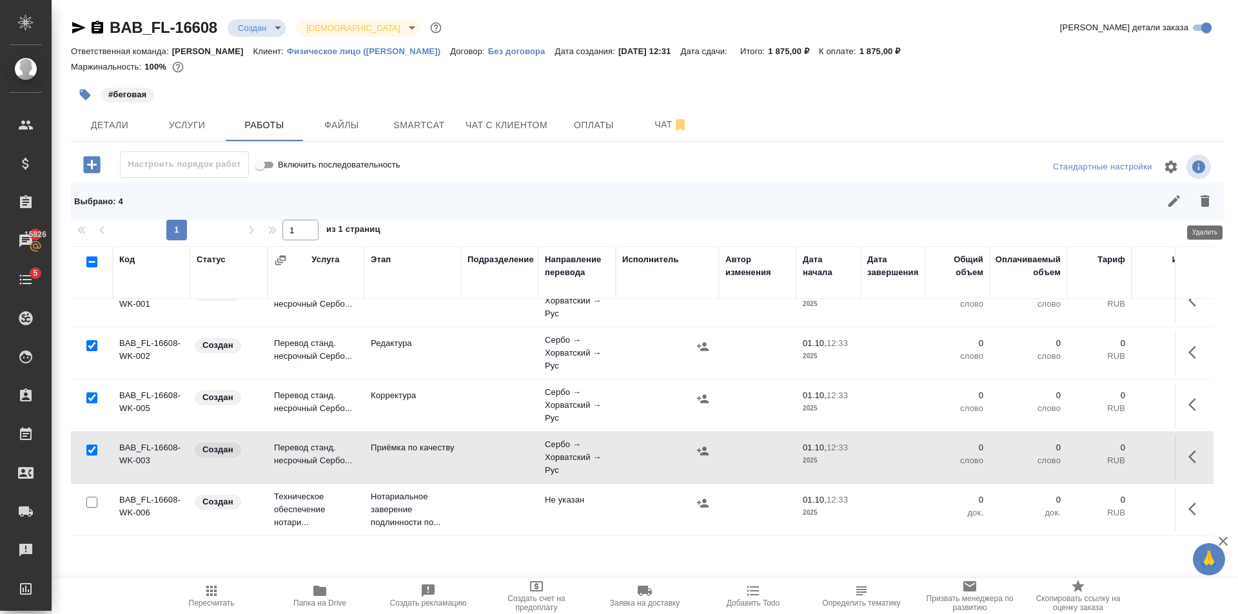
click at [1207, 207] on icon "button" at bounding box center [1205, 201] width 9 height 12
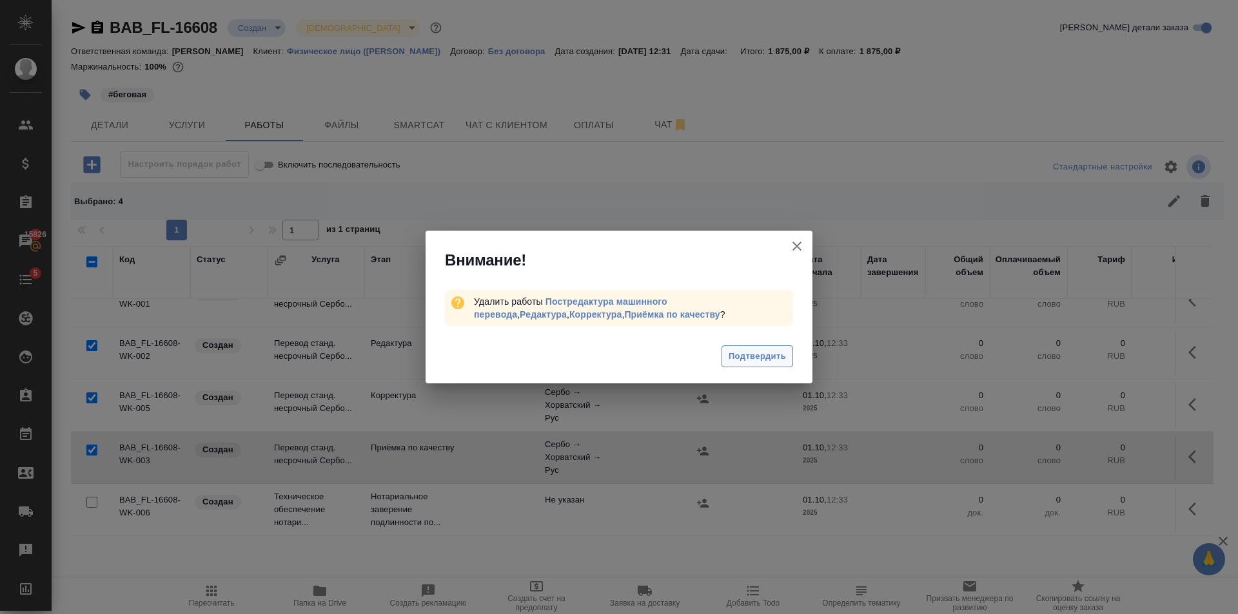
click at [745, 359] on span "Подтвердить" at bounding box center [757, 356] width 57 height 15
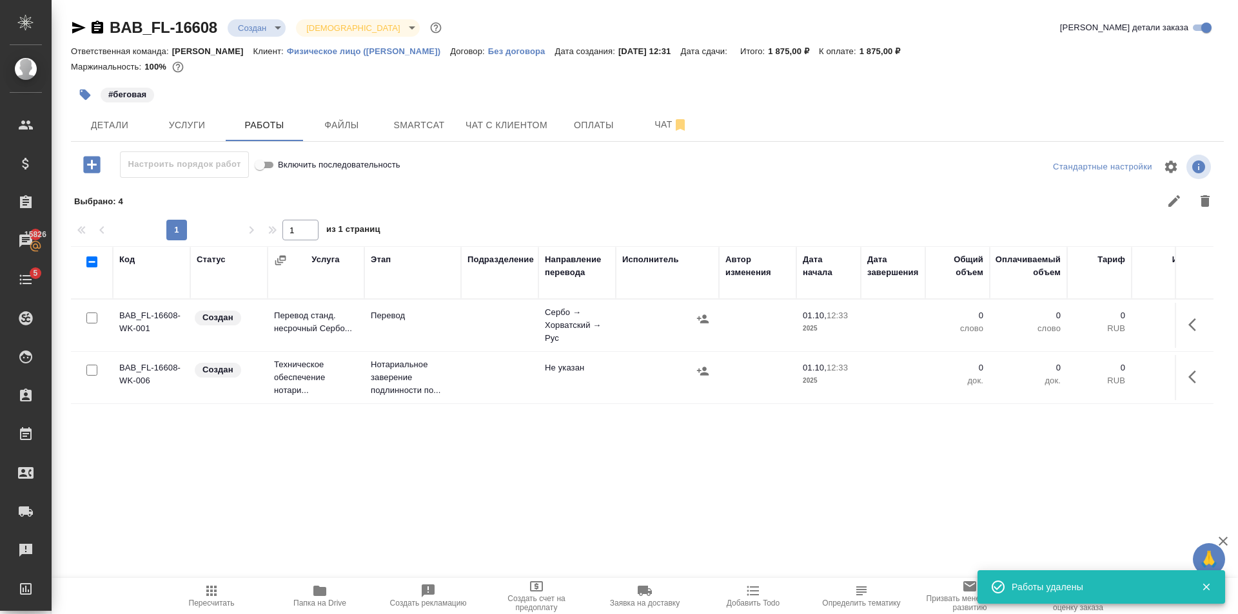
scroll to position [0, 0]
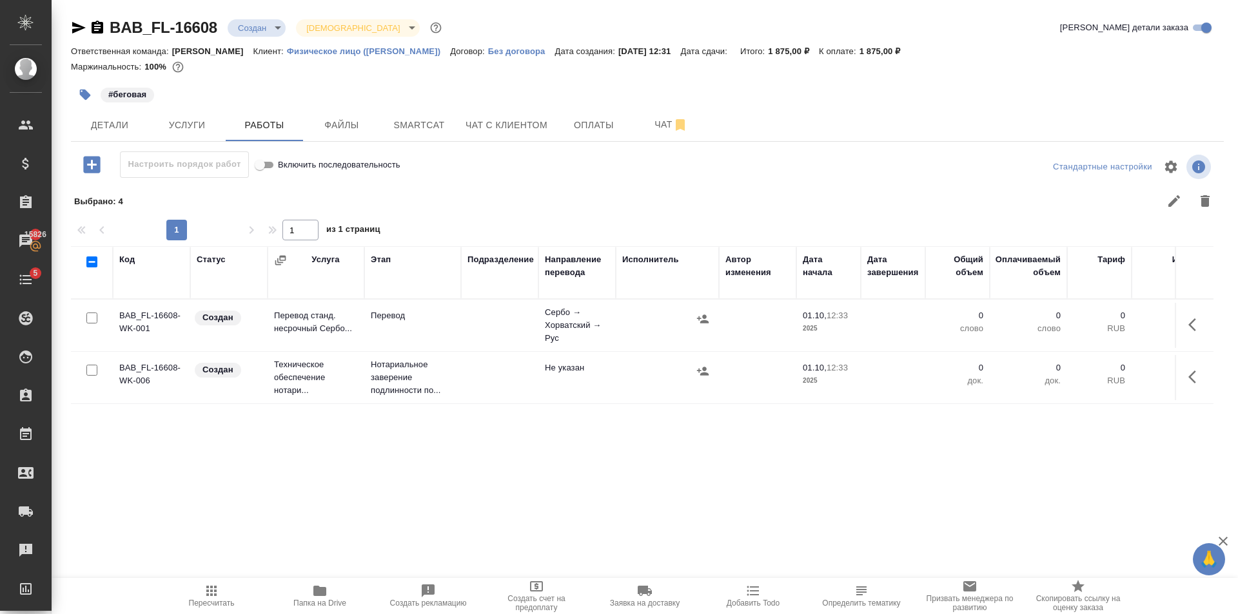
click at [455, 358] on td "Нотариальное заверение подлинности по..." at bounding box center [412, 378] width 97 height 52
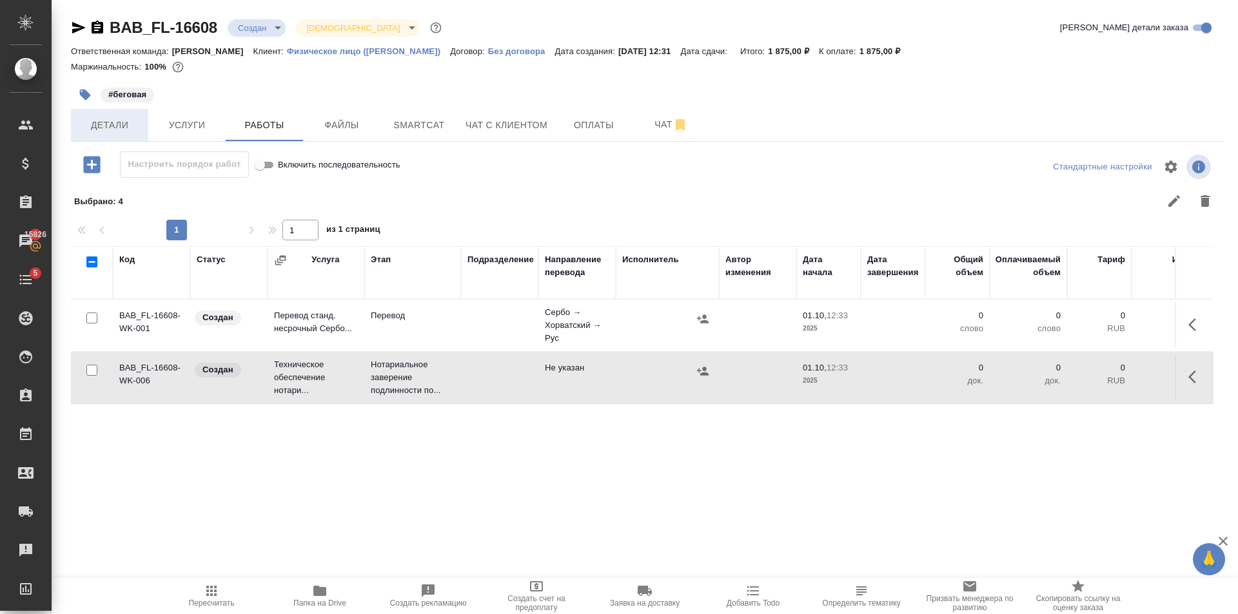
click at [109, 134] on button "Детали" at bounding box center [109, 125] width 77 height 32
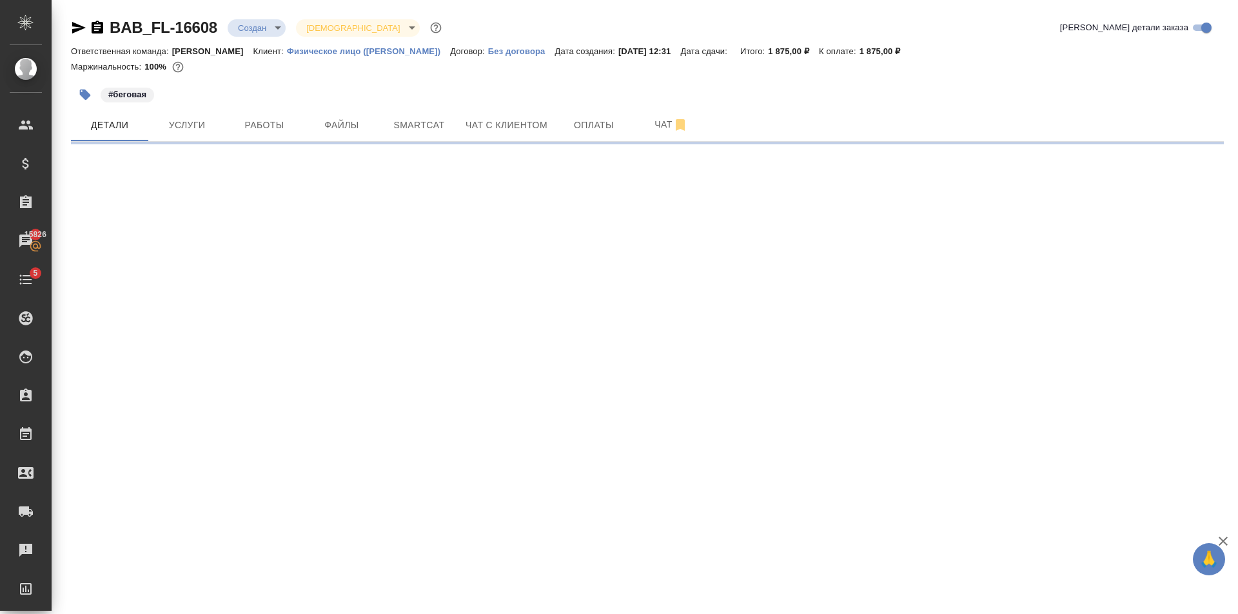
click at [383, 368] on div ".cls-1 fill:#fff; AWATERA [PERSON_NAME] Клиенты Спецификации Заказы 15826 Чаты …" at bounding box center [619, 307] width 1238 height 614
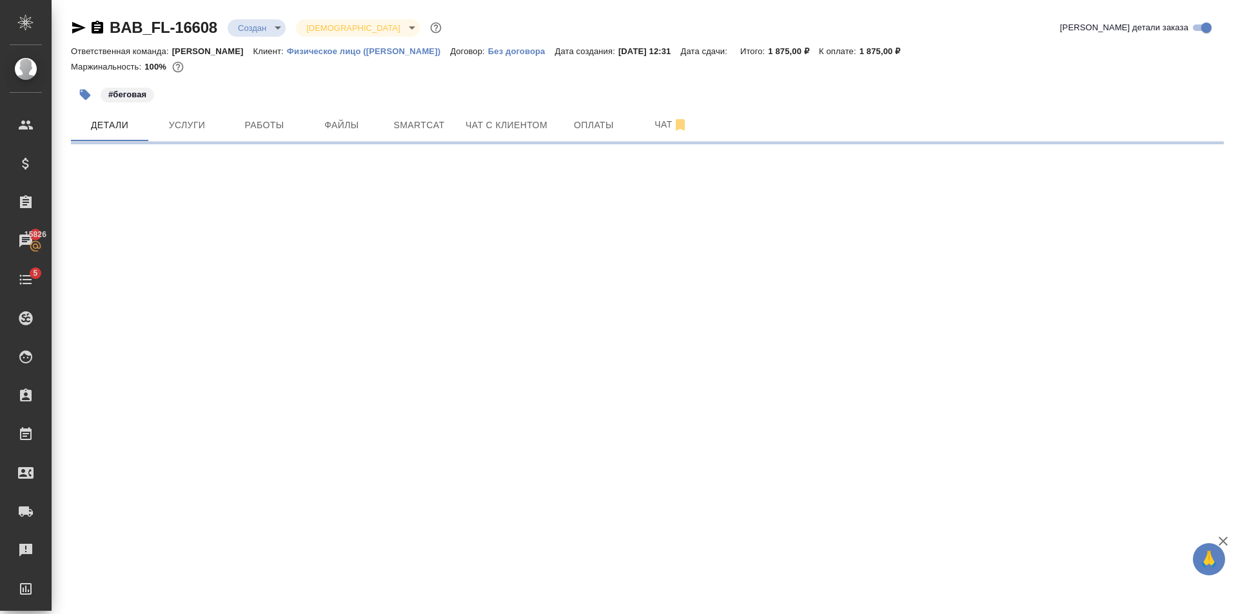
click at [383, 368] on div ".cls-1 fill:#fff; AWATERA [PERSON_NAME] Клиенты Спецификации Заказы 15826 Чаты …" at bounding box center [619, 307] width 1238 height 614
select select "RU"
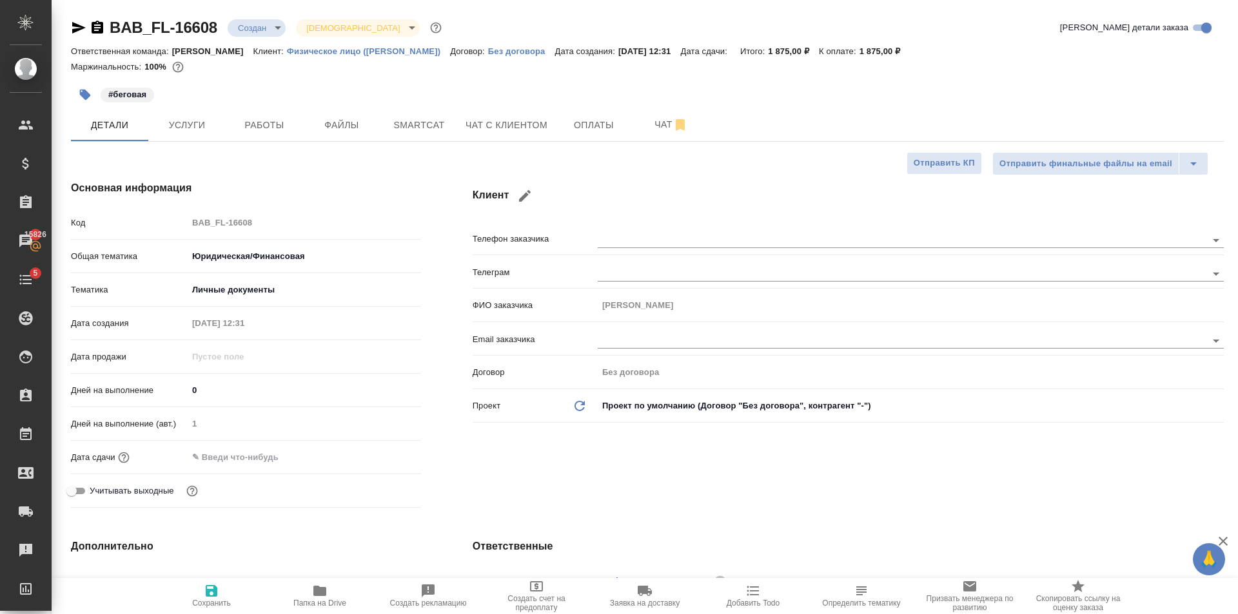
click at [383, 368] on div "Дата продажи" at bounding box center [246, 357] width 350 height 23
type textarea "x"
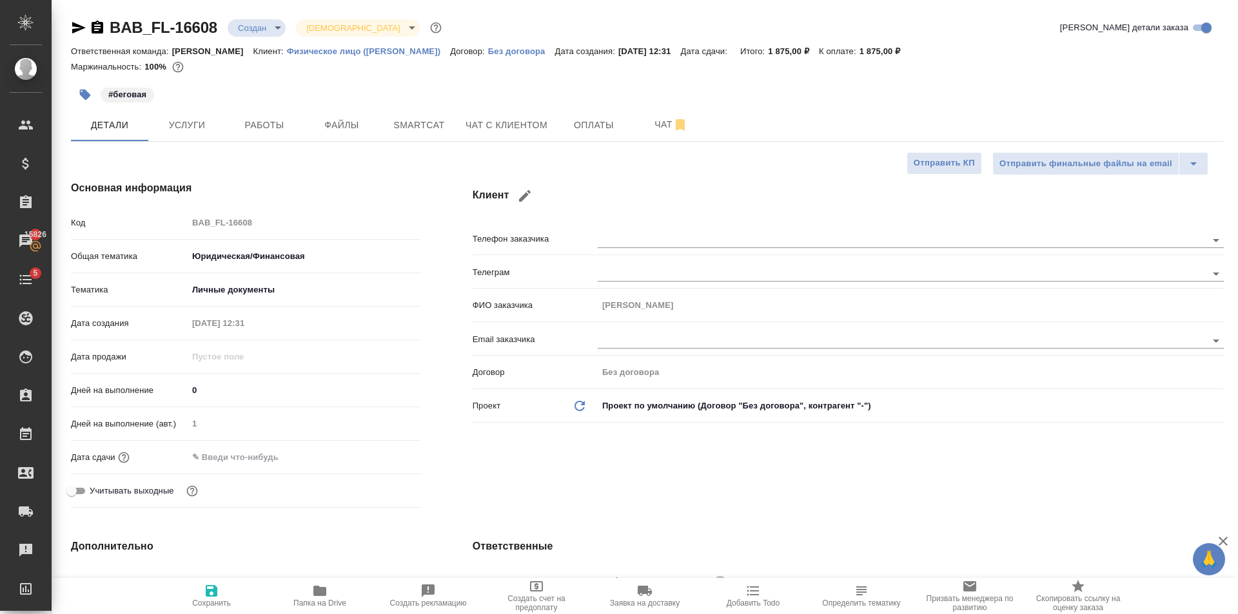
click at [383, 368] on div "Дата продажи" at bounding box center [246, 357] width 350 height 23
click at [274, 453] on input "text" at bounding box center [244, 457] width 113 height 19
click at [368, 454] on div at bounding box center [304, 457] width 233 height 20
click at [378, 462] on icon "button" at bounding box center [384, 456] width 12 height 13
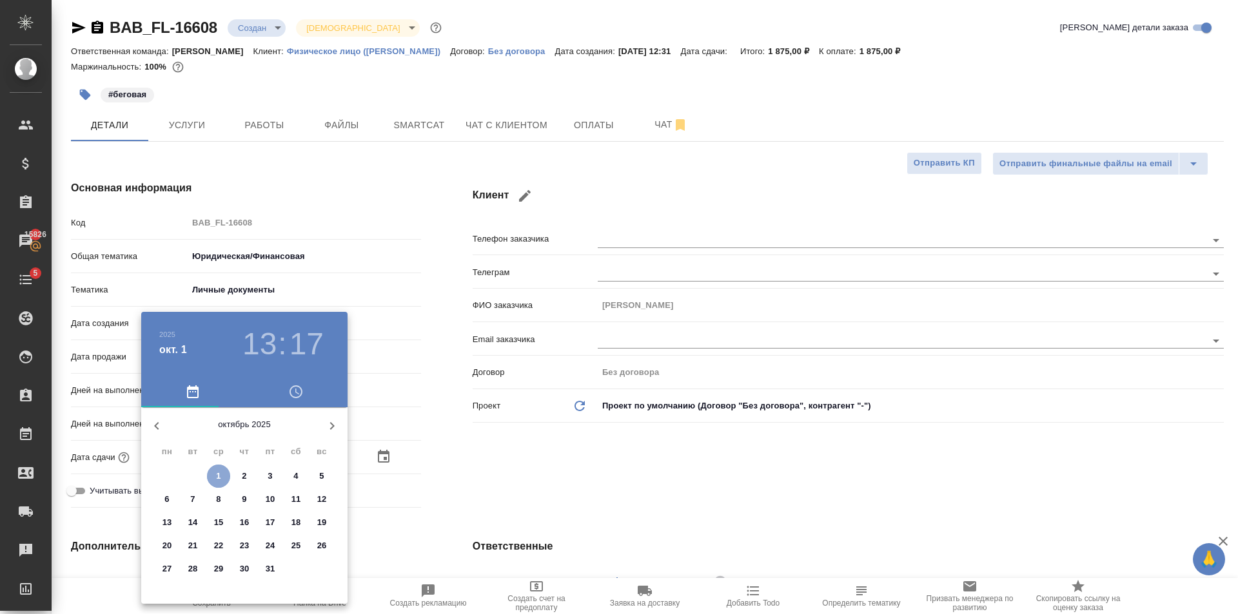
click at [225, 476] on span "1" at bounding box center [218, 476] width 23 height 13
type input "01.10.2025 13:17"
type textarea "x"
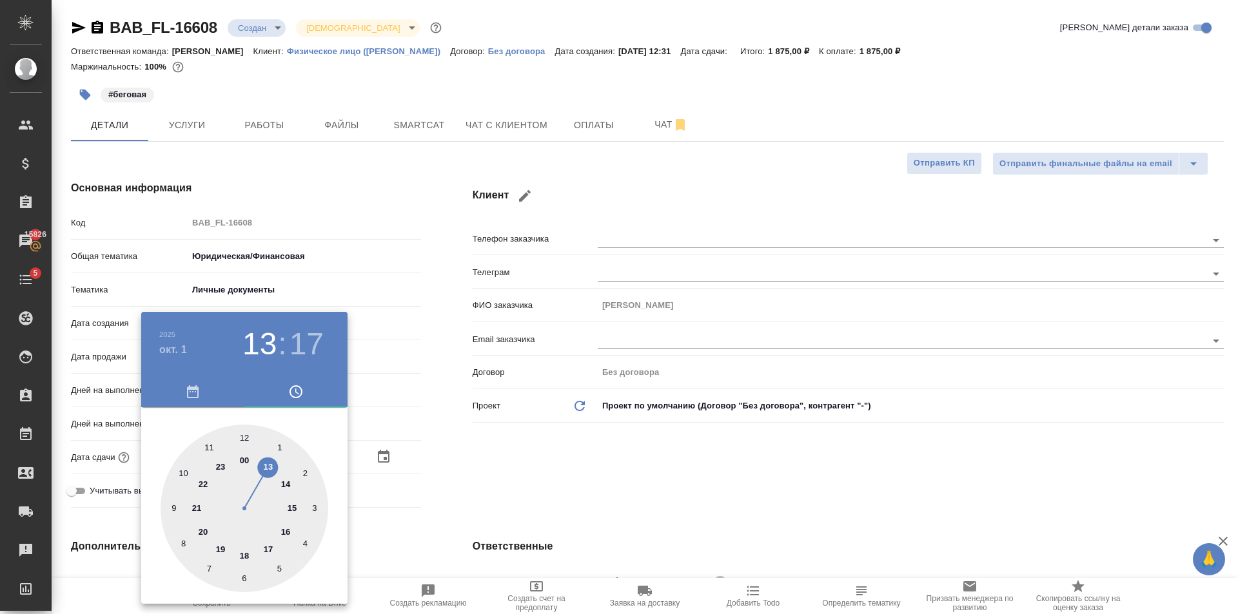
click at [288, 530] on div at bounding box center [245, 509] width 168 height 168
type input "01.10.2025 16:17"
type textarea "x"
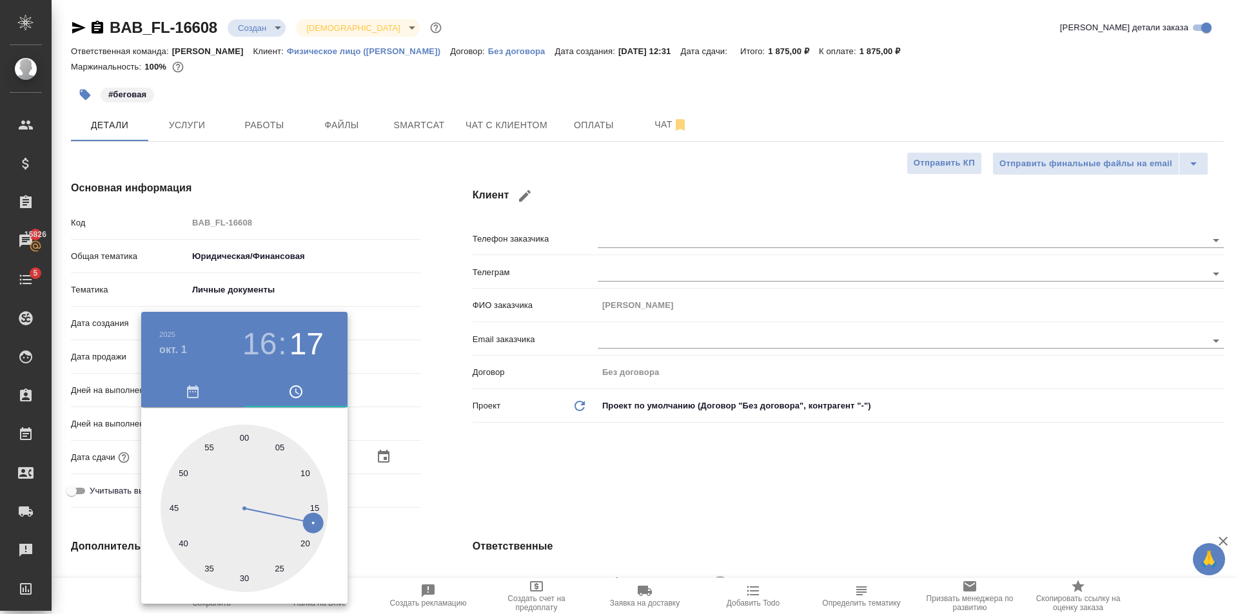
click at [254, 435] on div at bounding box center [245, 509] width 168 height 168
type input "01.10.2025 16:01"
type textarea "x"
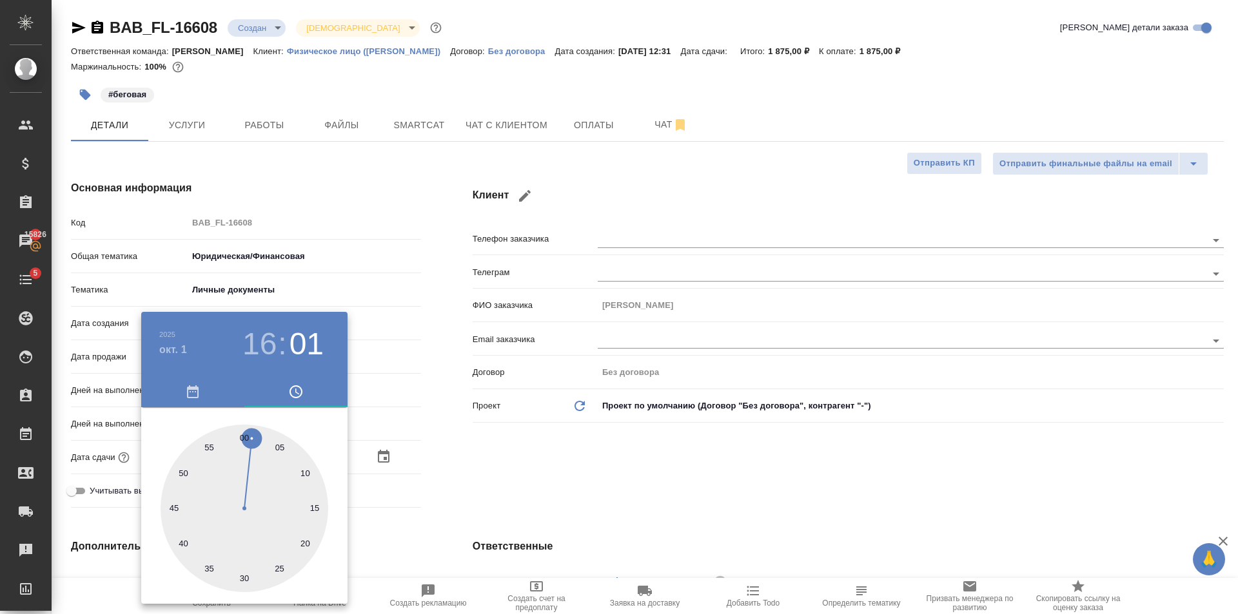
click at [246, 435] on div at bounding box center [245, 509] width 168 height 168
type input "[DATE] 16:00"
type textarea "x"
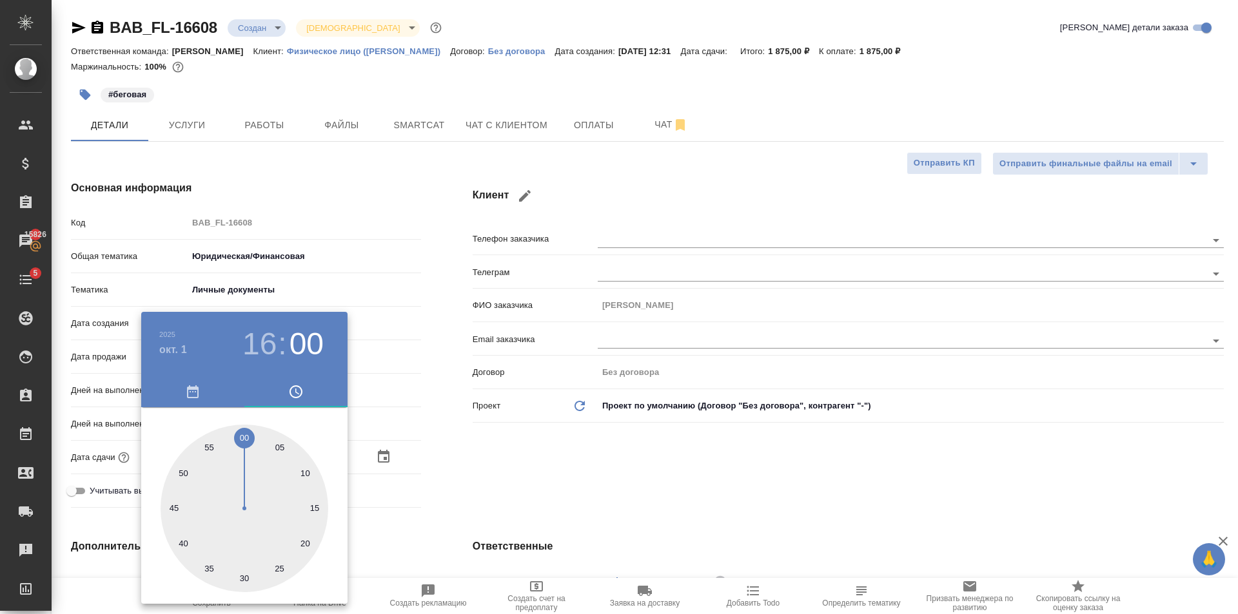
click at [498, 474] on div at bounding box center [619, 307] width 1238 height 614
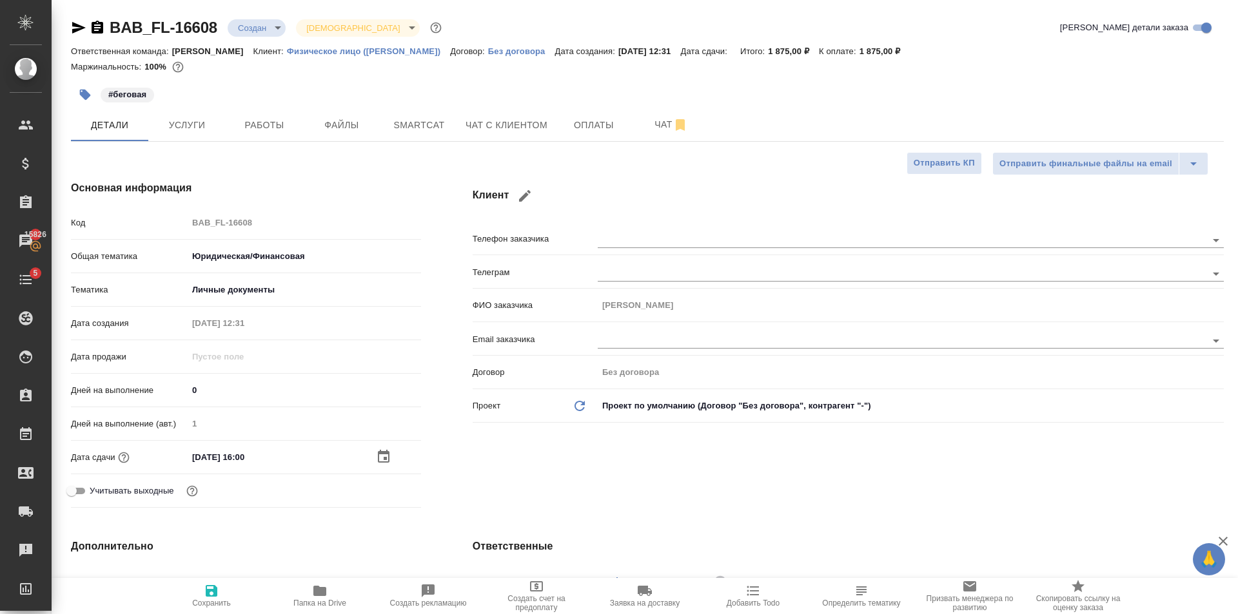
click at [218, 595] on icon "button" at bounding box center [211, 590] width 15 height 15
type textarea "x"
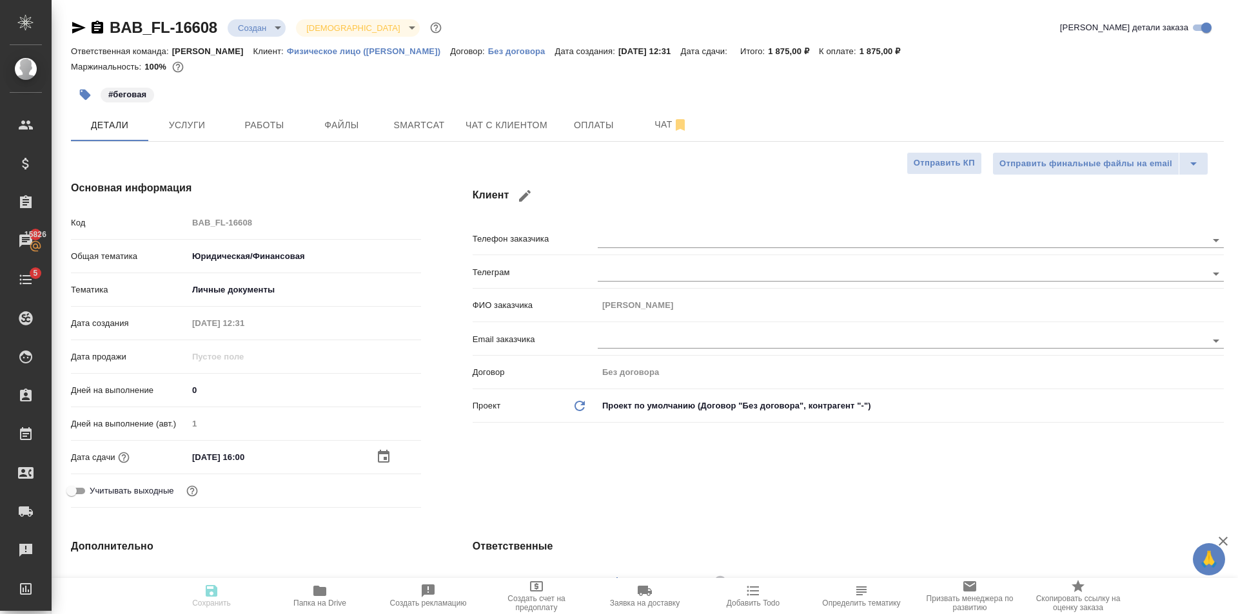
type textarea "x"
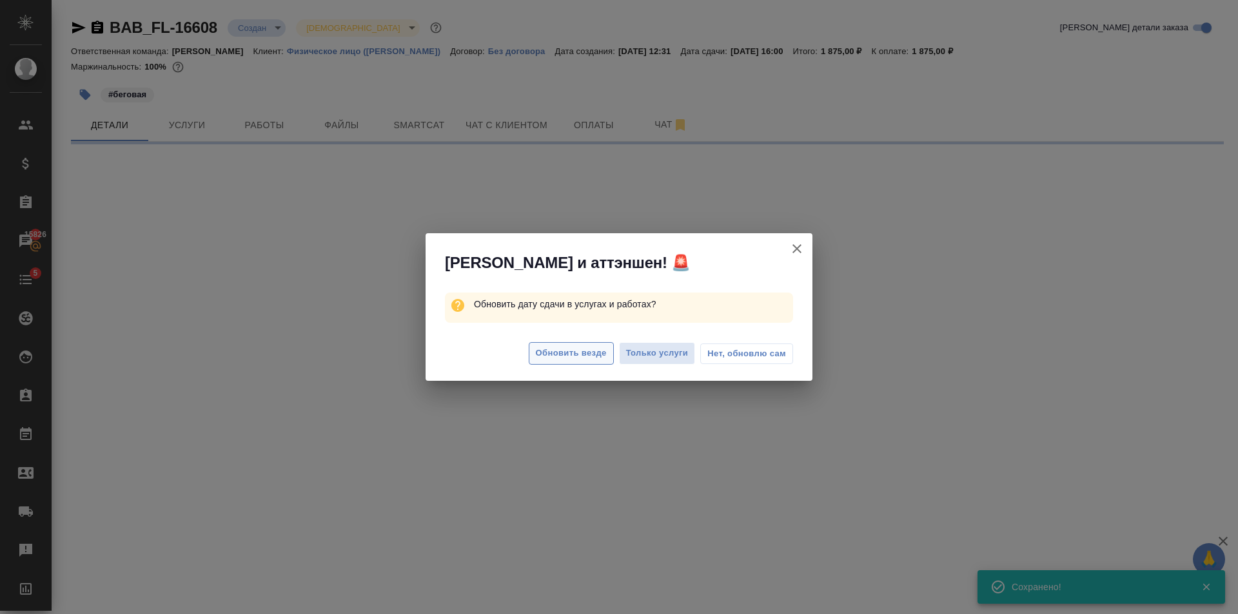
click at [572, 348] on span "Обновить везде" at bounding box center [571, 353] width 71 height 15
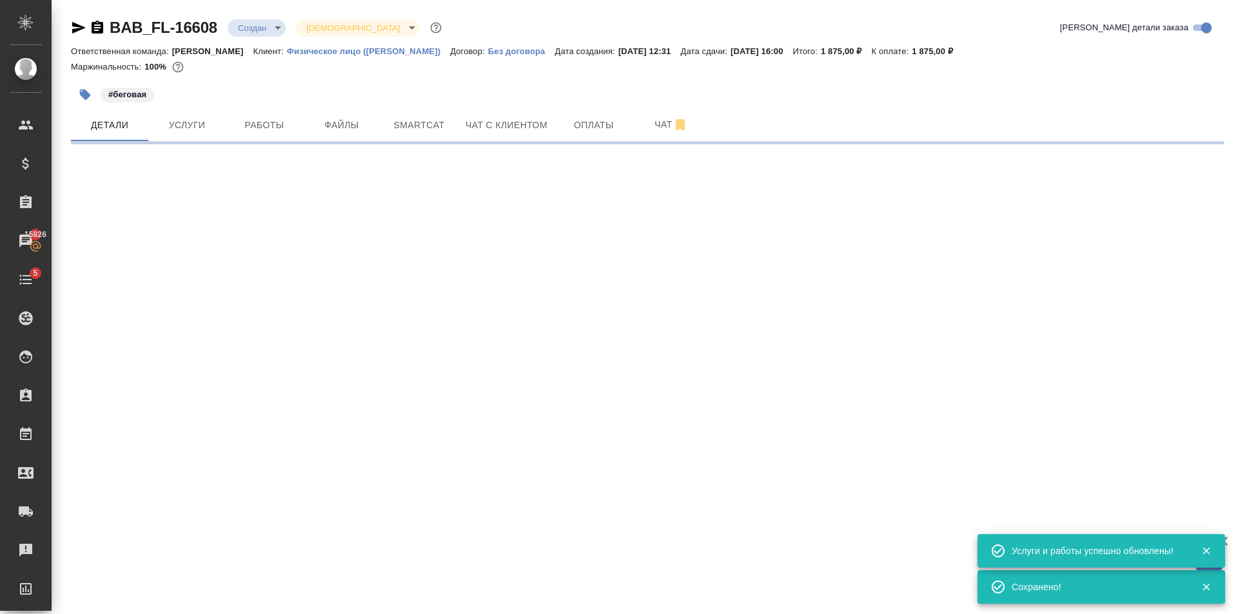
select select "RU"
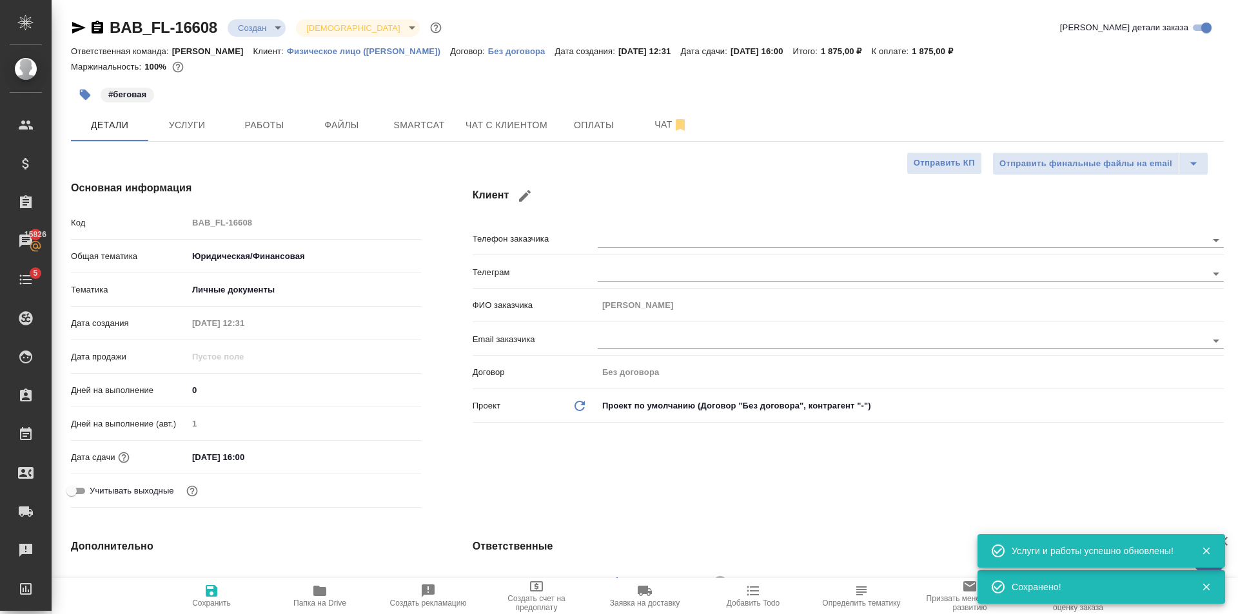
type textarea "x"
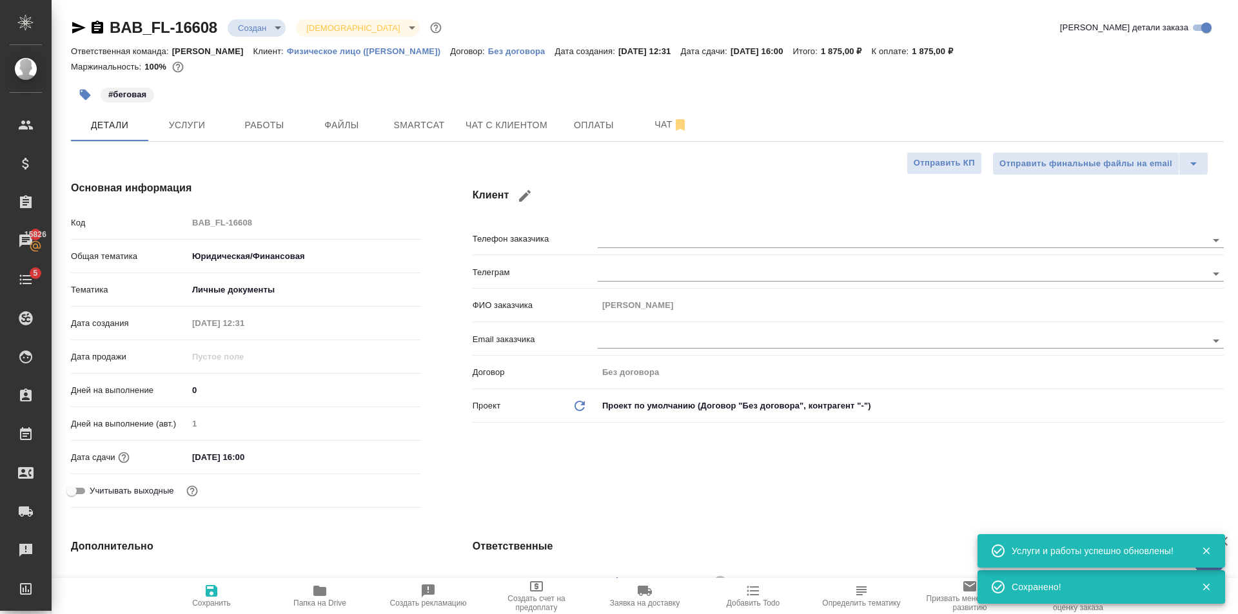
type textarea "x"
click at [220, 589] on span "Сохранить" at bounding box center [211, 595] width 93 height 25
type textarea "x"
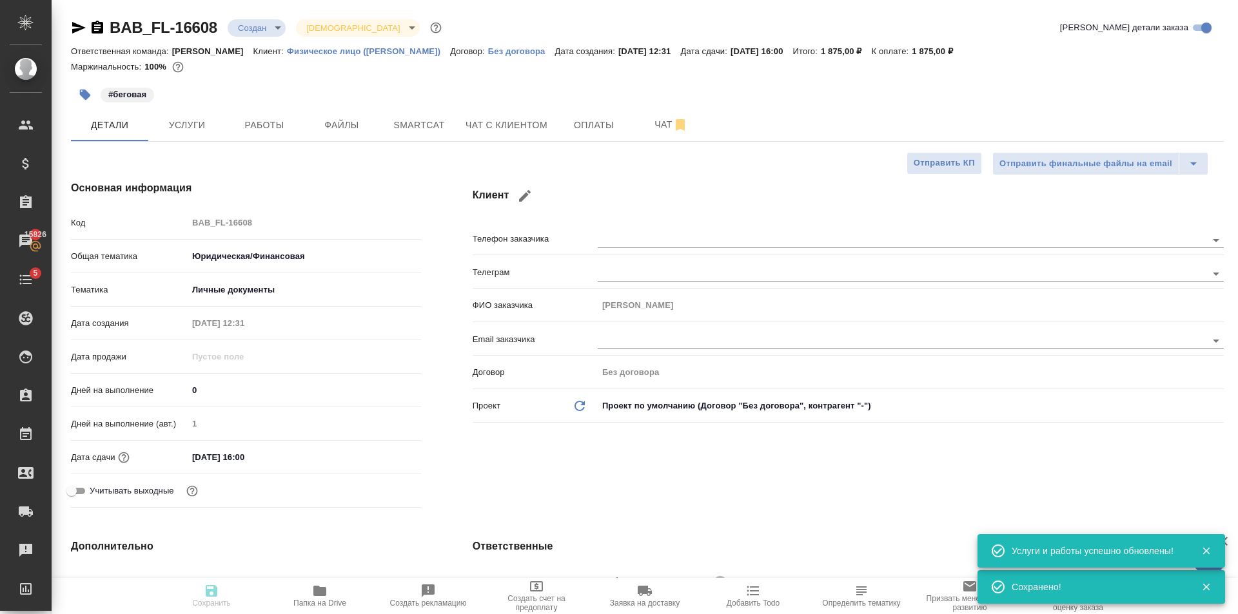
type textarea "x"
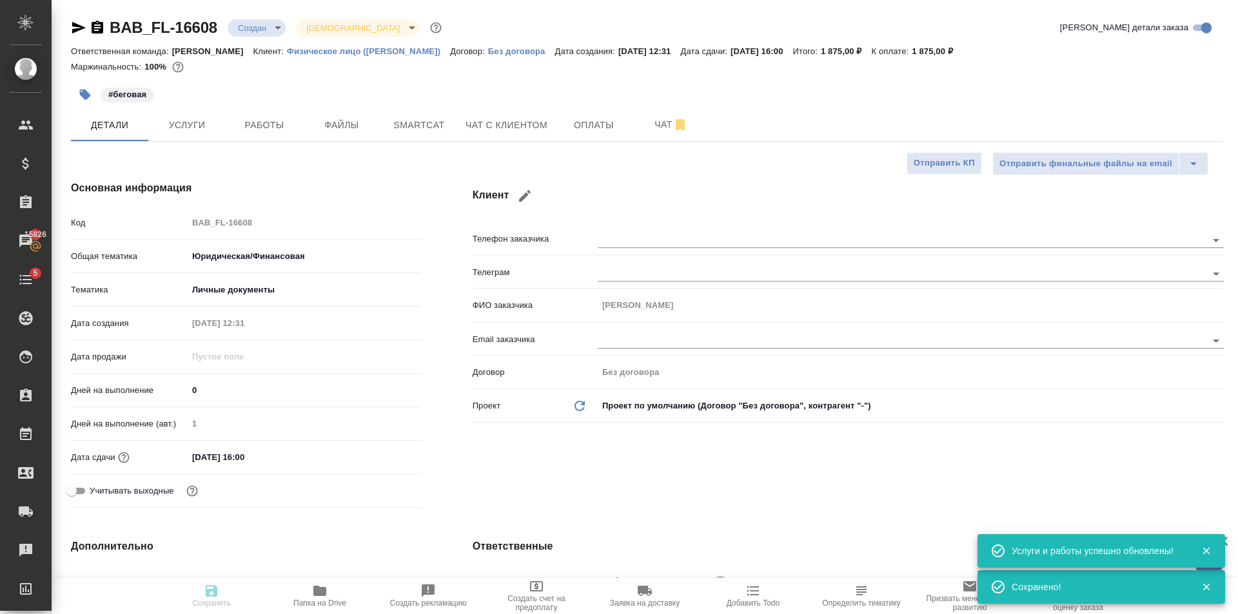
type textarea "x"
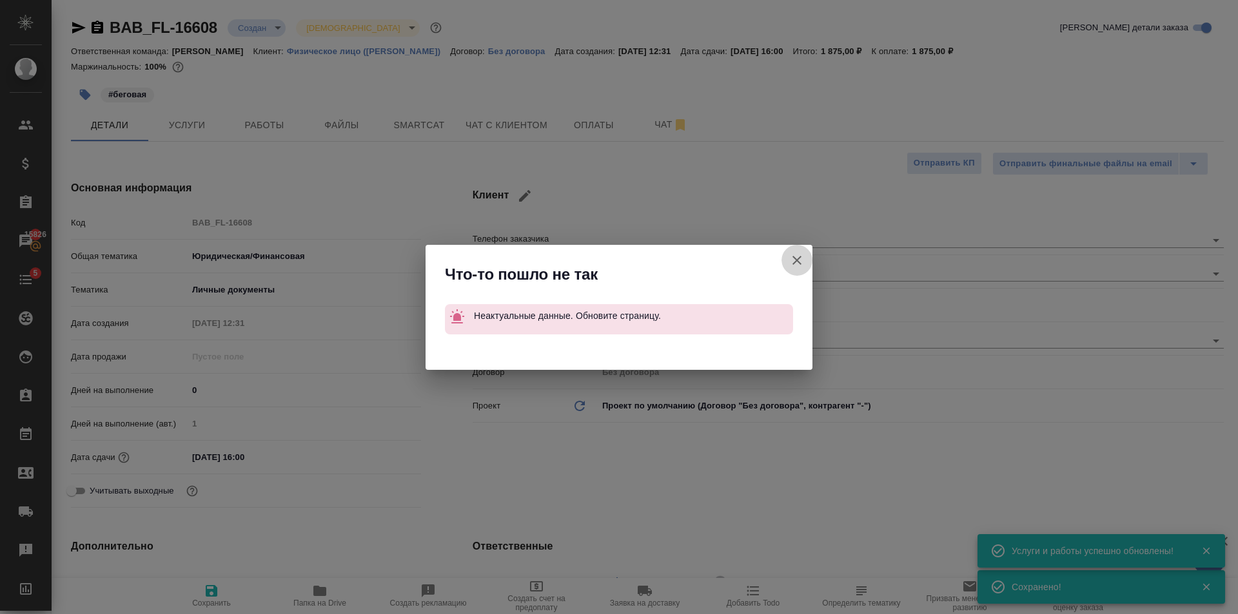
click at [800, 257] on icon "button" at bounding box center [796, 260] width 9 height 9
type textarea "x"
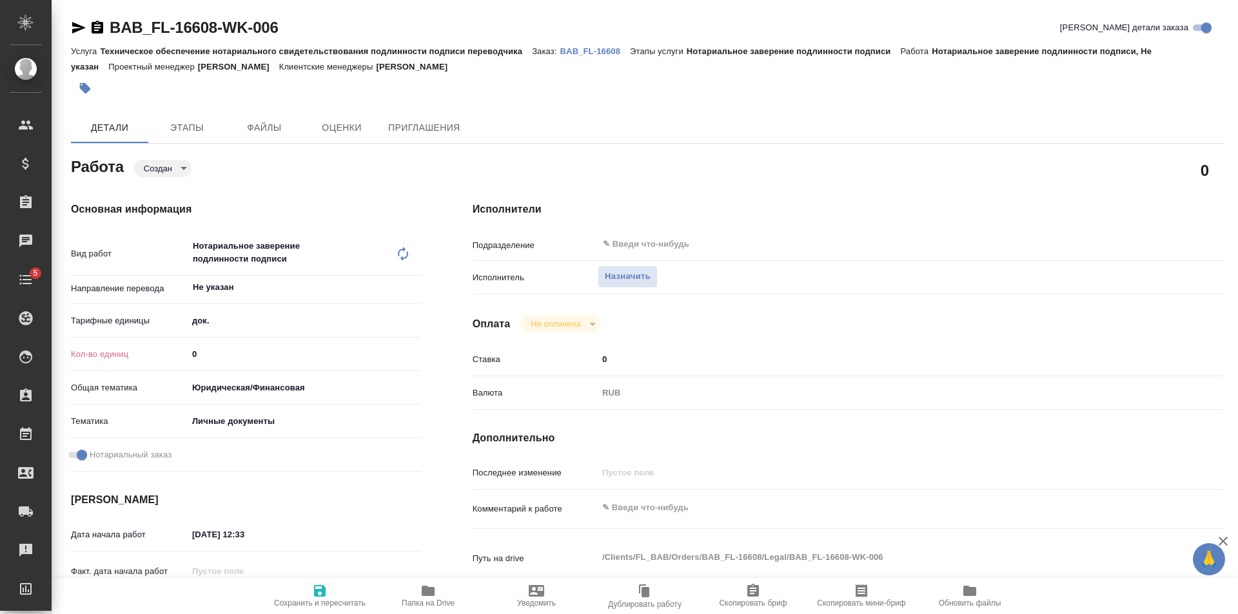
type textarea "x"
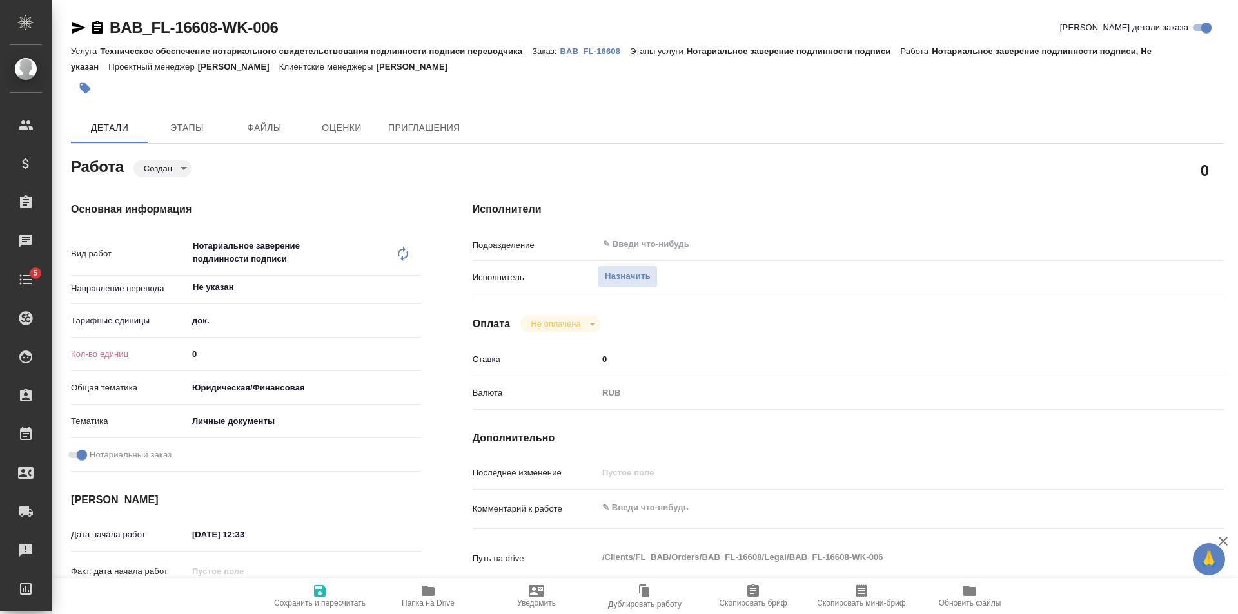
type textarea "x"
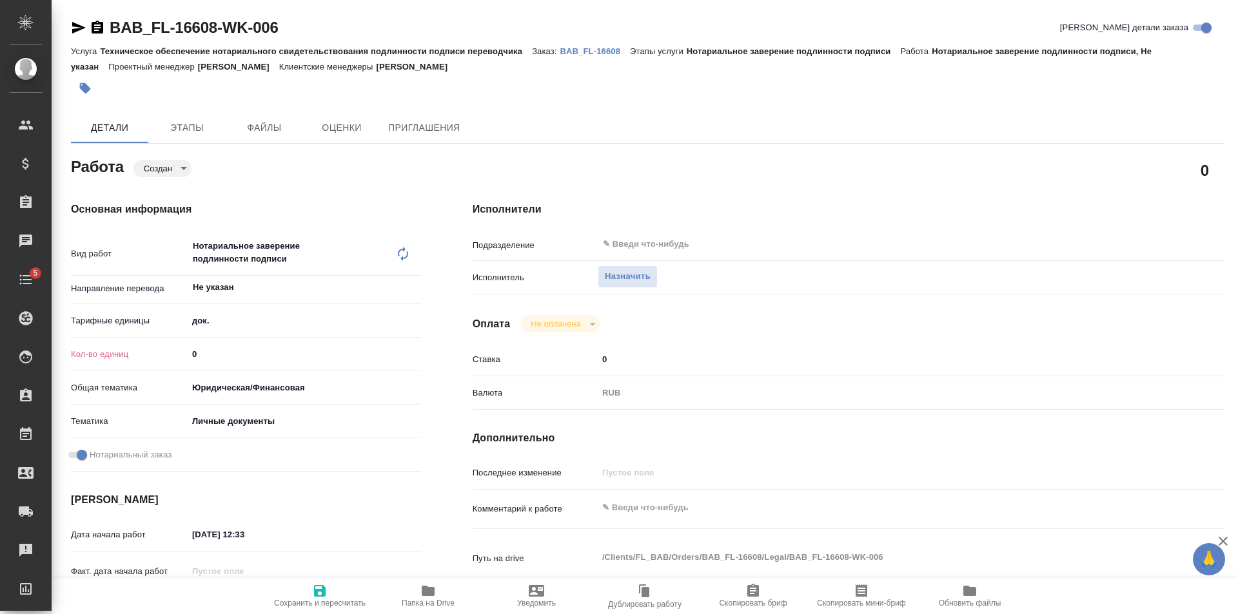
type textarea "x"
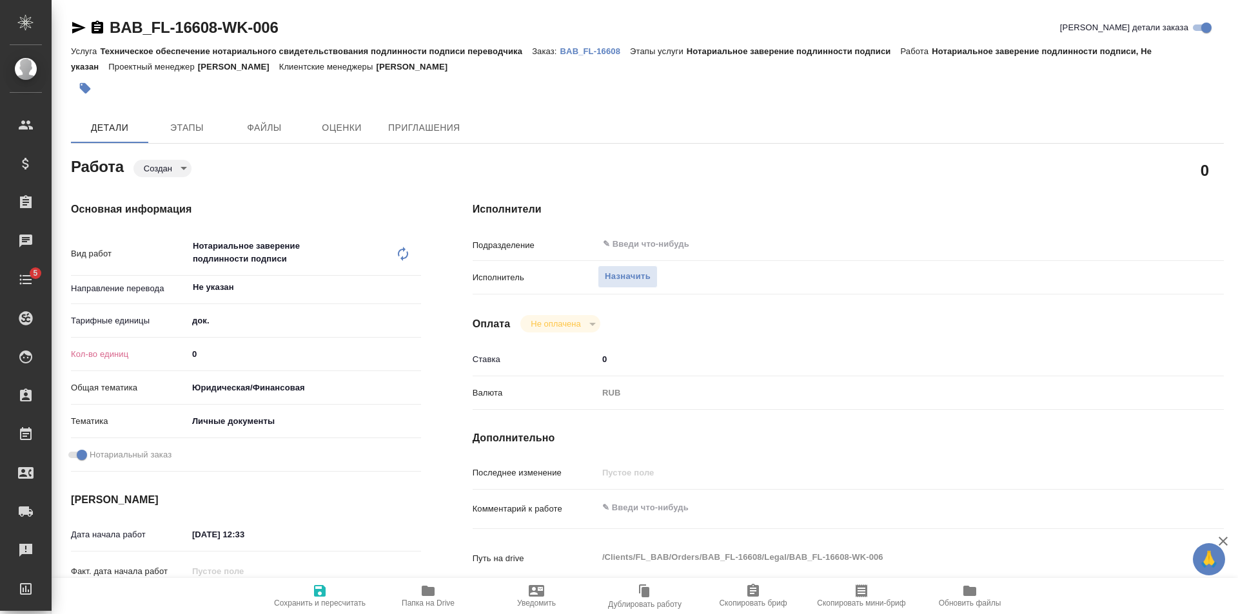
type input "1"
click at [413, 352] on input "1" at bounding box center [304, 354] width 233 height 19
type textarea "x"
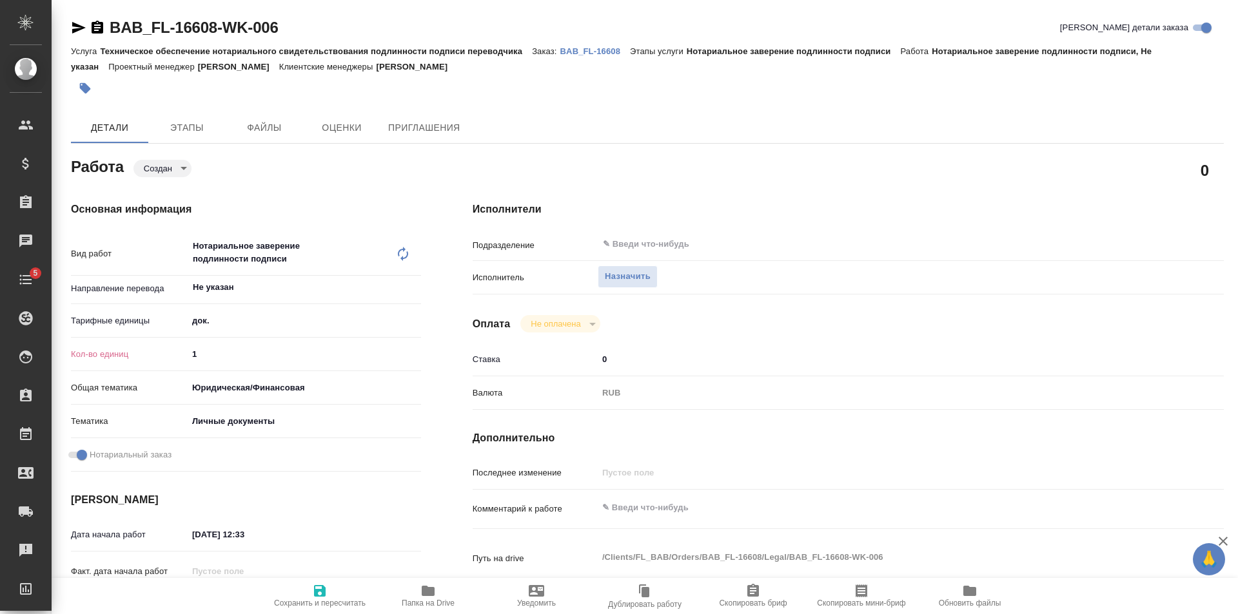
type textarea "x"
click at [334, 591] on span "Сохранить и пересчитать" at bounding box center [319, 595] width 93 height 25
type textarea "x"
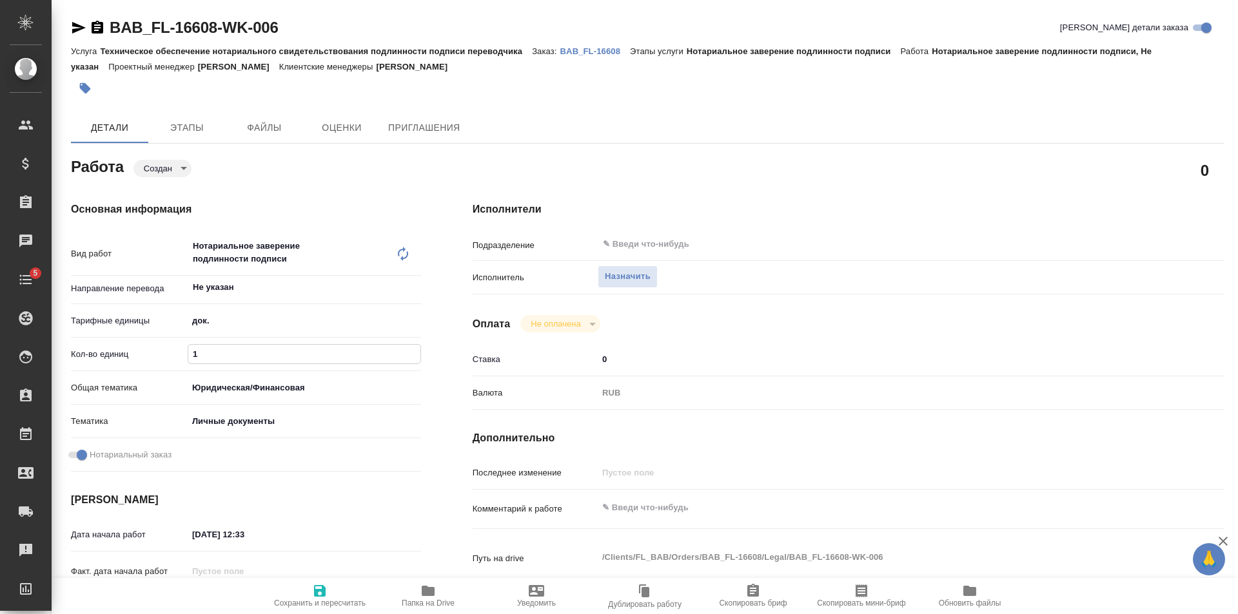
type textarea "x"
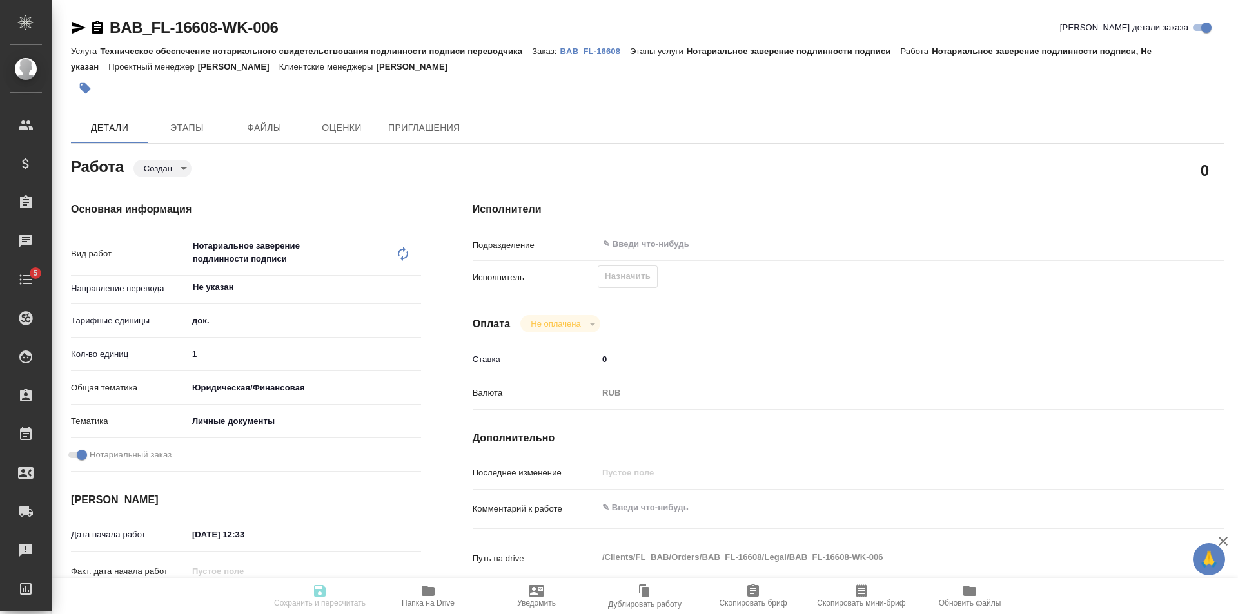
type textarea "x"
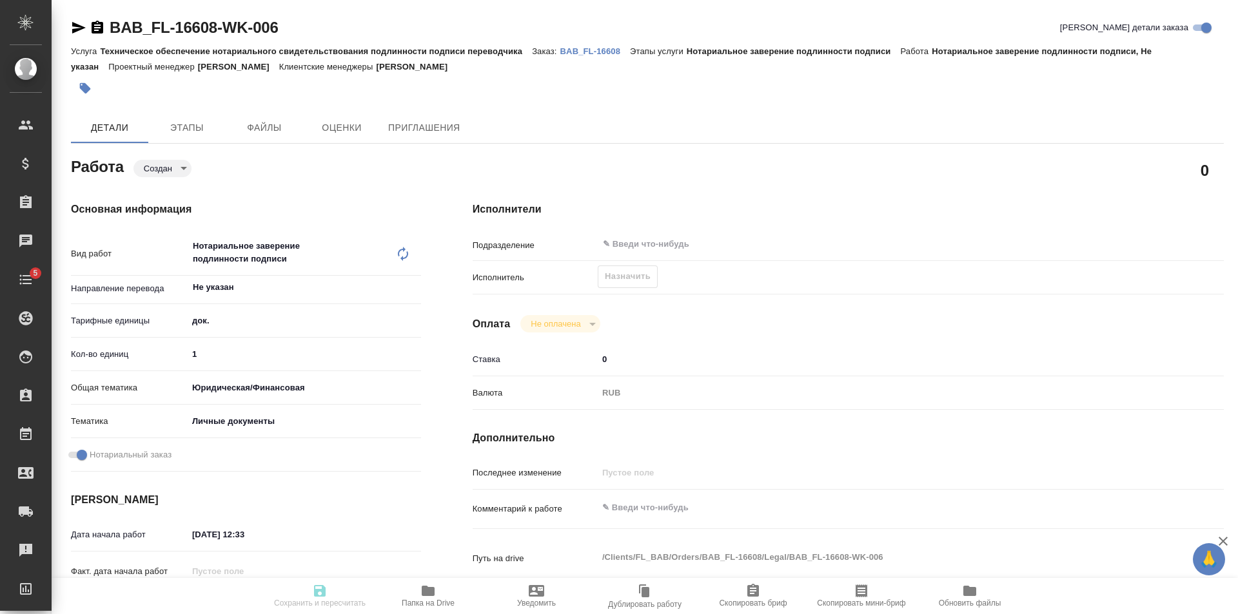
type textarea "x"
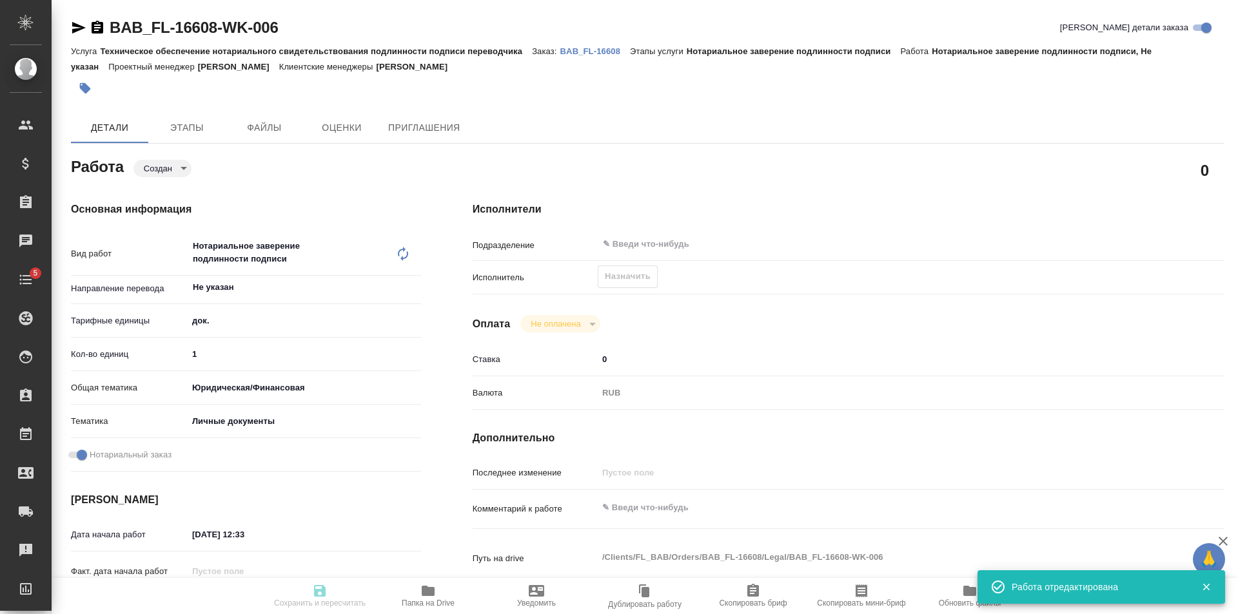
type textarea "x"
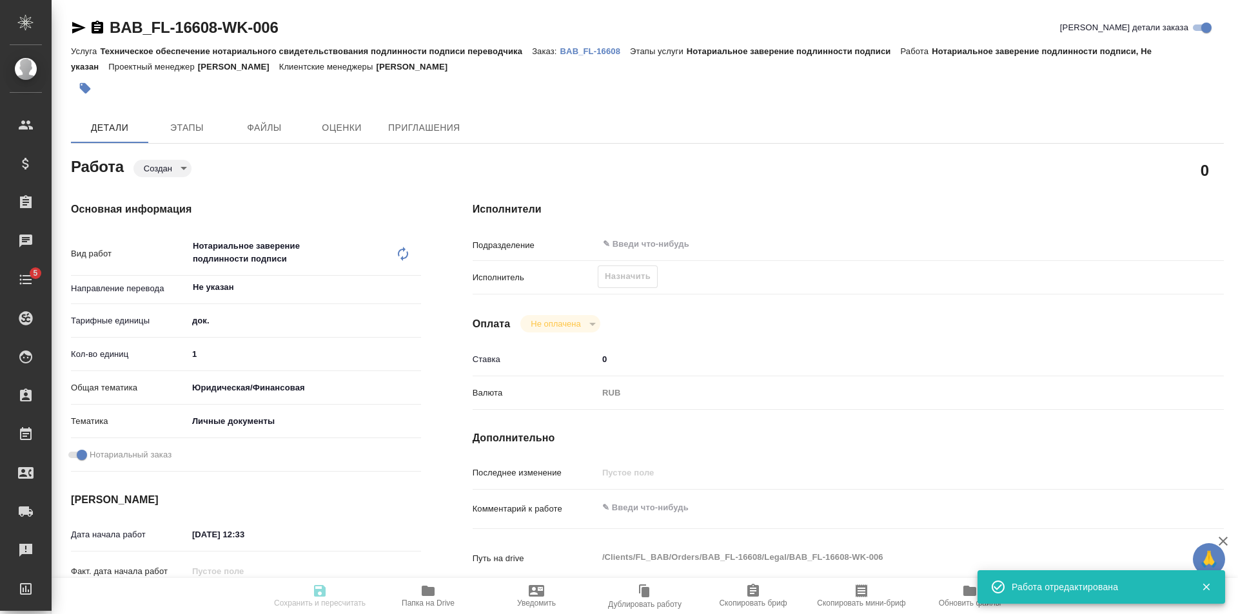
type input "created"
type textarea "Нотариальное заверение подлинности подписи"
type textarea "x"
type input "Не указан"
type input "5a8b1489cc6b4906c91bfd8b"
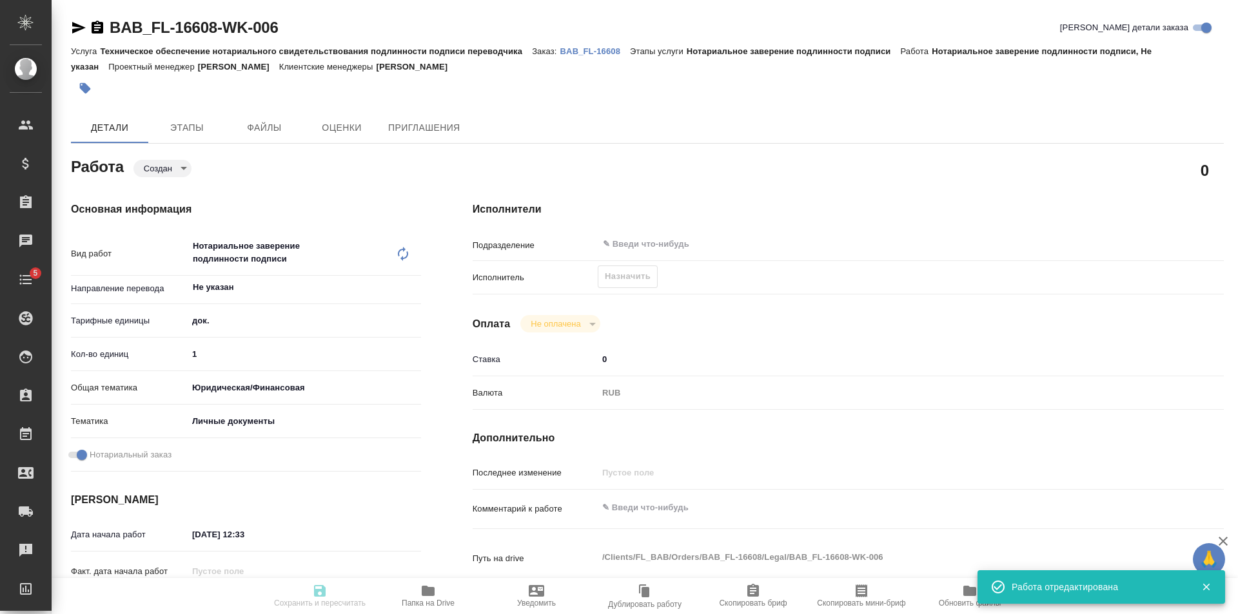
type input "1"
type input "yr-fn"
type input "5a8b8b956a9677013d343cfe"
checkbox input "true"
type input "01.10.2025 12:33"
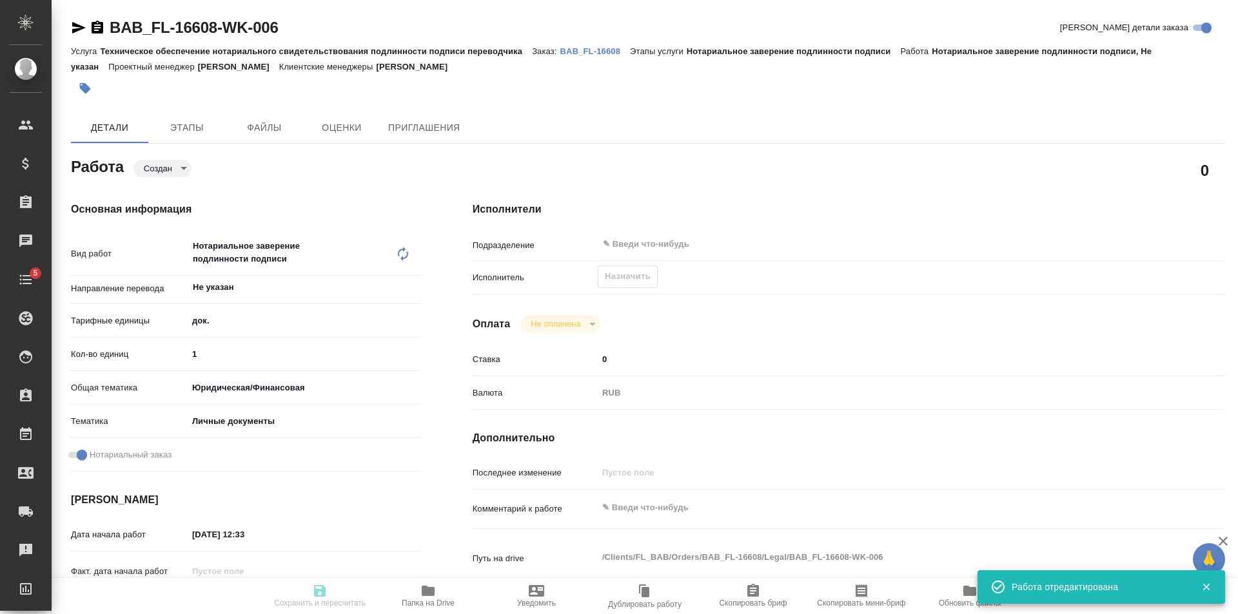
type input "01.10.2025 16:00"
type input "notPayed"
type input "0"
type input "RUB"
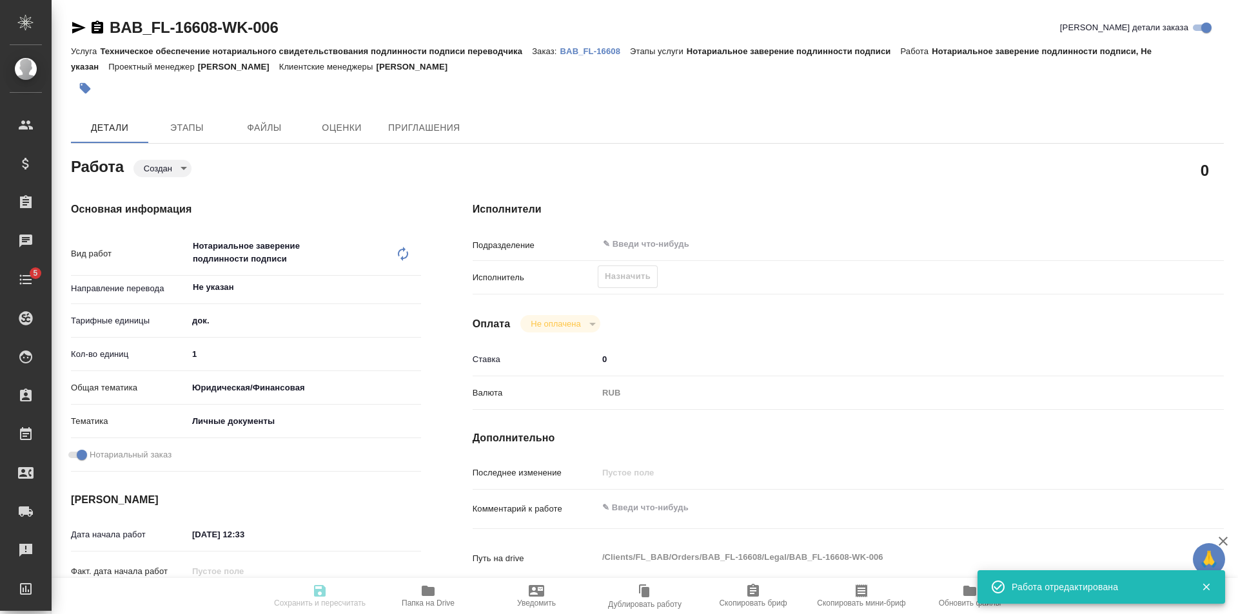
type input "[PERSON_NAME]"
type textarea "x"
type textarea "/Clients/FL_BAB/Orders/BAB_FL-16608/Legal/BAB_FL-16608-WK-006"
type textarea "x"
type input "BAB_FL-16608"
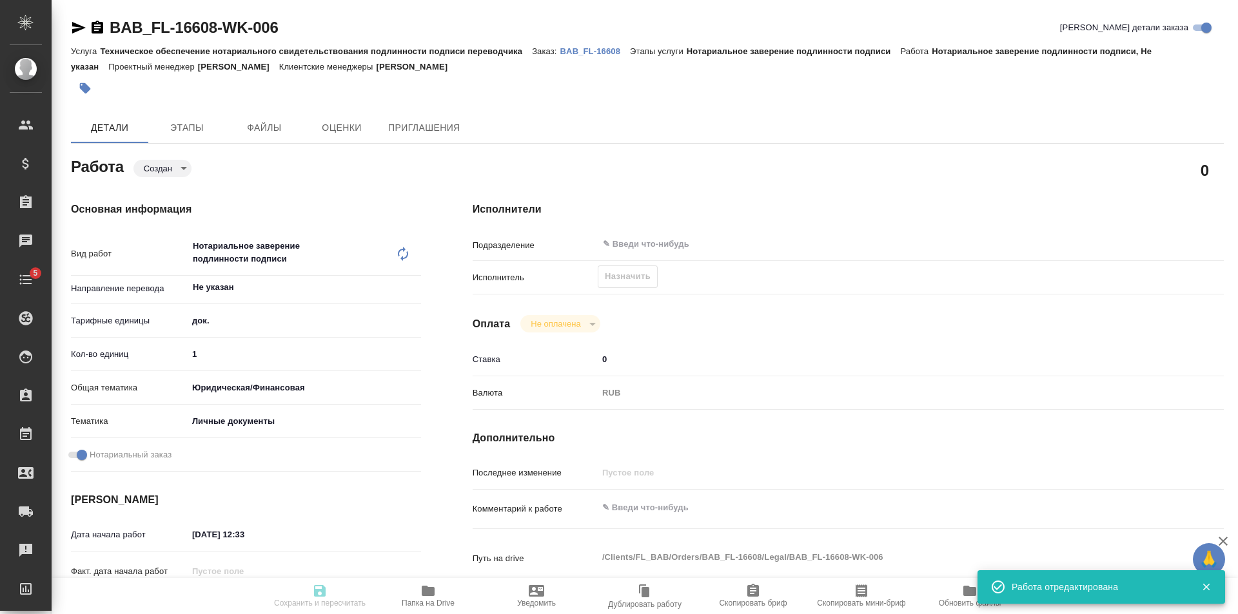
type input "Техническое обеспечение нотариального свидетельствования подлинности подписи пе…"
type input "Нотариальное заверение подлинности подписи"
type input "Голубев Дмитрий"
type input "/Clients/FL_BAB/Orders/BAB_FL-16608"
type textarea "x"
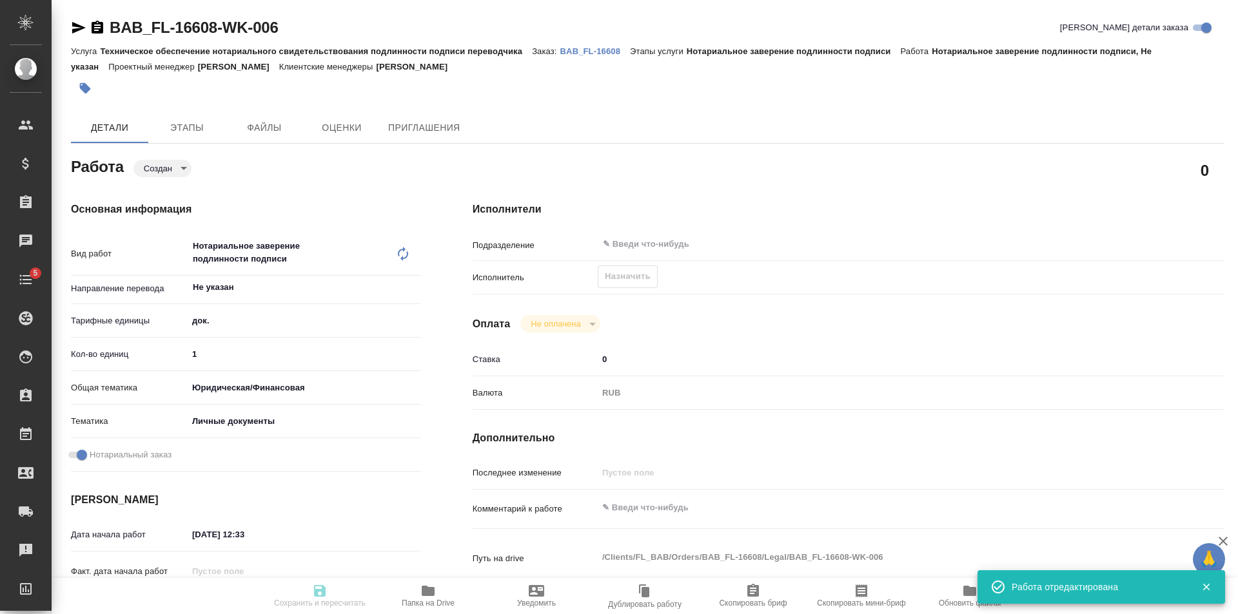
type textarea "x"
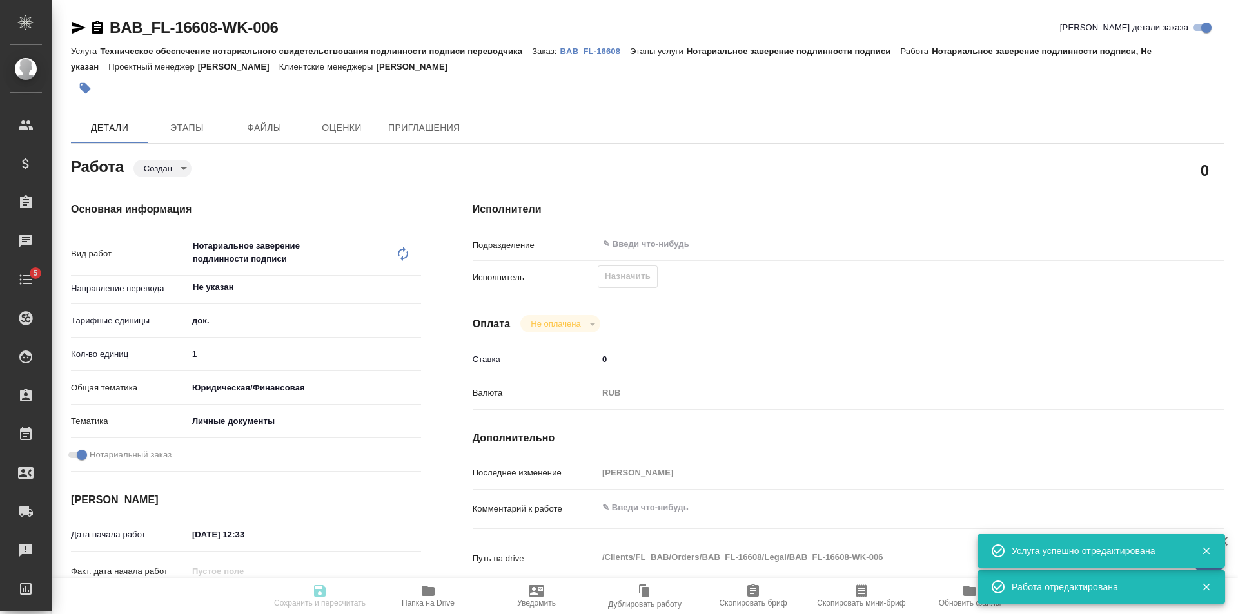
type textarea "x"
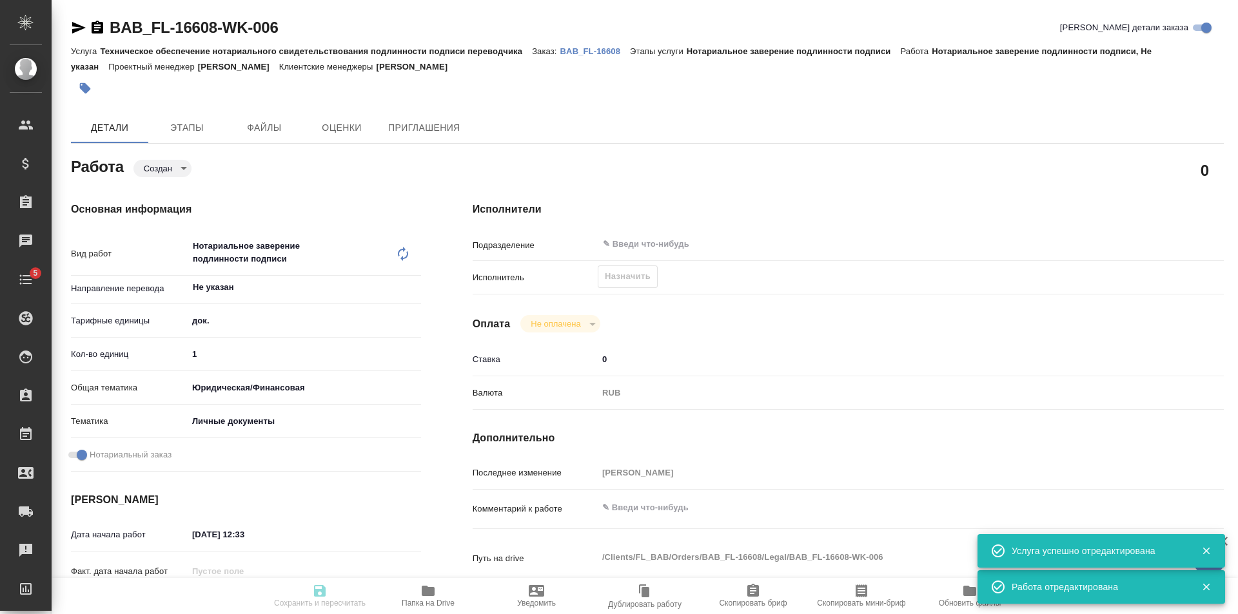
type textarea "x"
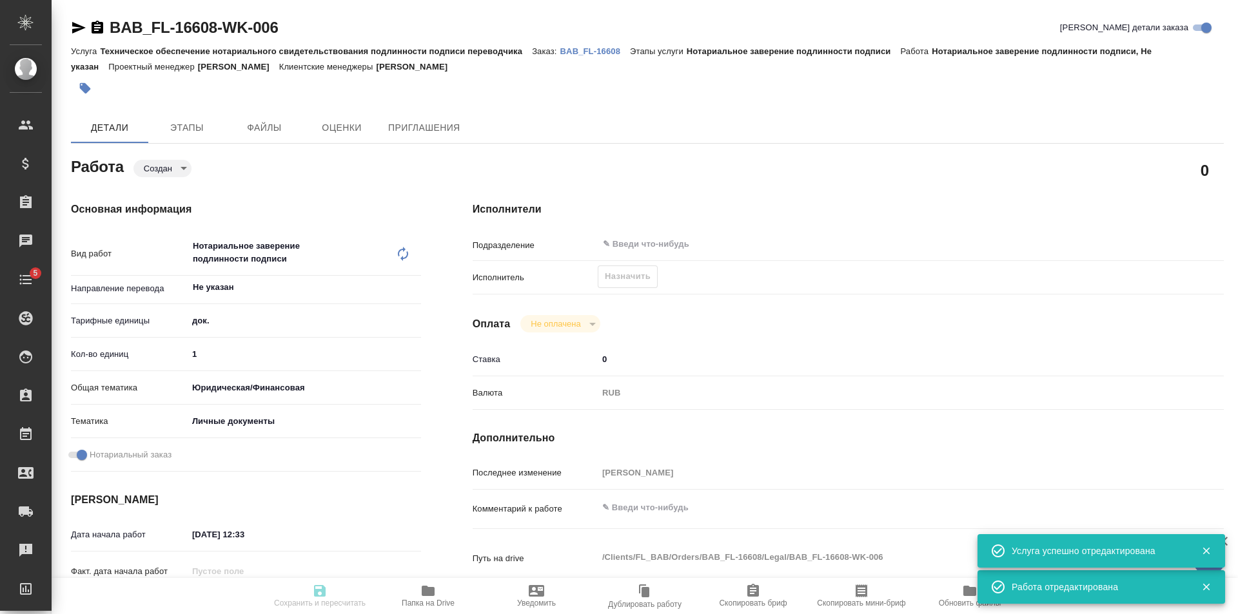
type textarea "x"
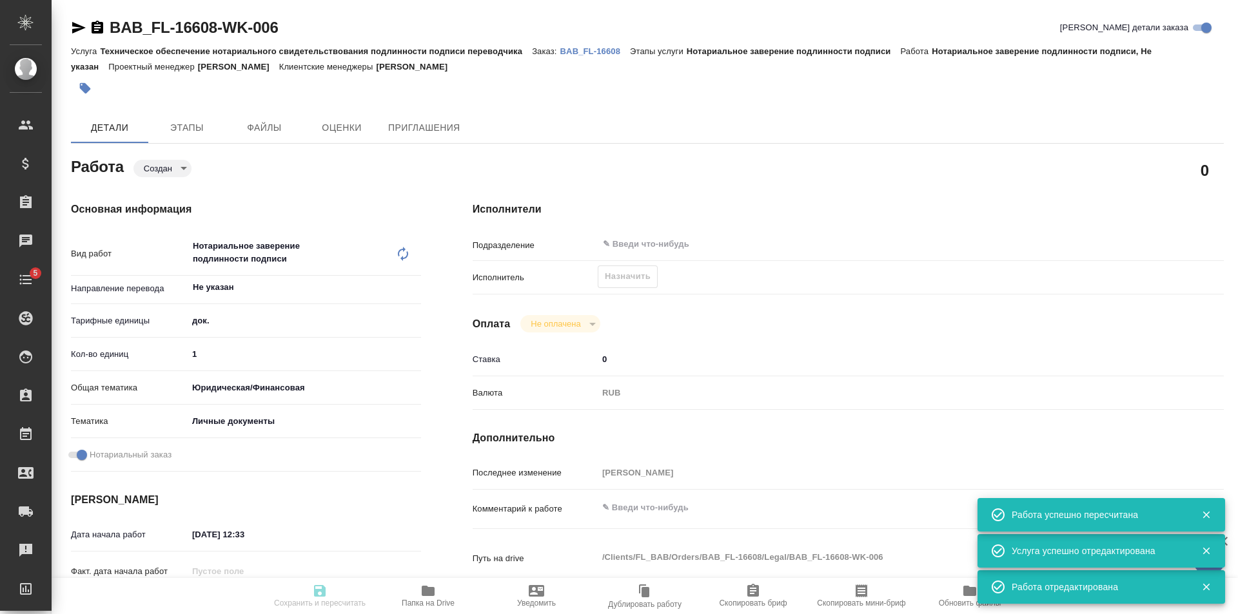
type input "created"
type textarea "Нотариальное заверение подлинности подписи"
type textarea "x"
type input "Не указан"
type input "5a8b1489cc6b4906c91bfd8b"
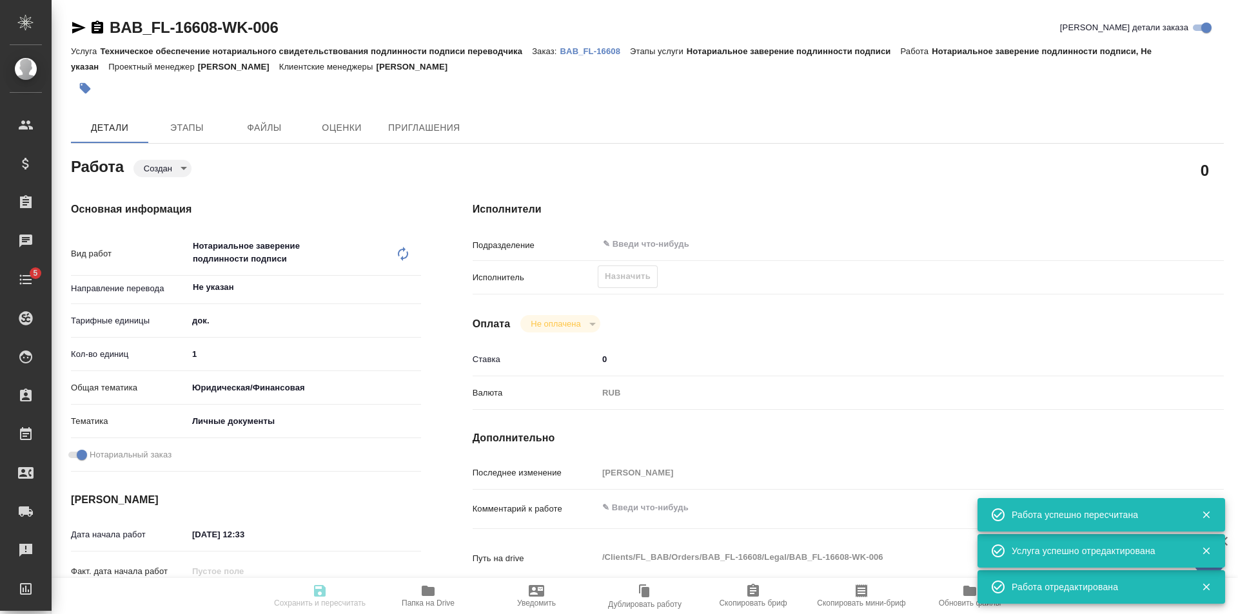
type input "1"
type input "yr-fn"
type input "5a8b8b956a9677013d343cfe"
checkbox input "true"
type input "01.10.2025 12:33"
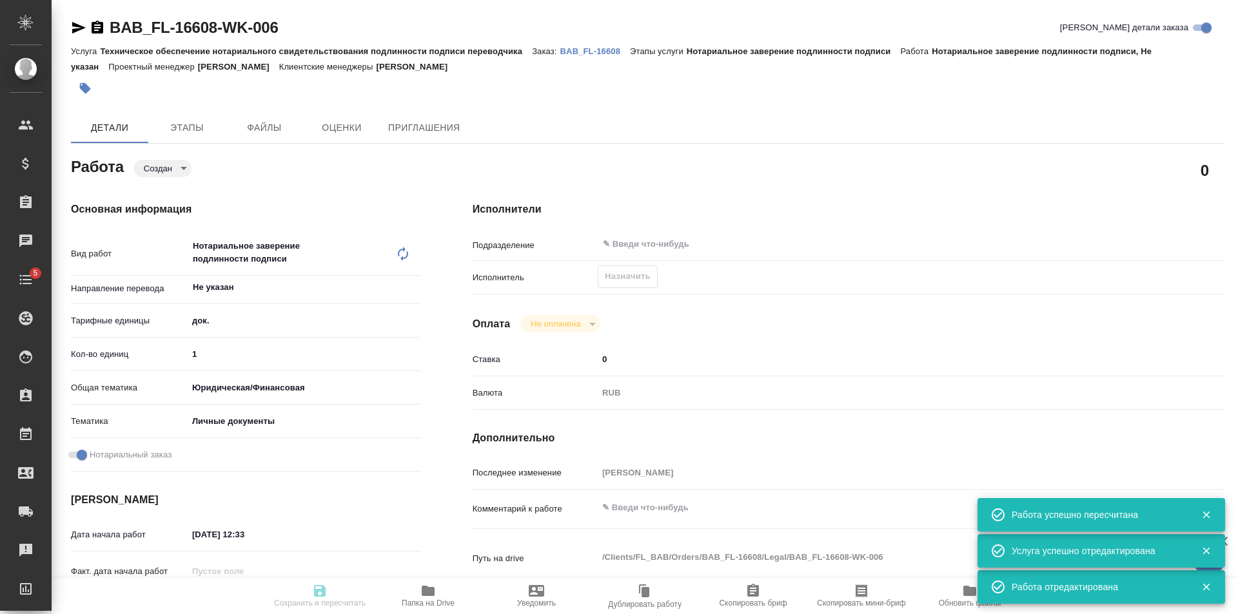
type input "01.10.2025 16:00"
type input "notPayed"
type input "0"
type input "RUB"
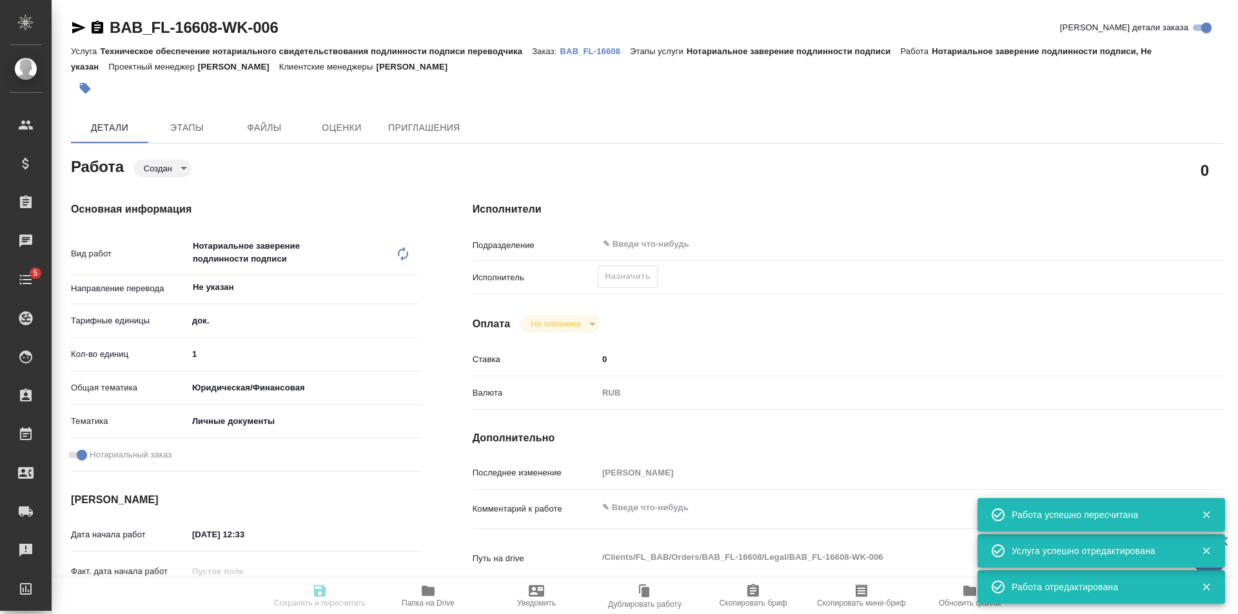
type input "Голубев Дмитрий"
type textarea "x"
type textarea "/Clients/FL_BAB/Orders/BAB_FL-16608/Legal/BAB_FL-16608-WK-006"
type textarea "x"
type input "BAB_FL-16608"
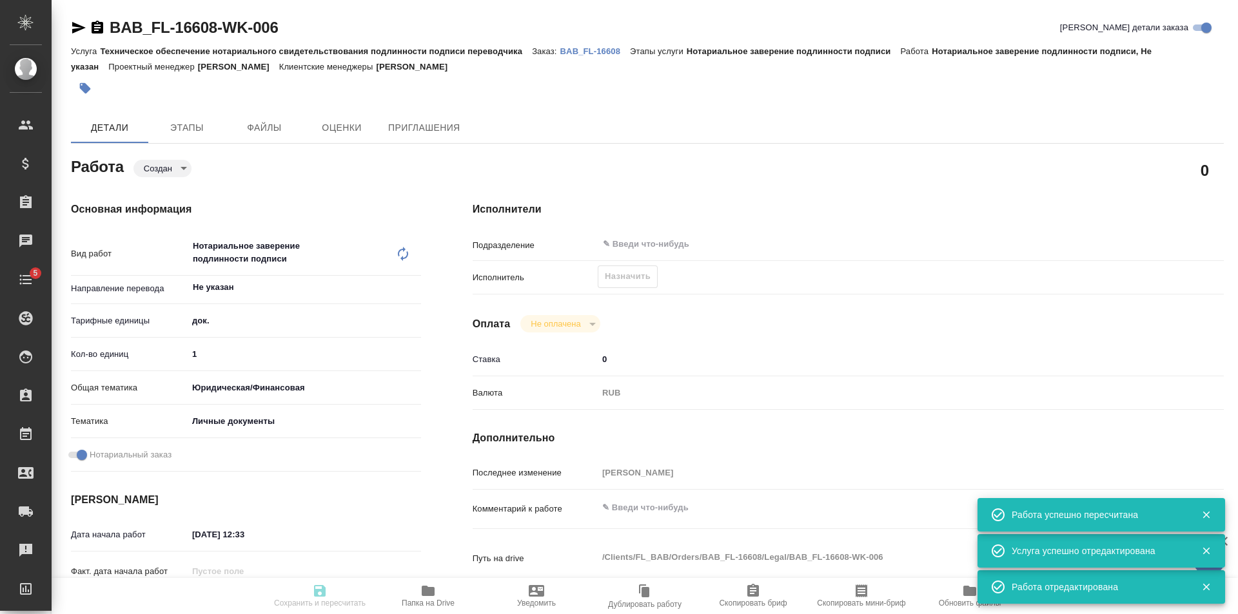
type input "Техническое обеспечение нотариального свидетельствования подлинности подписи пе…"
type input "Нотариальное заверение подлинности подписи"
type input "Голубев Дмитрий"
type input "/Clients/FL_BAB/Orders/BAB_FL-16608"
type textarea "x"
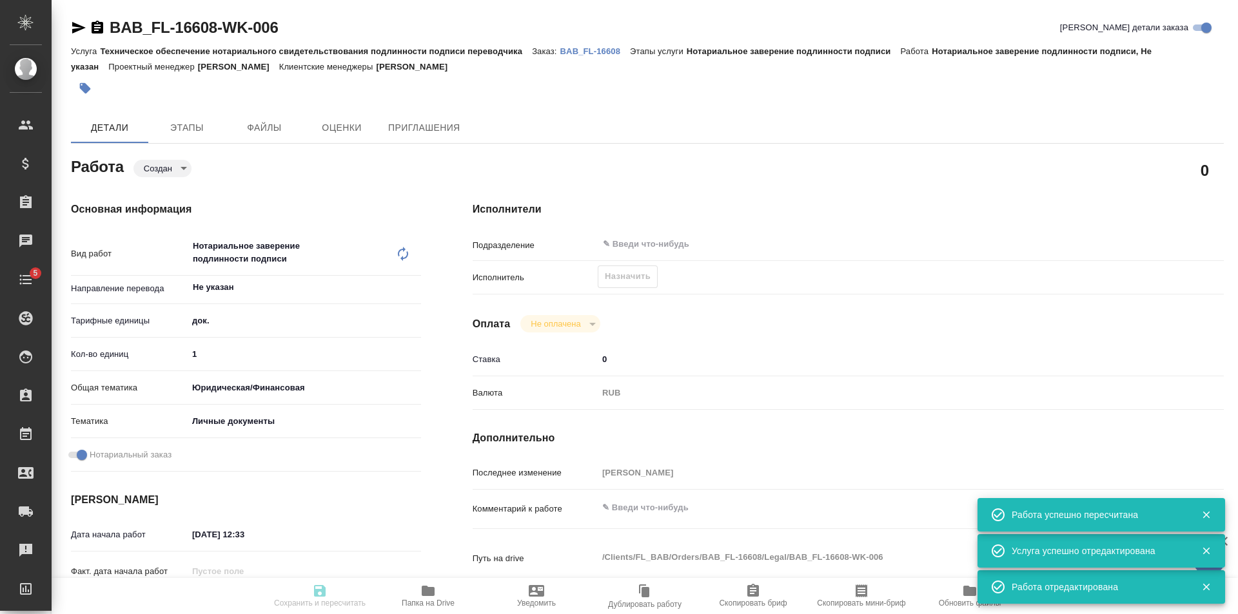
type textarea "x"
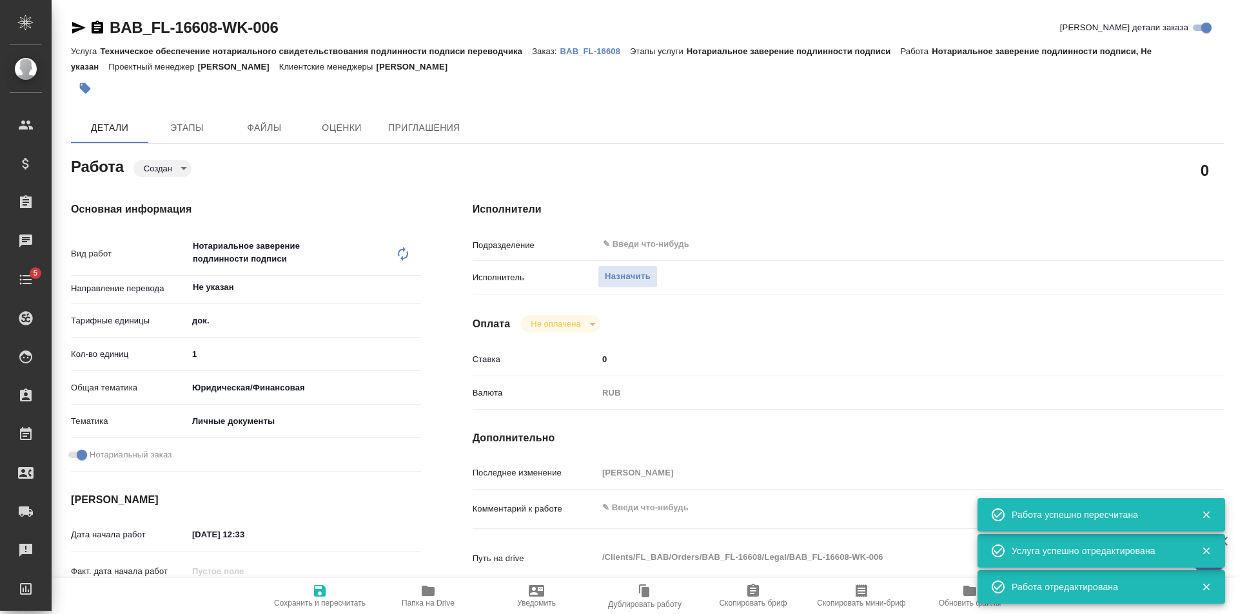
type textarea "x"
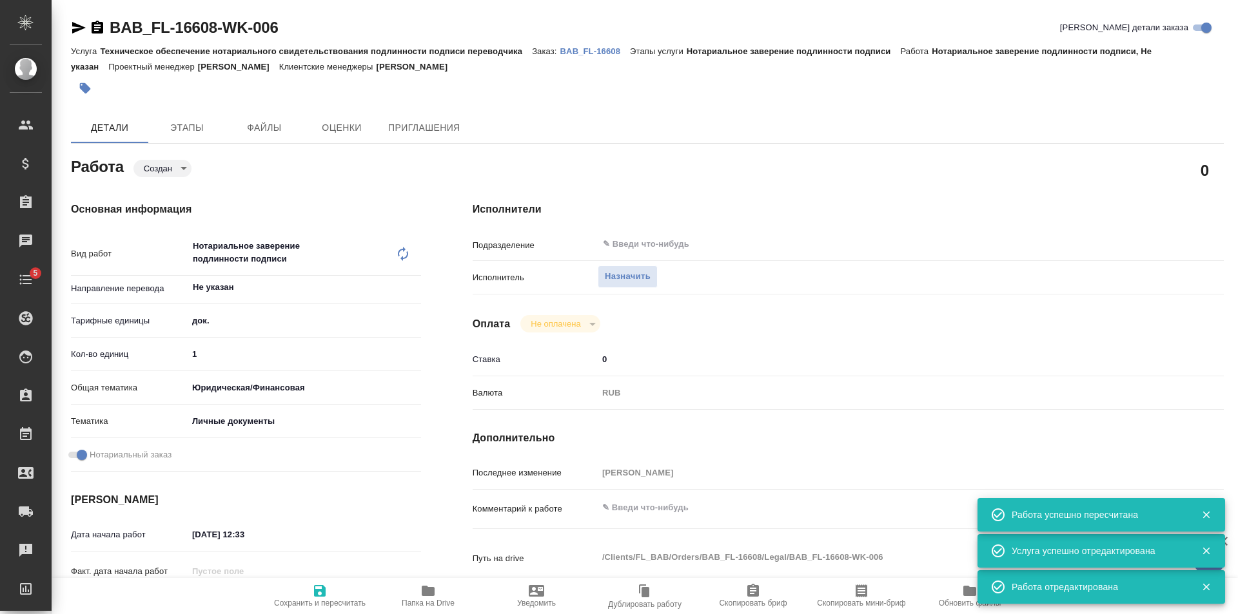
type textarea "x"
click at [636, 279] on span "Назначить" at bounding box center [628, 277] width 46 height 15
type textarea "x"
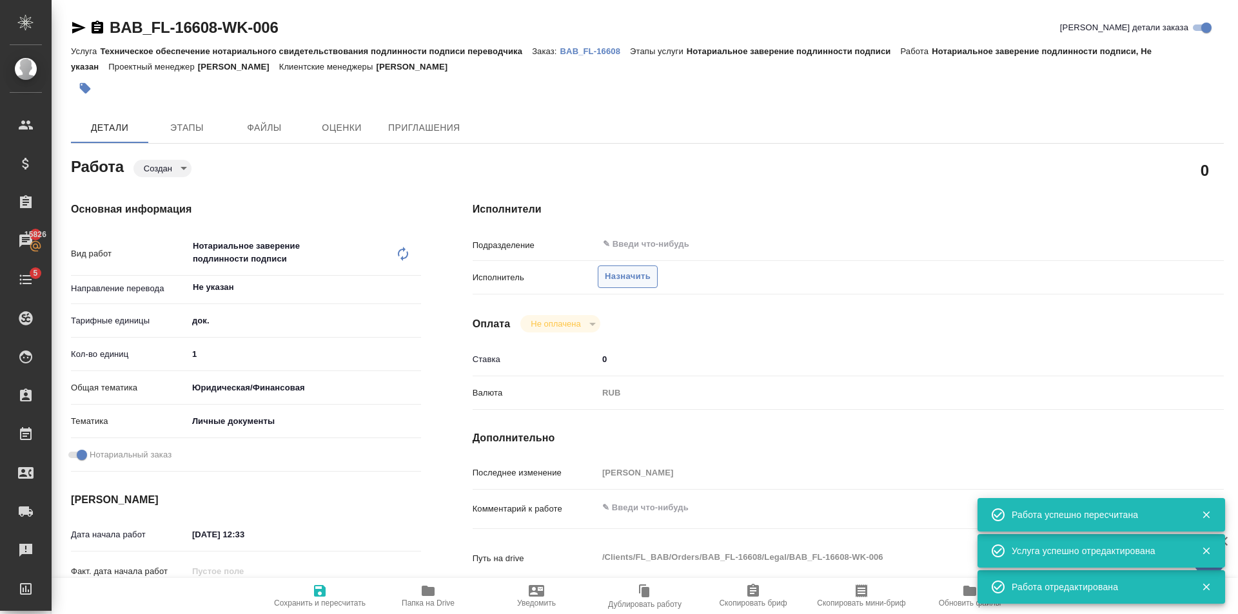
type textarea "x"
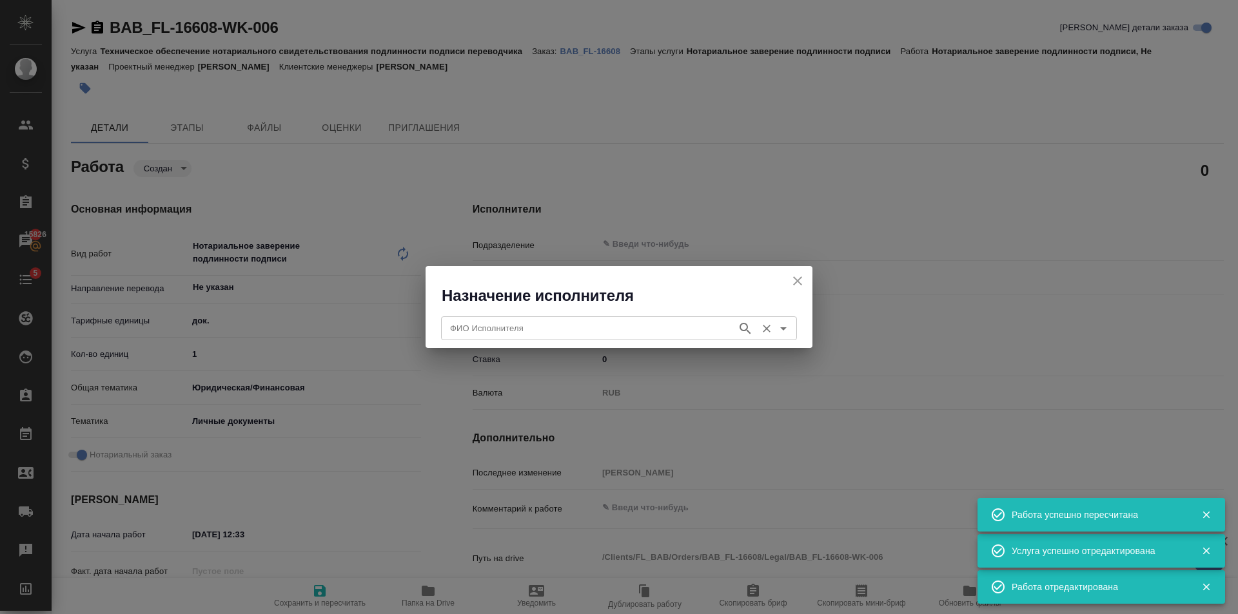
click at [592, 320] on div "ФИО Исполнителя" at bounding box center [619, 328] width 356 height 23
type textarea "x"
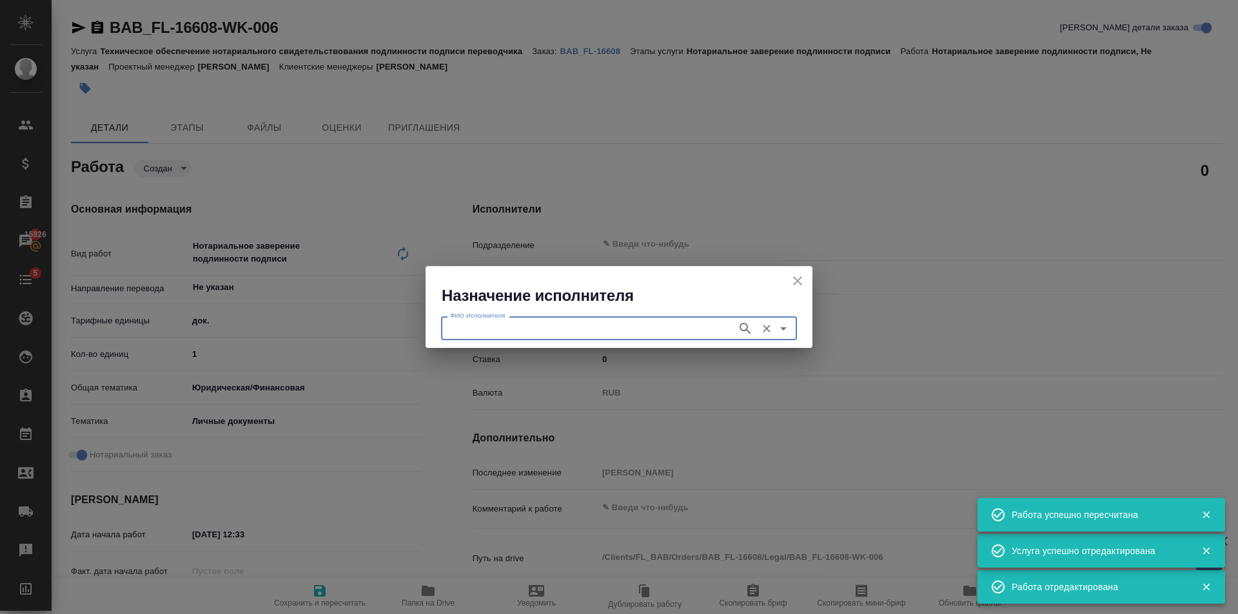
type textarea "x"
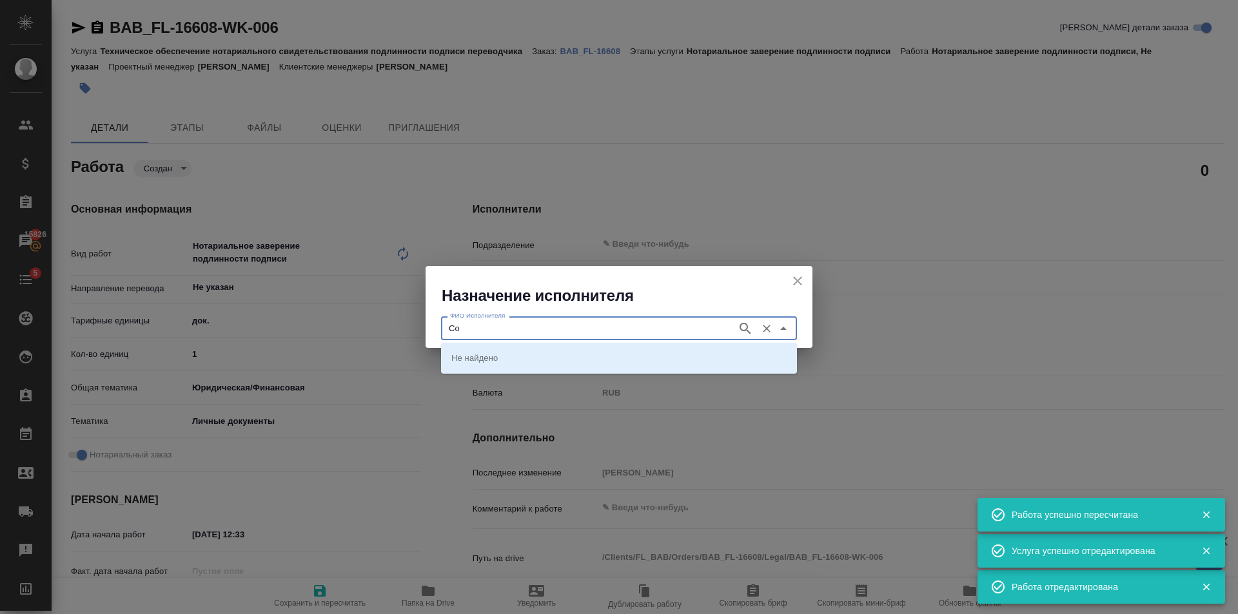
type input "С"
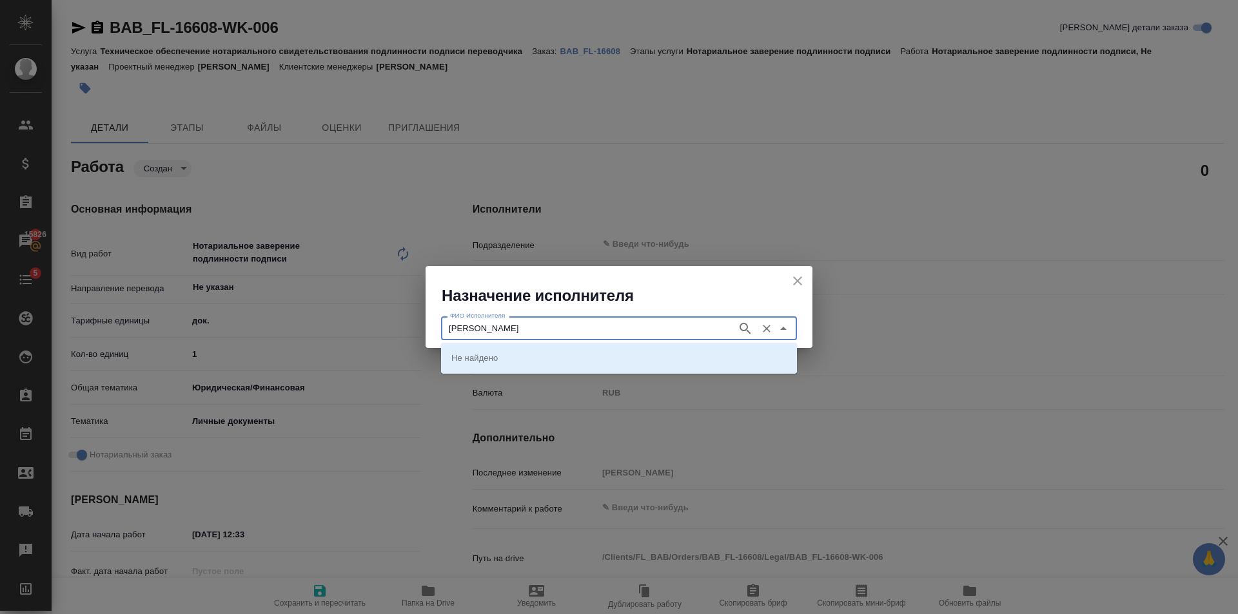
type input "Мишакова"
click at [749, 335] on icon "button" at bounding box center [745, 328] width 15 height 15
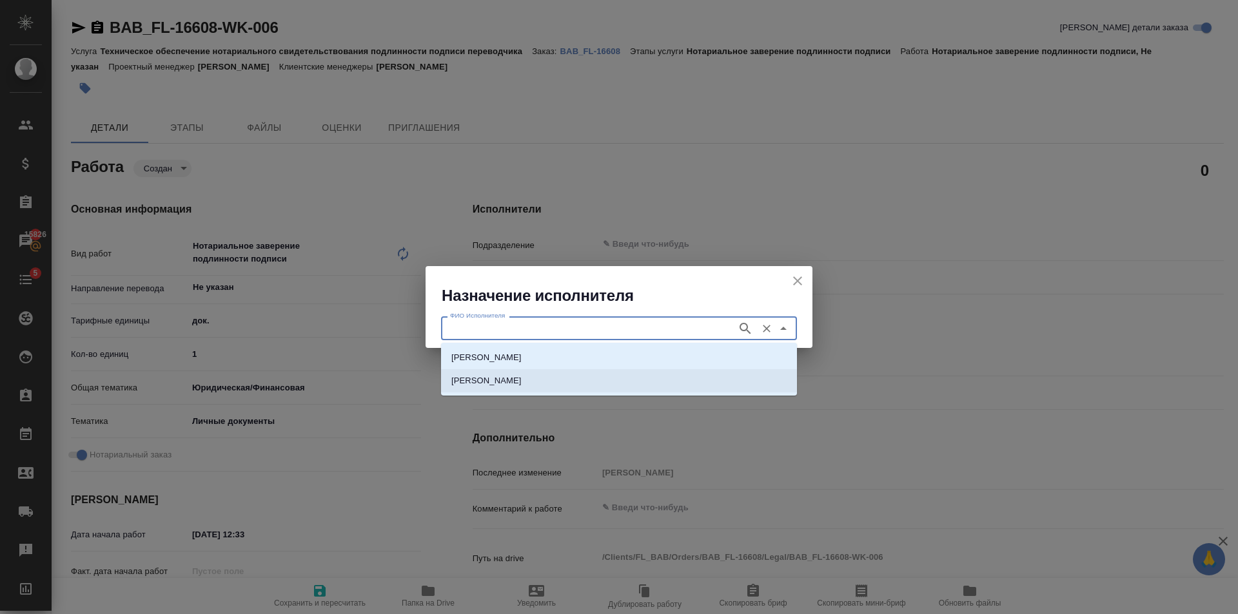
click at [566, 388] on li "НОТАРИУС Мишакова Ольга Михайловна" at bounding box center [619, 380] width 356 height 23
type input "НОТАРИУС Мишакова Ольга Михайловна"
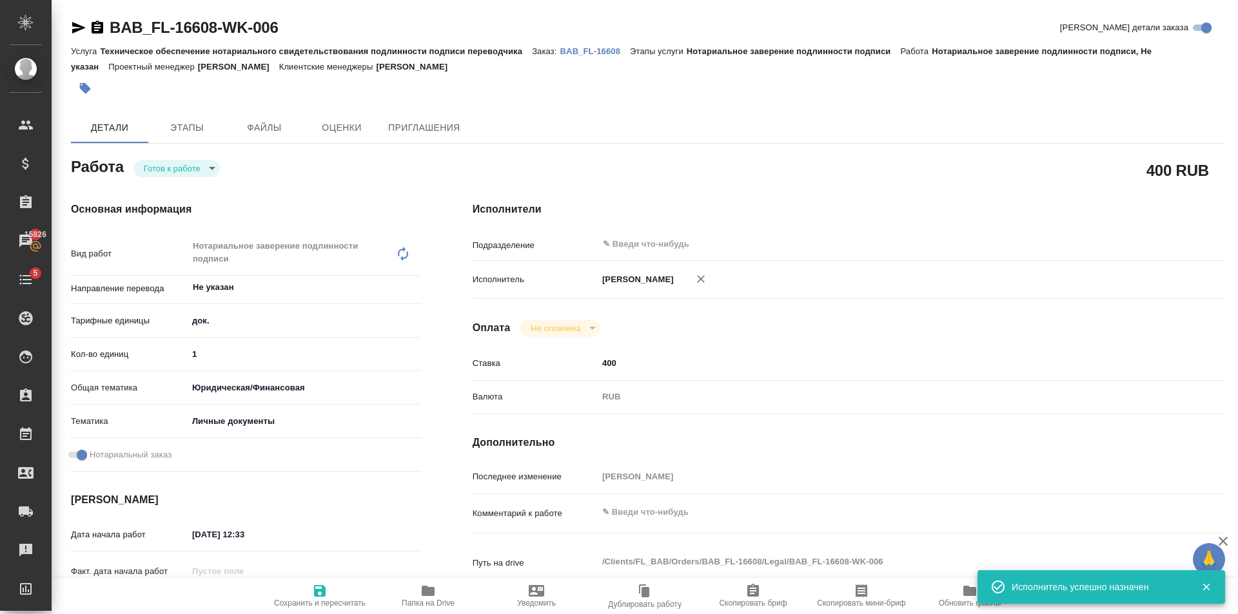
type textarea "x"
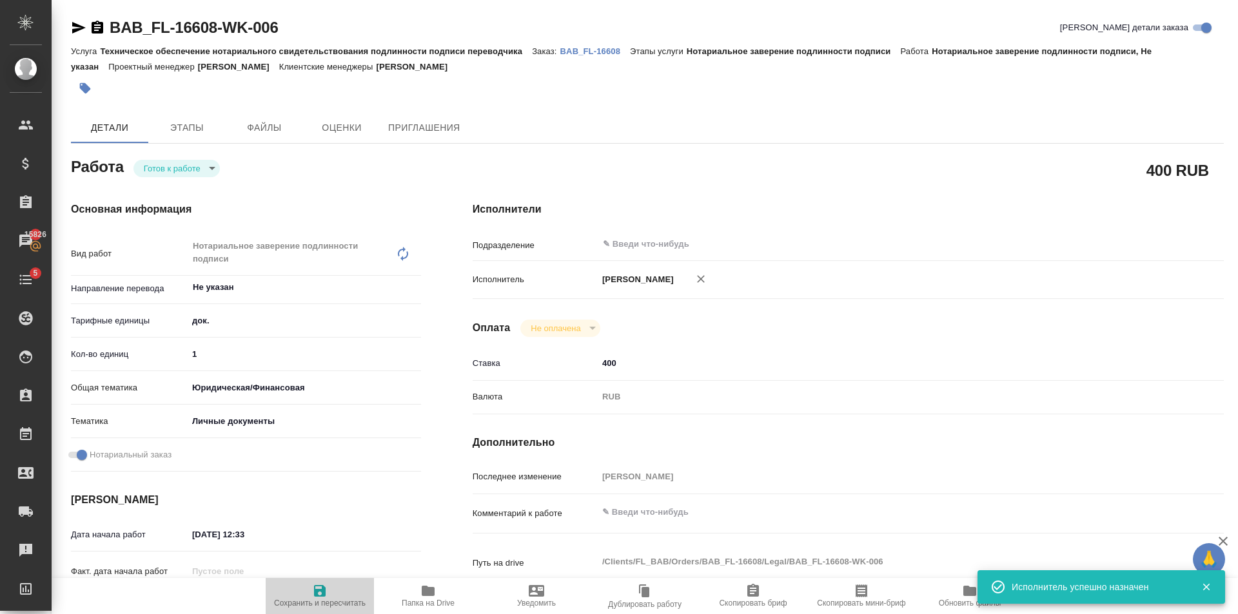
type textarea "x"
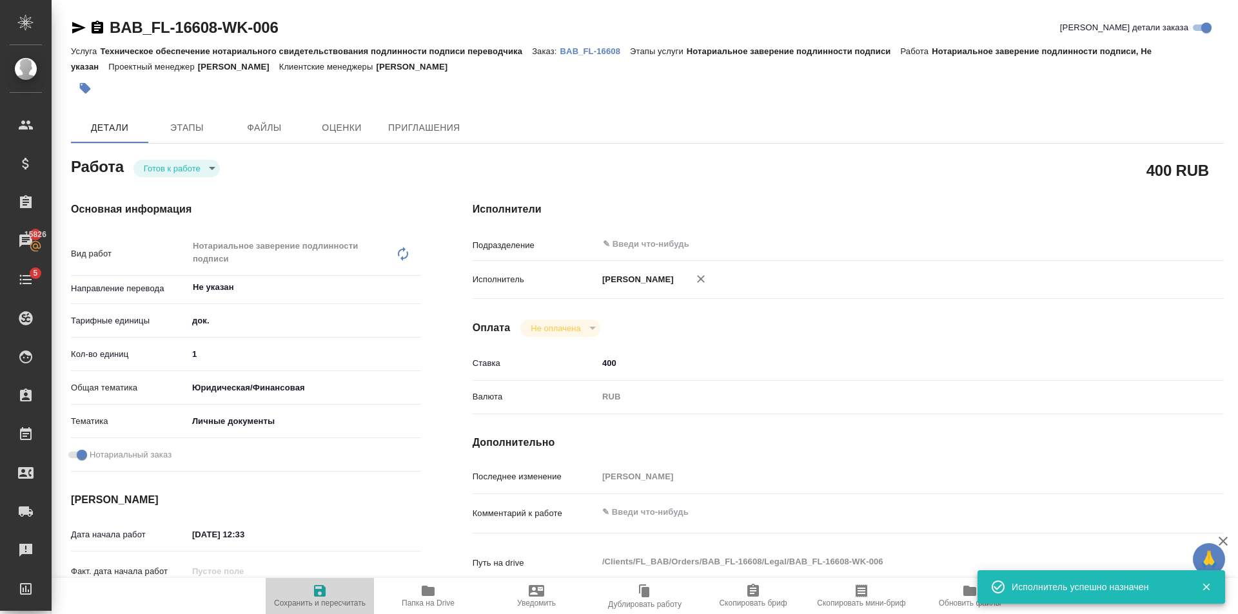
click at [324, 592] on icon "button" at bounding box center [320, 591] width 12 height 12
type textarea "x"
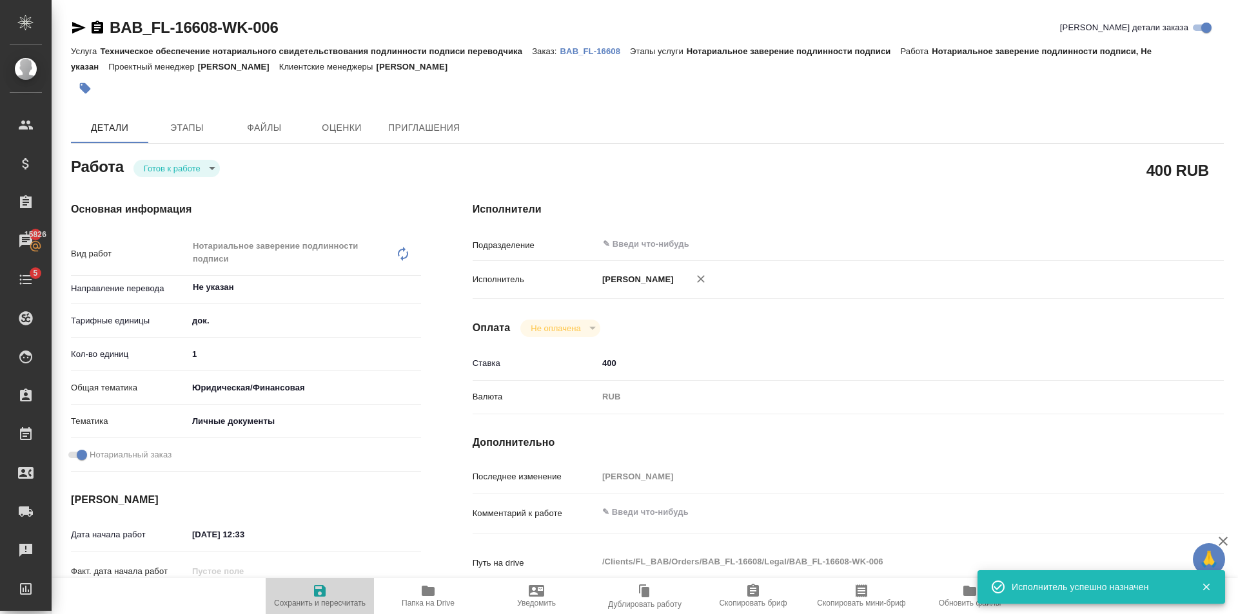
type textarea "x"
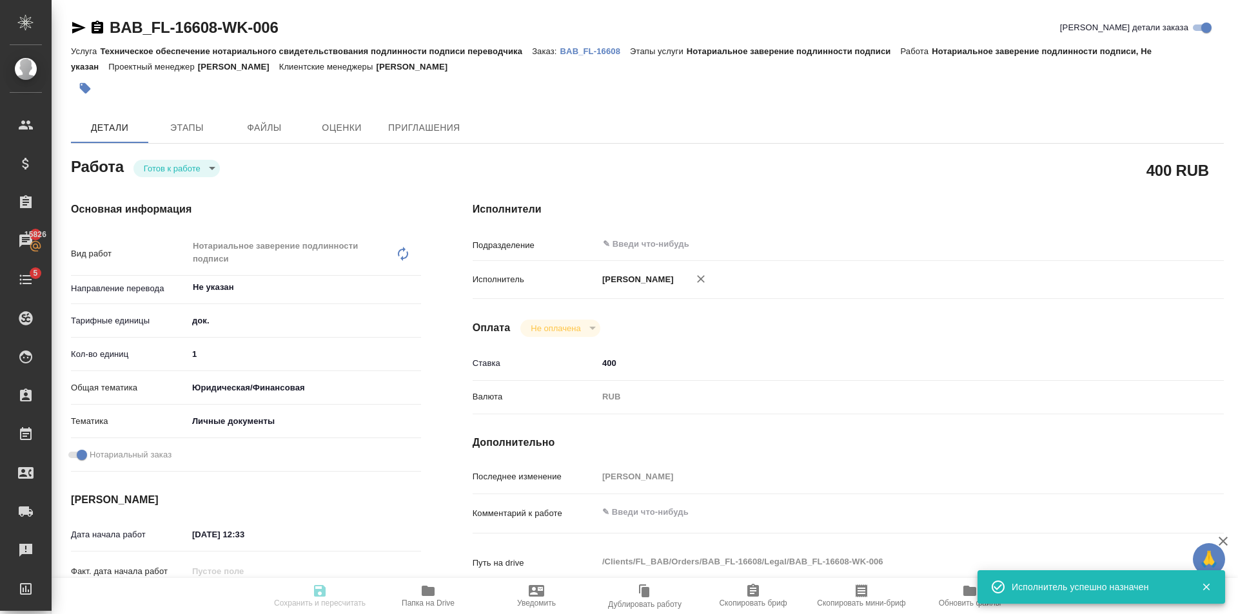
type textarea "x"
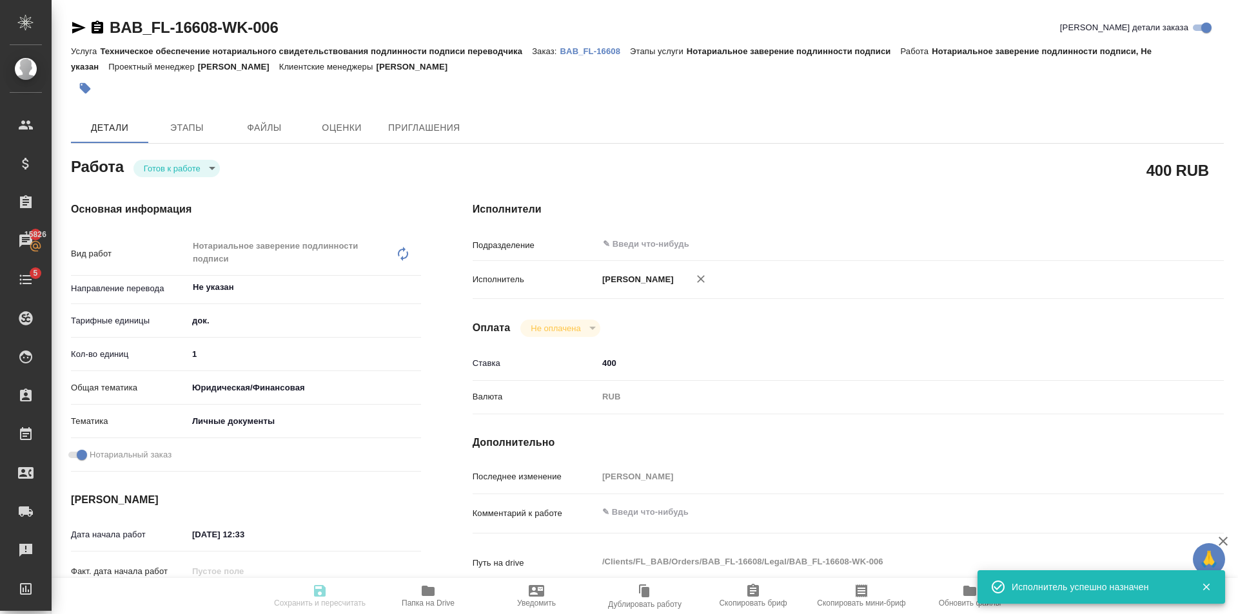
type textarea "x"
type input "readyForWork"
type textarea "Нотариальное заверение подлинности подписи"
type textarea "x"
type input "Не указан"
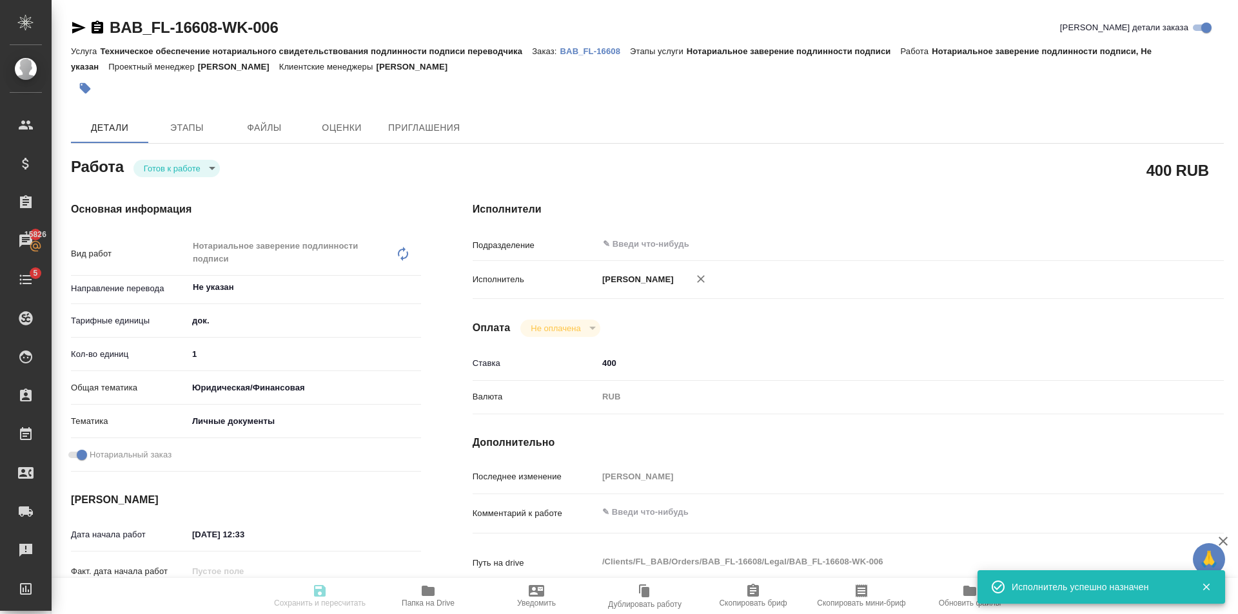
type input "5a8b1489cc6b4906c91bfd8b"
type input "1"
type input "yr-fn"
type input "5a8b8b956a9677013d343cfe"
checkbox input "true"
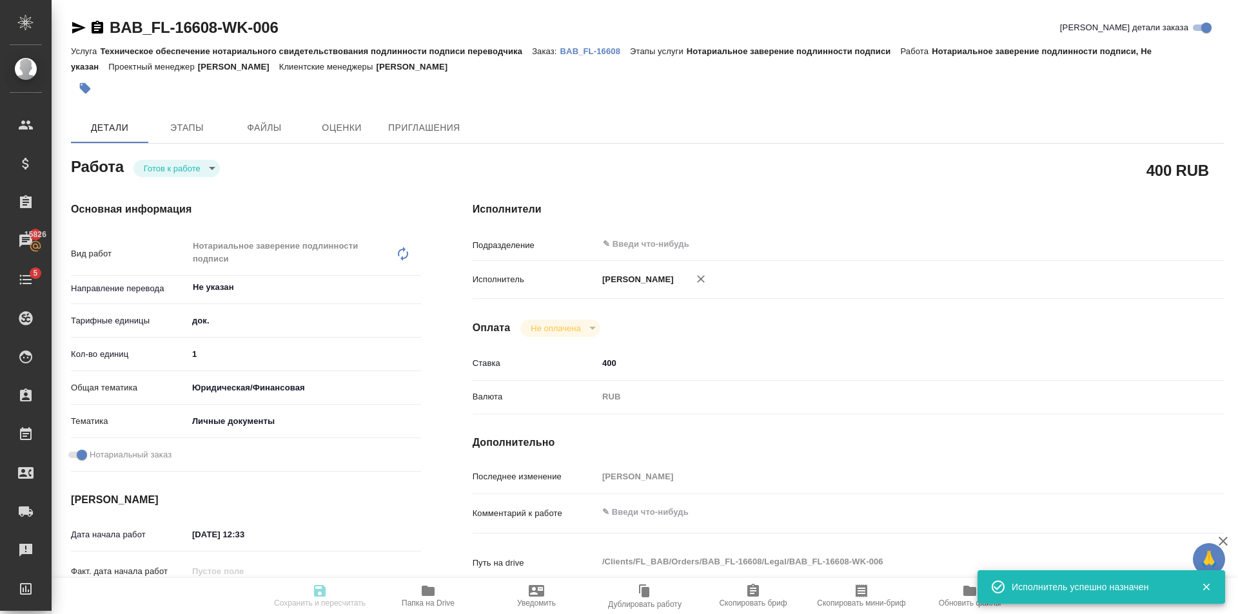
type input "01.10.2025 12:33"
type input "01.10.2025 16:00"
type input "notPayed"
type input "400"
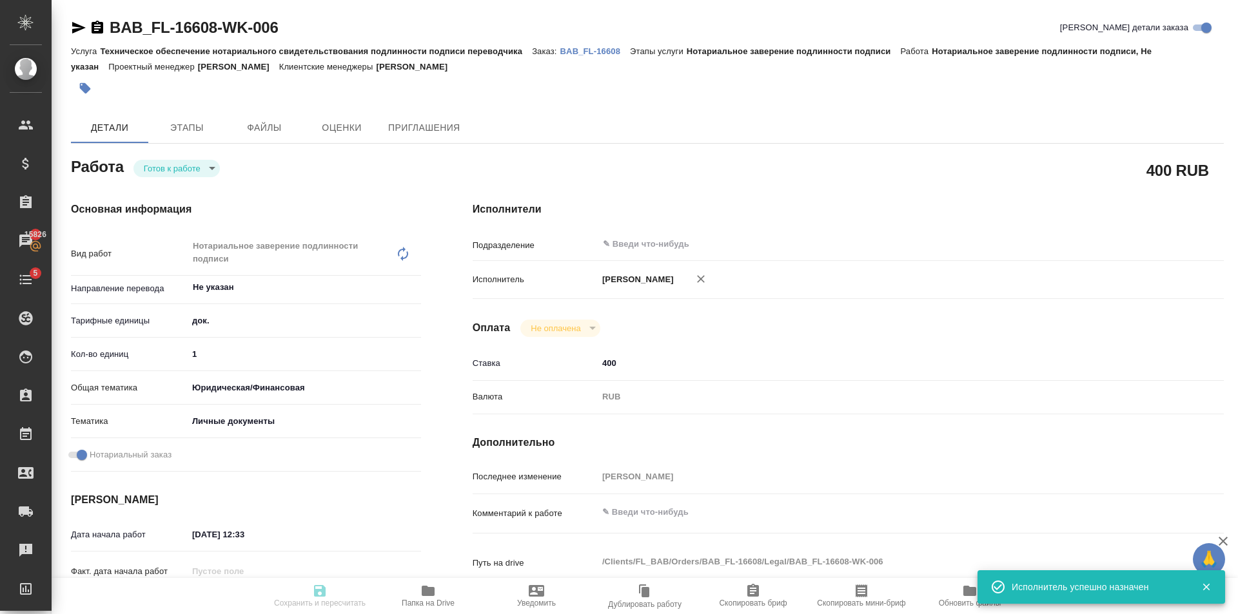
type input "RUB"
type input "Голубев Дмитрий"
type textarea "x"
type textarea "/Clients/FL_BAB/Orders/BAB_FL-16608/Legal/BAB_FL-16608-WK-006"
type textarea "x"
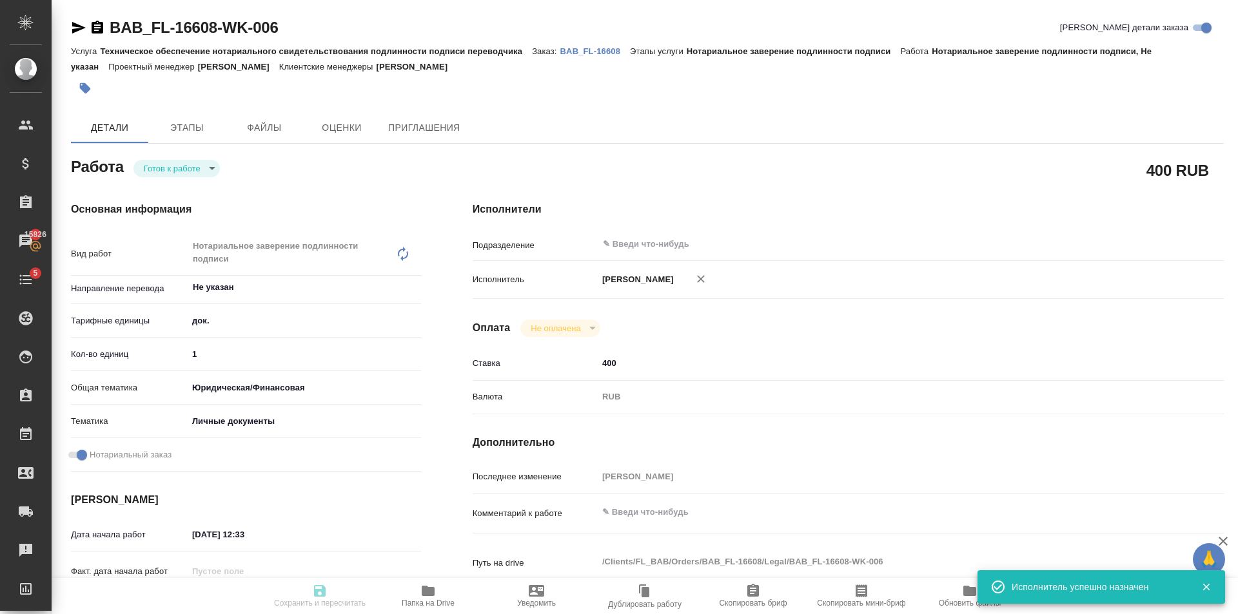
type input "BAB_FL-16608"
type input "Техническое обеспечение нотариального свидетельствования подлинности подписи пе…"
type input "Нотариальное заверение подлинности подписи"
type input "Голубев Дмитрий"
type input "/Clients/FL_BAB/Orders/BAB_FL-16608"
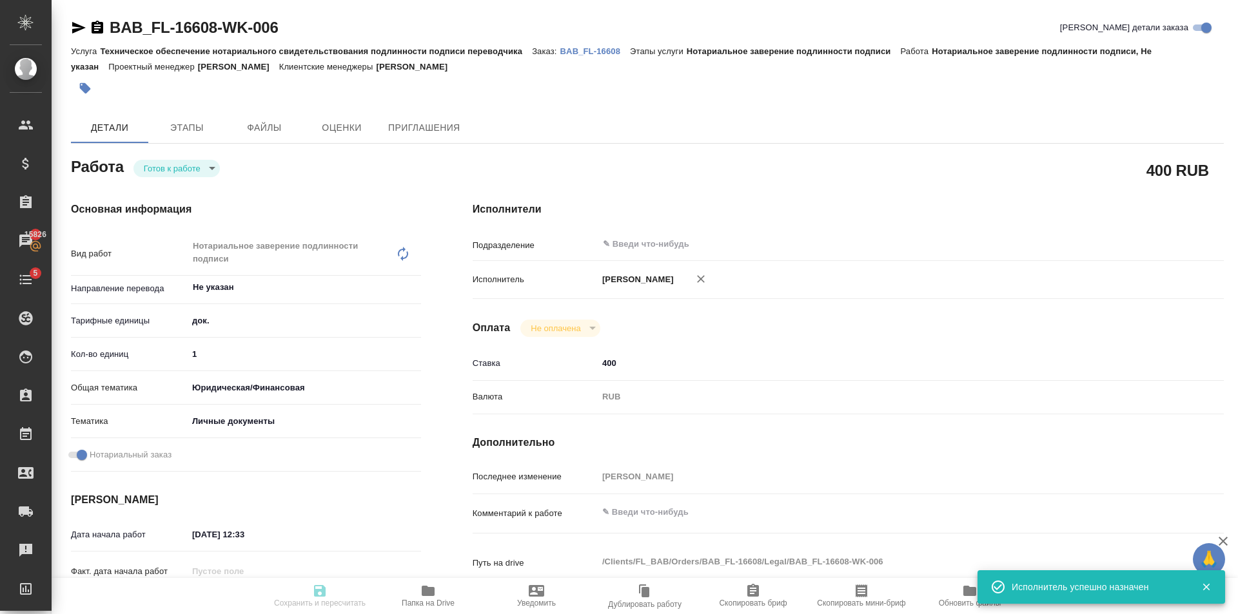
type textarea "x"
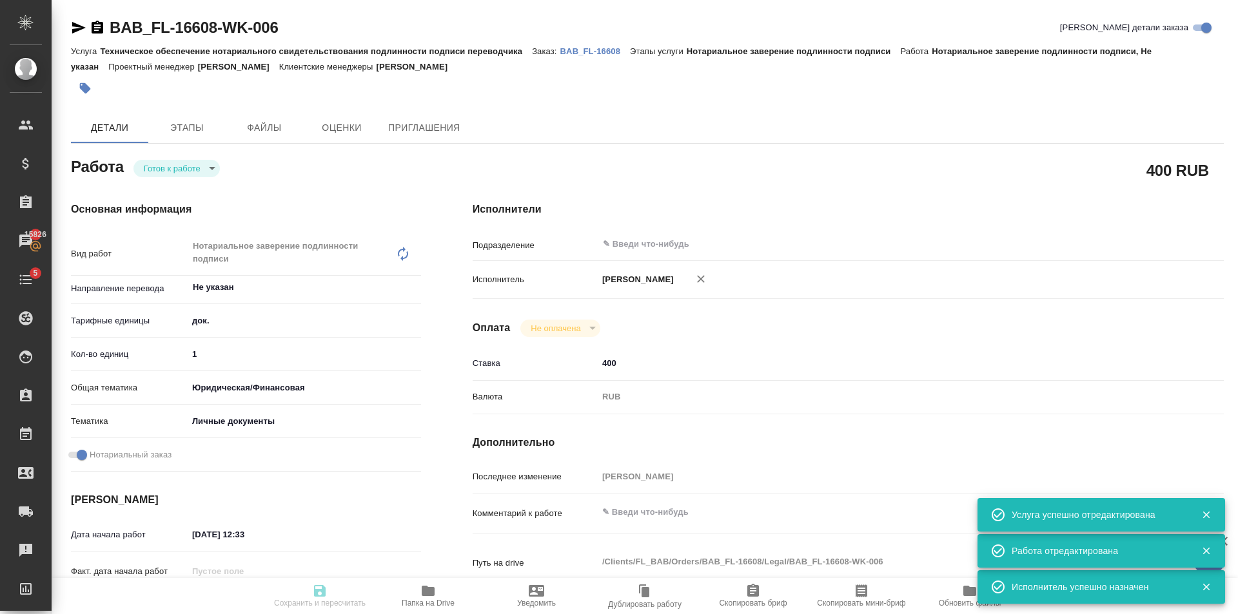
type textarea "x"
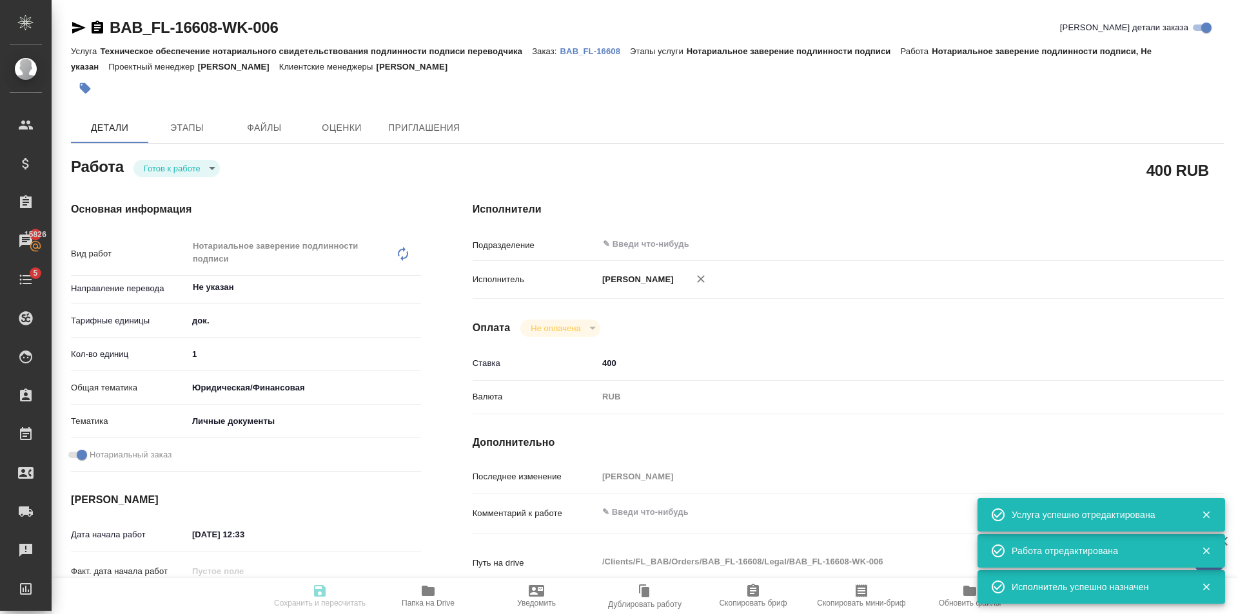
type textarea "x"
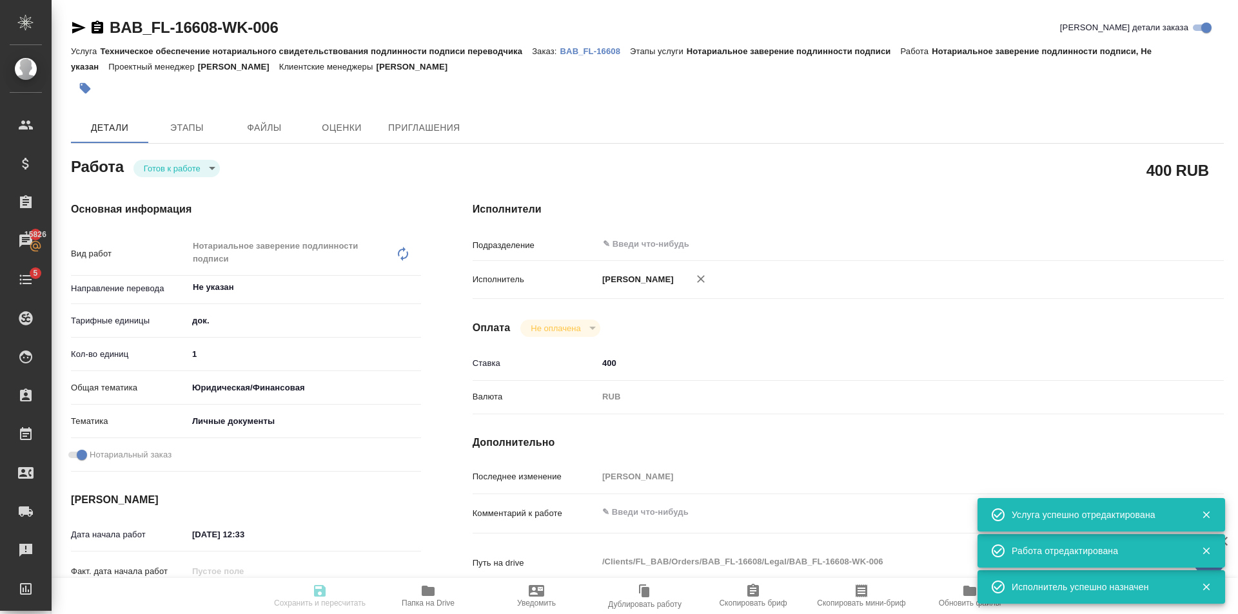
type textarea "x"
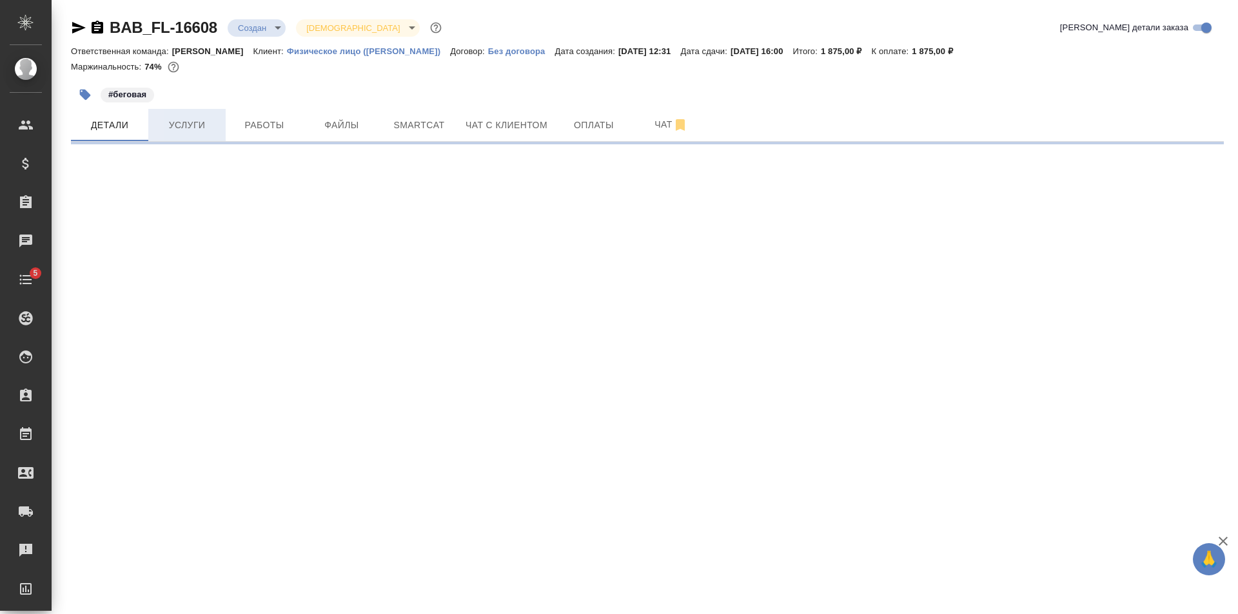
click at [197, 124] on span "Услуги" at bounding box center [187, 125] width 62 height 16
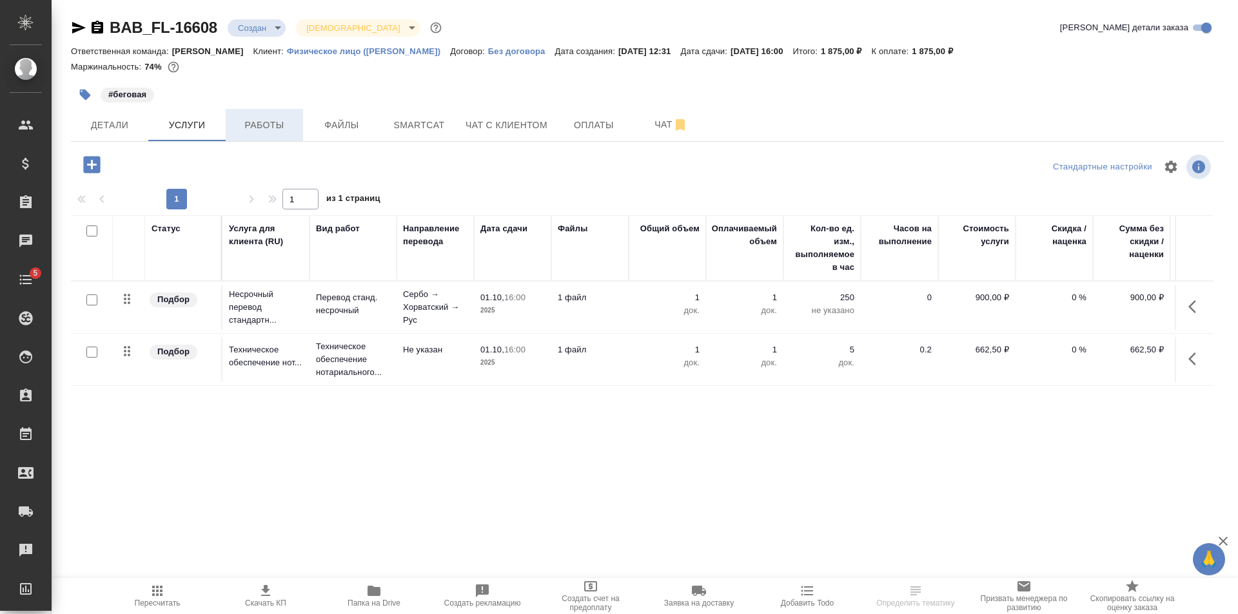
click at [259, 126] on span "Работы" at bounding box center [264, 125] width 62 height 16
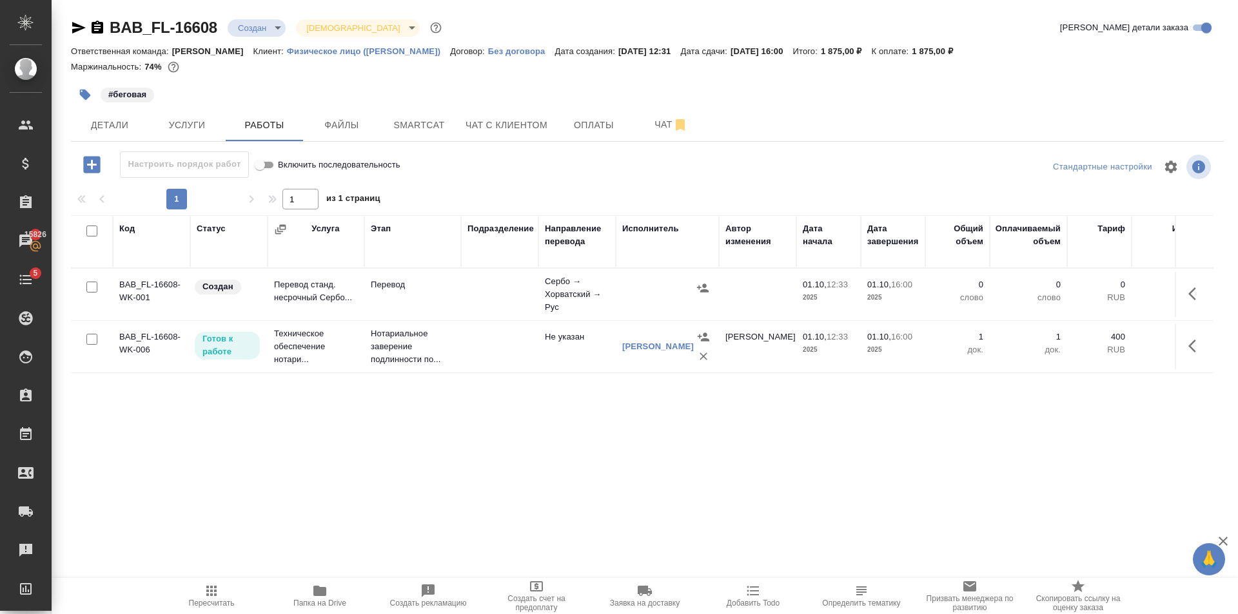
click at [471, 305] on td at bounding box center [499, 294] width 77 height 45
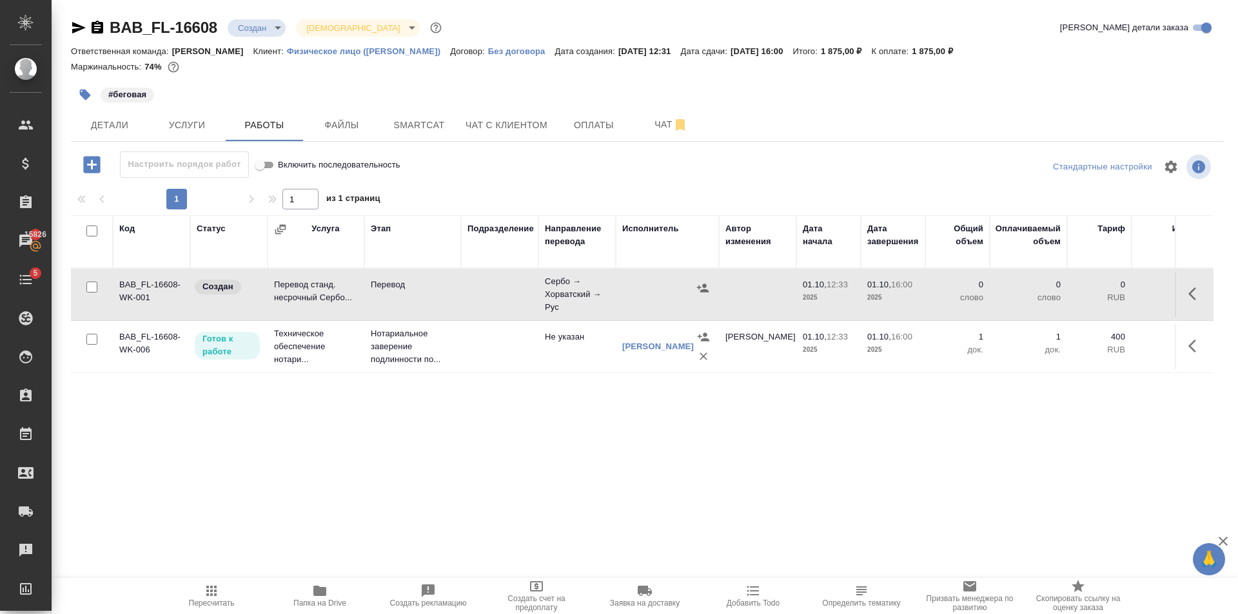
click at [240, 590] on span "Пересчитать" at bounding box center [211, 595] width 93 height 25
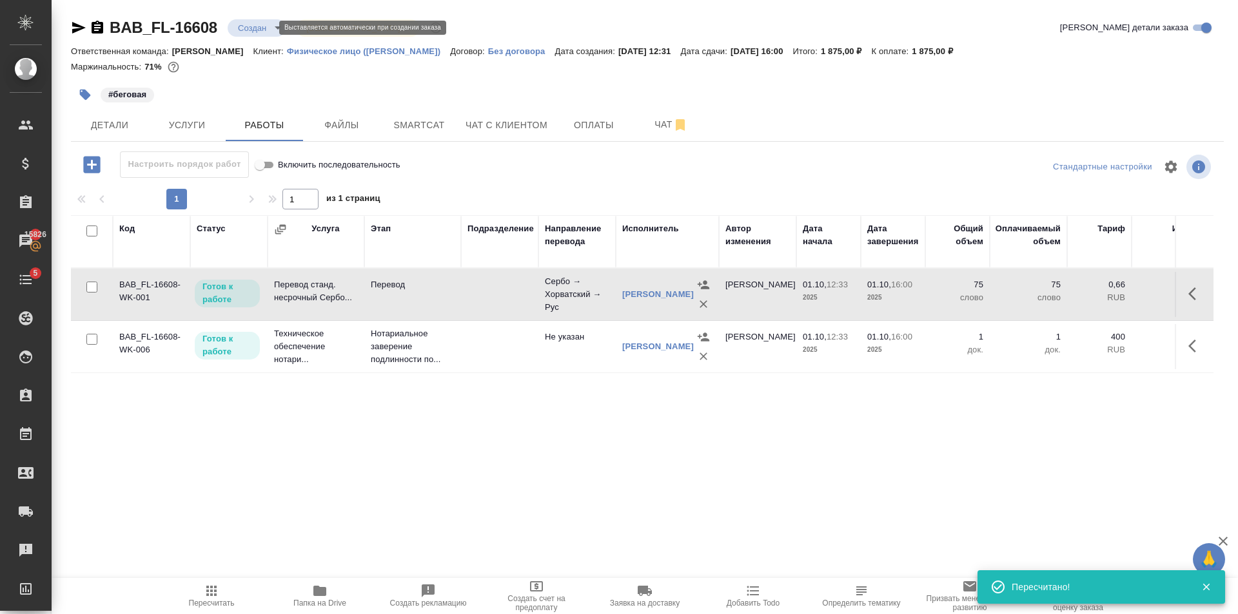
click at [259, 25] on body "🙏 .cls-1 fill:#fff; AWATERA Golubev Dmitry Клиенты Спецификации Заказы 15826 Ча…" at bounding box center [619, 307] width 1238 height 614
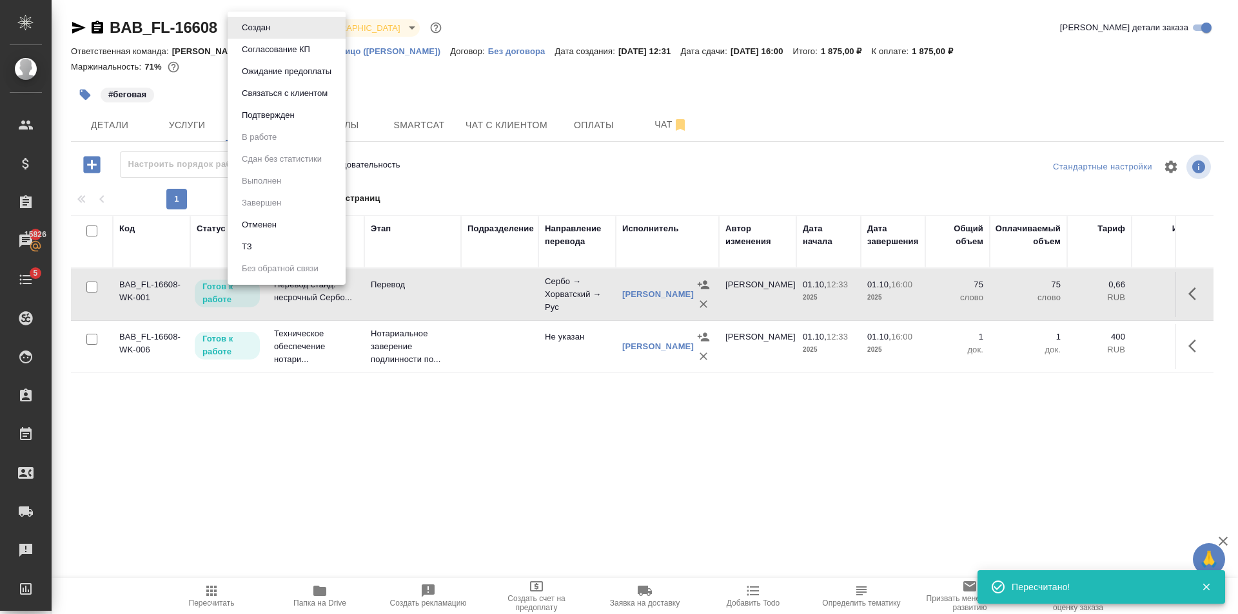
click at [314, 122] on li "Подтвержден" at bounding box center [287, 115] width 118 height 22
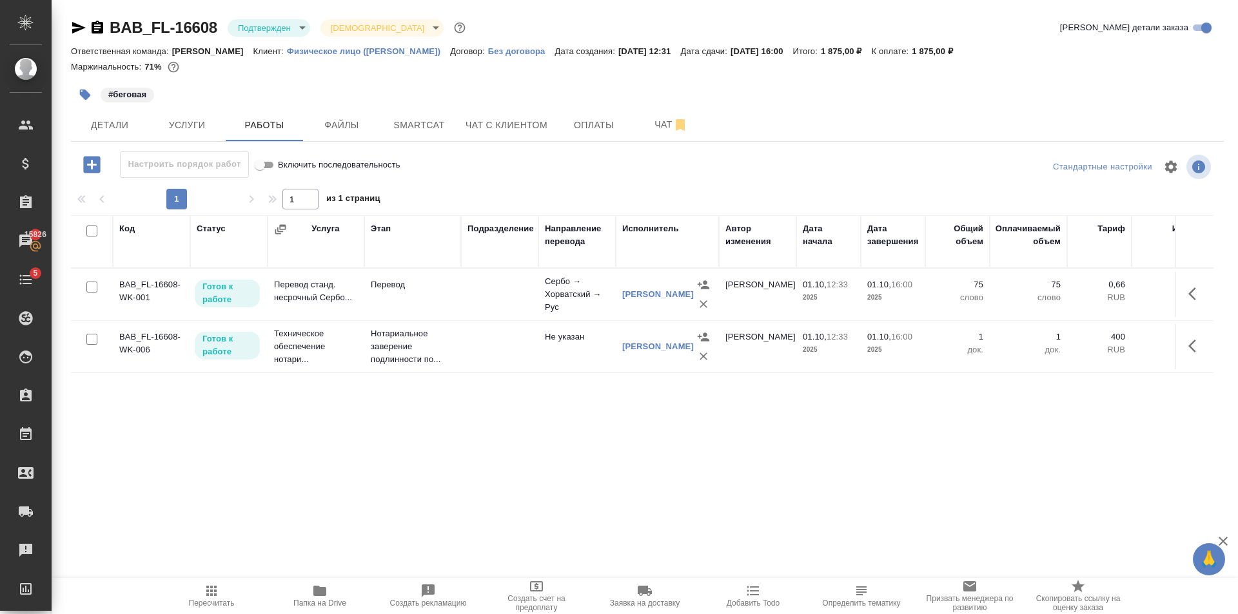
click at [84, 23] on icon "button" at bounding box center [78, 27] width 15 height 15
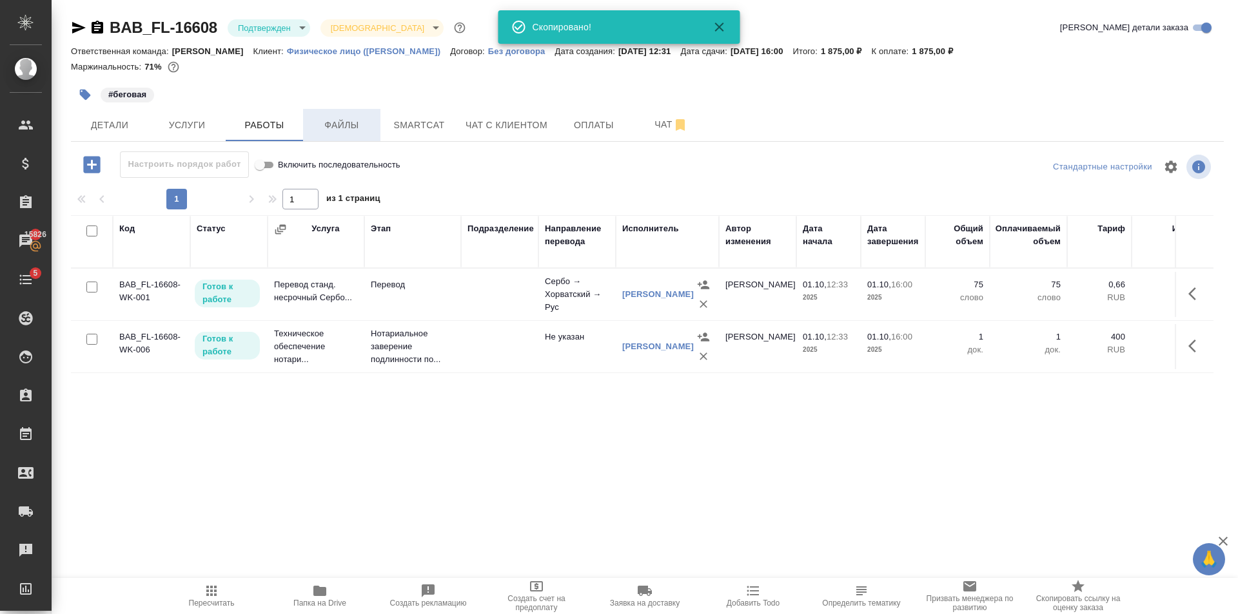
click at [342, 121] on span "Файлы" at bounding box center [342, 125] width 62 height 16
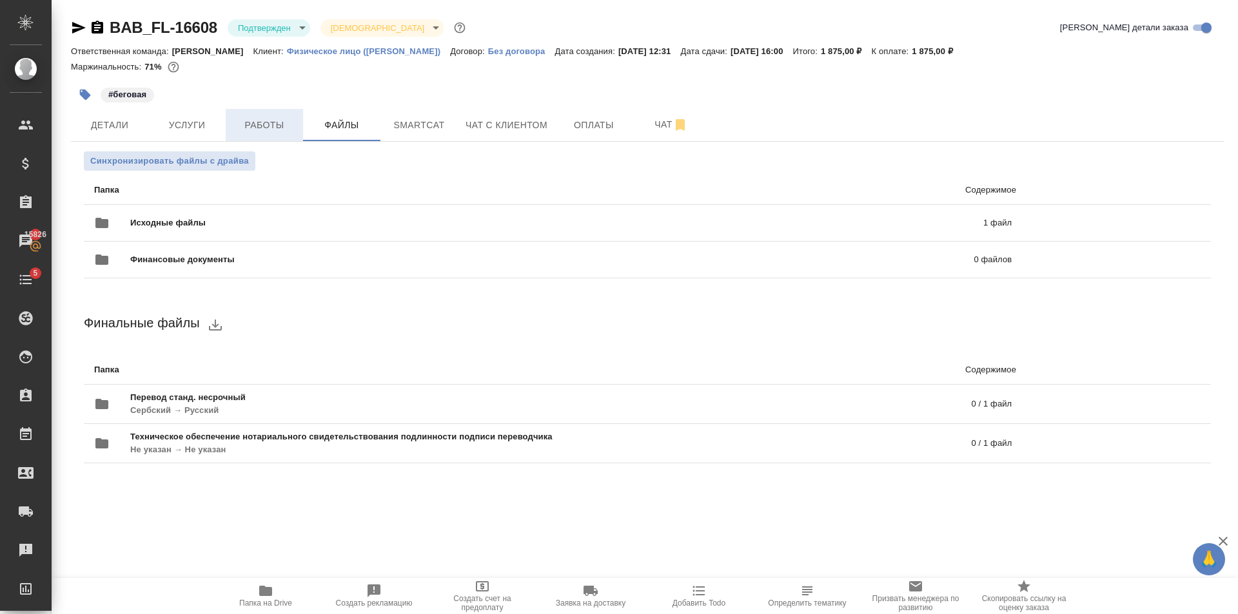
click at [271, 123] on span "Работы" at bounding box center [264, 125] width 62 height 16
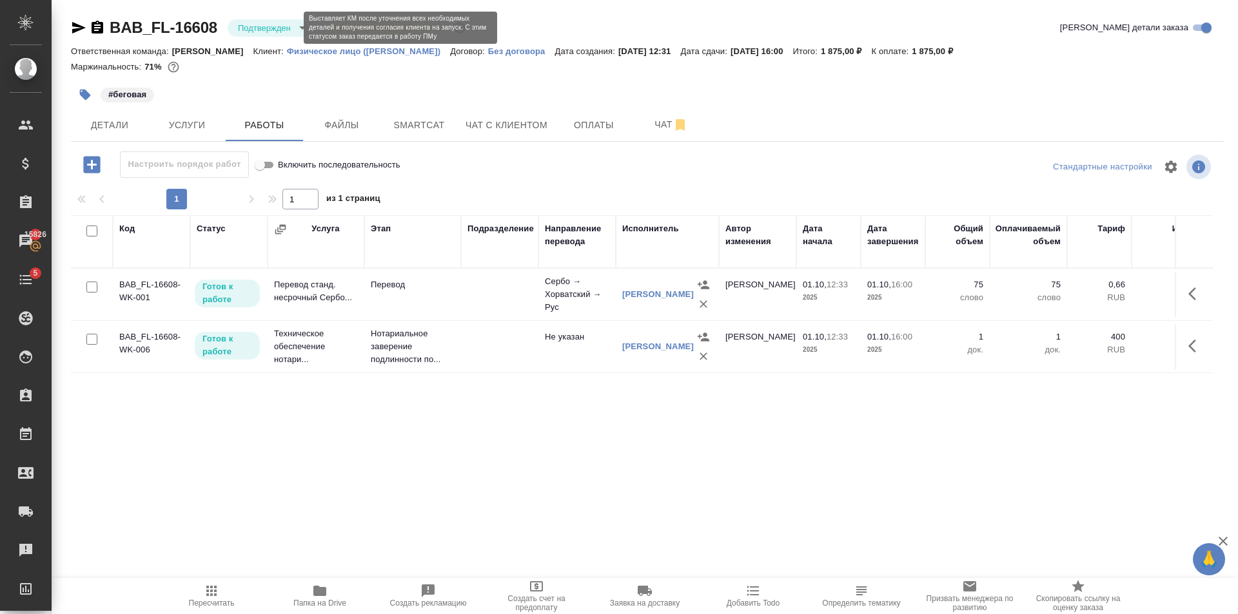
click at [271, 25] on body "🙏 .cls-1 fill:#fff; AWATERA Golubev Dmitry Клиенты Спецификации Заказы 15826 Ча…" at bounding box center [619, 307] width 1238 height 614
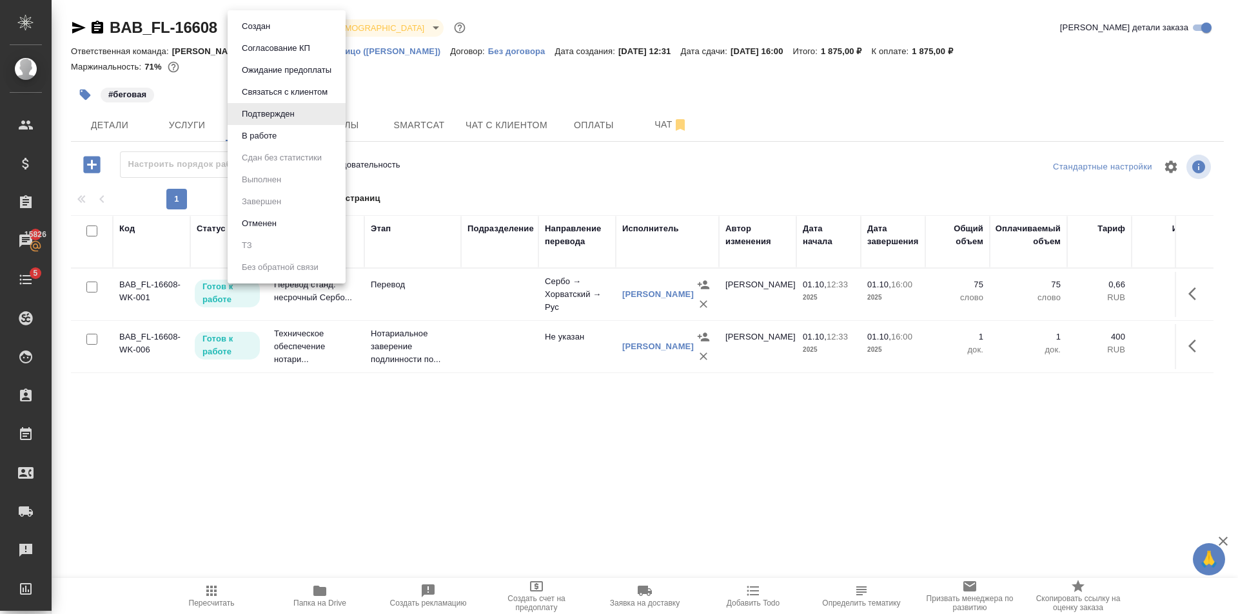
click at [287, 123] on li "Подтвержден" at bounding box center [287, 114] width 118 height 22
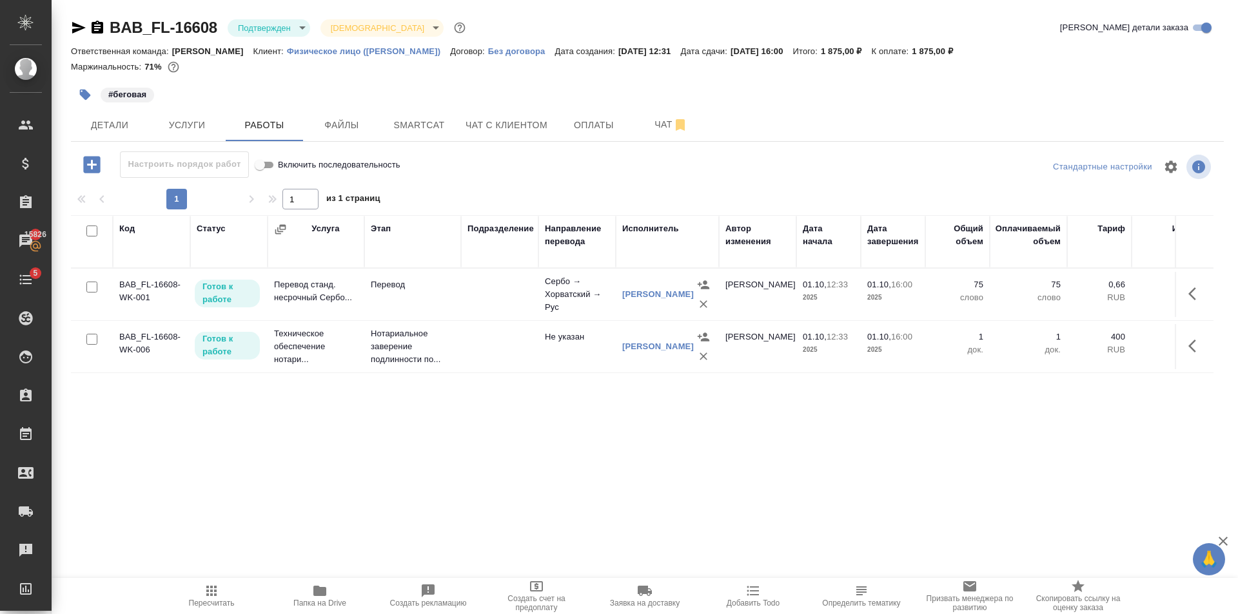
click at [282, 35] on body "🙏 .cls-1 fill:#fff; AWATERA Golubev Dmitry Клиенты Спецификации Заказы 15826 Ча…" at bounding box center [619, 307] width 1238 height 614
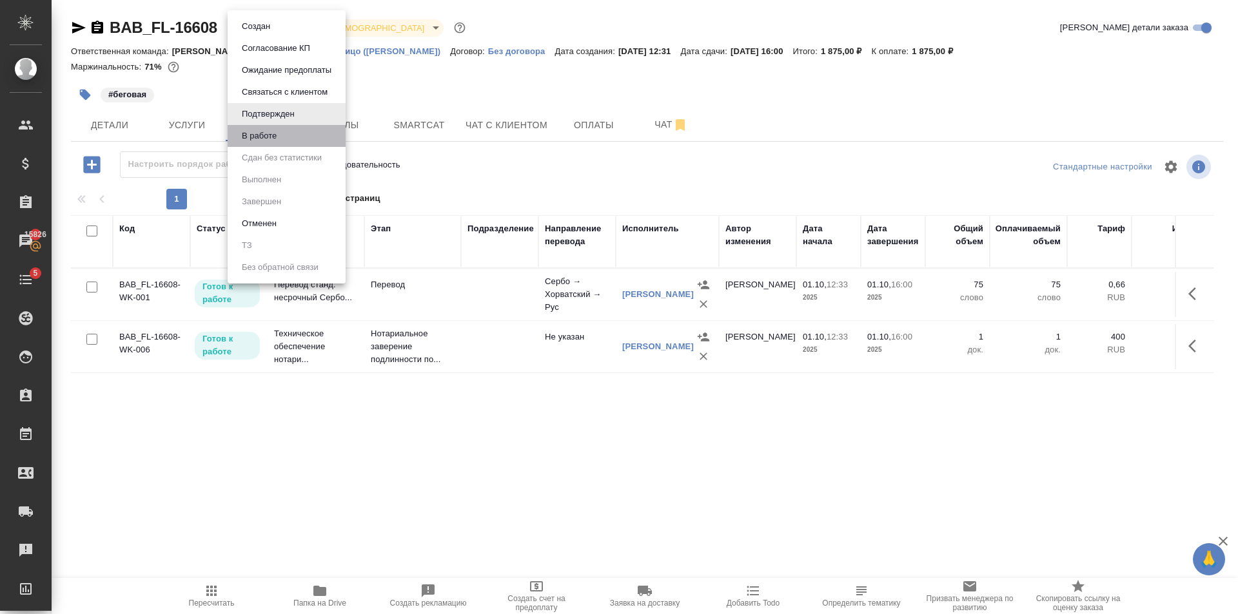
click at [295, 138] on li "В работе" at bounding box center [287, 136] width 118 height 22
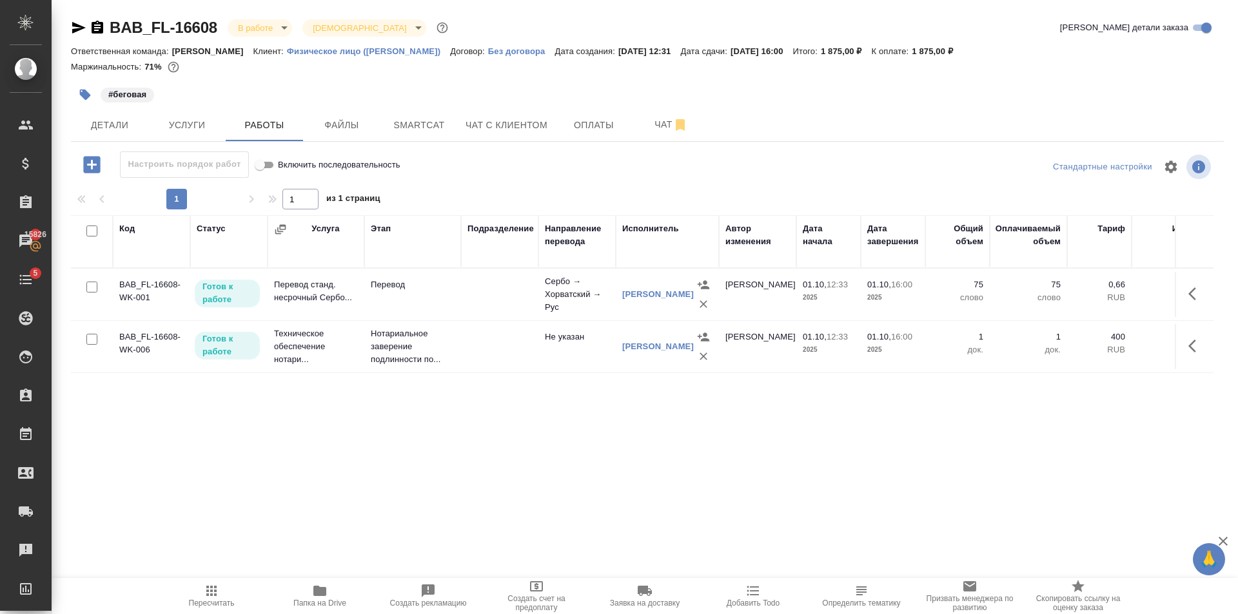
click at [471, 285] on td at bounding box center [499, 294] width 77 height 45
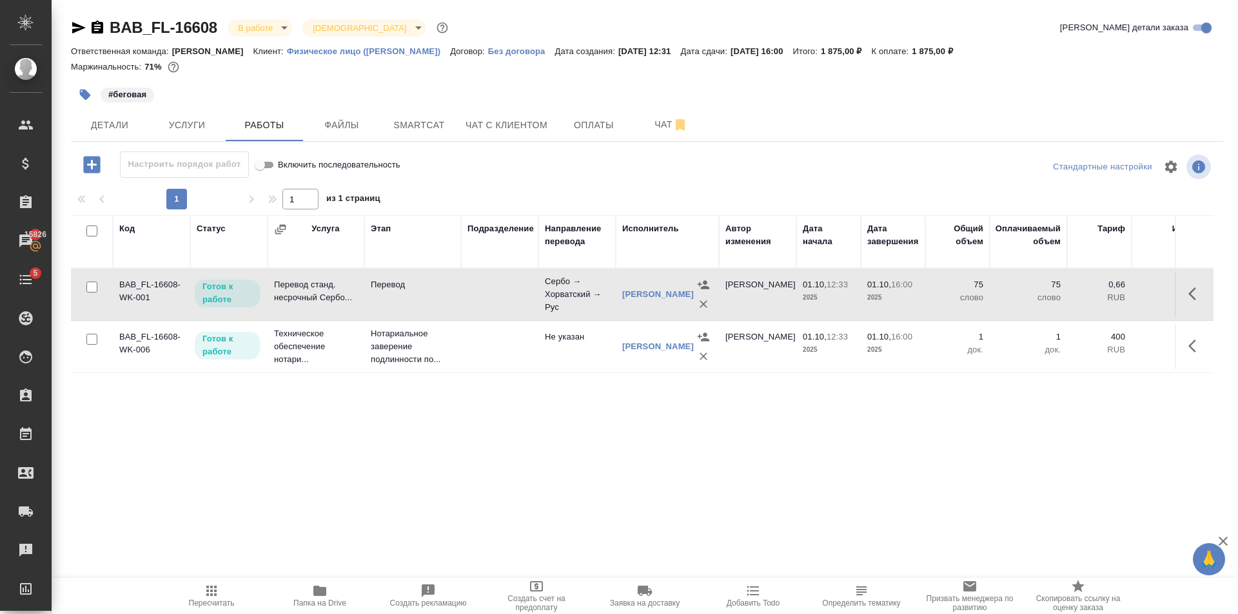
click at [471, 285] on td at bounding box center [499, 294] width 77 height 45
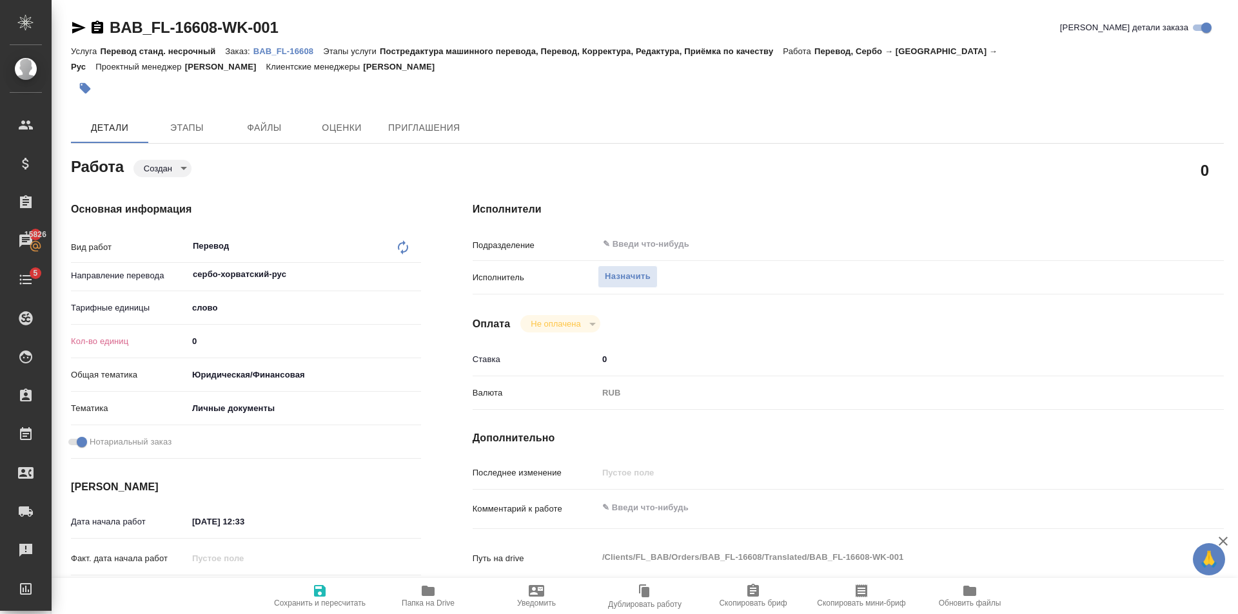
click at [398, 345] on input "0" at bounding box center [304, 341] width 233 height 19
type input "75"
click at [339, 596] on span "Сохранить и пересчитать" at bounding box center [319, 595] width 93 height 25
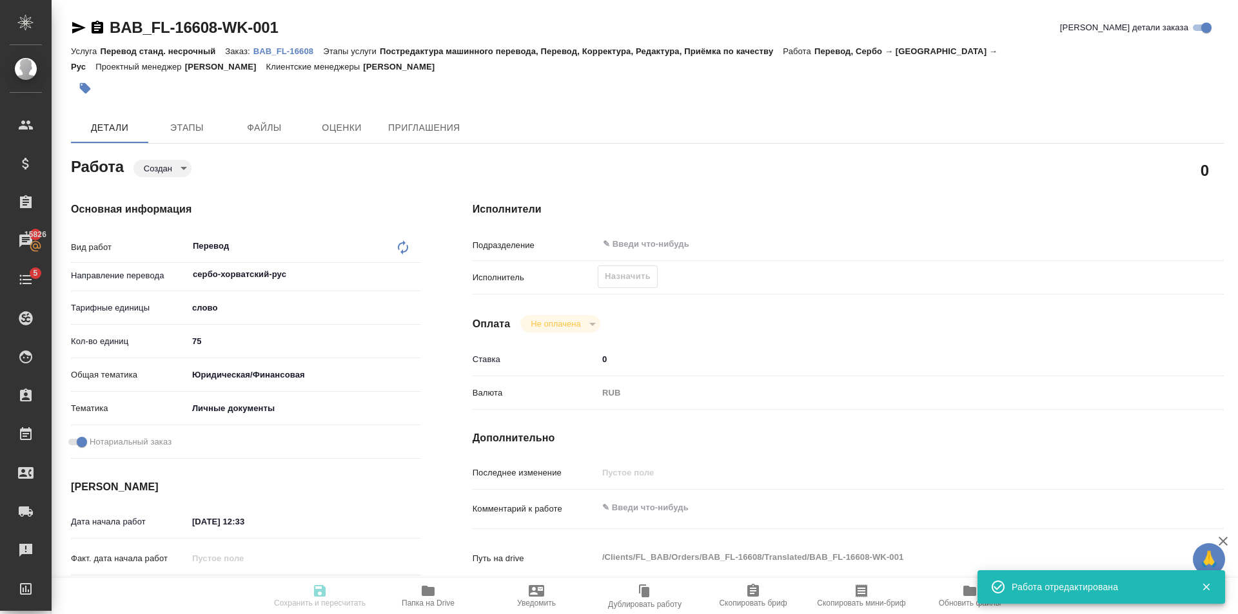
type input "created"
type input "сербо-хорватский-рус"
type input "5a8b1489cc6b4906c91bfd90"
type input "75"
type input "yr-fn"
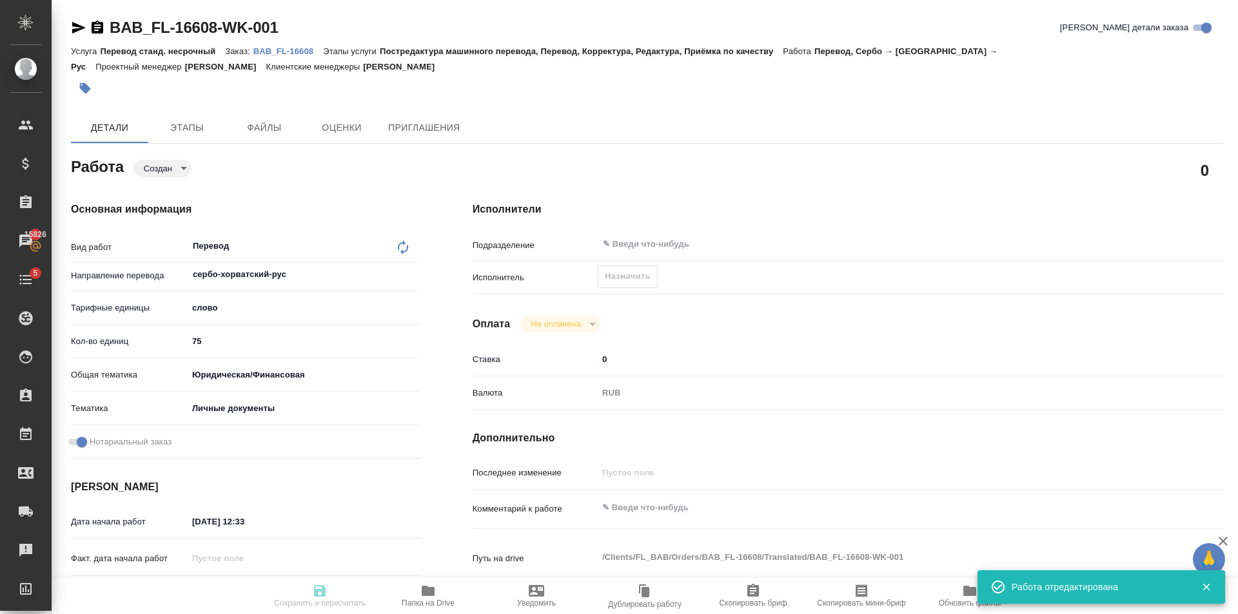
type input "5a8b8b956a9677013d343cfe"
checkbox input "true"
type input "[DATE] 12:33"
type input "[DATE] 16:00"
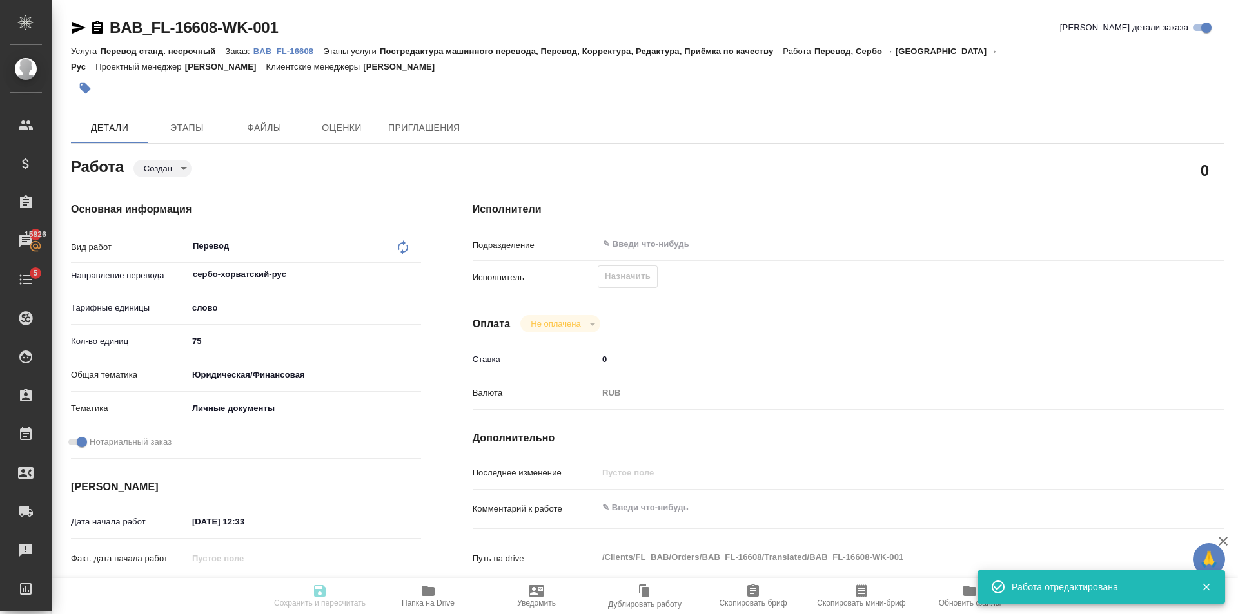
type input "notPayed"
type input "0"
type input "RUB"
type input "[PERSON_NAME]"
type input "BAB_FL-16608"
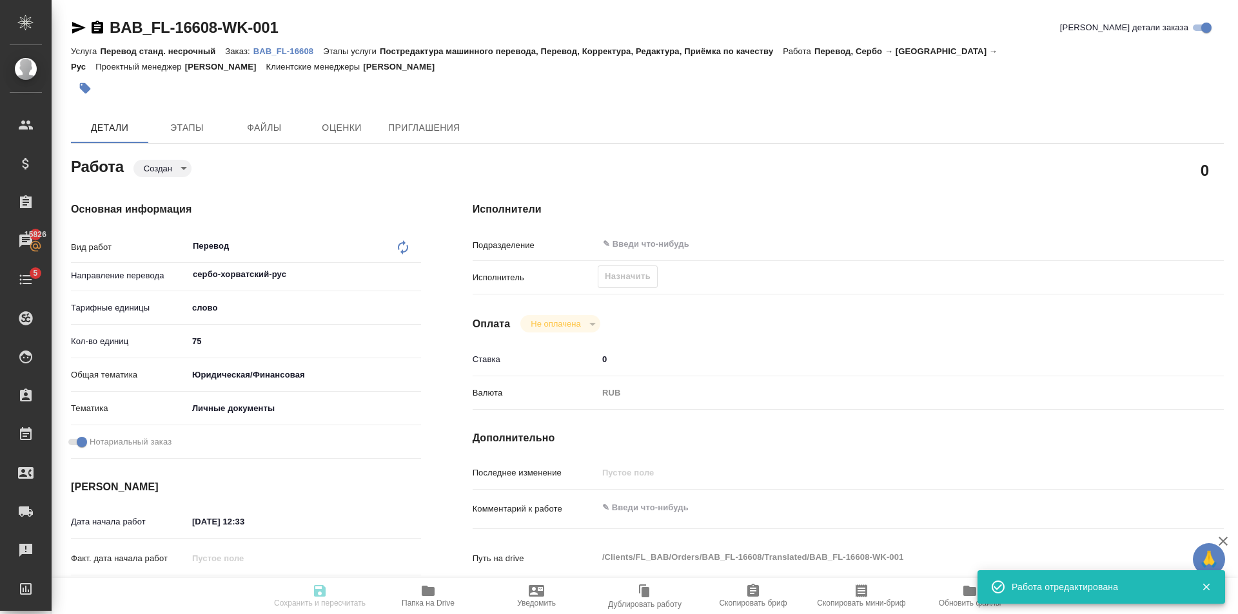
type input "Перевод станд. несрочный"
type input "Постредактура машинного перевода, Перевод, Корректура, Редактура, Приёмка по ка…"
type input "[PERSON_NAME]"
type input "/Clients/FL_BAB/Orders/BAB_FL-16608"
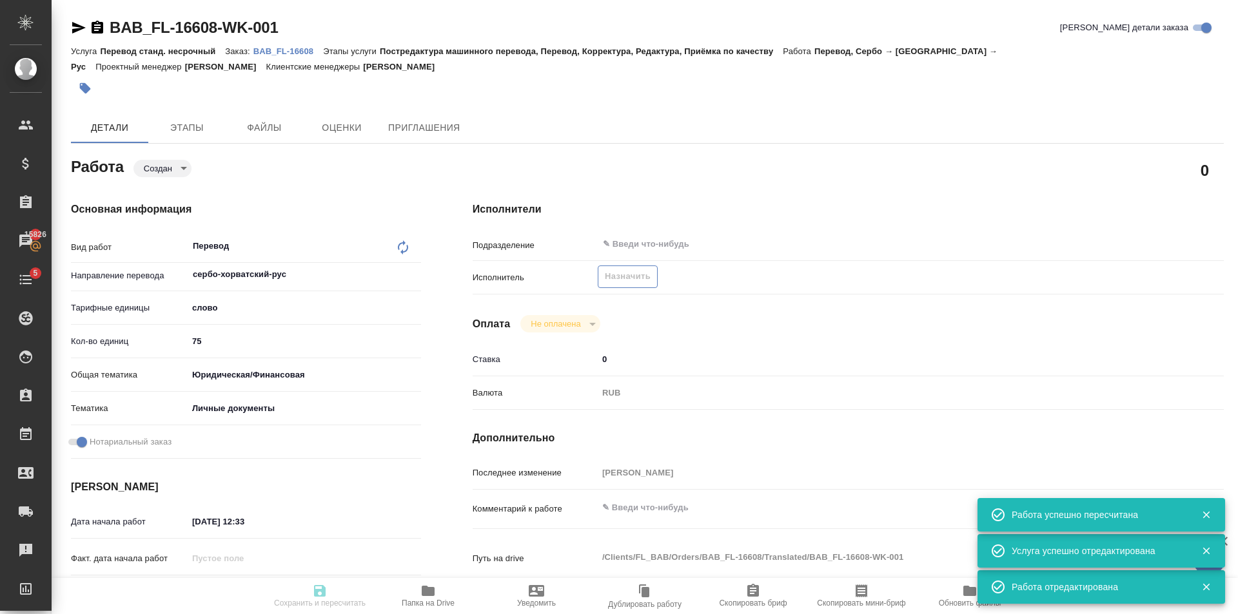
type input "created"
type input "сербо-хорватский-рус"
type input "5a8b1489cc6b4906c91bfd90"
type input "75"
type input "yr-fn"
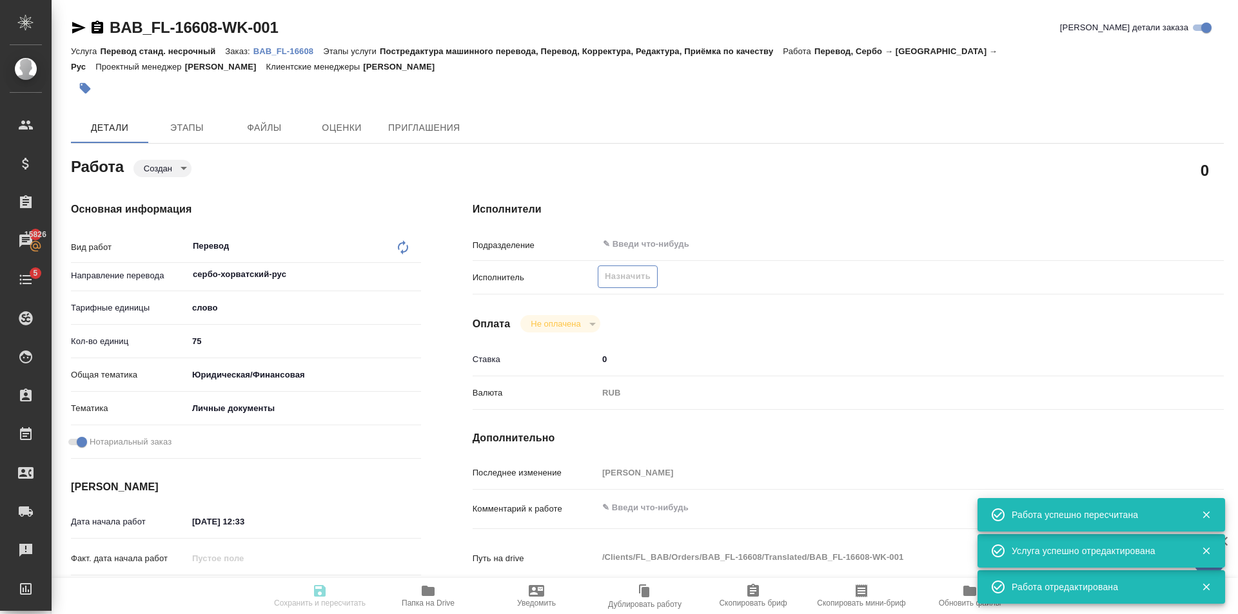
type input "5a8b8b956a9677013d343cfe"
checkbox input "true"
type input "[DATE] 12:33"
type input "[DATE] 16:00"
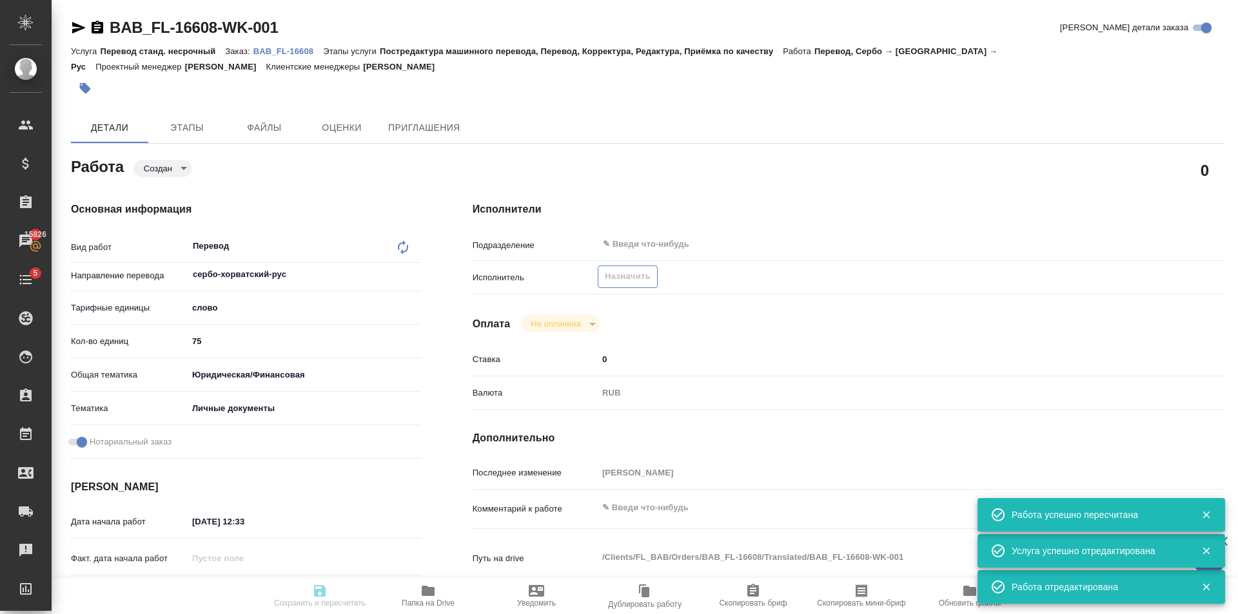
type input "notPayed"
type input "0"
type input "RUB"
type input "[PERSON_NAME]"
type input "BAB_FL-16608"
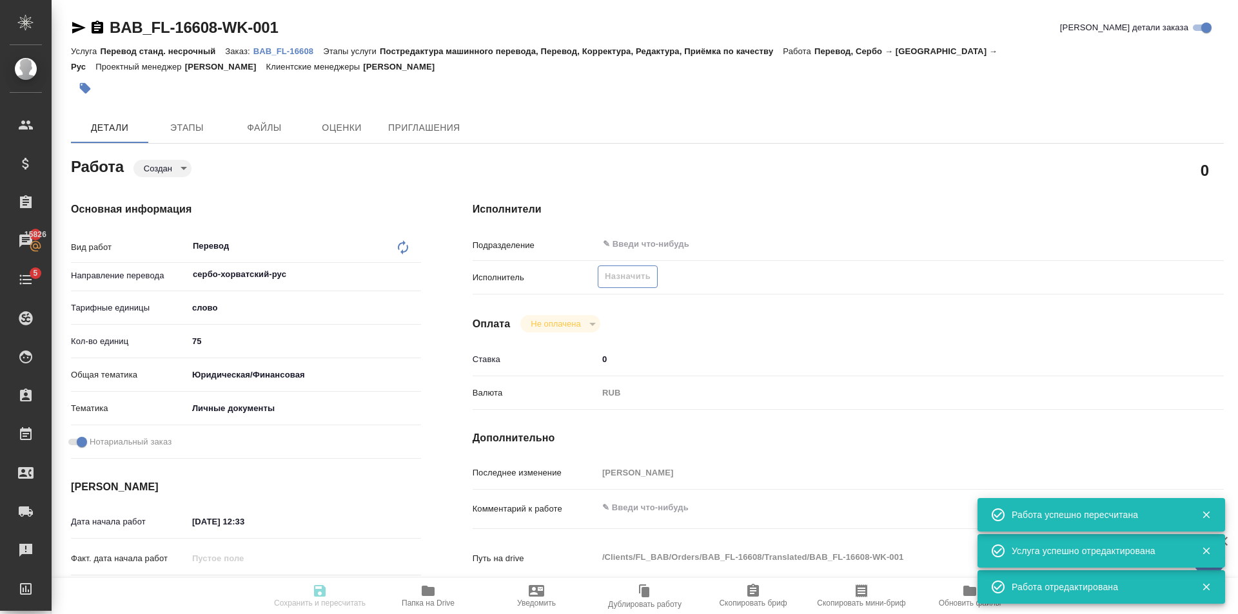
type input "Перевод станд. несрочный"
type input "Постредактура машинного перевода, Перевод, Корректура, Редактура, Приёмка по ка…"
type input "[PERSON_NAME]"
type input "/Clients/FL_BAB/Orders/BAB_FL-16608"
click at [648, 285] on button "Назначить" at bounding box center [628, 277] width 60 height 23
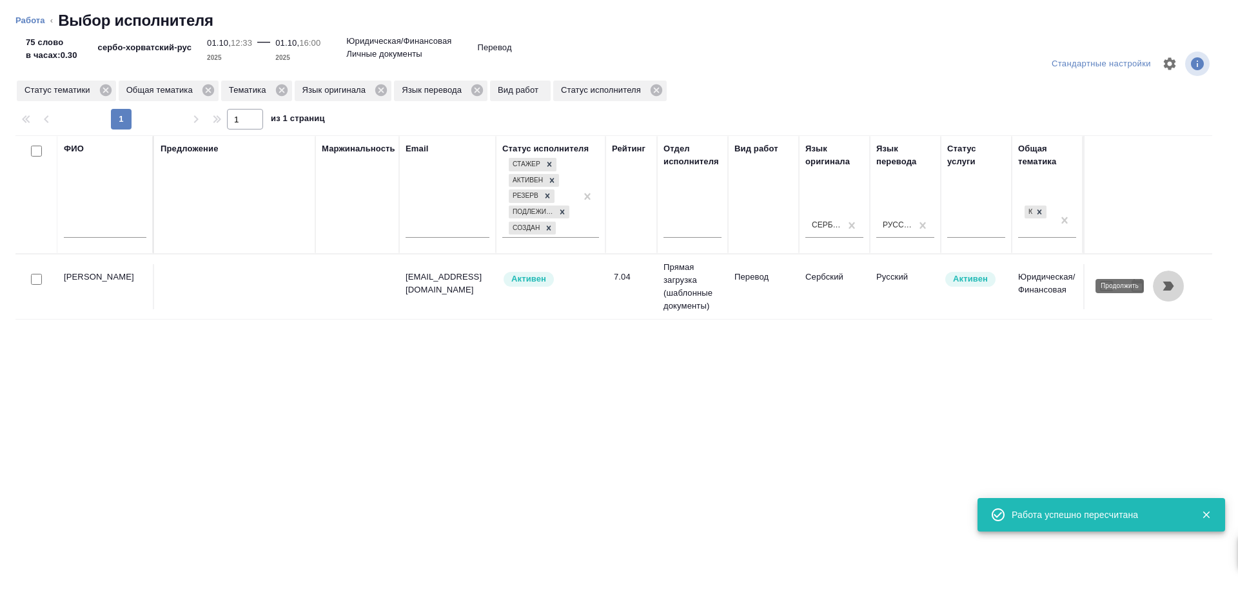
click at [1166, 289] on icon "button" at bounding box center [1168, 286] width 11 height 9
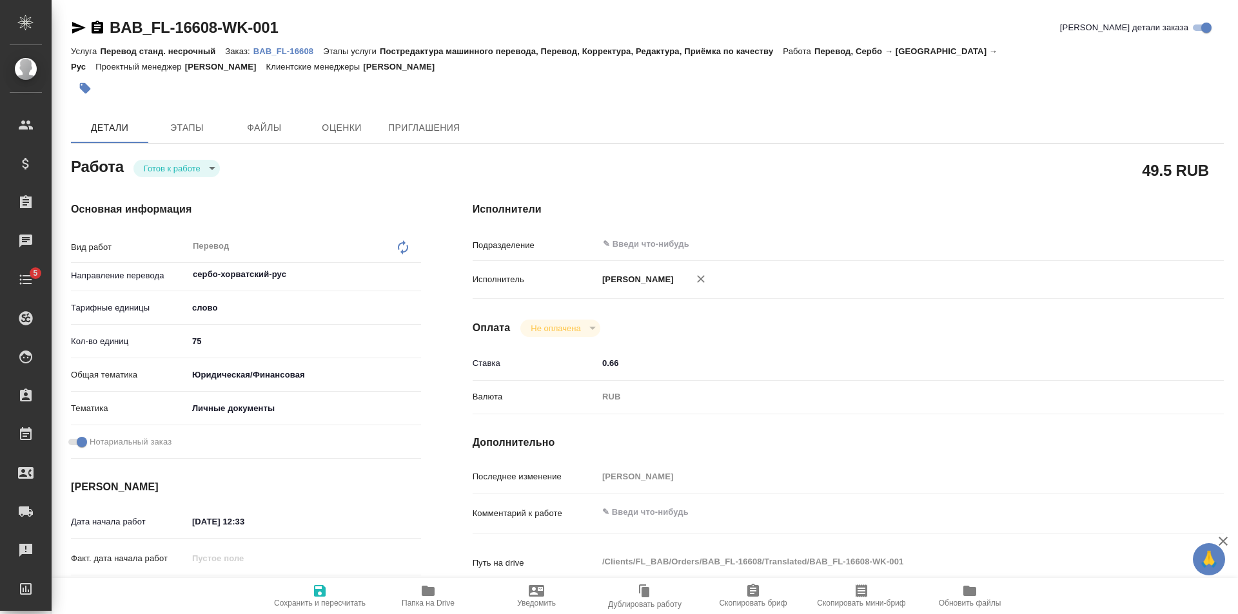
type textarea "x"
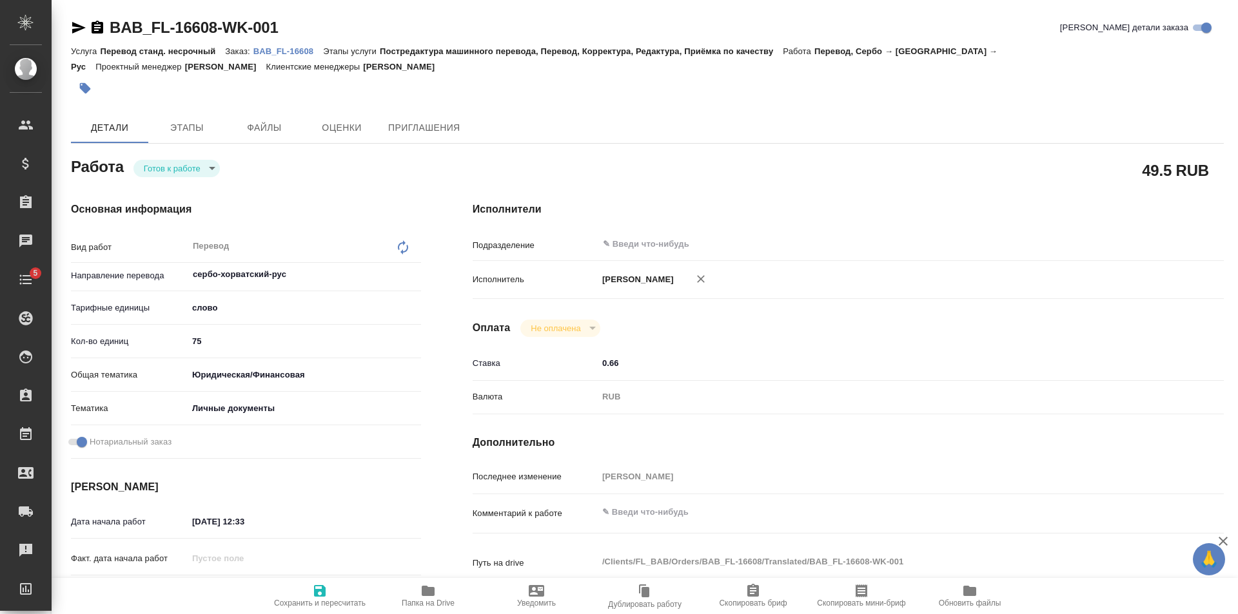
type textarea "x"
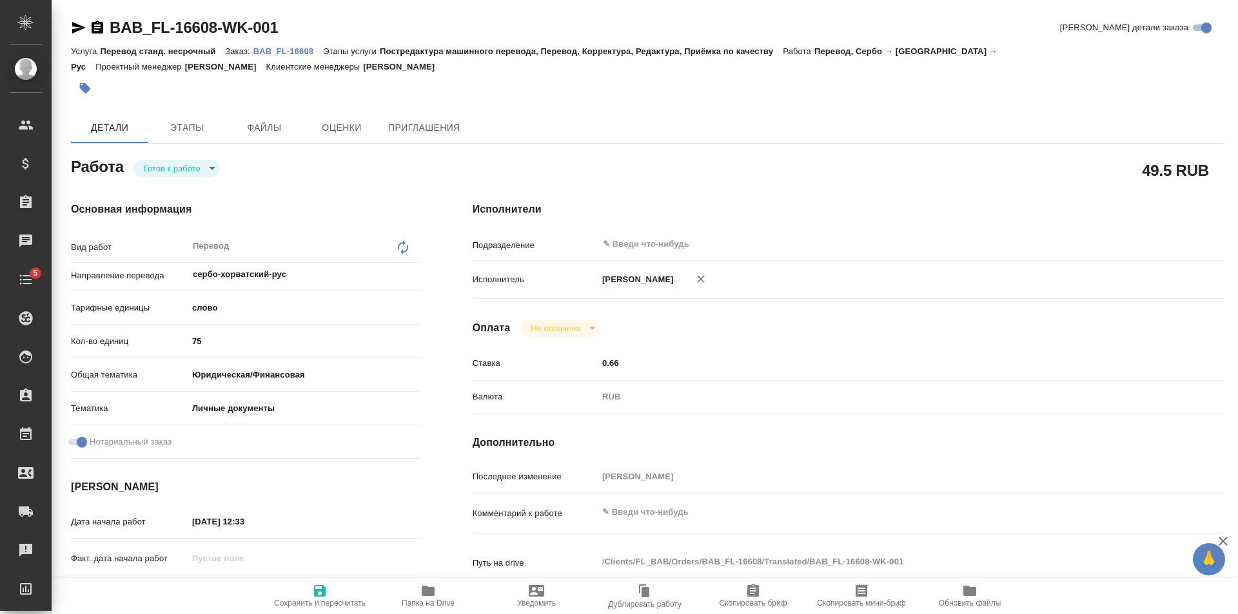
type textarea "x"
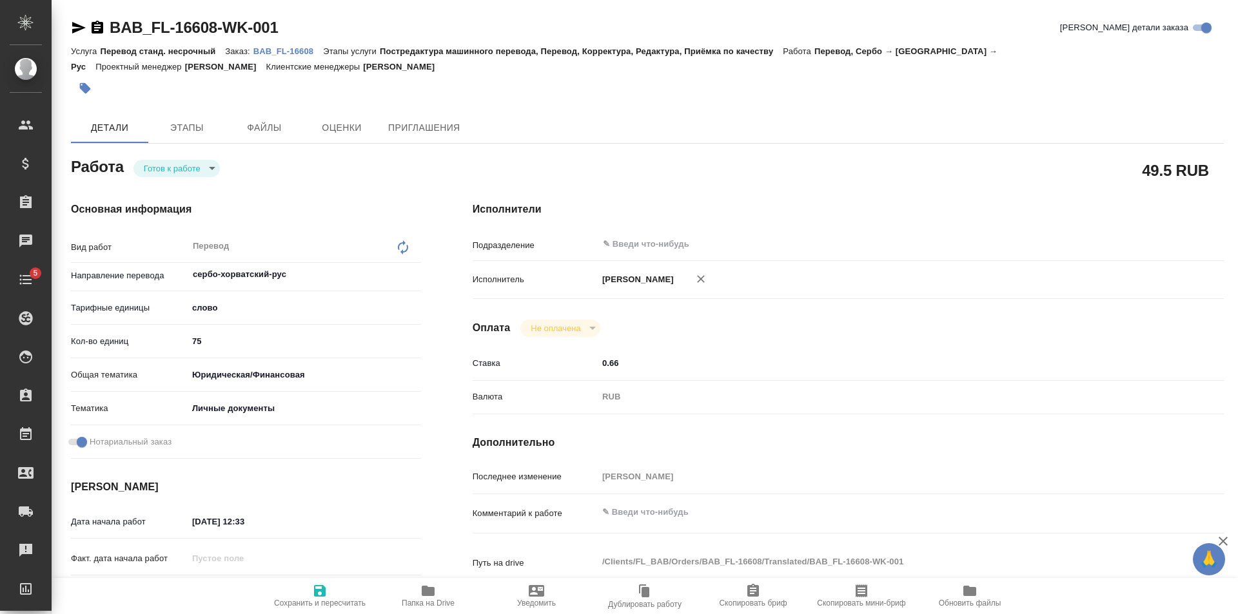
click at [338, 596] on span "Сохранить и пересчитать" at bounding box center [319, 595] width 93 height 25
type textarea "x"
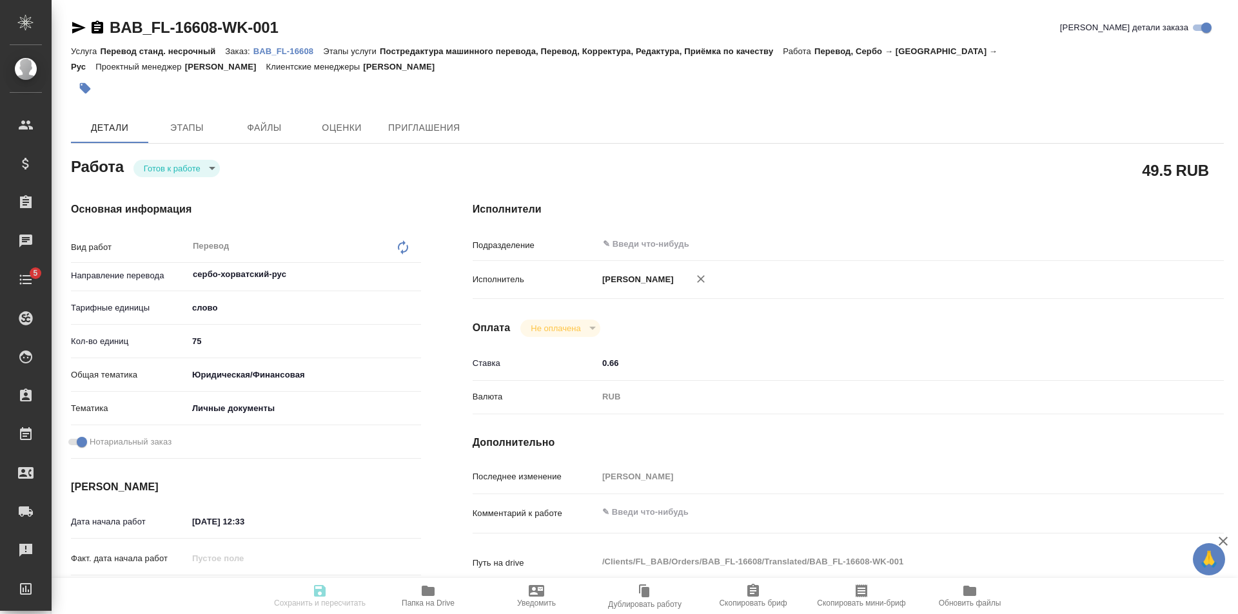
type textarea "x"
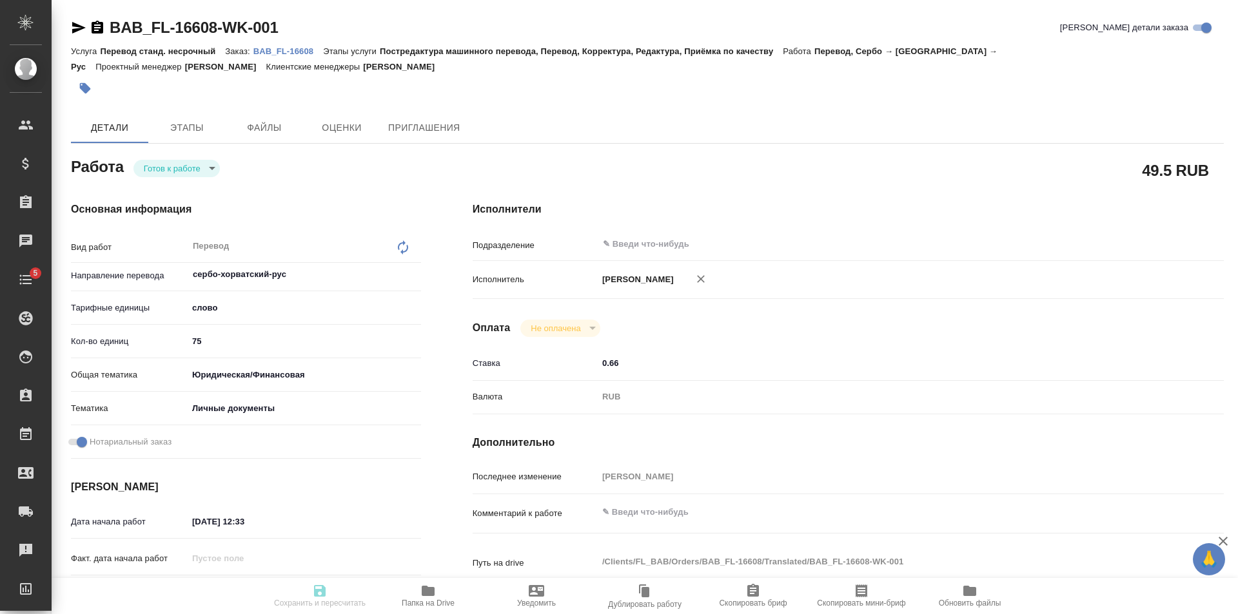
type textarea "x"
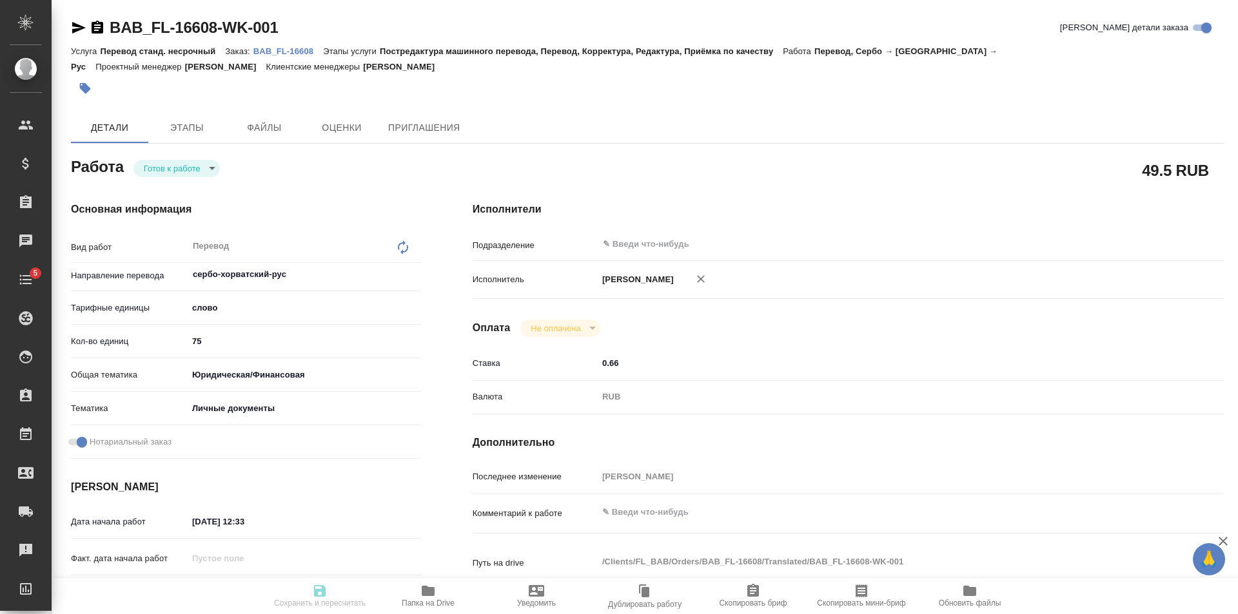
type textarea "x"
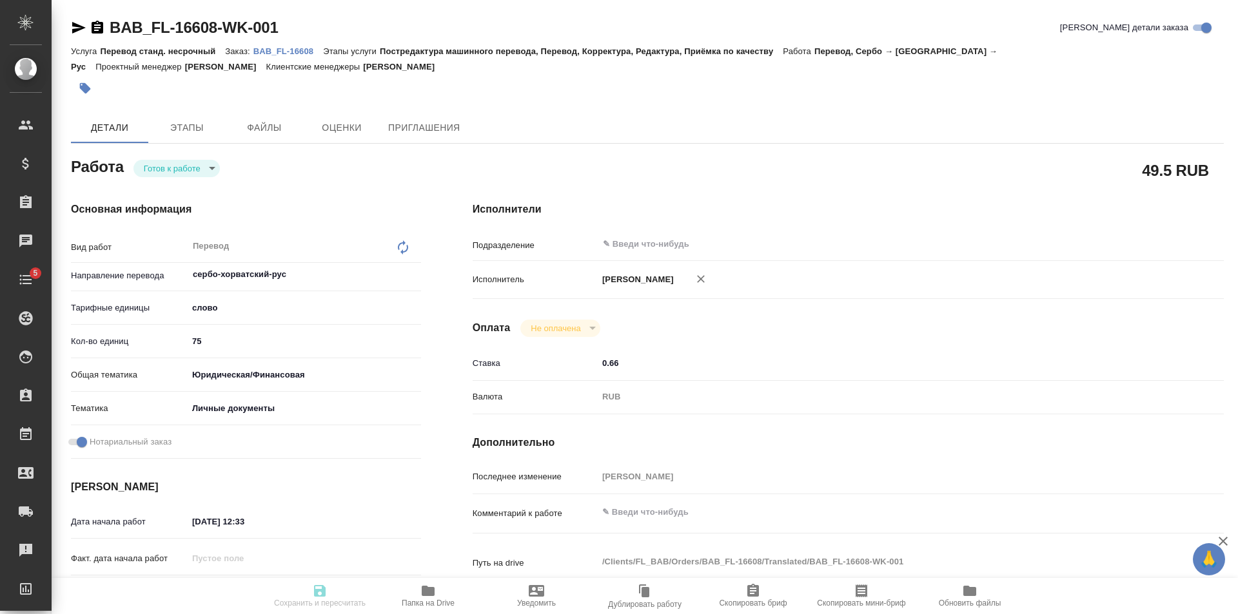
type textarea "x"
type input "readyForWork"
type textarea "Перевод"
type textarea "x"
type input "сербо-хорватский-рус"
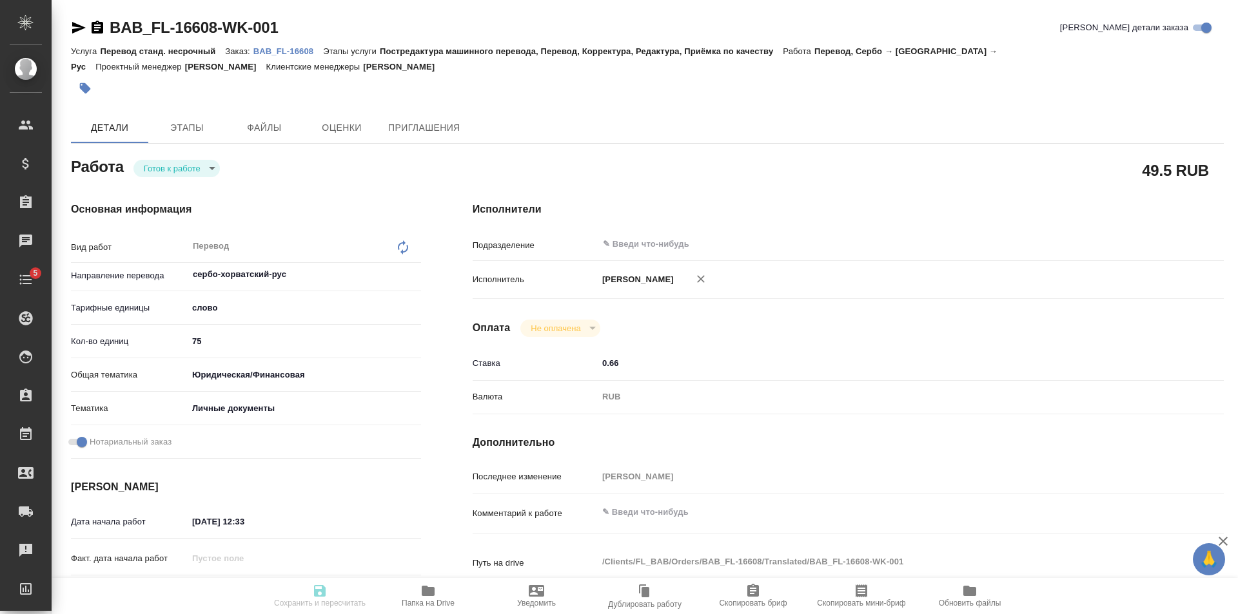
type input "5a8b1489cc6b4906c91bfd90"
type input "75"
type input "yr-fn"
type input "5a8b8b956a9677013d343cfe"
checkbox input "true"
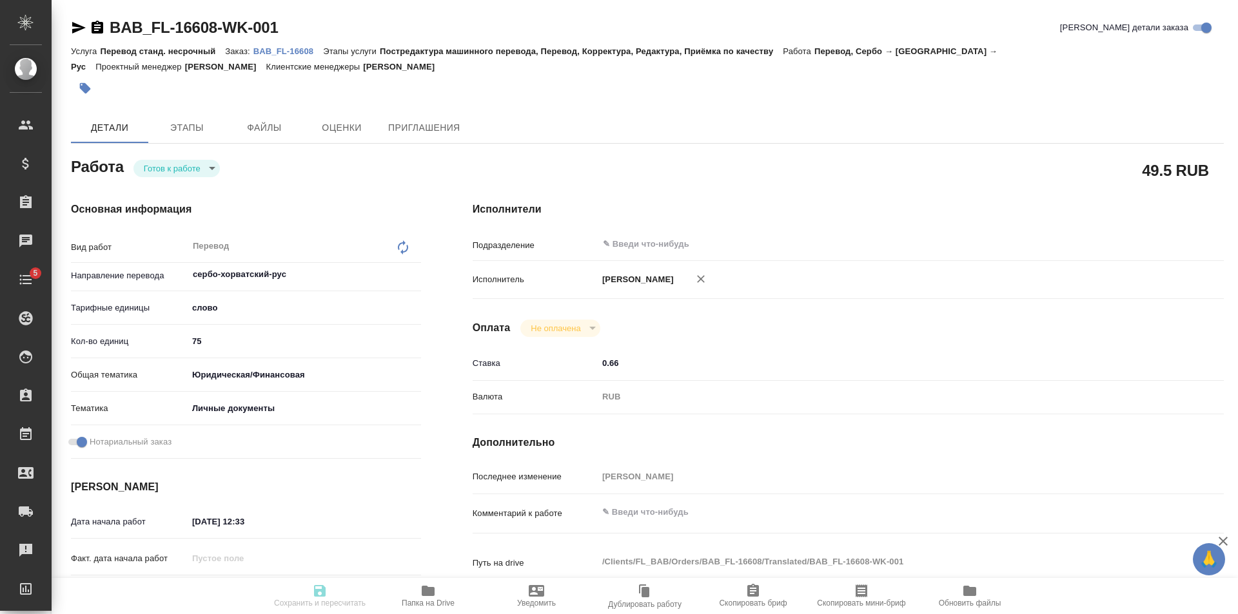
type input "[DATE] 12:33"
type input "[DATE] 16:00"
type input "notPayed"
type input "0.66"
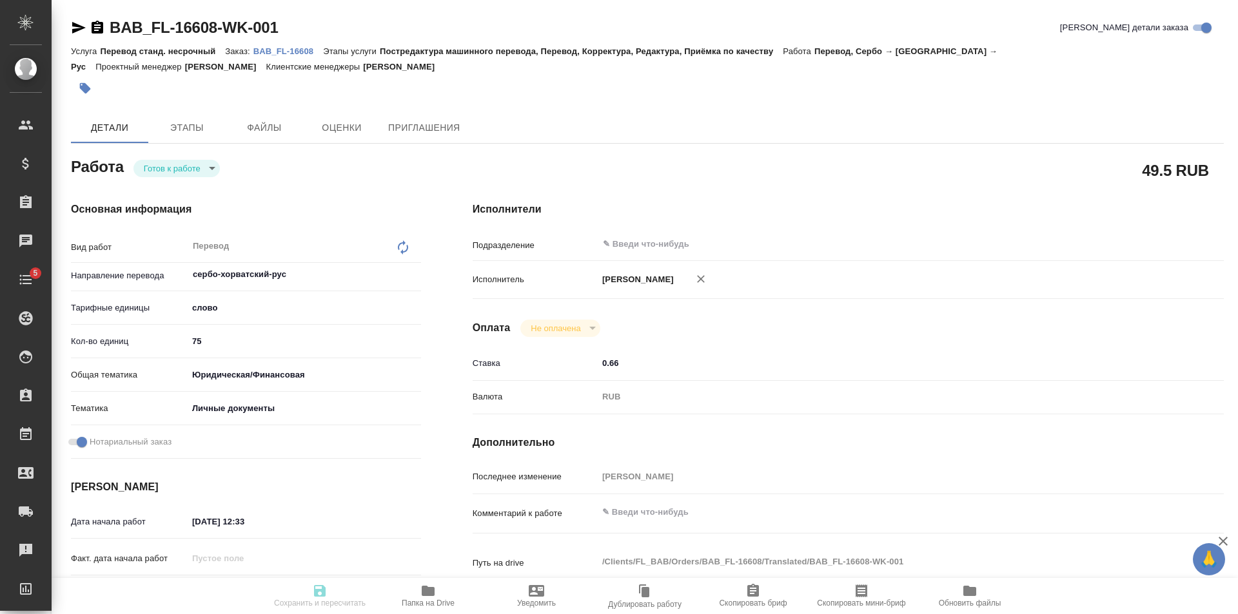
type input "RUB"
type input "[PERSON_NAME]"
type textarea "x"
type textarea "/Clients/FL_BAB/Orders/BAB_FL-16608/Translated/BAB_FL-16608-WK-001"
type textarea "x"
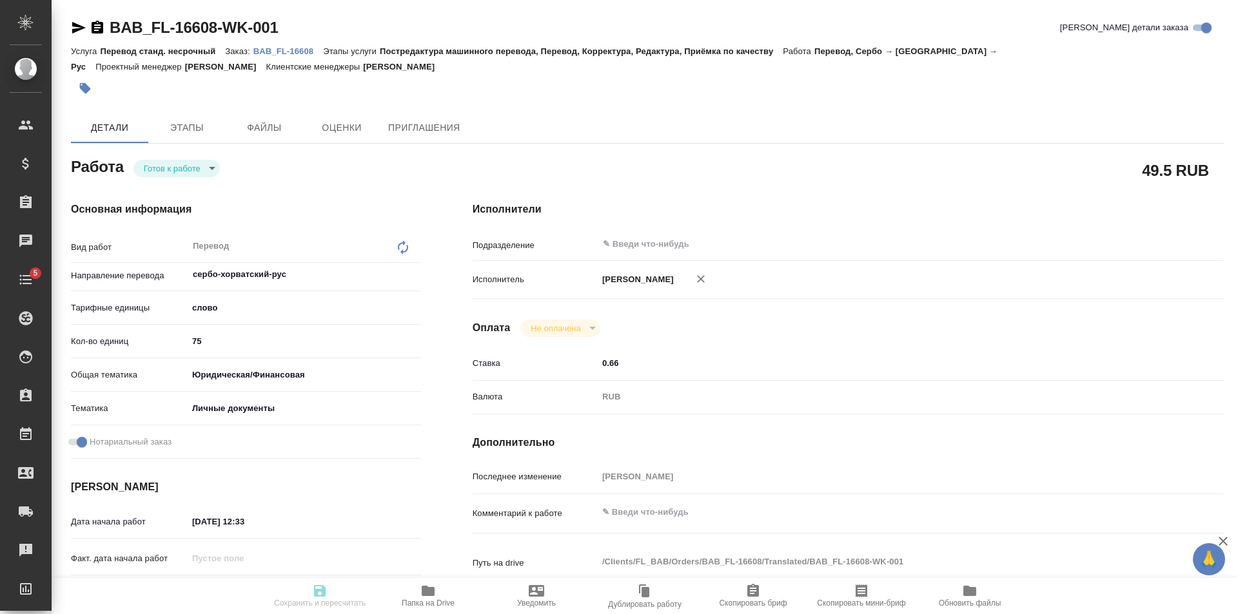
type input "BAB_FL-16608"
type input "Перевод станд. несрочный"
type input "Постредактура машинного перевода, Перевод, Корректура, Редактура, Приёмка по ка…"
type input "[PERSON_NAME]"
type input "/Clients/FL_BAB/Orders/BAB_FL-16608"
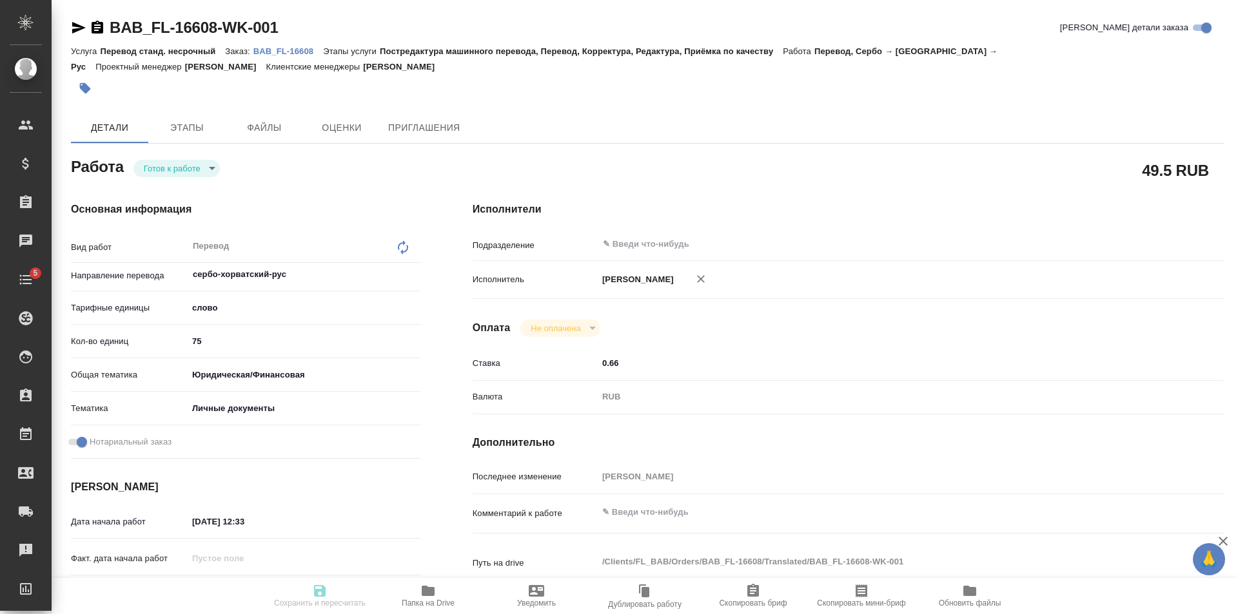
type textarea "x"
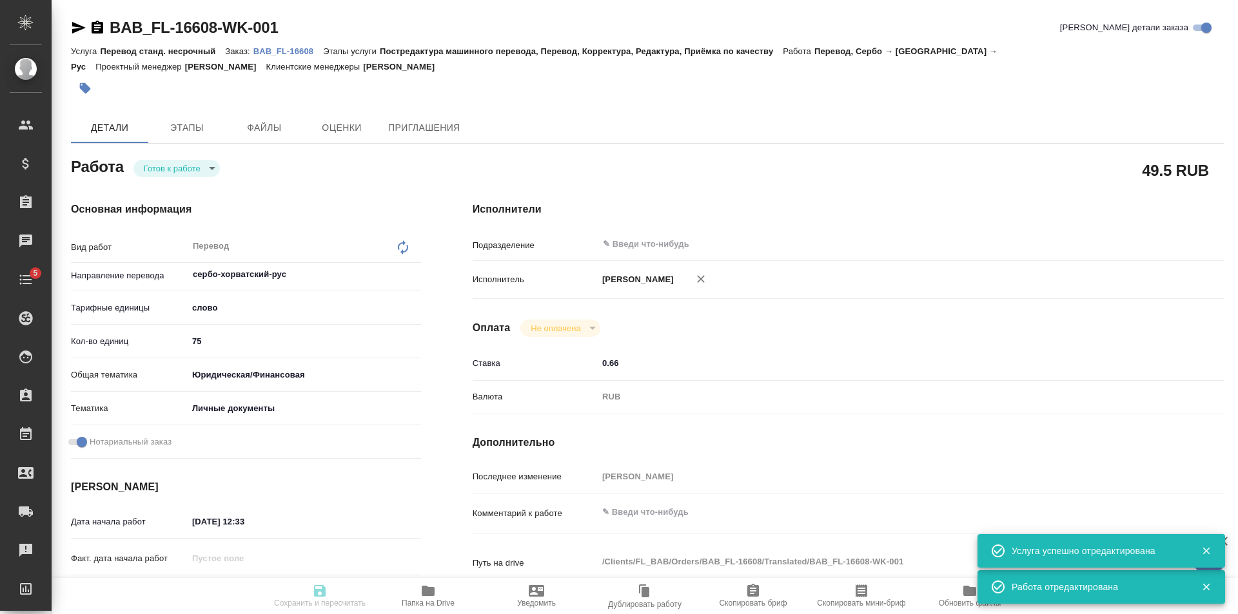
type textarea "x"
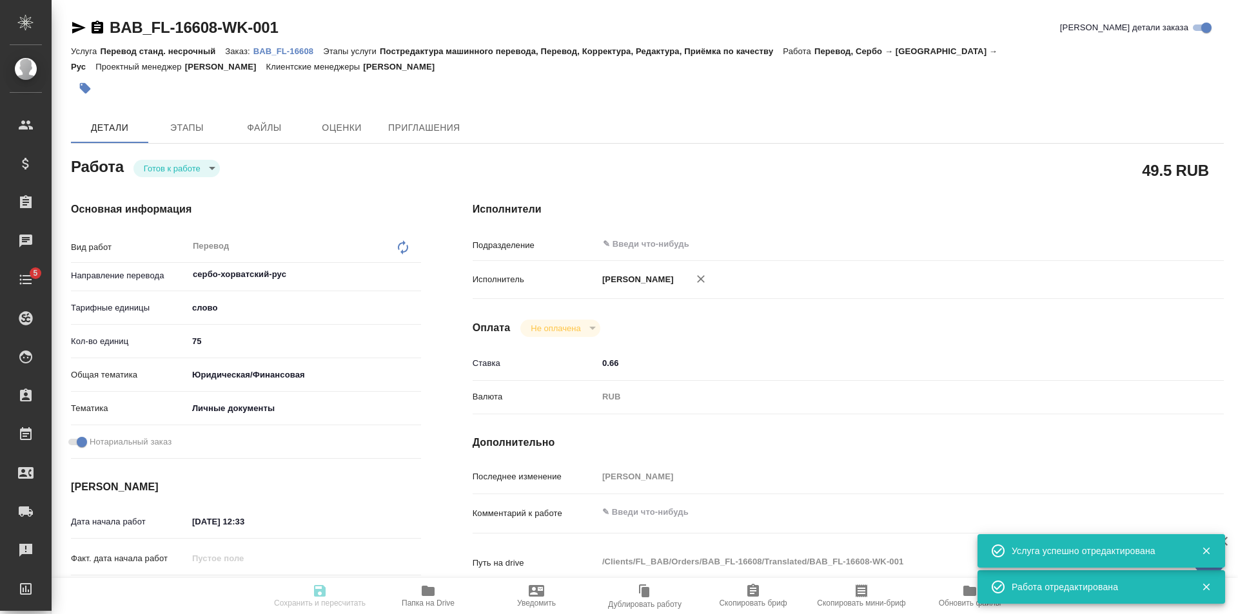
type textarea "x"
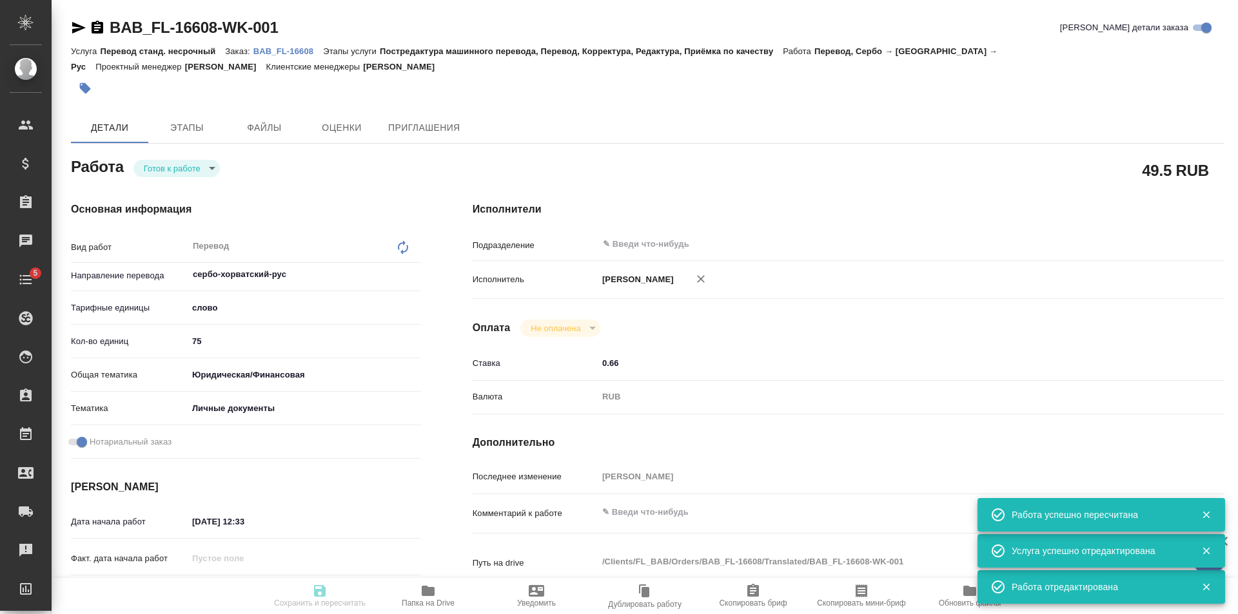
type input "readyForWork"
type textarea "Перевод"
type textarea "x"
type input "сербо-хорватский-рус"
type input "5a8b1489cc6b4906c91bfd90"
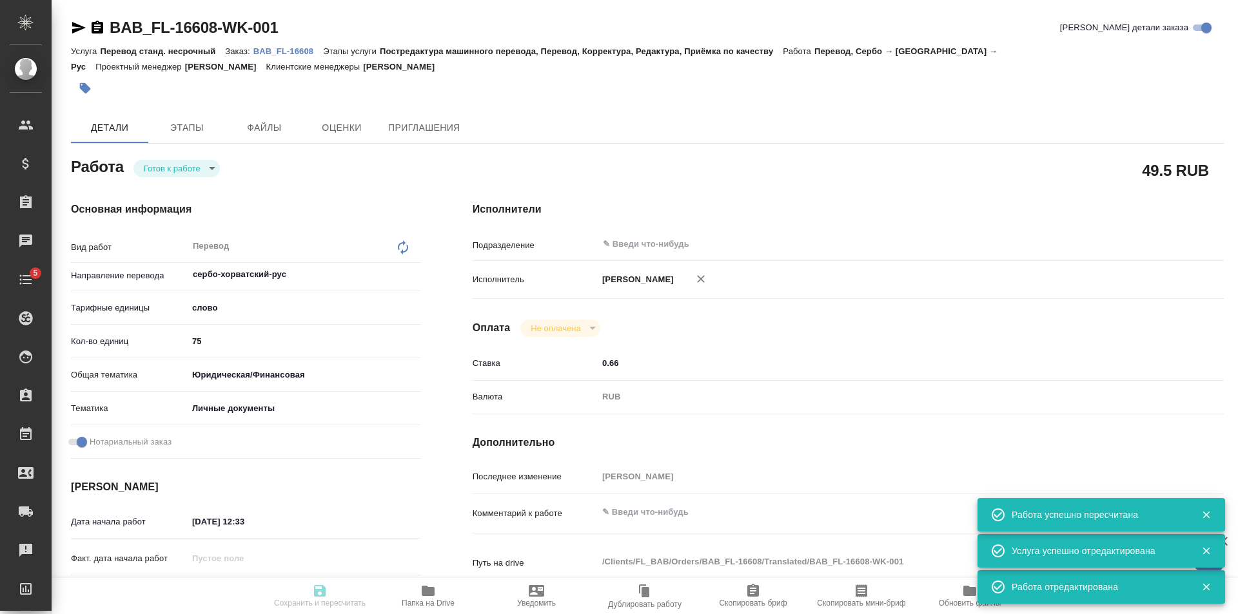
type input "75"
type input "yr-fn"
type input "5a8b8b956a9677013d343cfe"
checkbox input "true"
type input "01.10.2025 12:33"
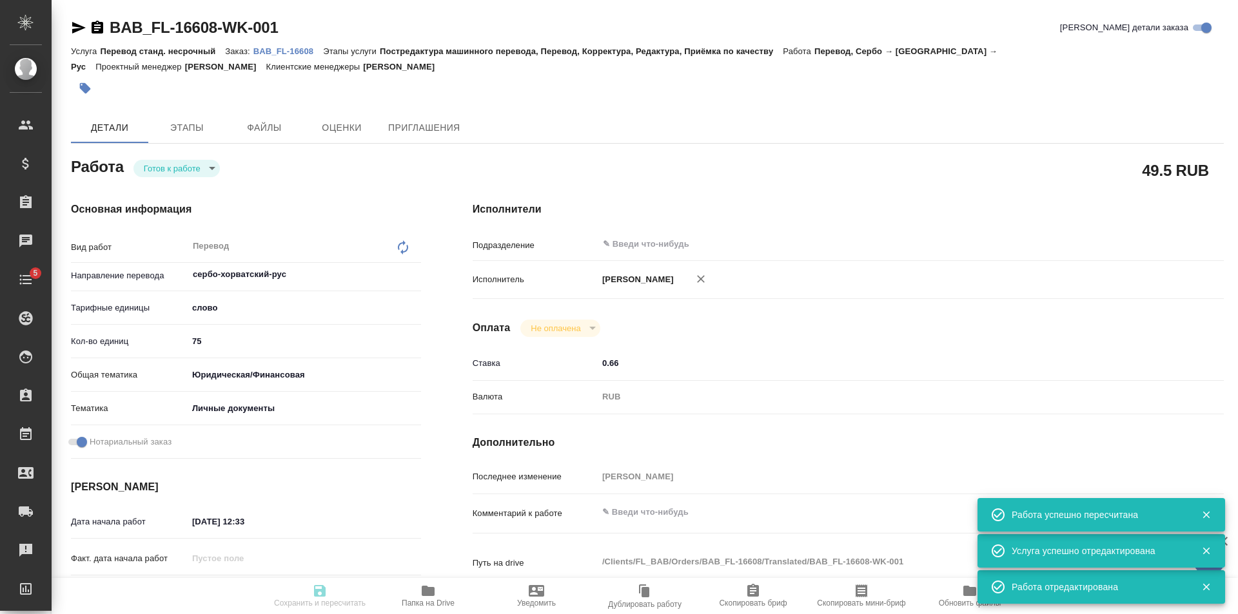
type input "01.10.2025 16:00"
type input "notPayed"
type input "0.66"
type input "RUB"
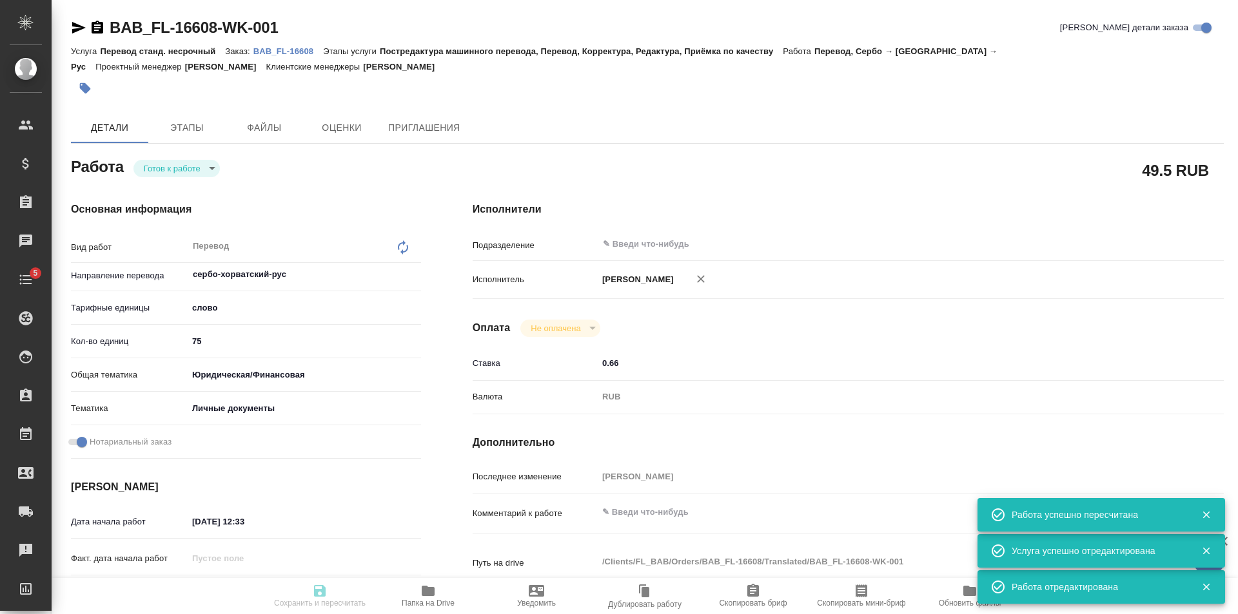
type input "[PERSON_NAME]"
type textarea "x"
type textarea "/Clients/FL_BAB/Orders/BAB_FL-16608/Translated/BAB_FL-16608-WK-001"
type textarea "x"
type input "BAB_FL-16608"
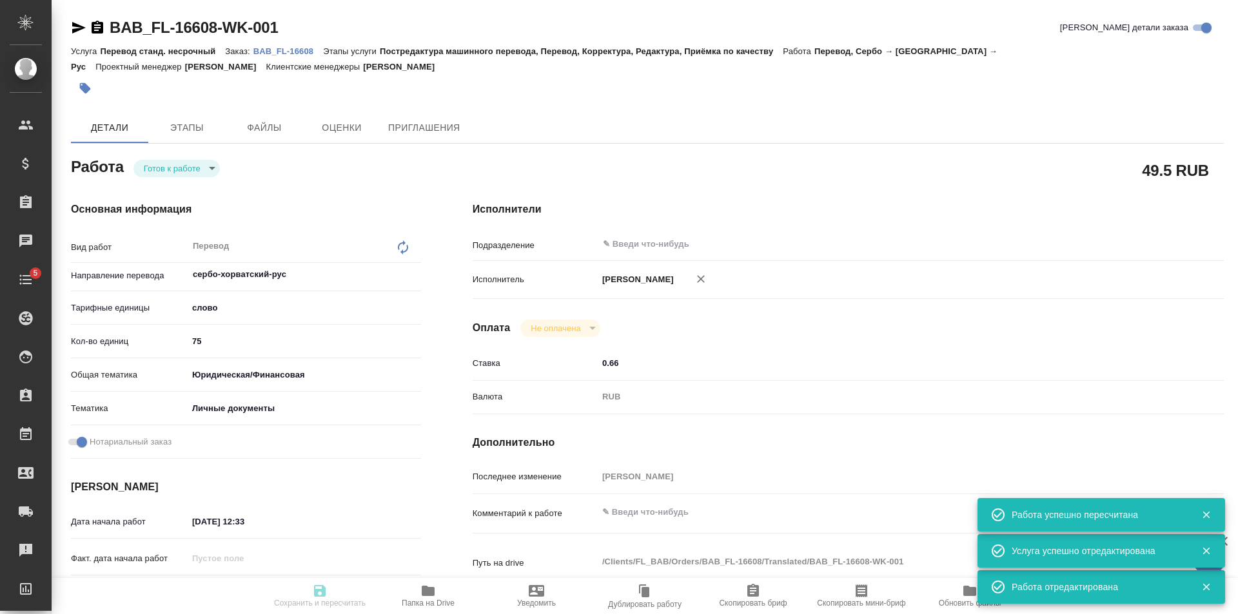
type input "Перевод станд. несрочный"
type input "Постредактура машинного перевода, Перевод, Корректура, Редактура, Приёмка по ка…"
type input "[PERSON_NAME]"
type input "/Clients/FL_BAB/Orders/BAB_FL-16608"
type textarea "x"
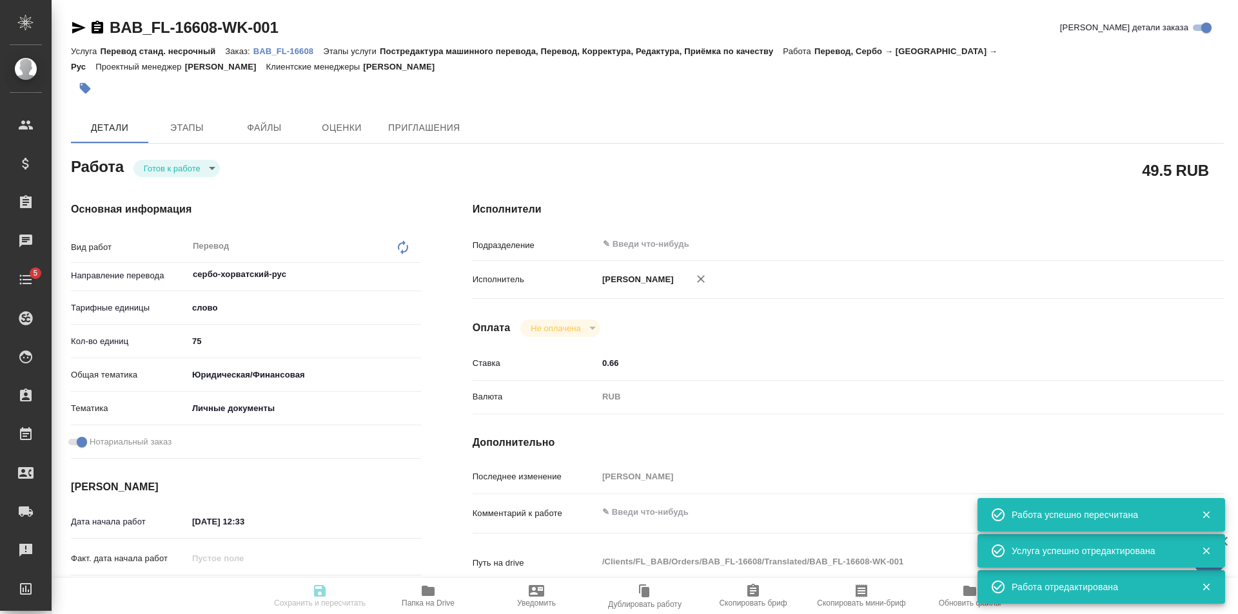
type textarea "x"
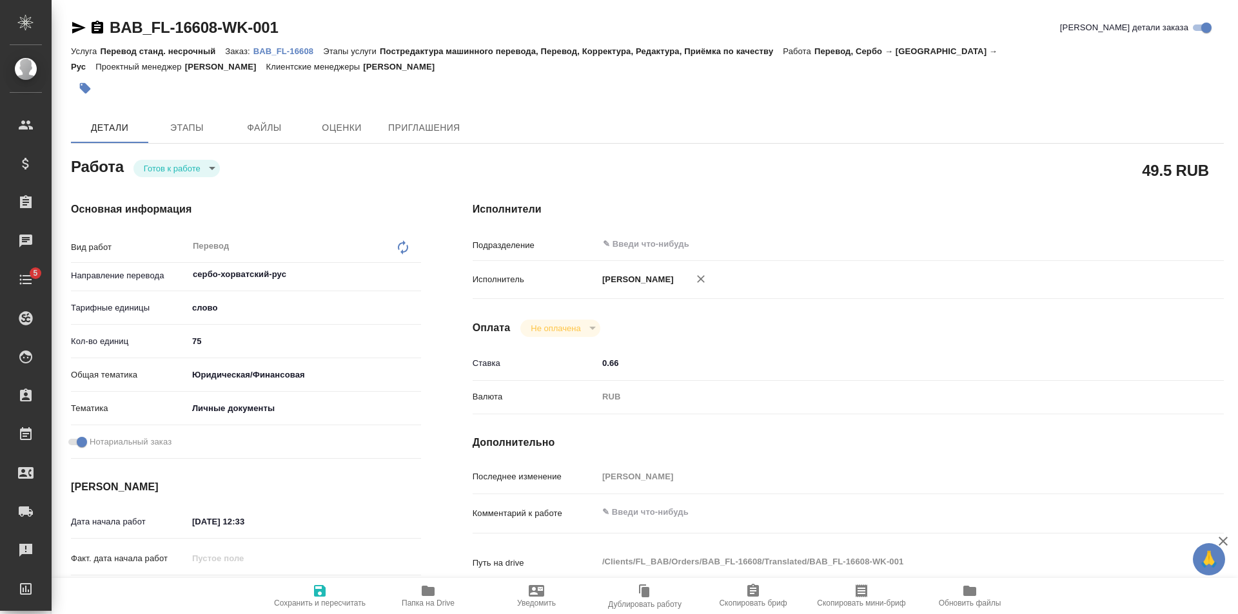
type textarea "x"
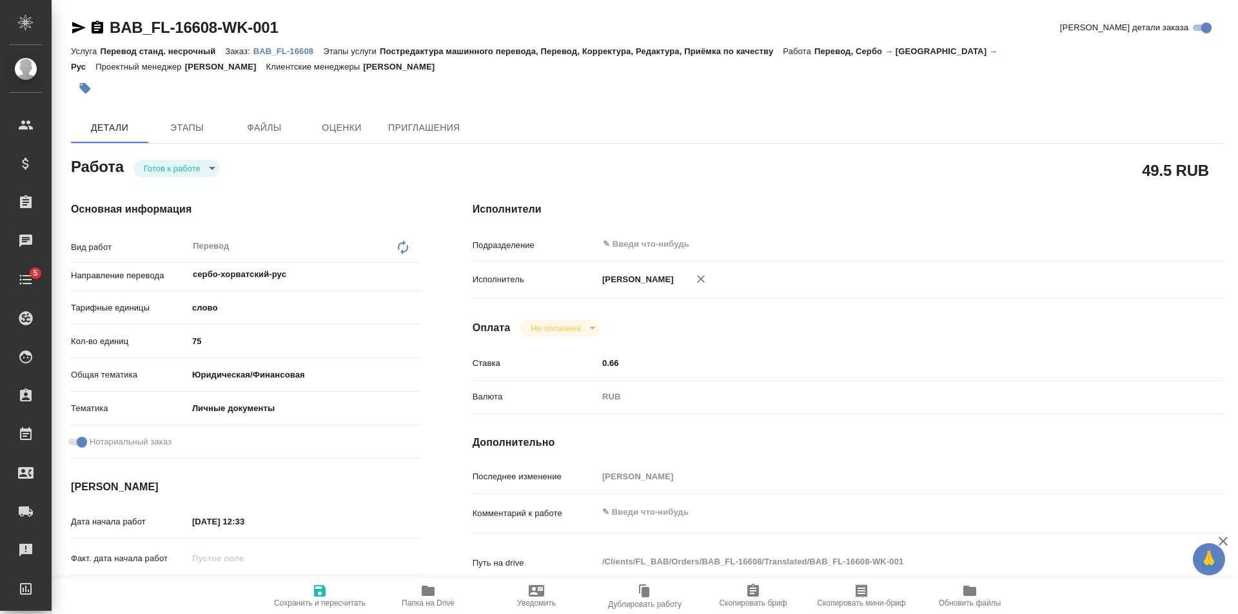
type textarea "x"
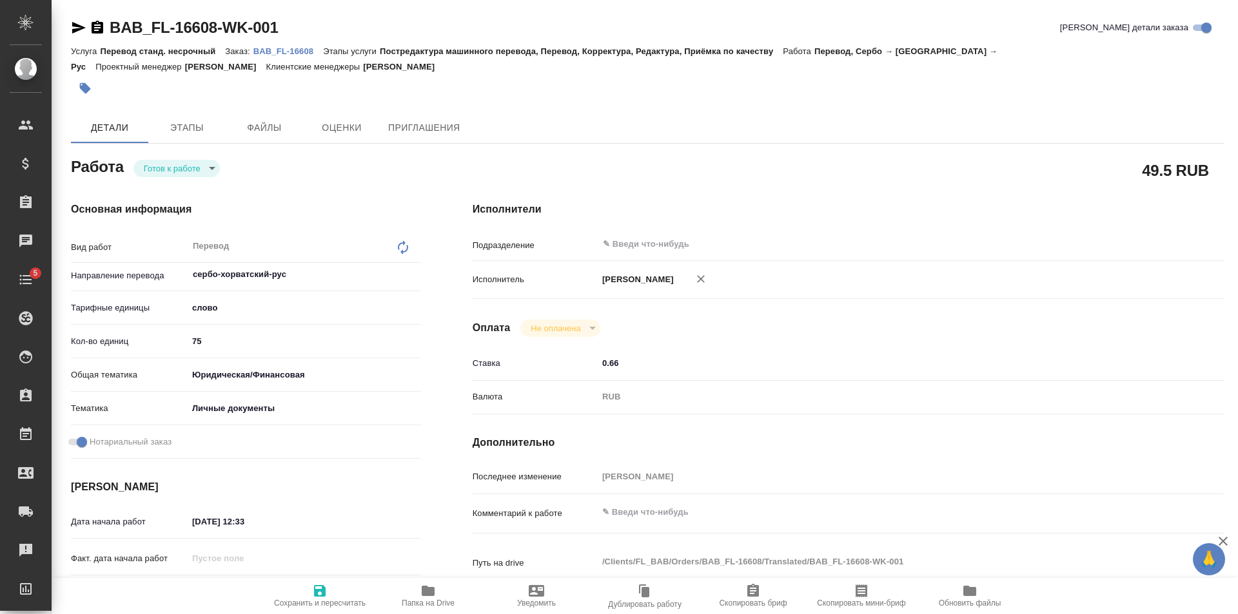
type textarea "x"
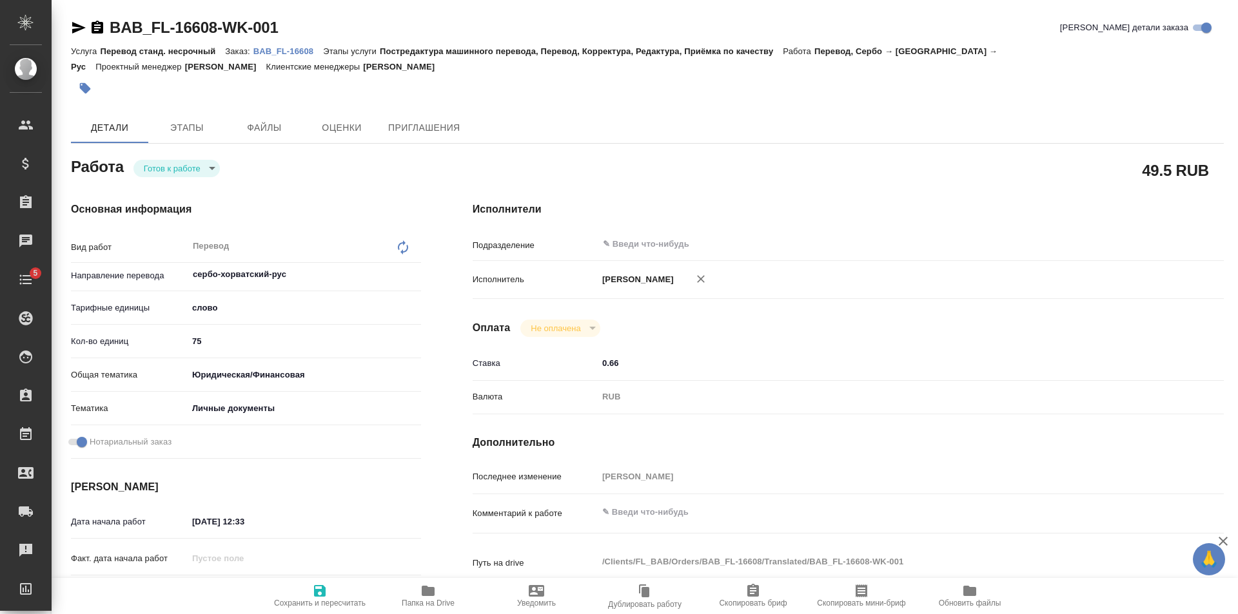
type textarea "x"
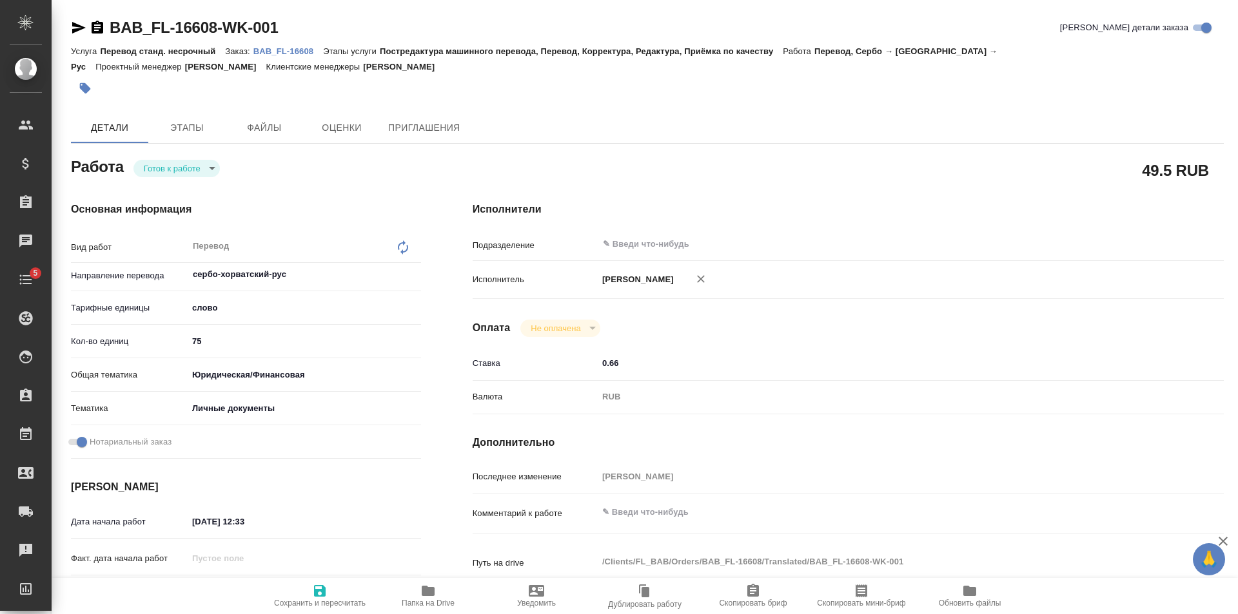
type textarea "x"
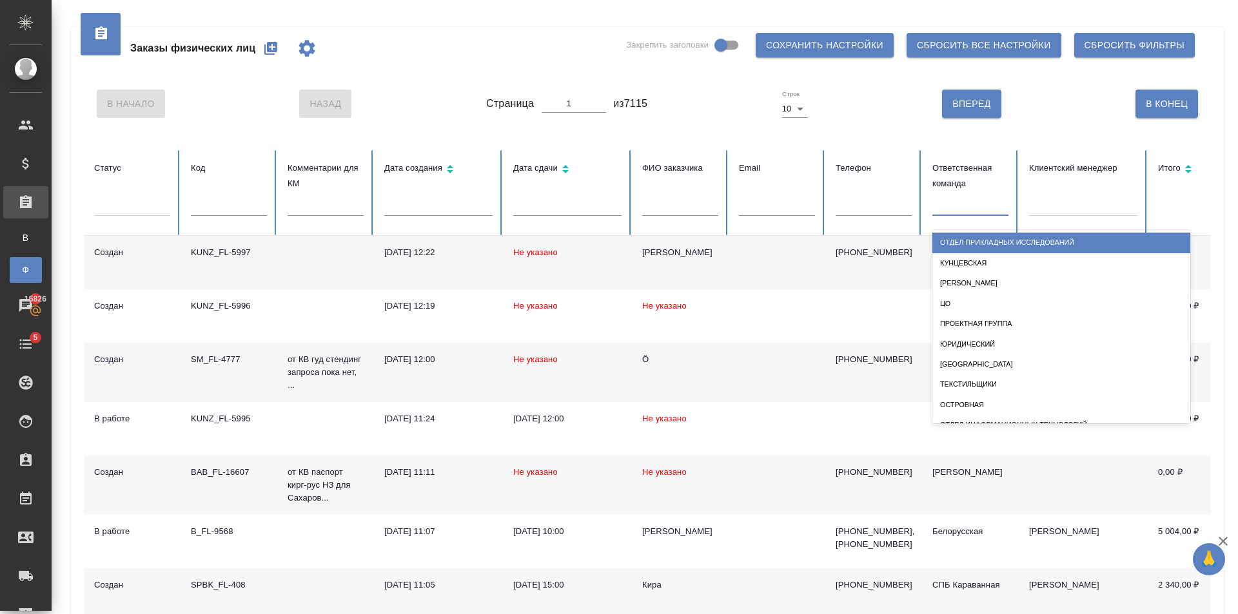
click at [940, 201] on div at bounding box center [970, 203] width 76 height 19
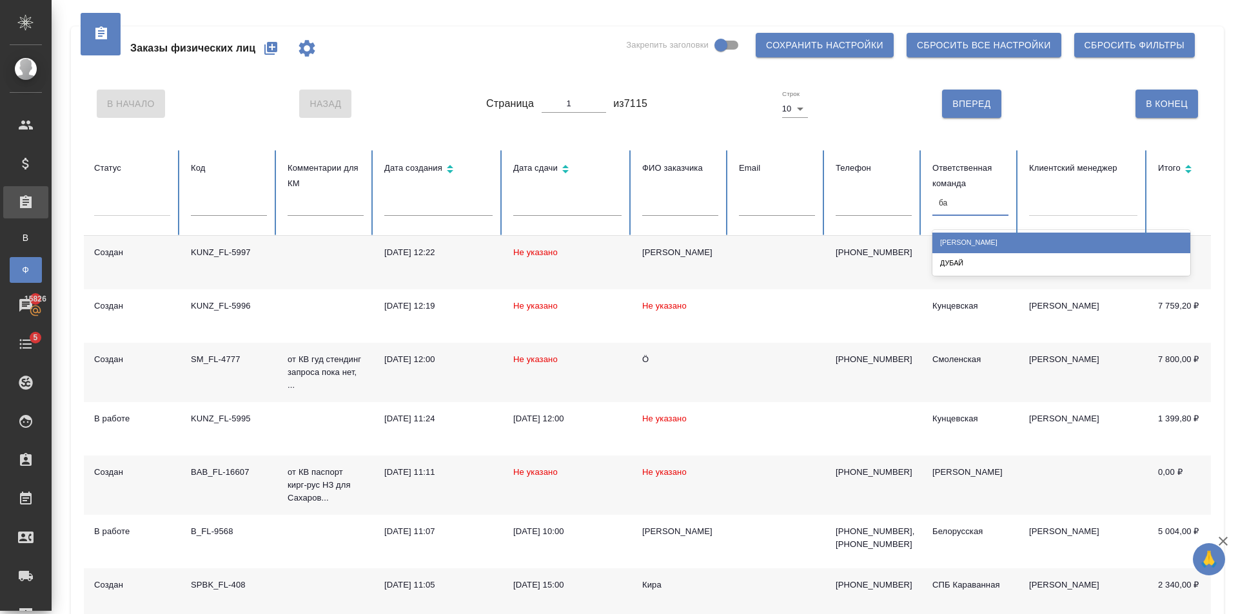
type input "баб"
click at [958, 203] on div "баб" at bounding box center [970, 203] width 76 height 19
click at [1070, 207] on div at bounding box center [1083, 203] width 108 height 19
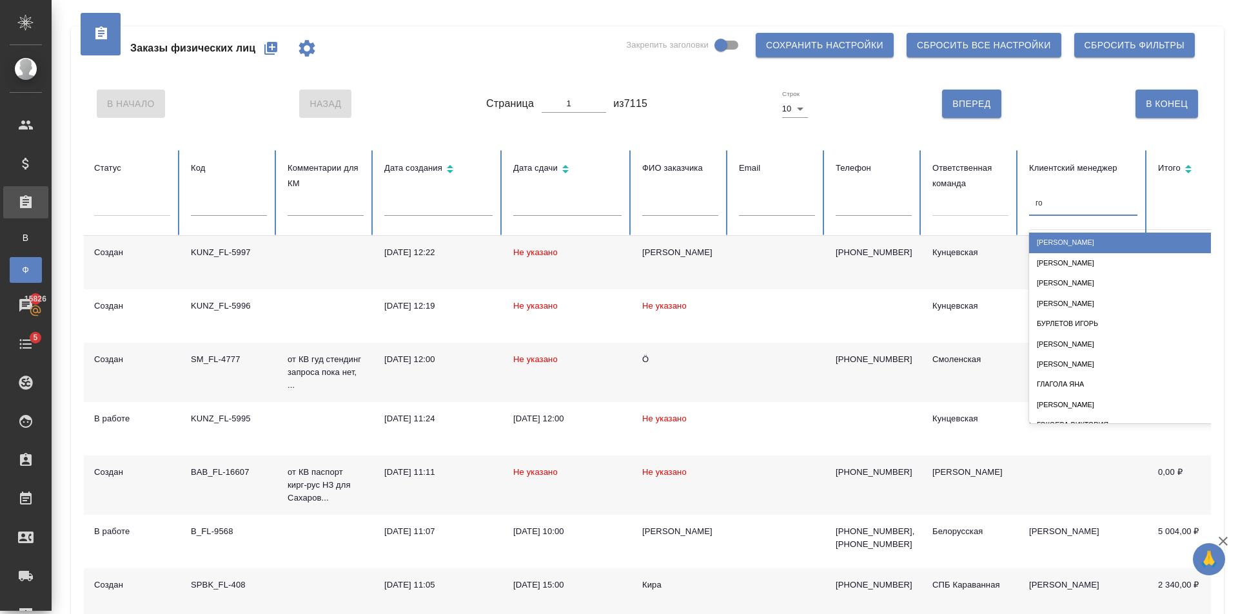
type input "гол"
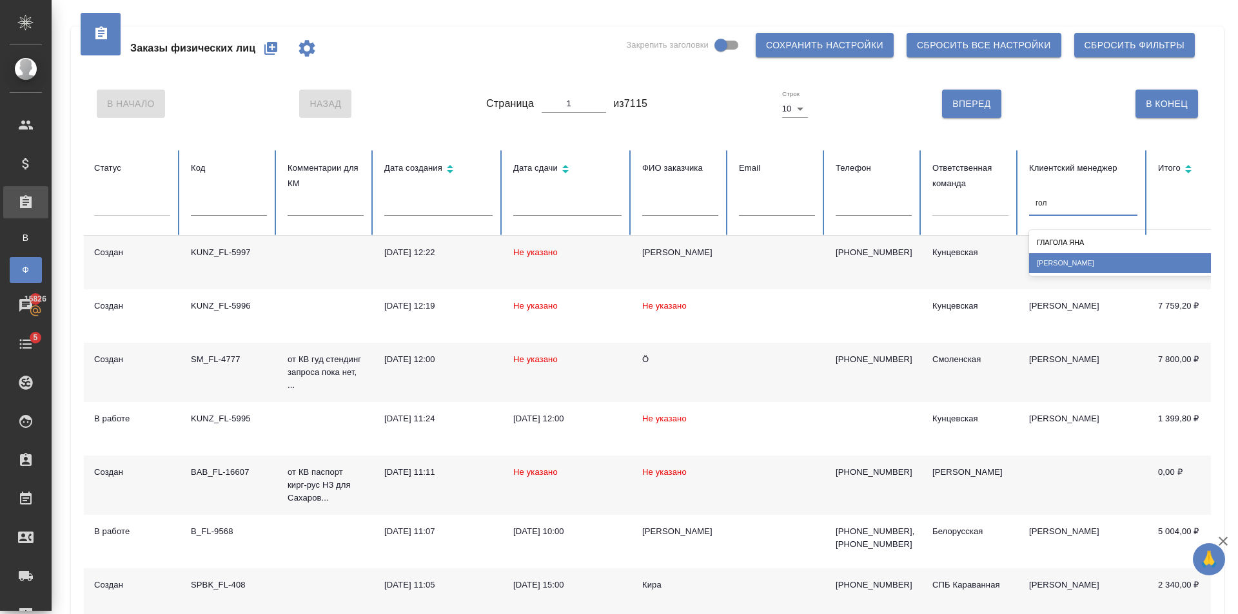
click at [1125, 263] on div "[PERSON_NAME]" at bounding box center [1158, 263] width 258 height 20
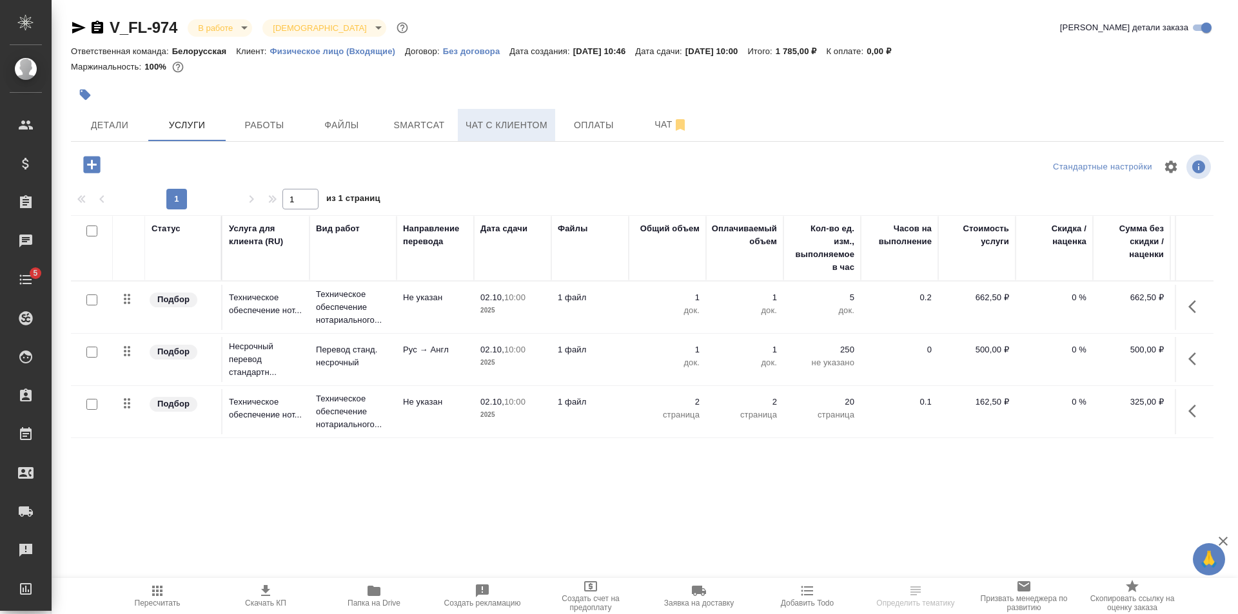
click at [524, 133] on span "Чат с клиентом" at bounding box center [507, 125] width 82 height 16
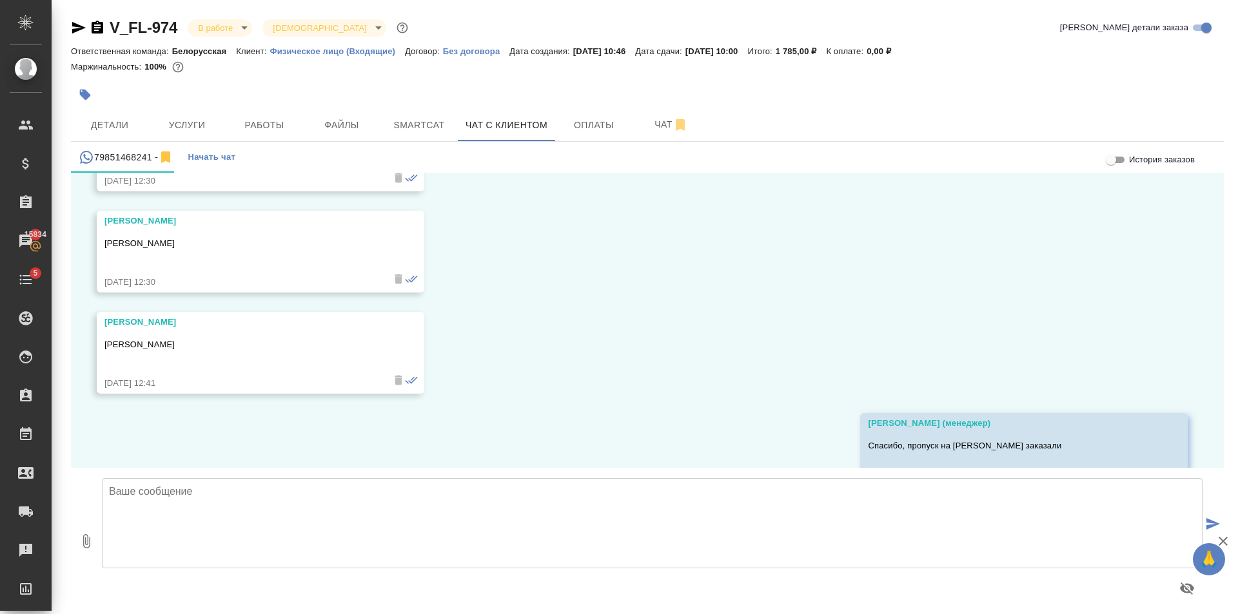
scroll to position [3468, 0]
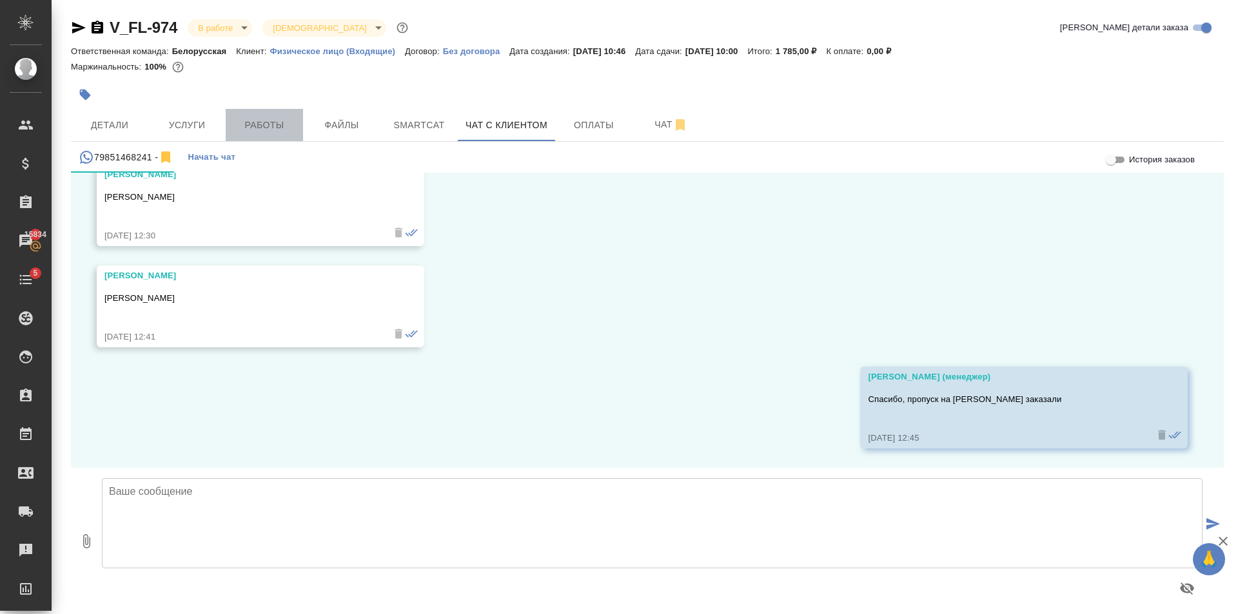
click at [294, 122] on span "Работы" at bounding box center [264, 125] width 62 height 16
